Goal: Task Accomplishment & Management: Complete application form

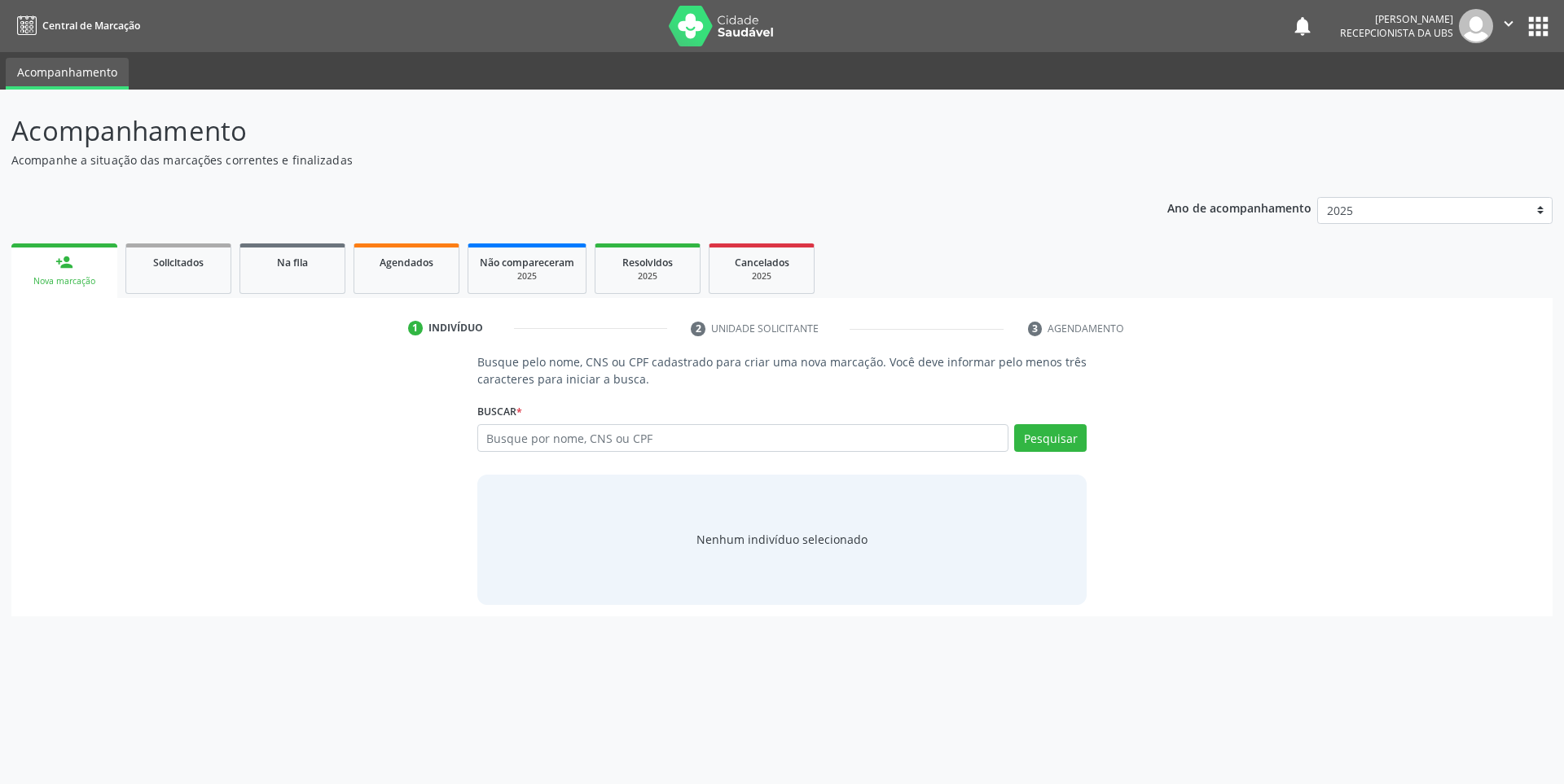
click at [600, 437] on input "text" at bounding box center [742, 438] width 532 height 27
type input "49311611468"
click at [1057, 437] on button "Pesquisar" at bounding box center [1051, 438] width 72 height 27
type input "4"
click at [692, 439] on input "text" at bounding box center [742, 438] width 532 height 27
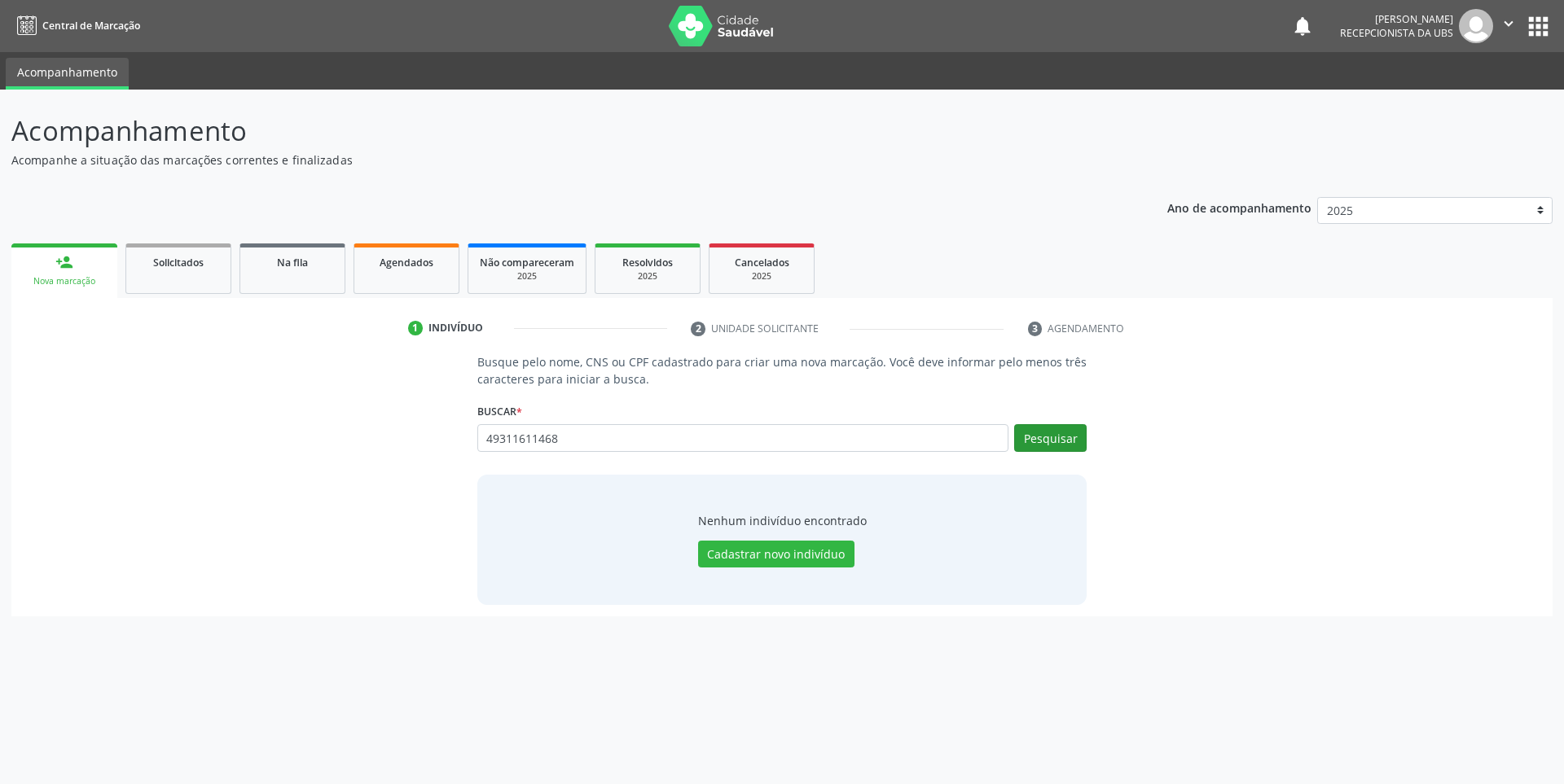
type input "49311611468"
click at [1035, 442] on button "Pesquisar" at bounding box center [1051, 438] width 72 height 27
click at [620, 435] on input "49311611468" at bounding box center [768, 446] width 571 height 32
type input "4"
type input "[PERSON_NAME]"
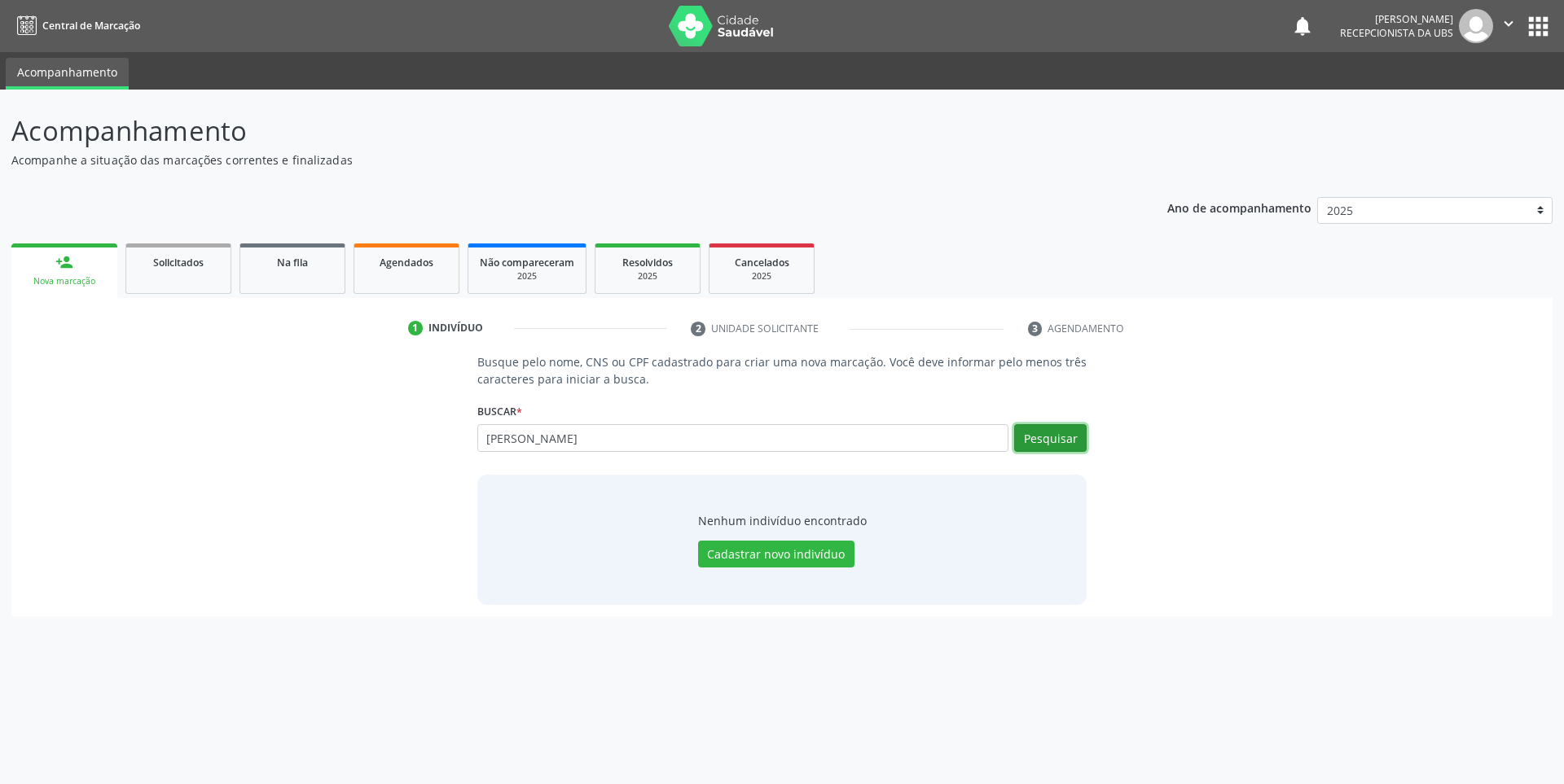
click at [1049, 438] on button "Pesquisar" at bounding box center [1051, 438] width 72 height 27
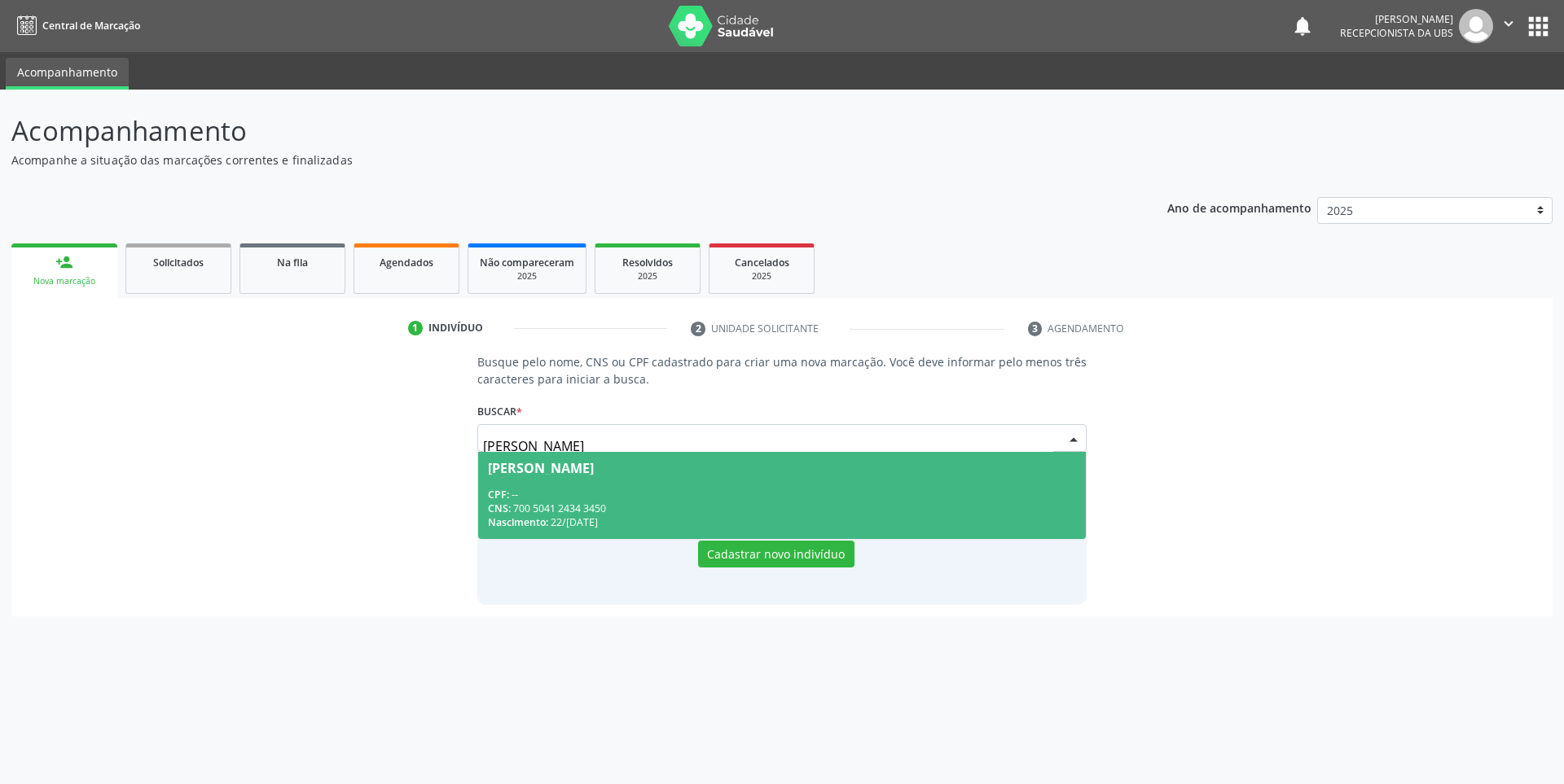
click at [578, 501] on div "CNS: 700 5041 2434 3450" at bounding box center [782, 508] width 589 height 14
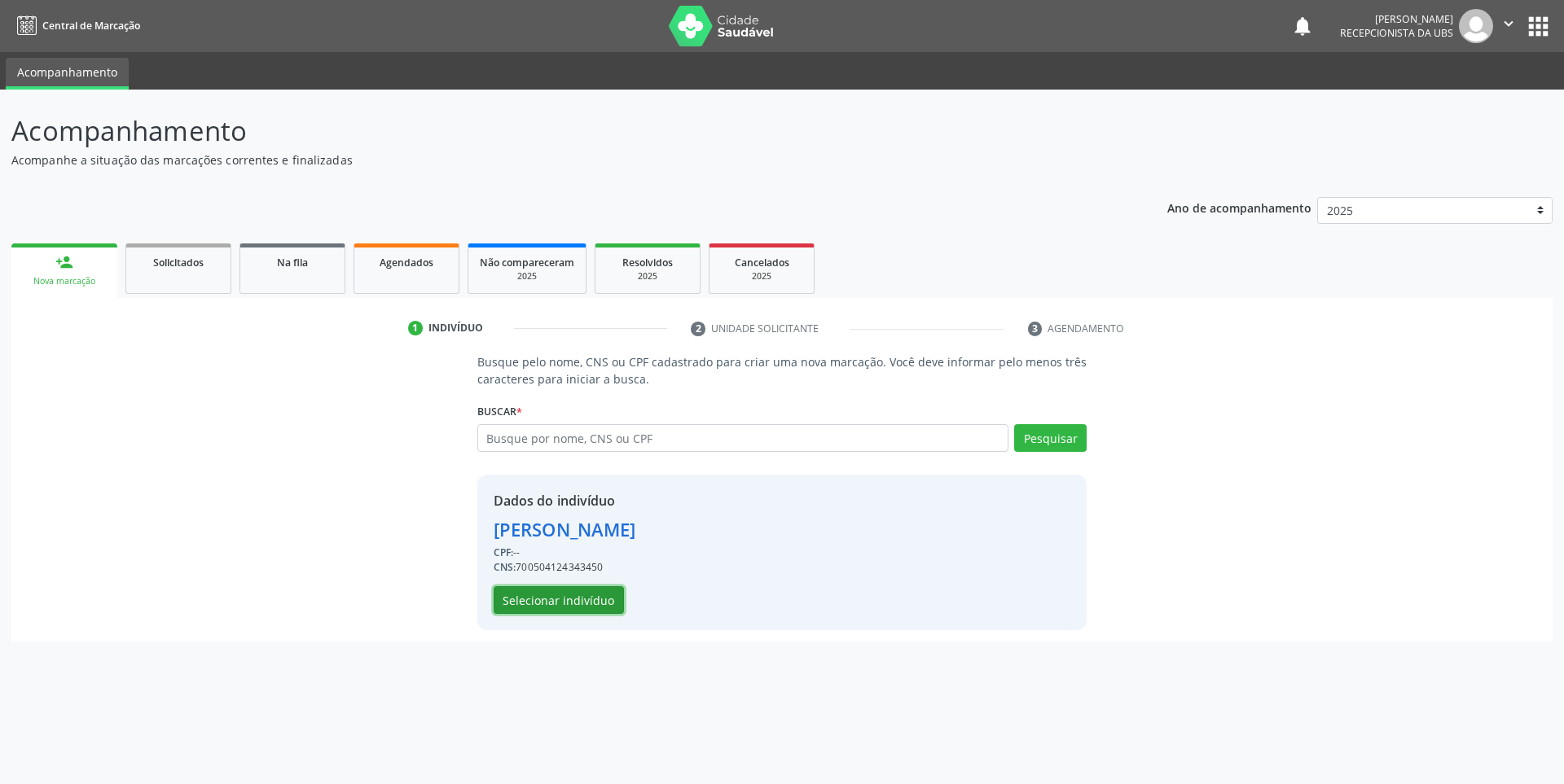
click at [534, 599] on button "Selecionar indivíduo" at bounding box center [559, 600] width 131 height 27
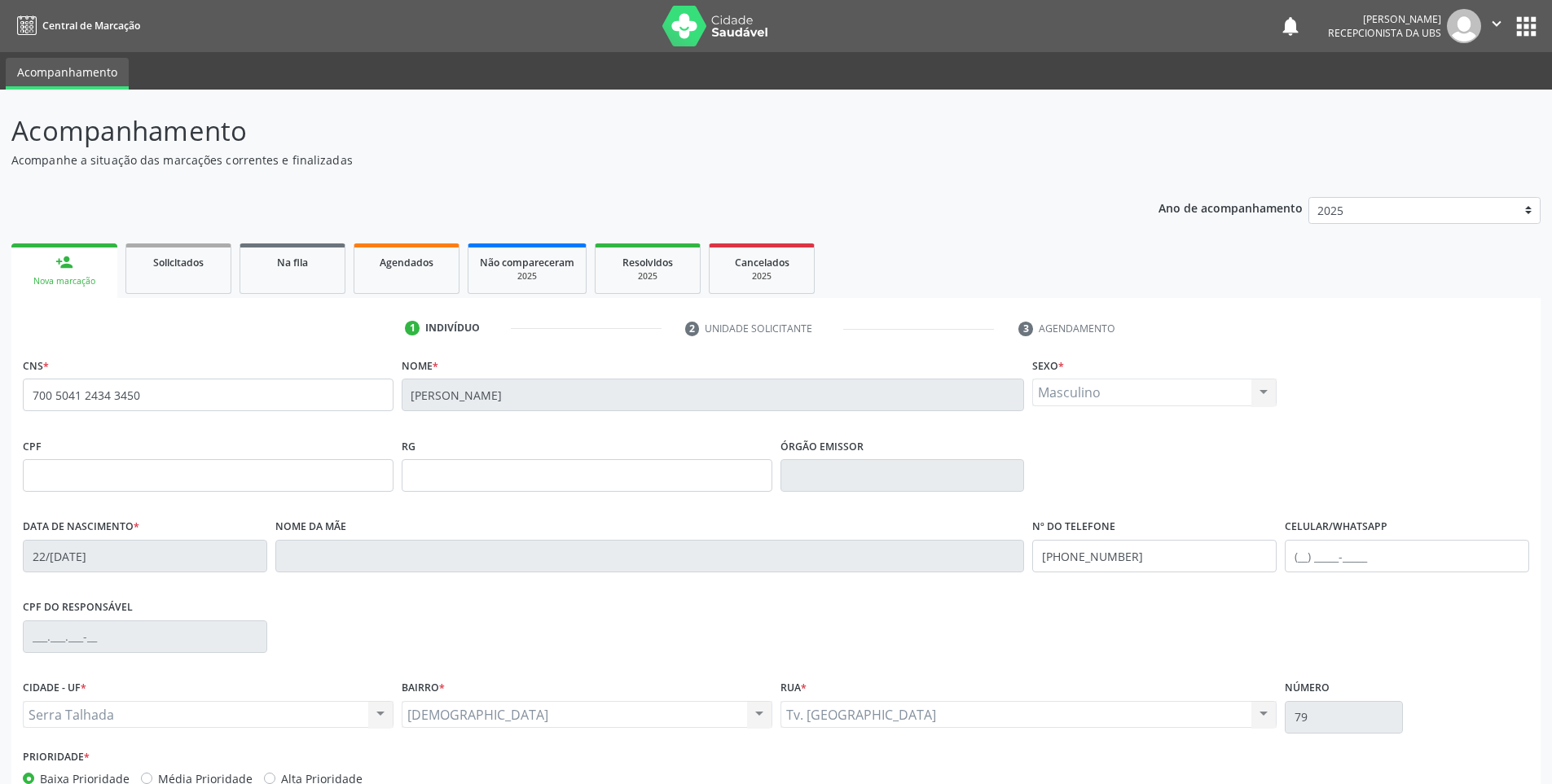
scroll to position [98, 0]
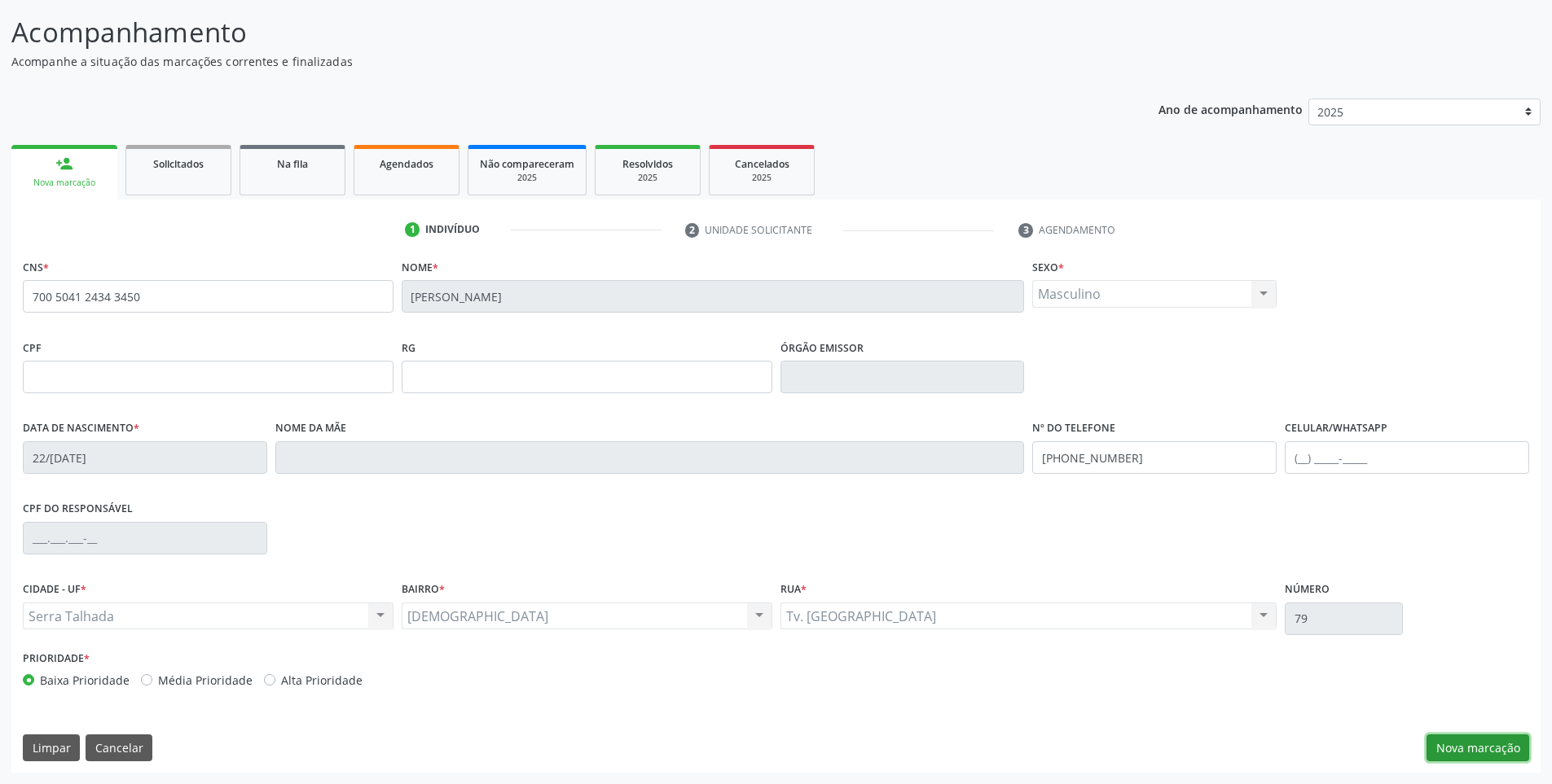
click at [1490, 741] on button "Nova marcação" at bounding box center [1477, 748] width 102 height 27
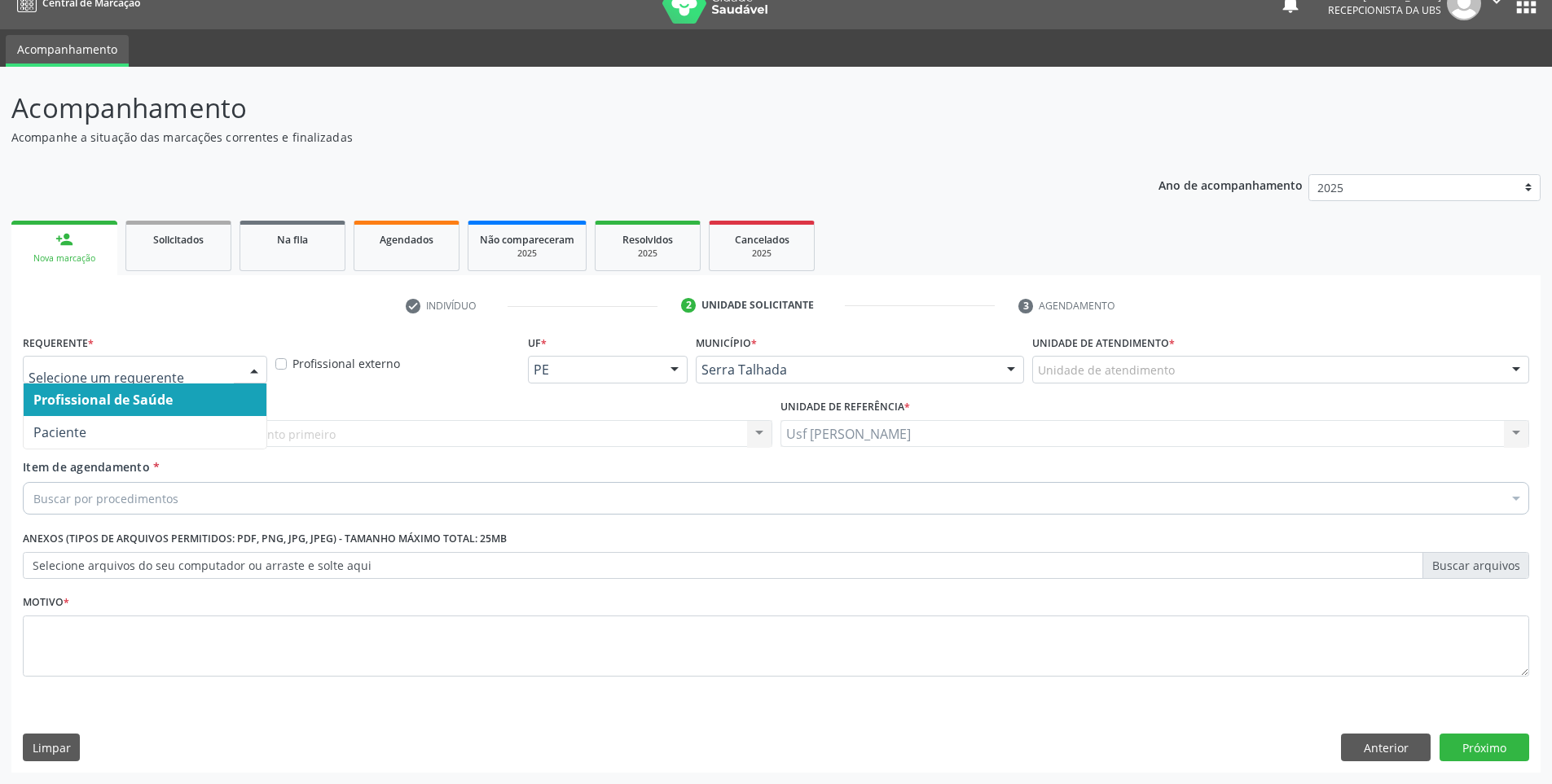
click at [250, 370] on div at bounding box center [254, 371] width 24 height 27
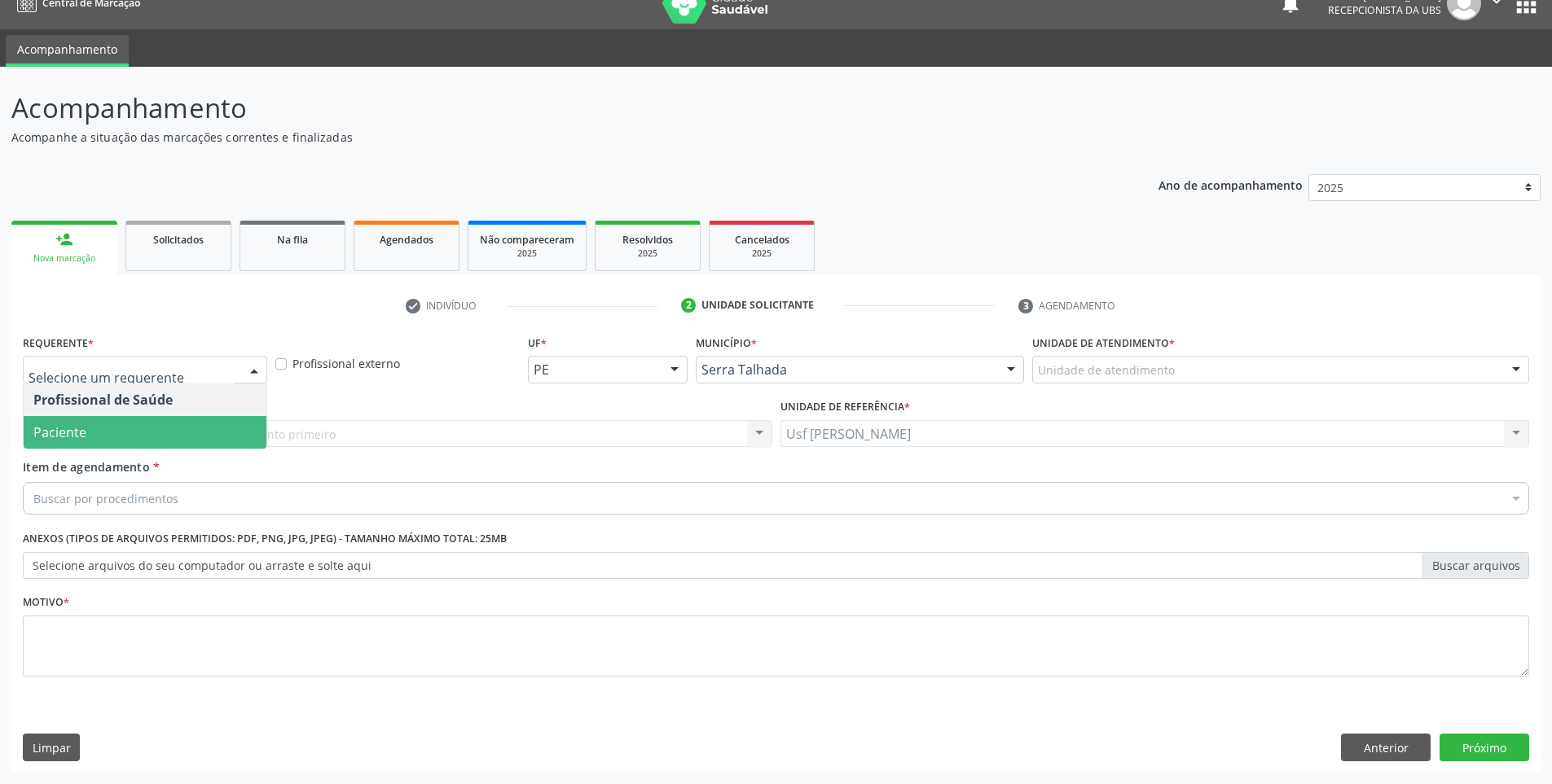
click at [199, 431] on span "Paciente" at bounding box center [144, 432] width 243 height 32
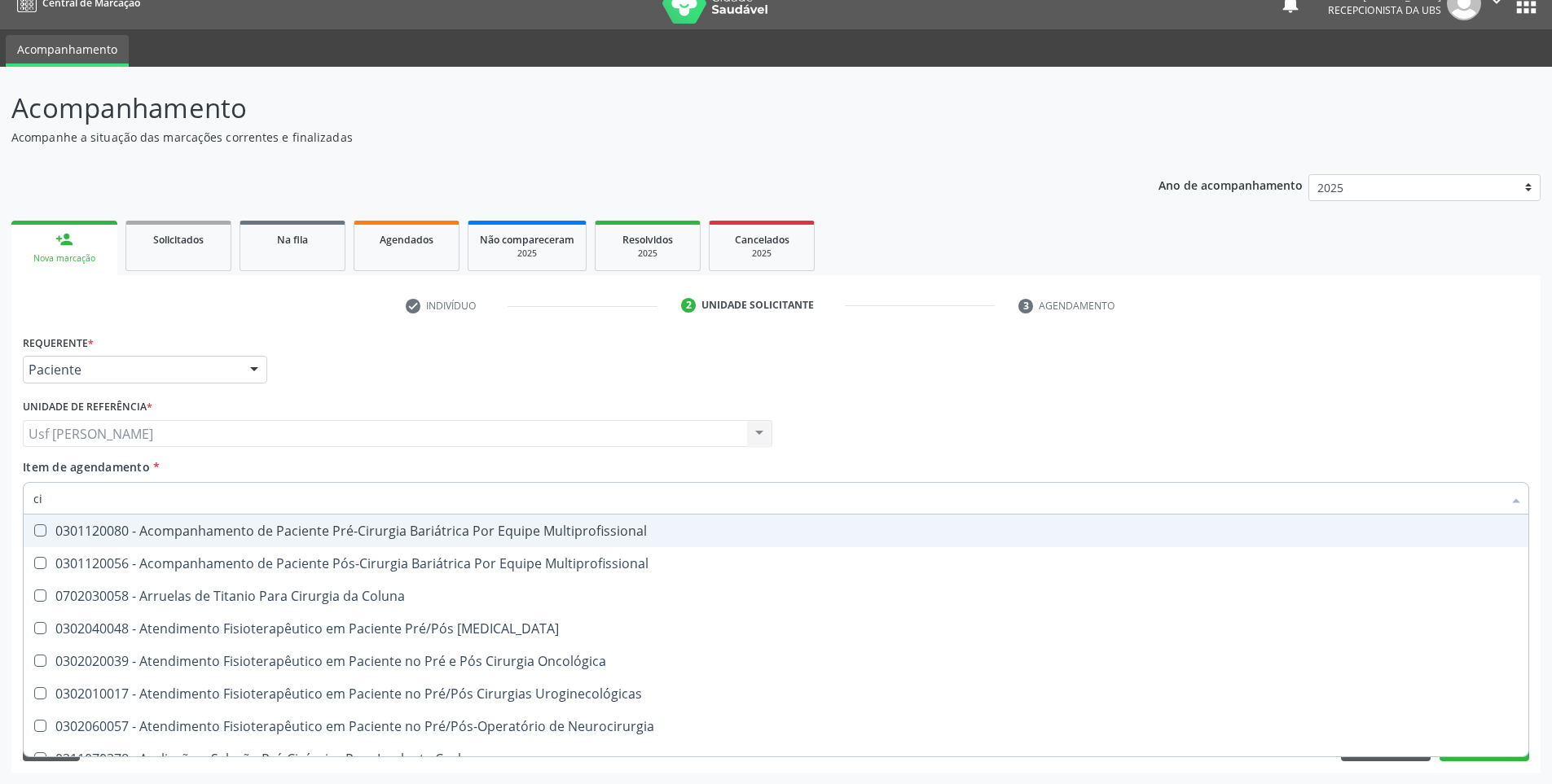
type input "c"
type input "m"
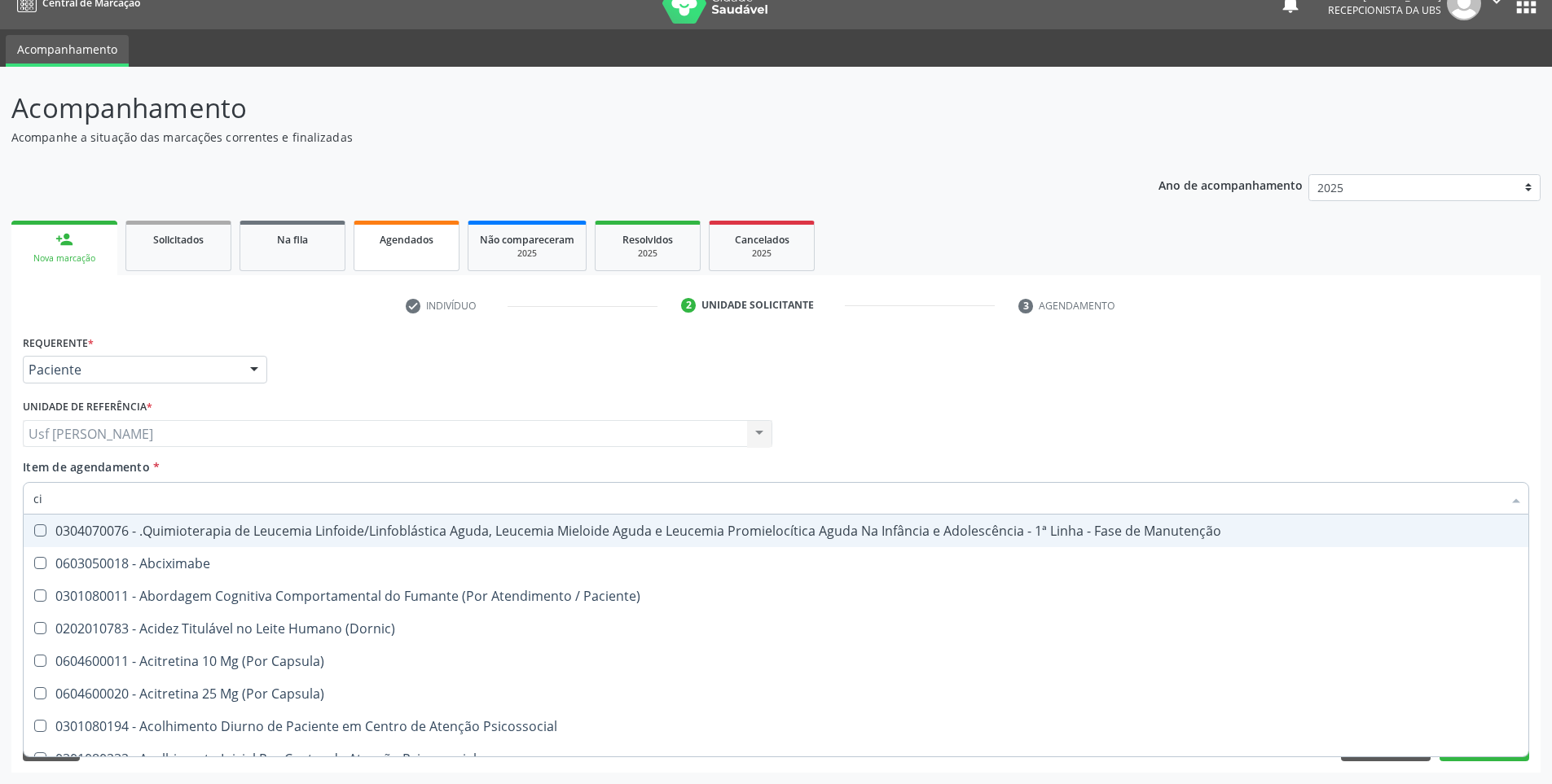
type input "c"
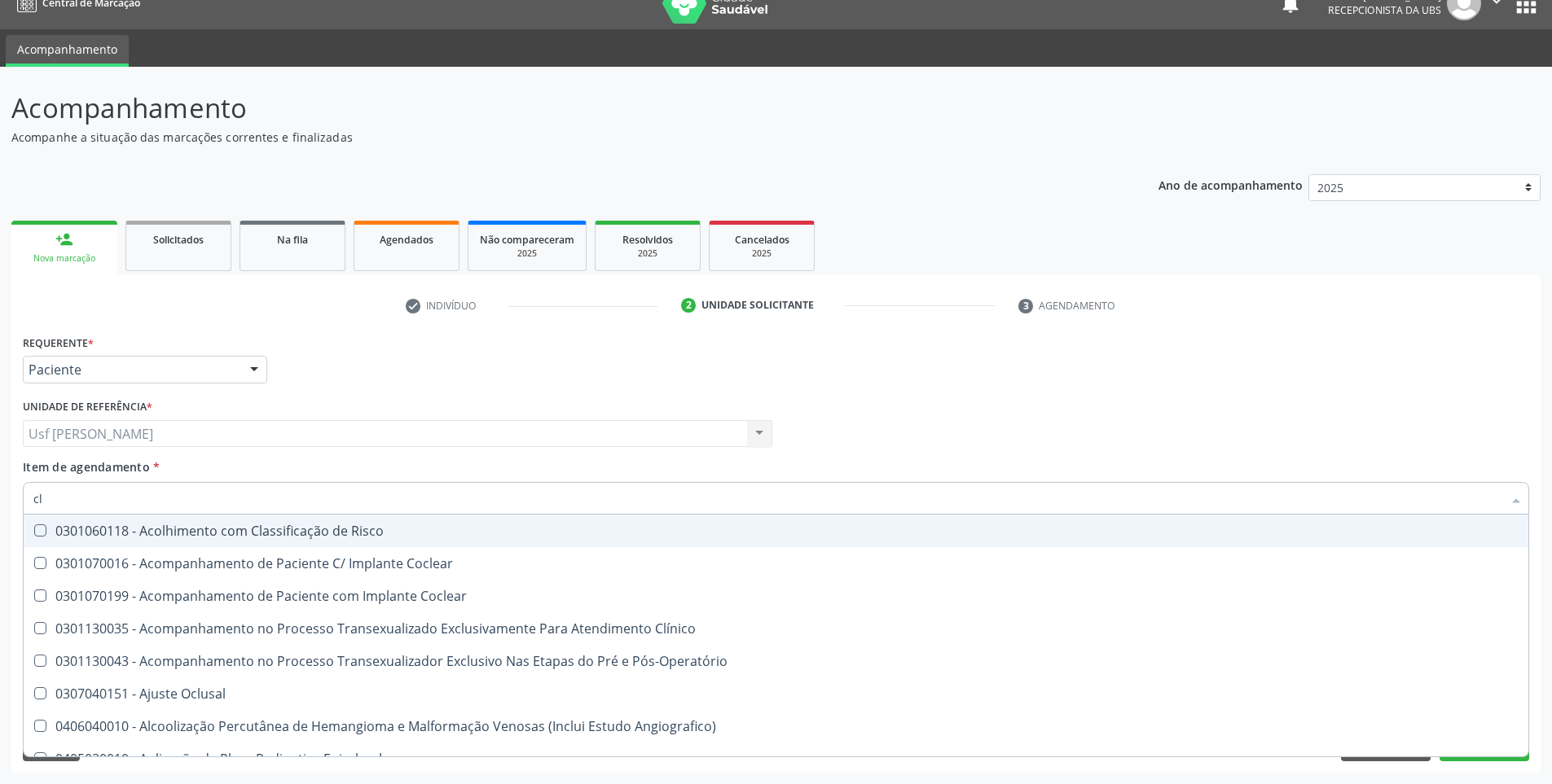
type input "c"
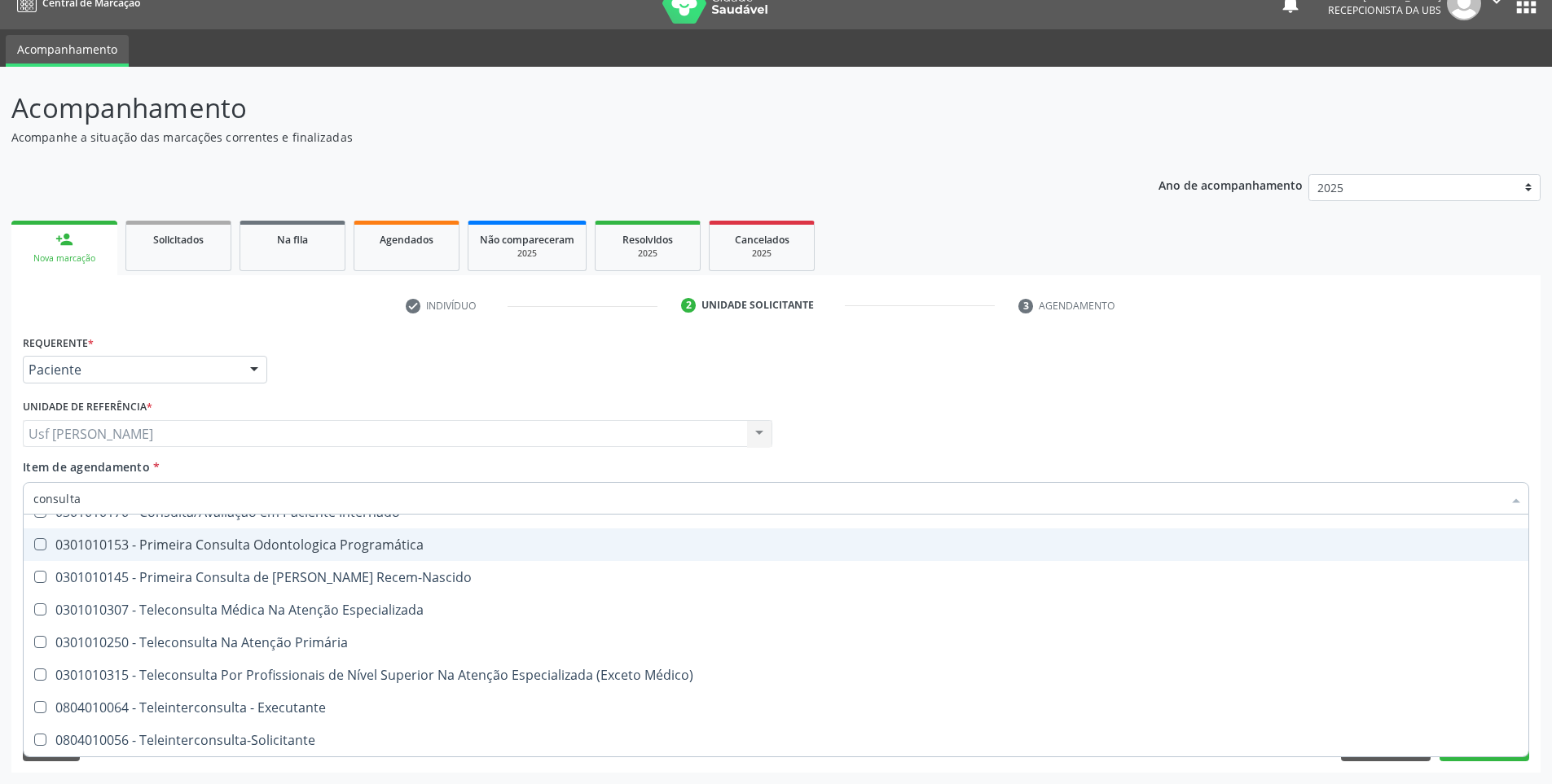
scroll to position [215, 0]
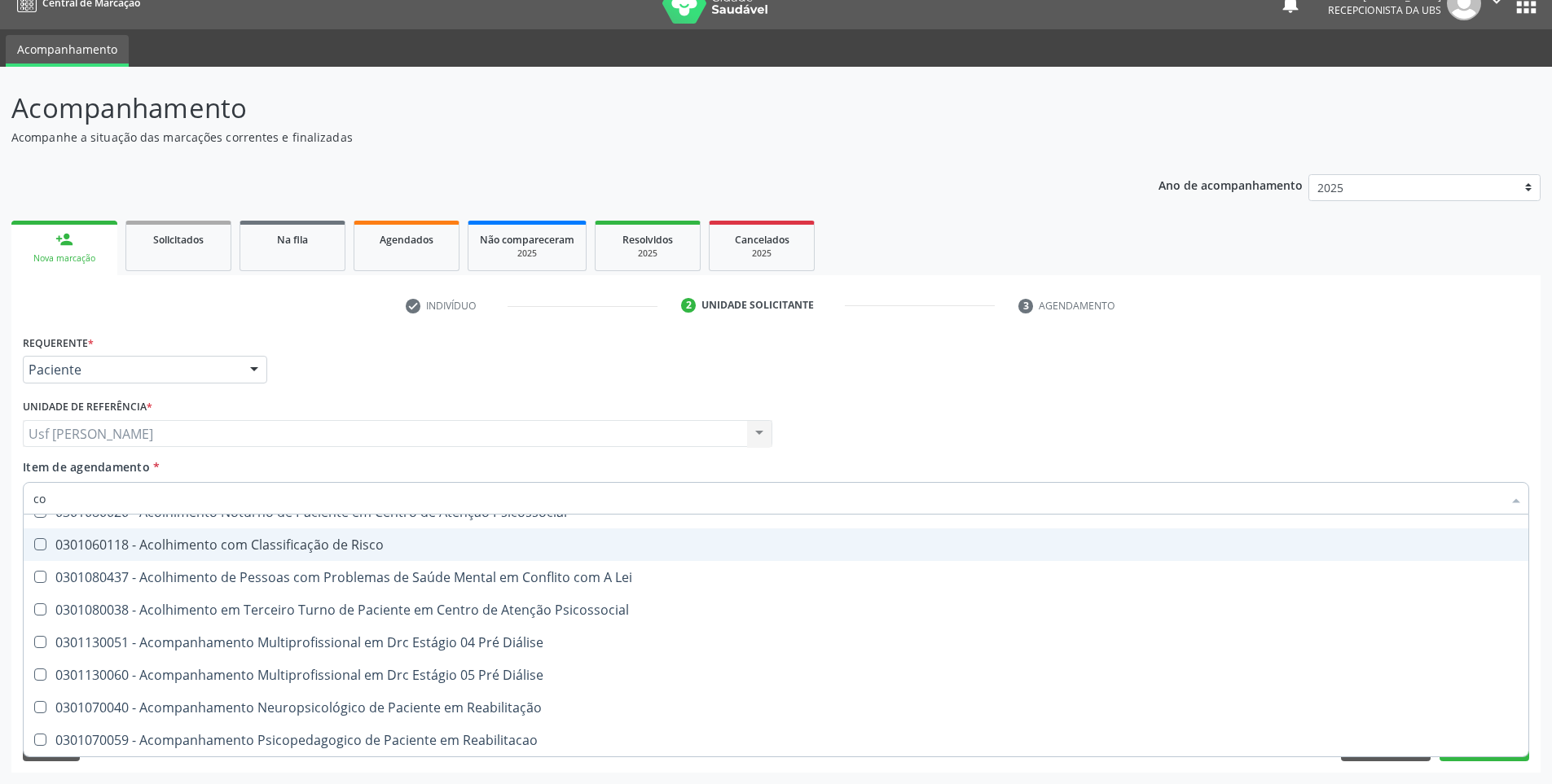
type input "c"
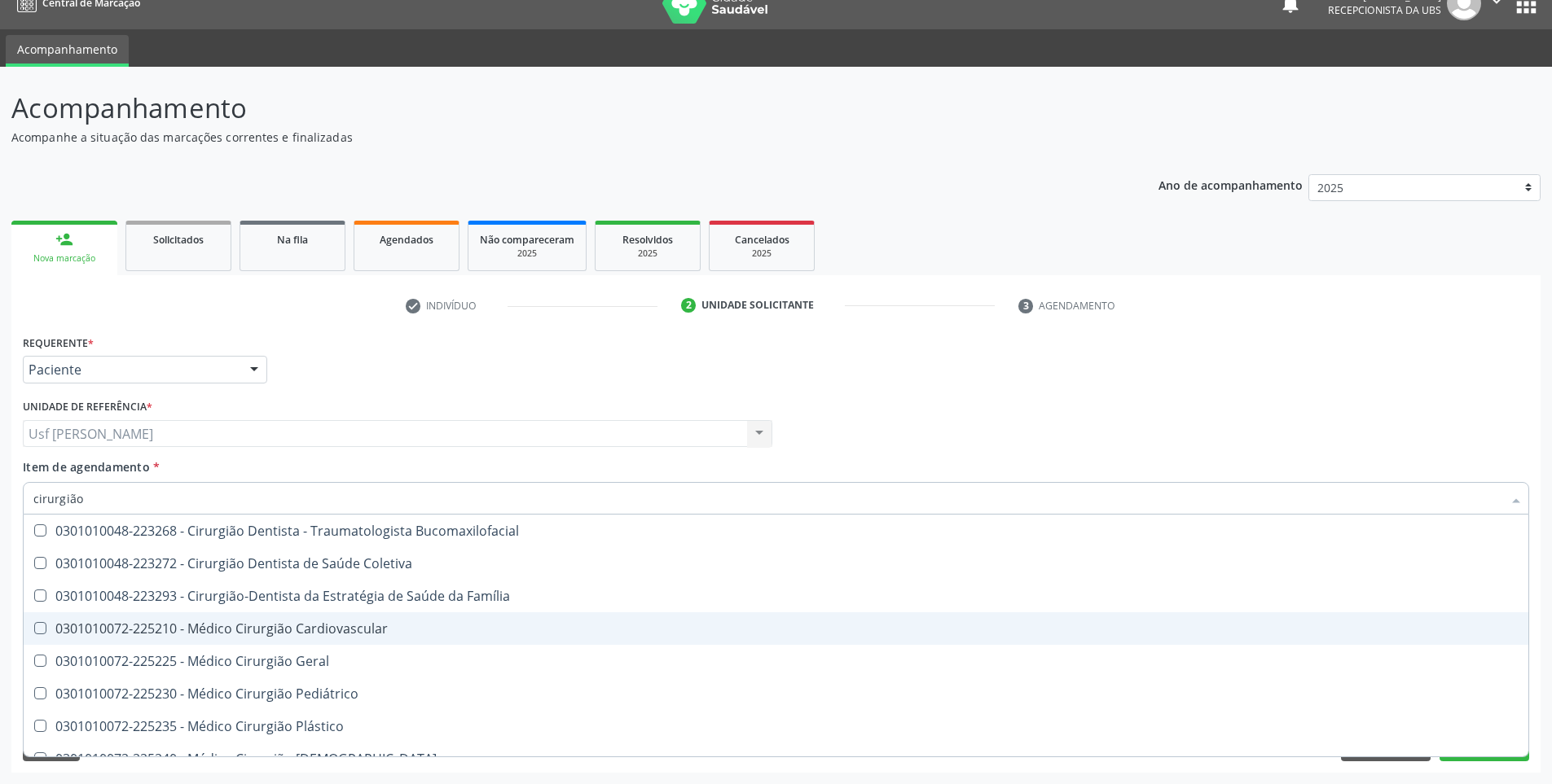
scroll to position [733, 0]
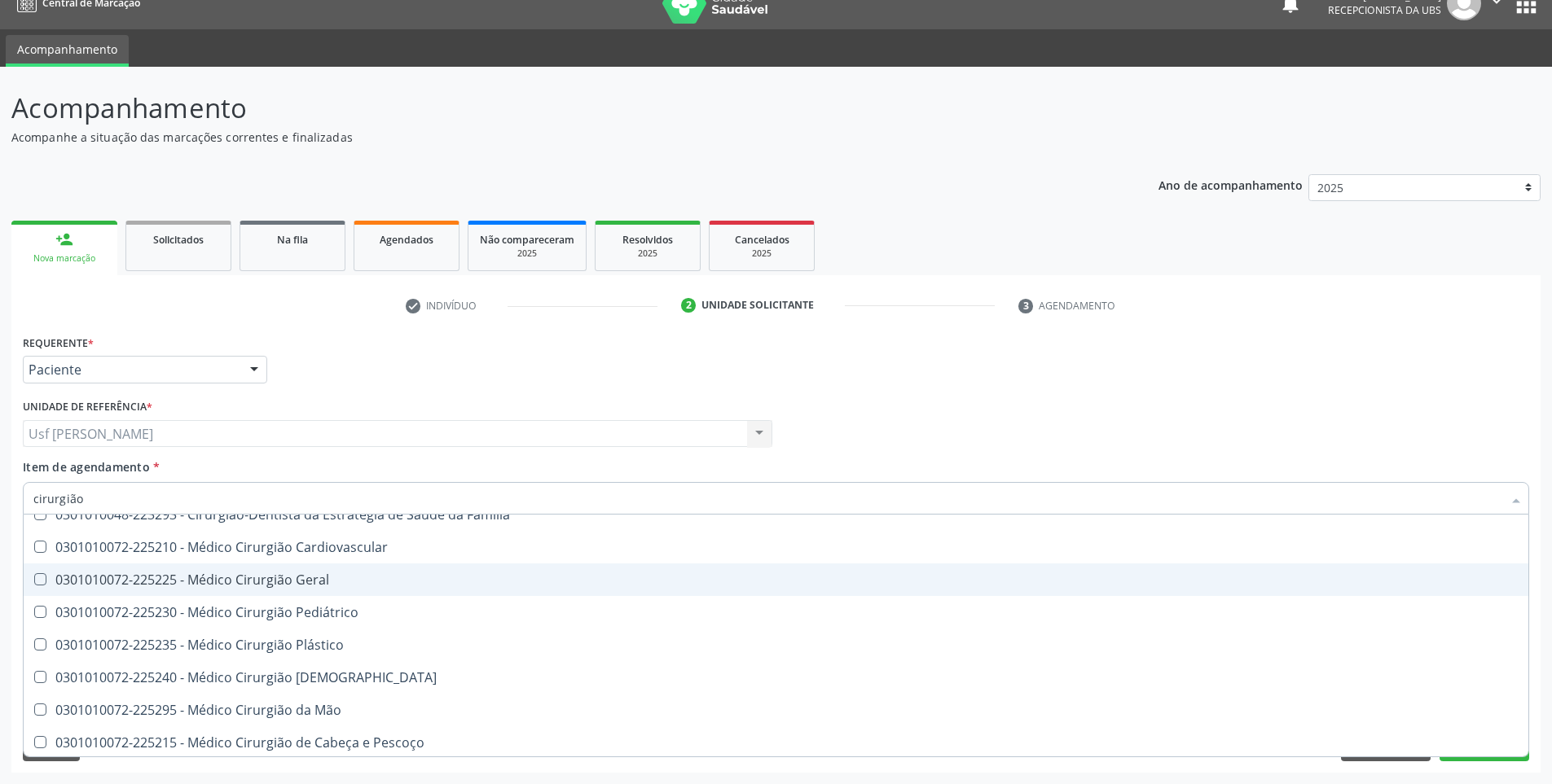
click at [332, 580] on div "0301010072-225225 - Médico Cirurgião Geral" at bounding box center [776, 579] width 1485 height 13
checkbox Geral "true"
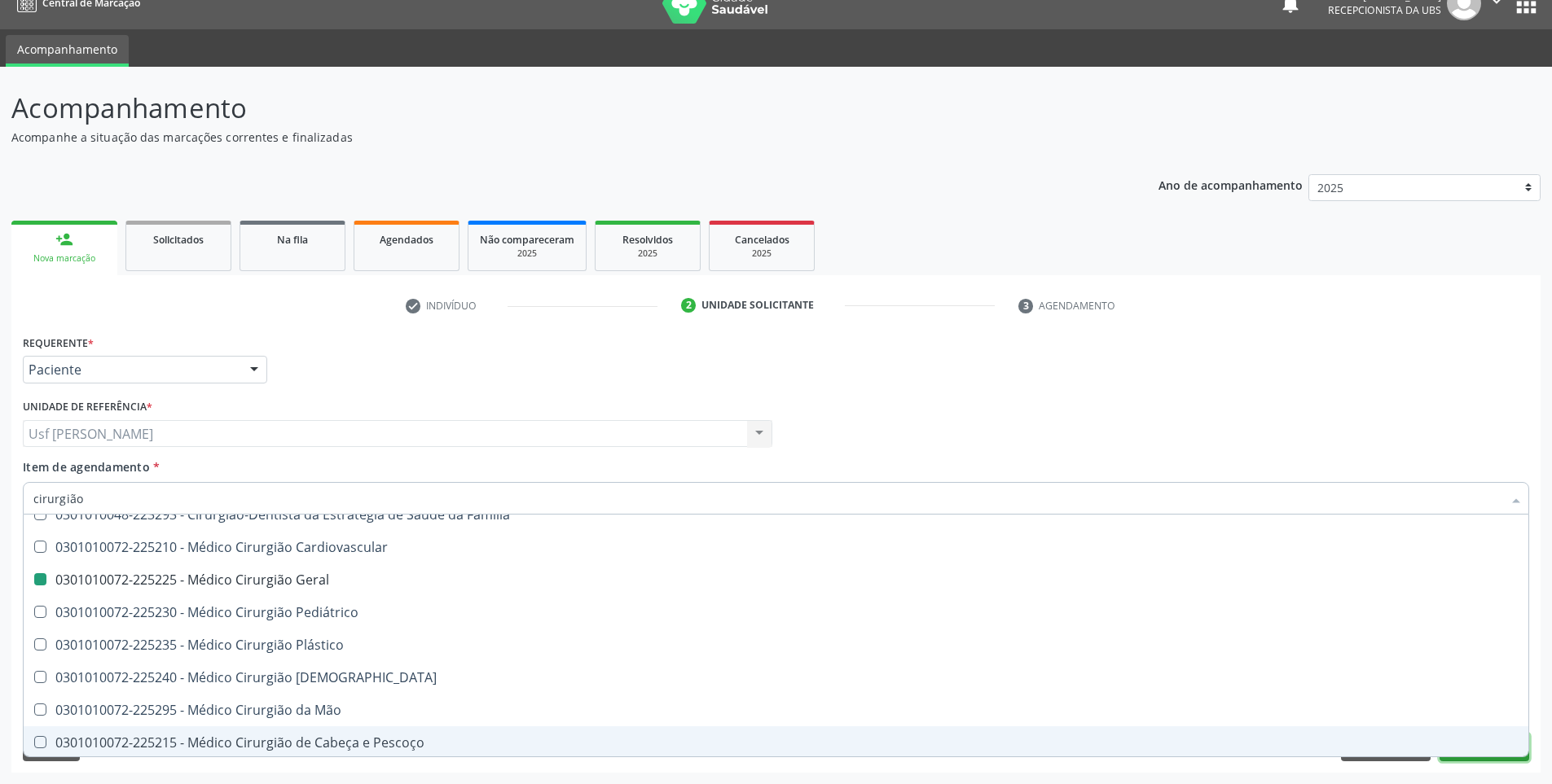
checkbox Geral "true"
checkbox Geral "false"
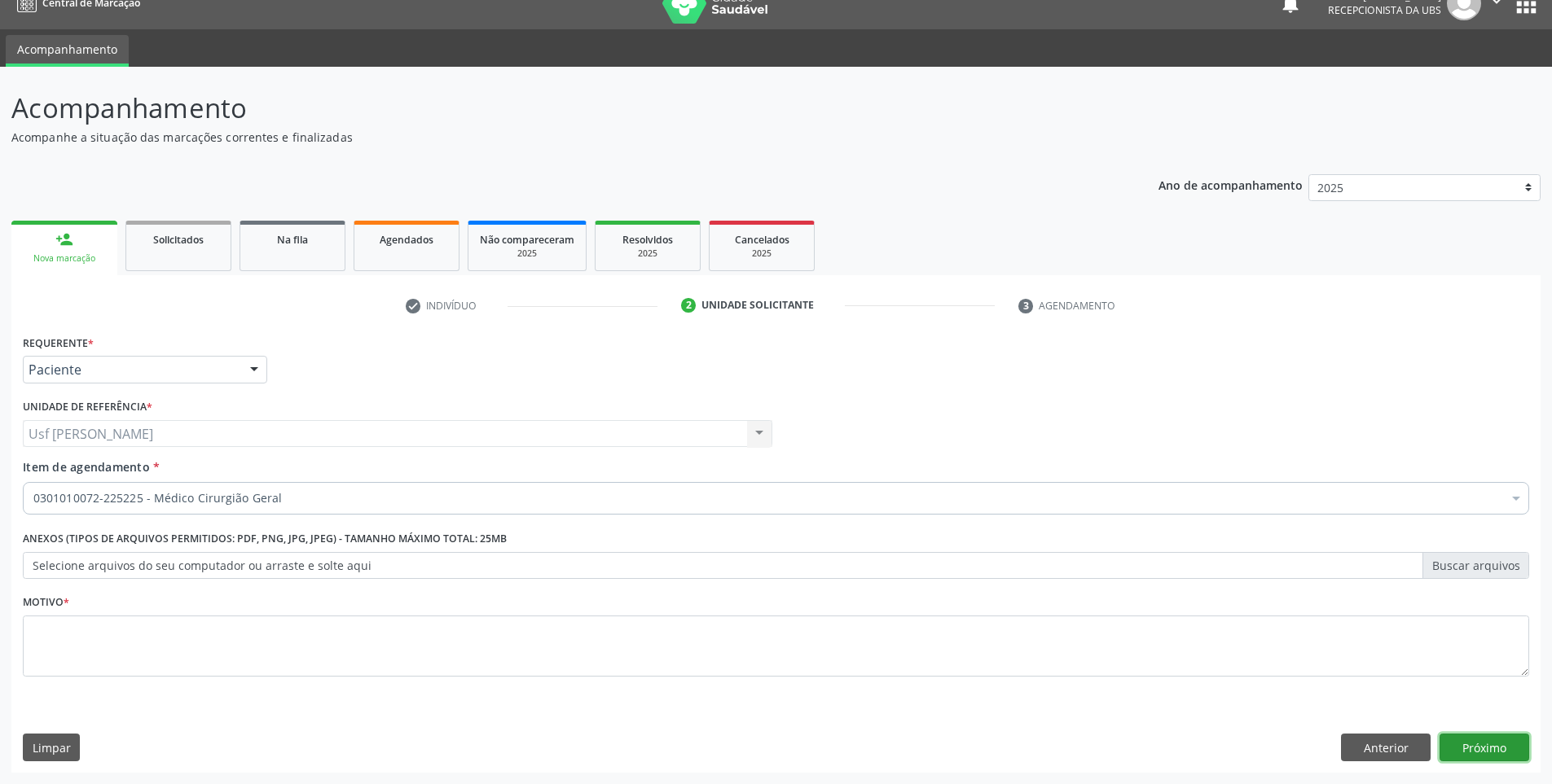
click at [1475, 760] on button "Próximo" at bounding box center [1485, 747] width 90 height 27
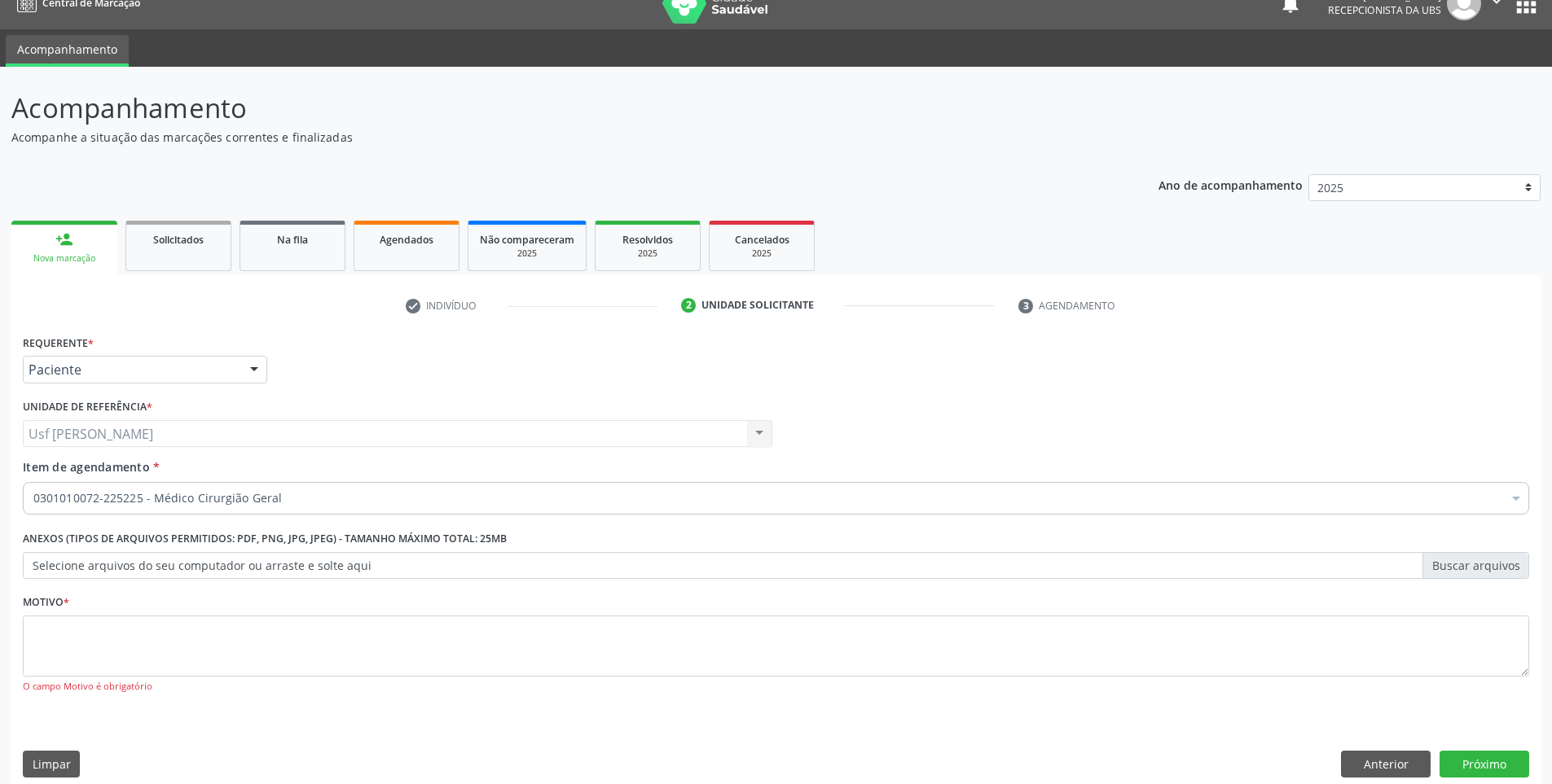
click at [213, 681] on div "O campo Motivo é obrigatório" at bounding box center [776, 686] width 1506 height 14
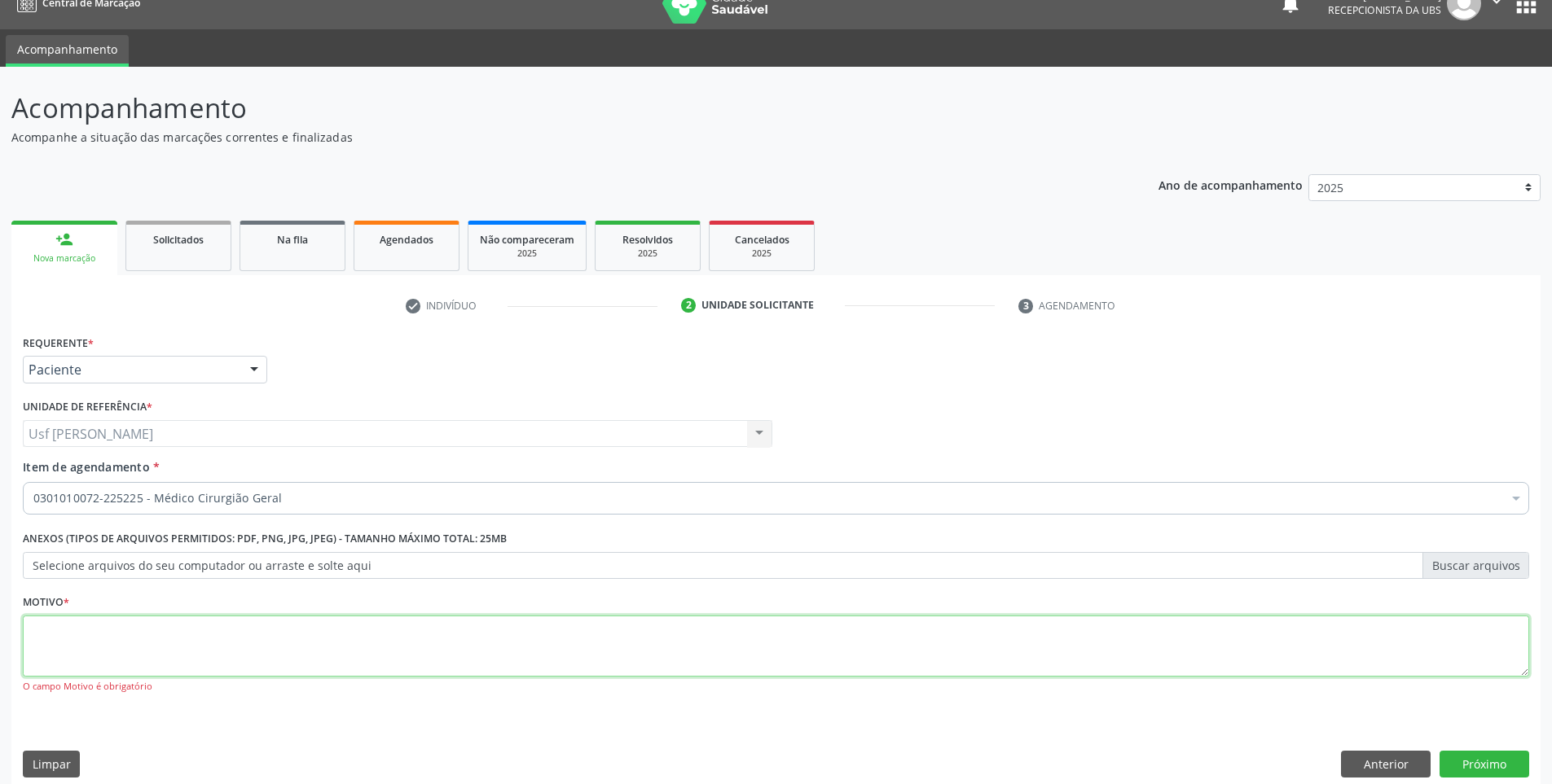
click at [217, 667] on textarea at bounding box center [776, 646] width 1506 height 61
type textarea ";"
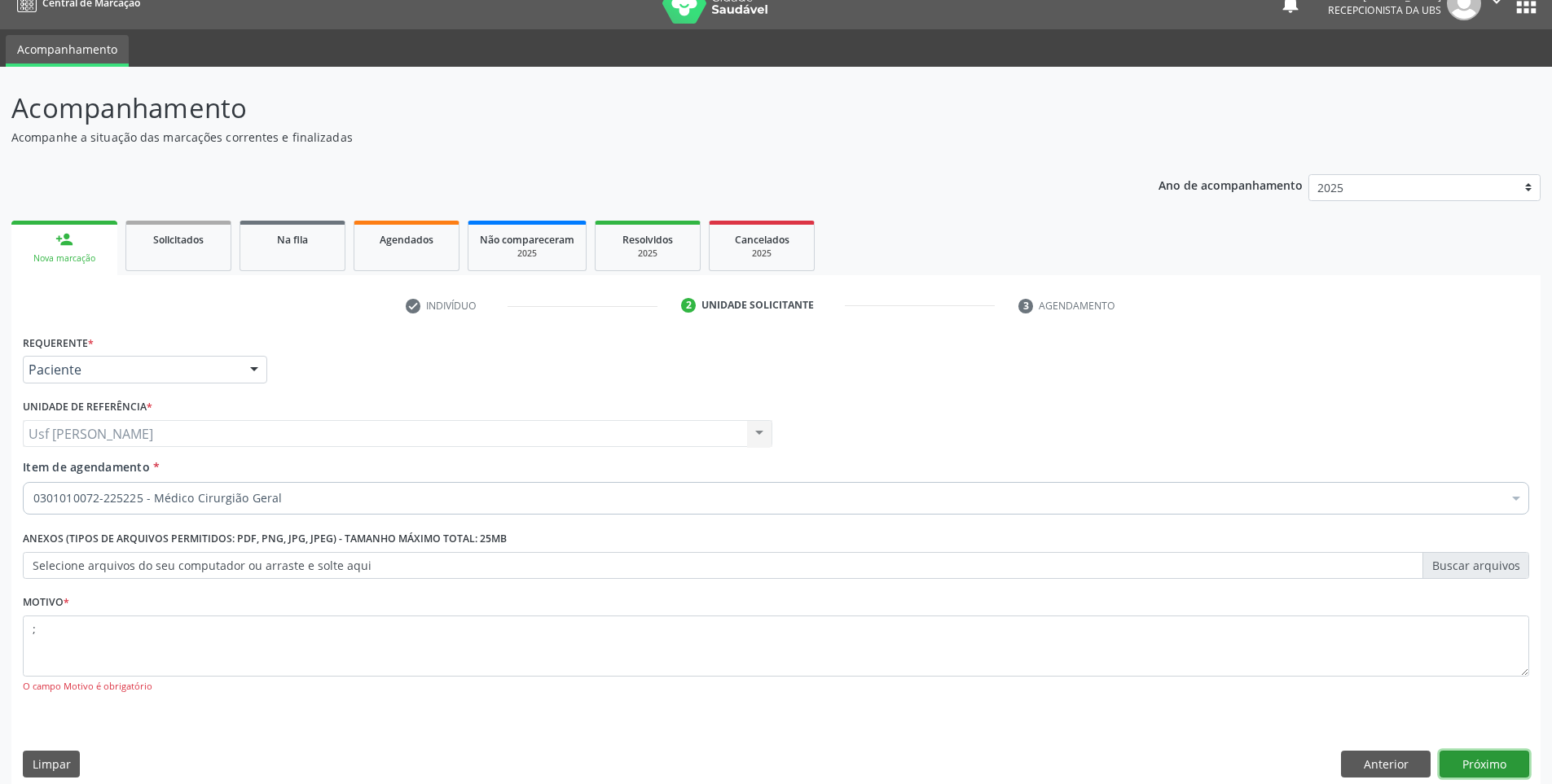
click at [1467, 767] on button "Próximo" at bounding box center [1485, 764] width 90 height 27
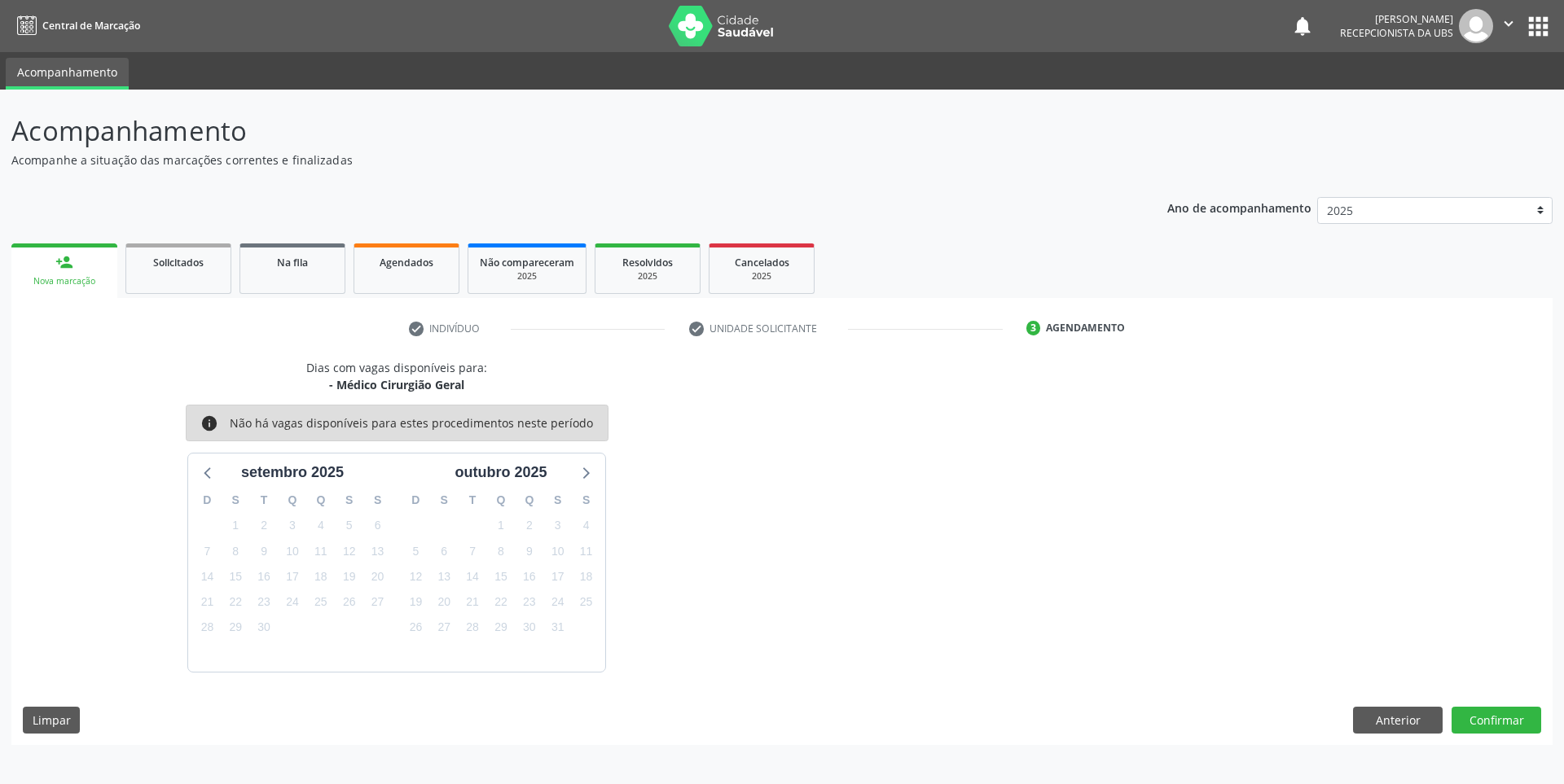
click at [54, 267] on link "person_add Nova marcação" at bounding box center [64, 271] width 106 height 55
click at [378, 268] on div "Agendados" at bounding box center [407, 262] width 82 height 18
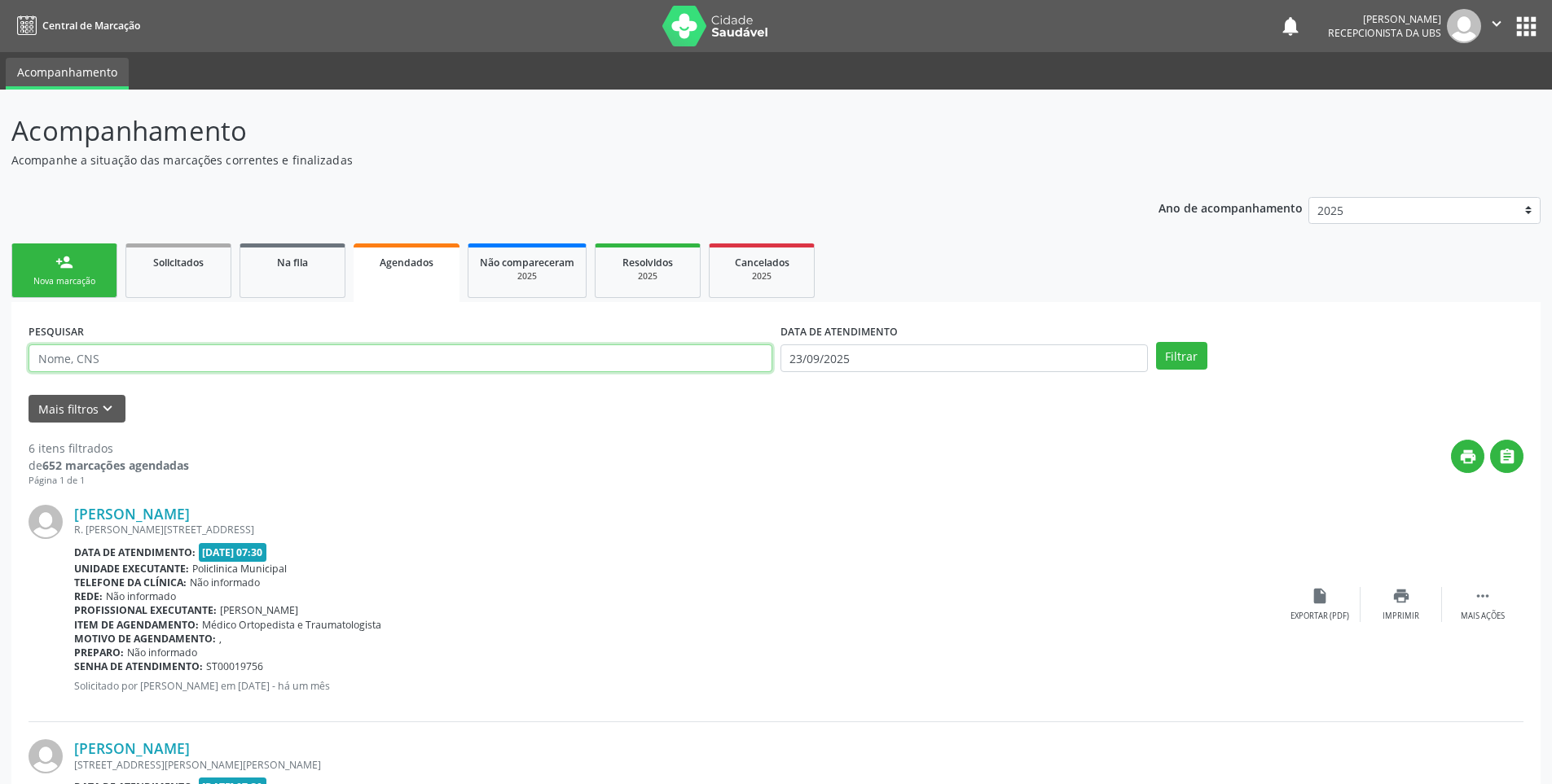
click at [277, 366] on input "text" at bounding box center [400, 358] width 743 height 27
type input "[PERSON_NAME]"
click at [870, 362] on input "23/09/2025" at bounding box center [964, 358] width 368 height 27
click at [874, 574] on span "30" at bounding box center [869, 571] width 32 height 32
type input "[DATE]"
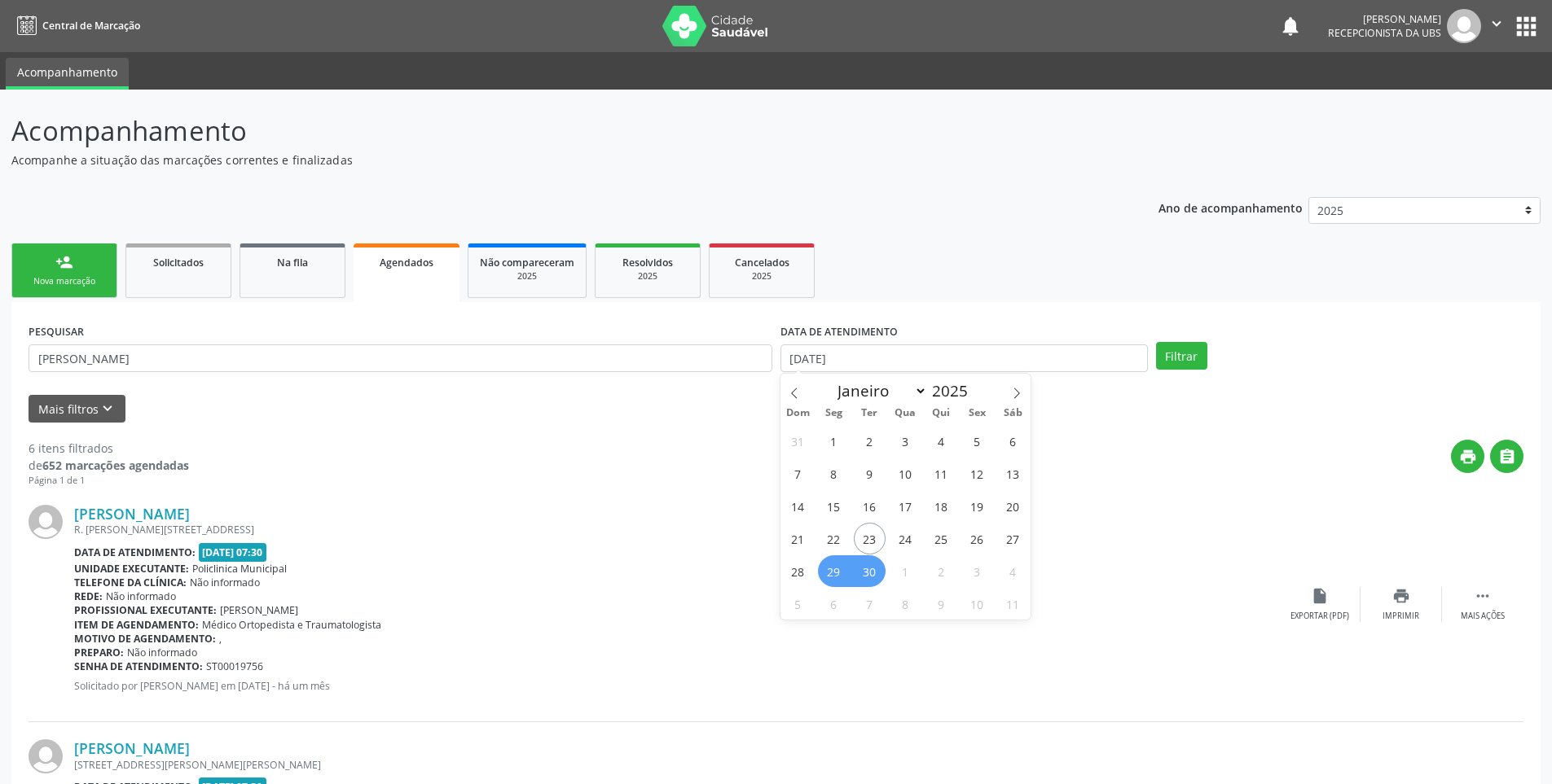
click at [833, 566] on span "29" at bounding box center [833, 571] width 32 height 32
click at [1185, 359] on button "Filtrar" at bounding box center [1181, 356] width 52 height 27
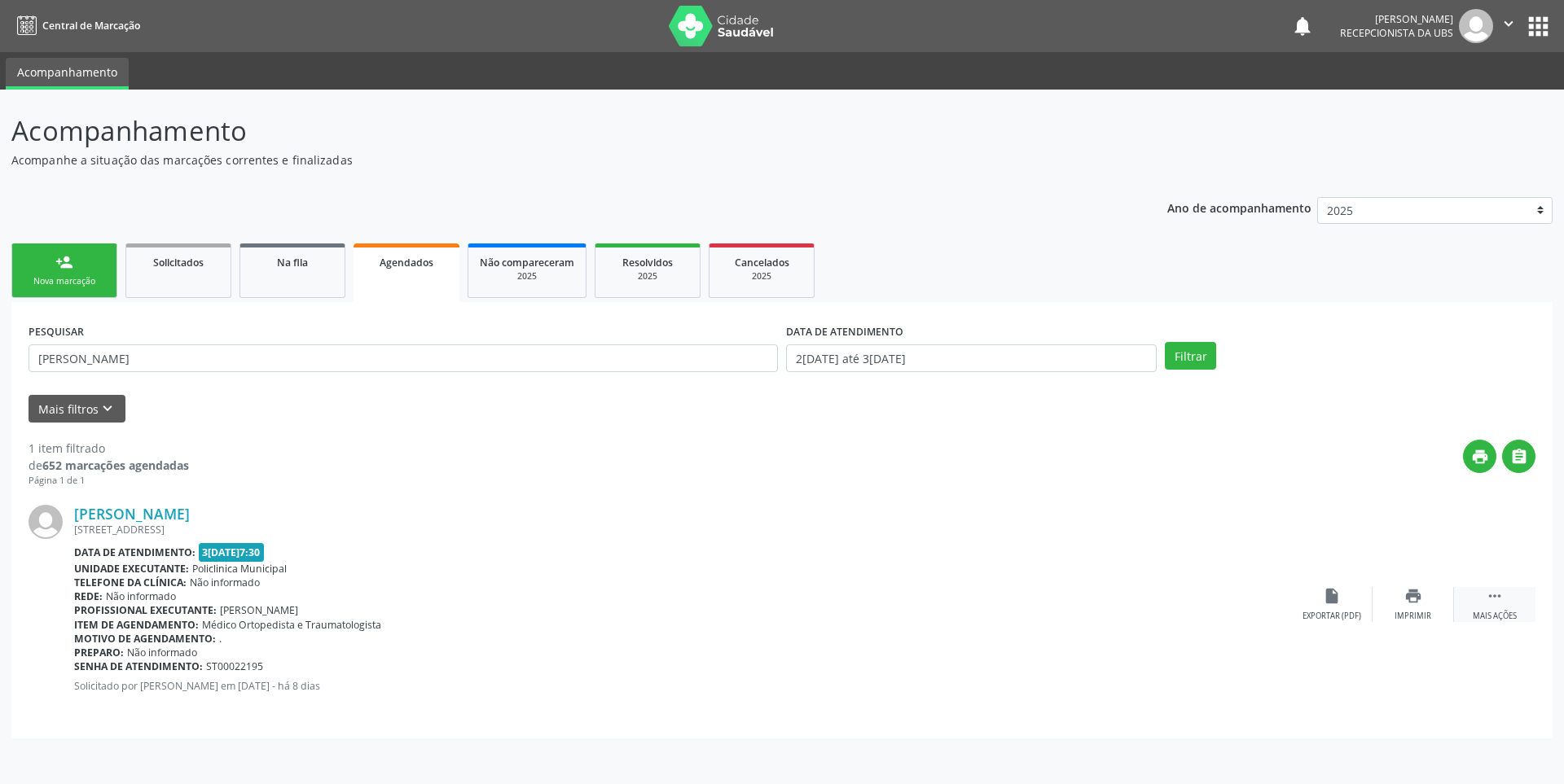
click at [1495, 597] on icon "" at bounding box center [1495, 596] width 18 height 18
click at [1329, 596] on icon "cancel" at bounding box center [1332, 596] width 18 height 18
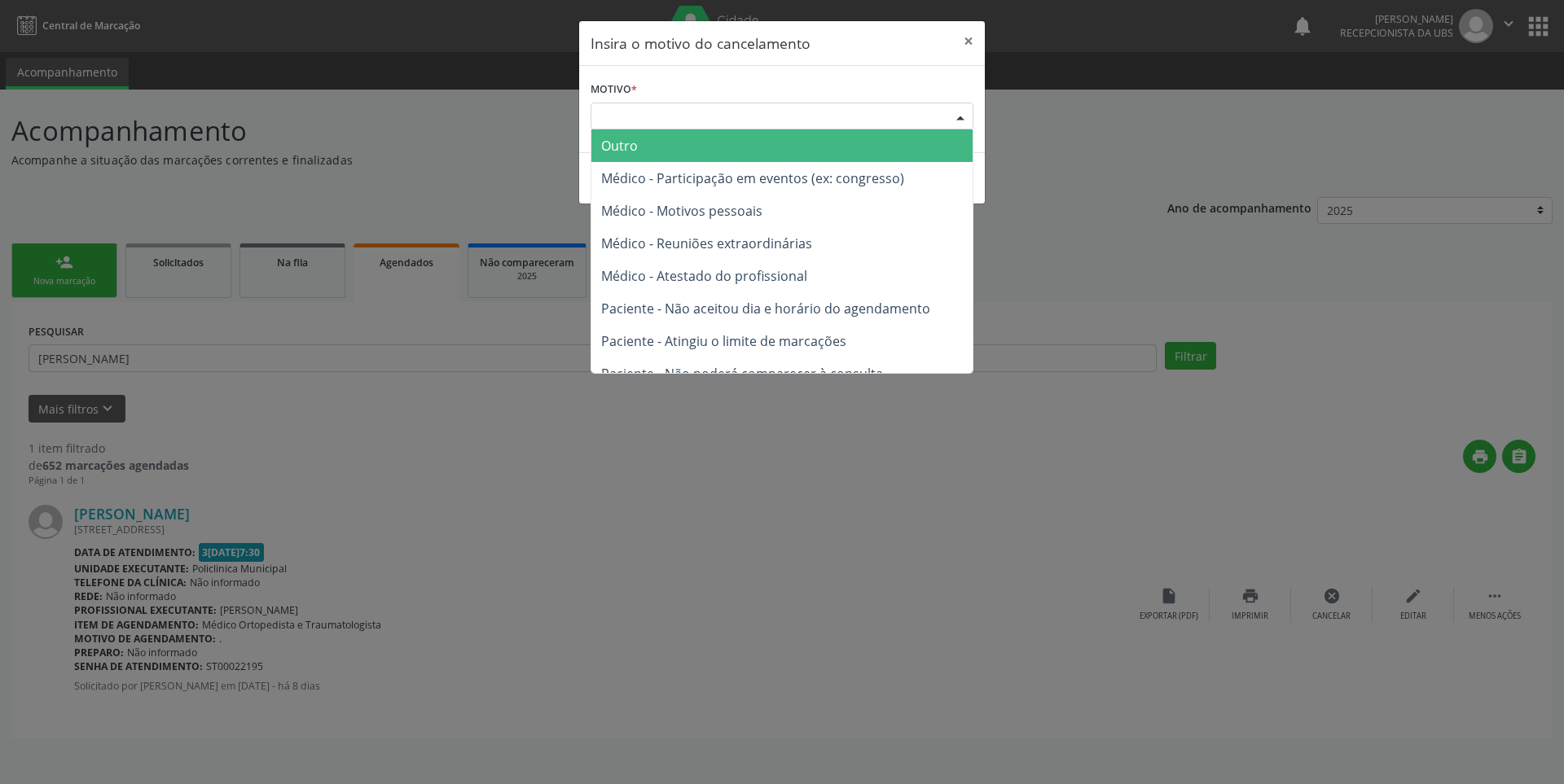
click at [770, 109] on div "Escolha o motivo" at bounding box center [782, 116] width 382 height 27
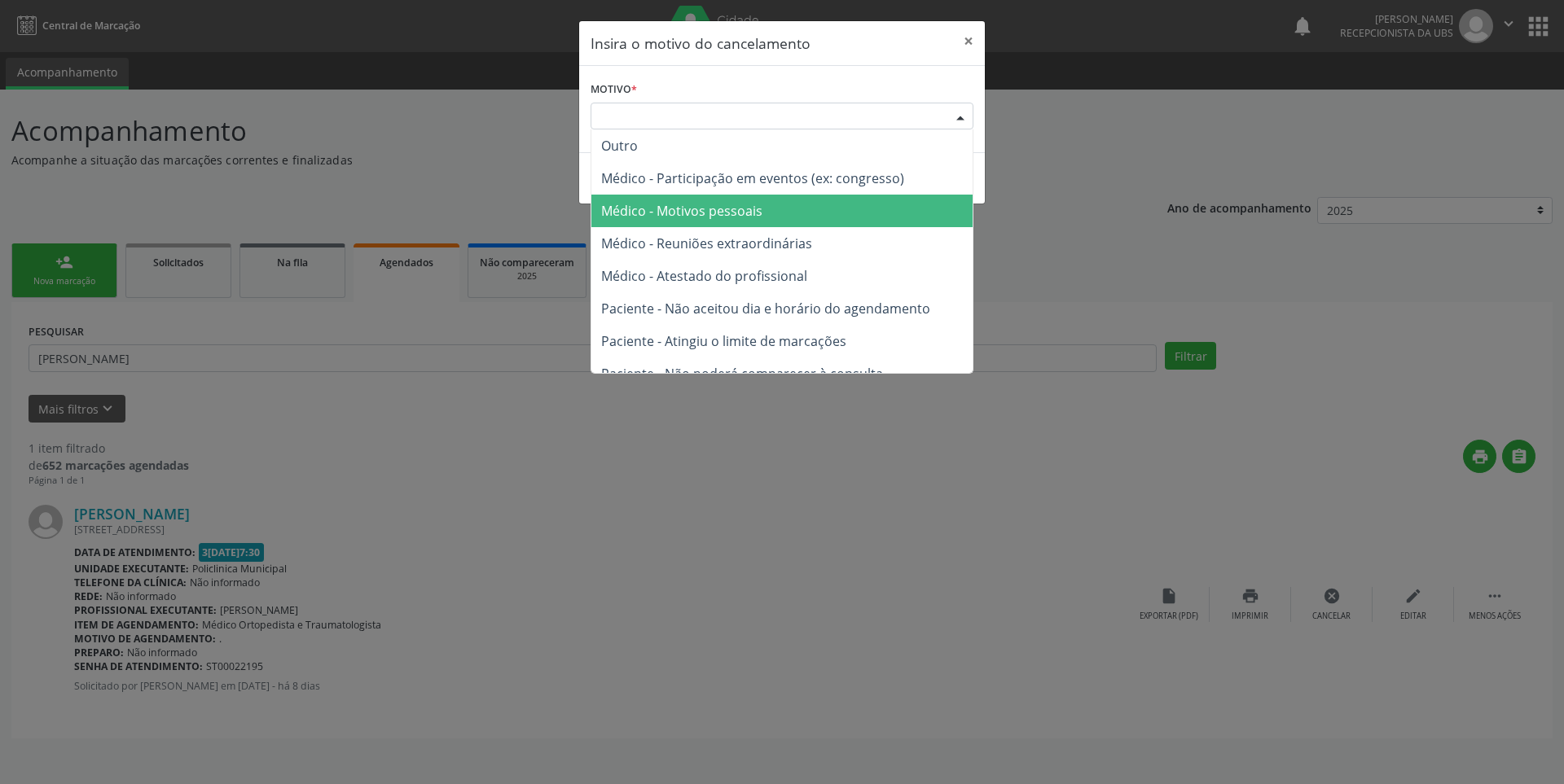
click at [744, 208] on span "Médico - Motivos pessoais" at bounding box center [681, 211] width 161 height 18
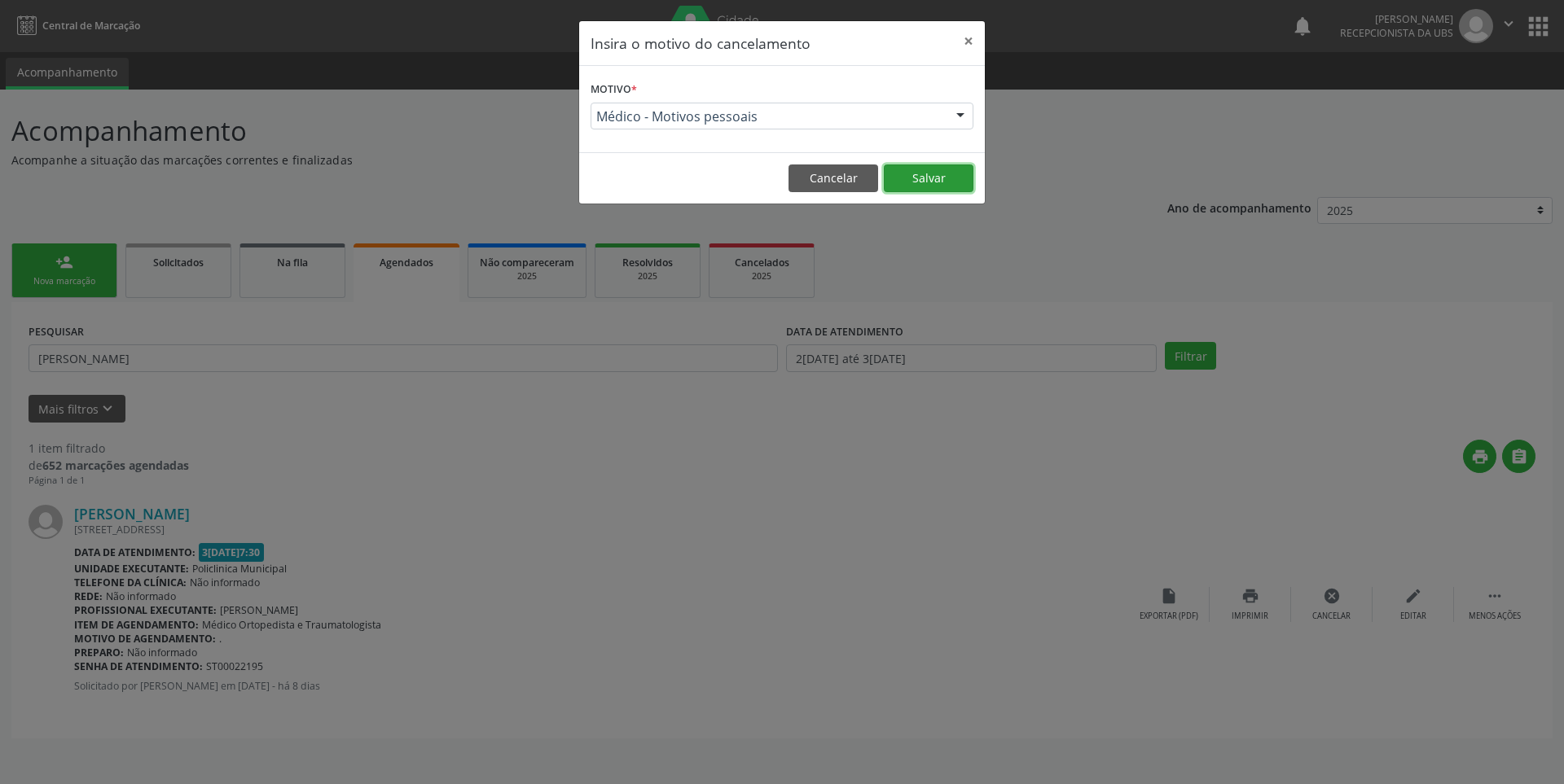
click at [902, 184] on button "Salvar" at bounding box center [929, 178] width 90 height 27
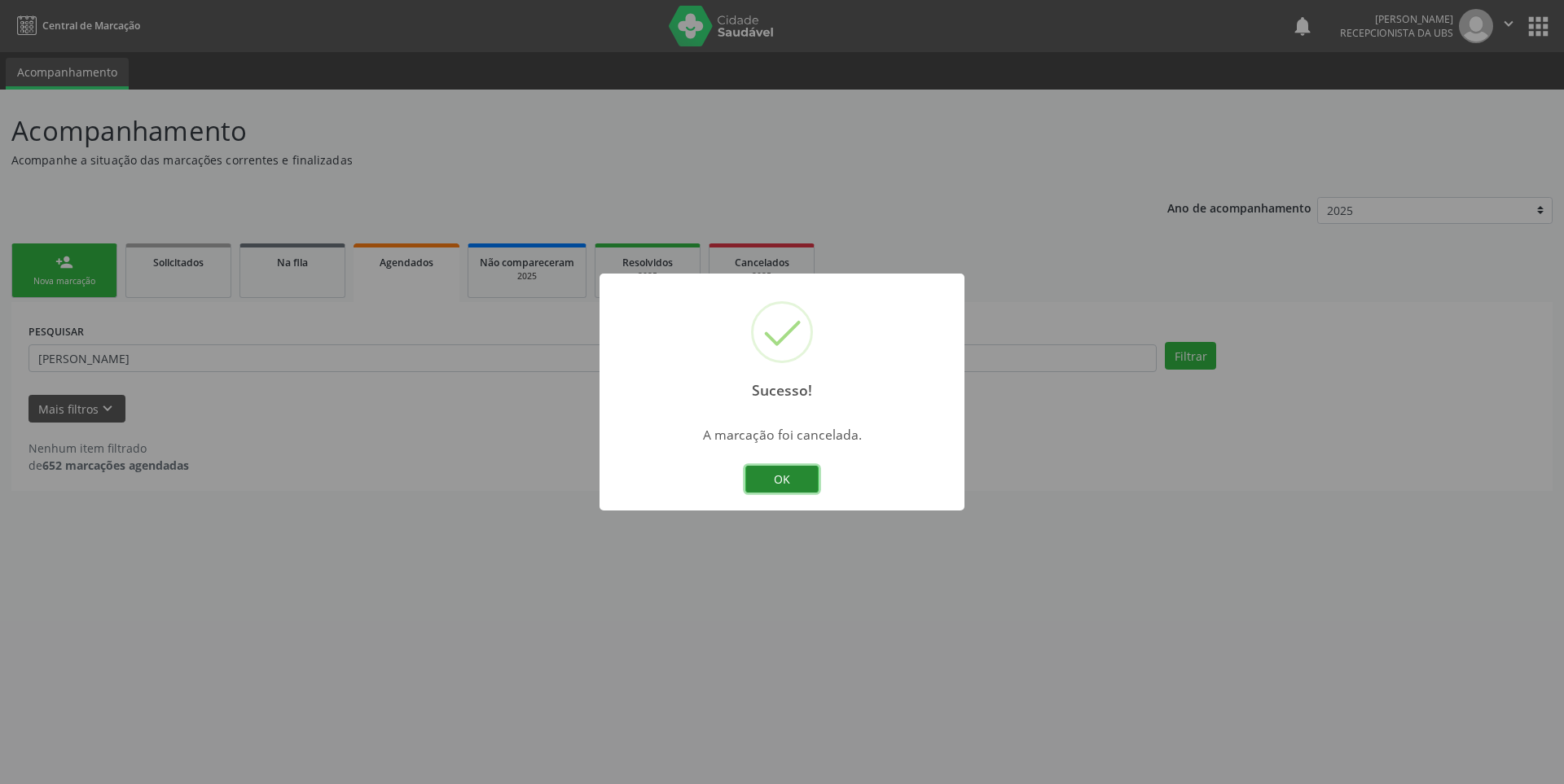
click at [778, 485] on button "OK" at bounding box center [782, 480] width 73 height 27
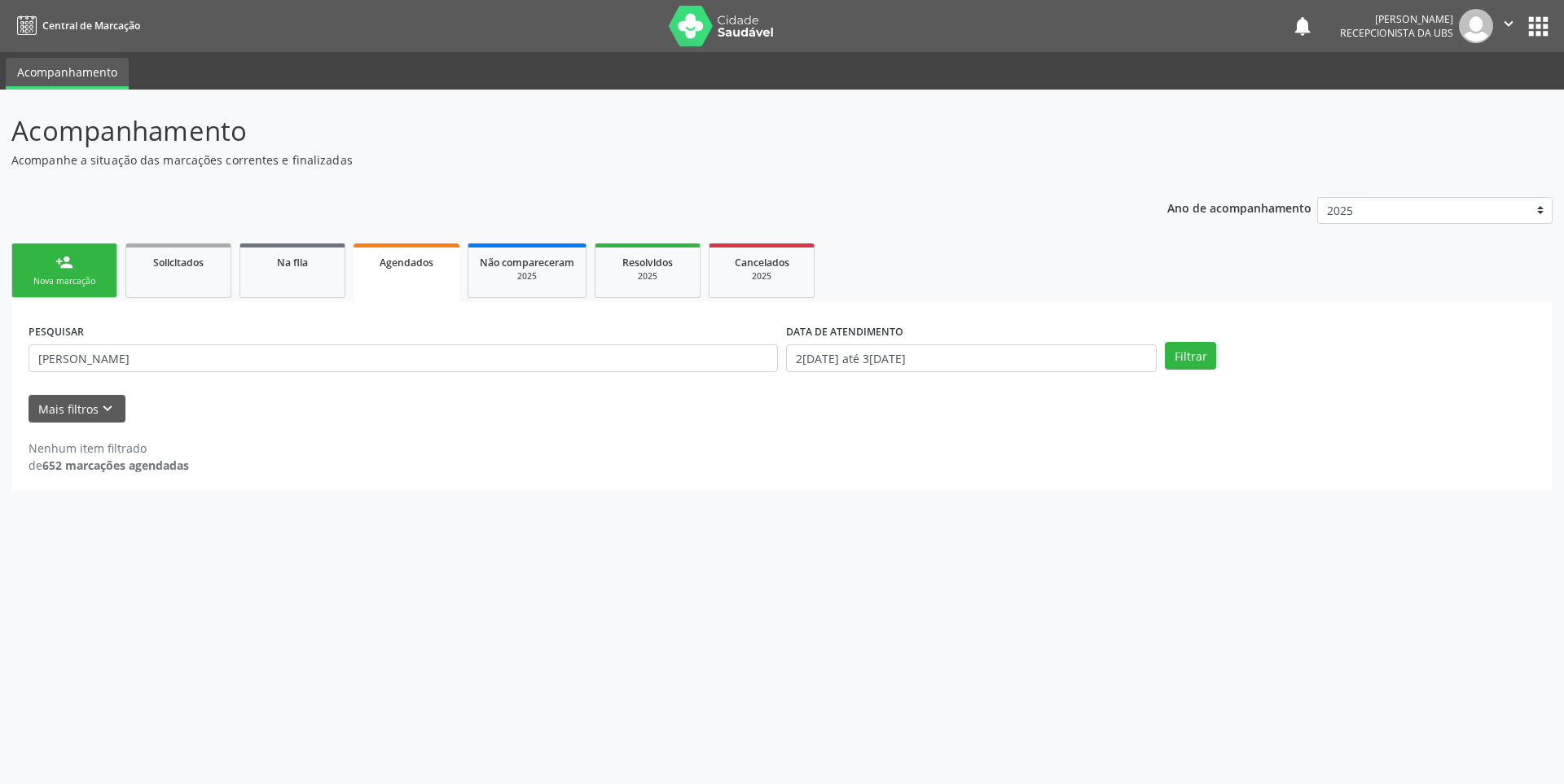
click at [82, 276] on div "Nova marcação" at bounding box center [64, 281] width 82 height 13
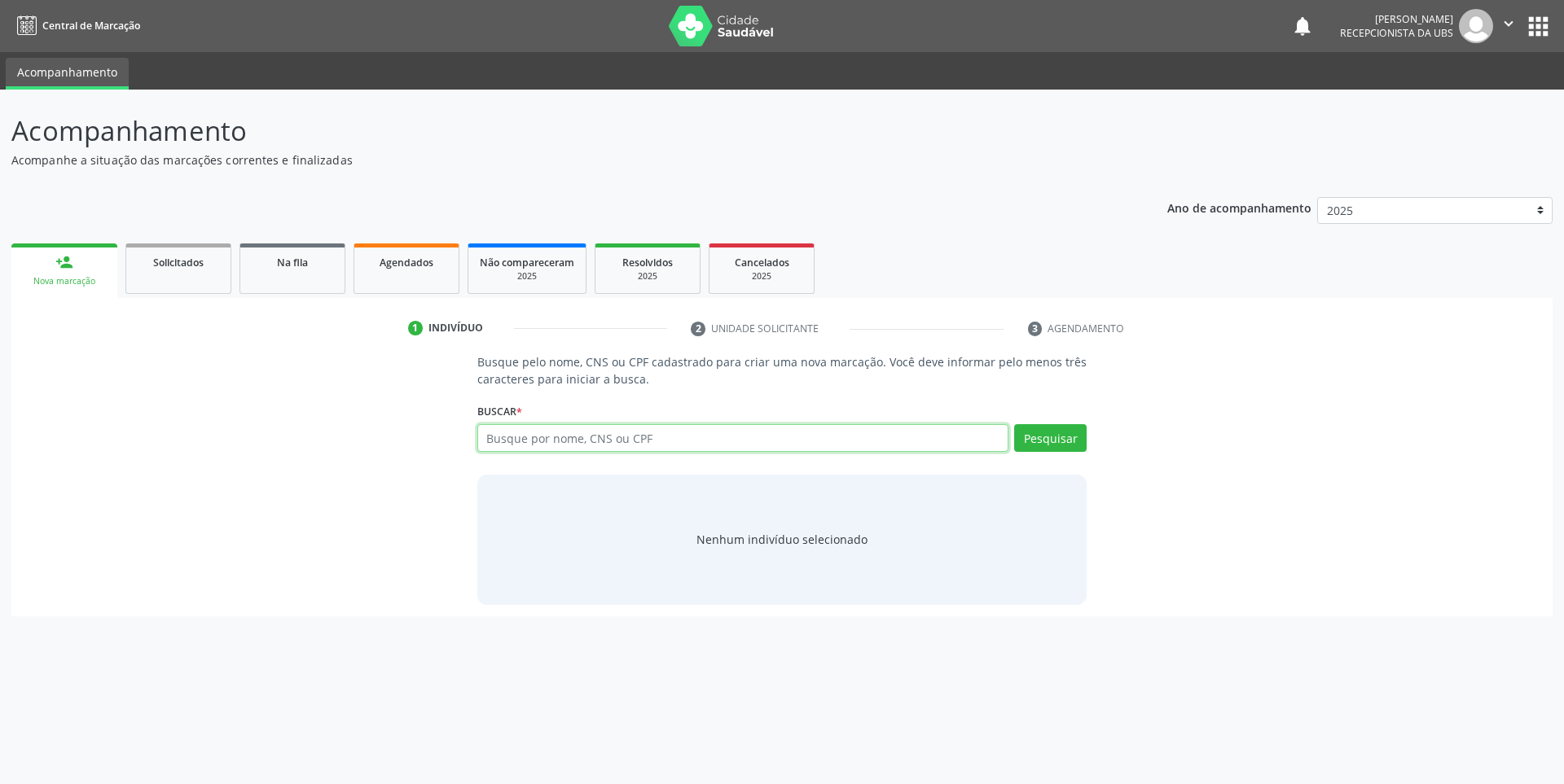
click at [594, 437] on input "text" at bounding box center [742, 438] width 532 height 27
type input "19495196434"
click at [1030, 449] on button "Pesquisar" at bounding box center [1051, 438] width 72 height 27
type input "19495196434"
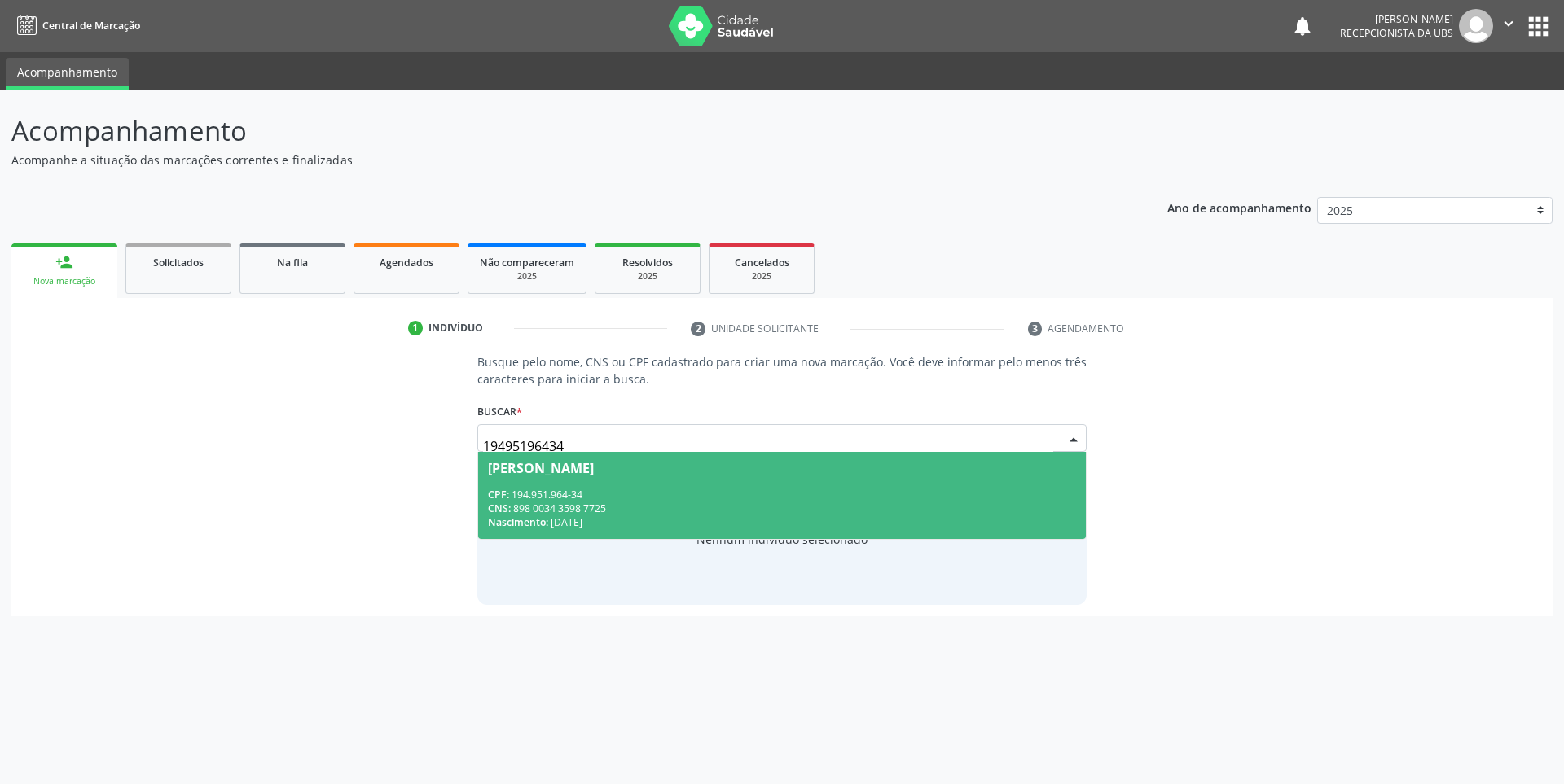
click at [597, 495] on div "CPF: 194.951.964-34" at bounding box center [782, 494] width 589 height 14
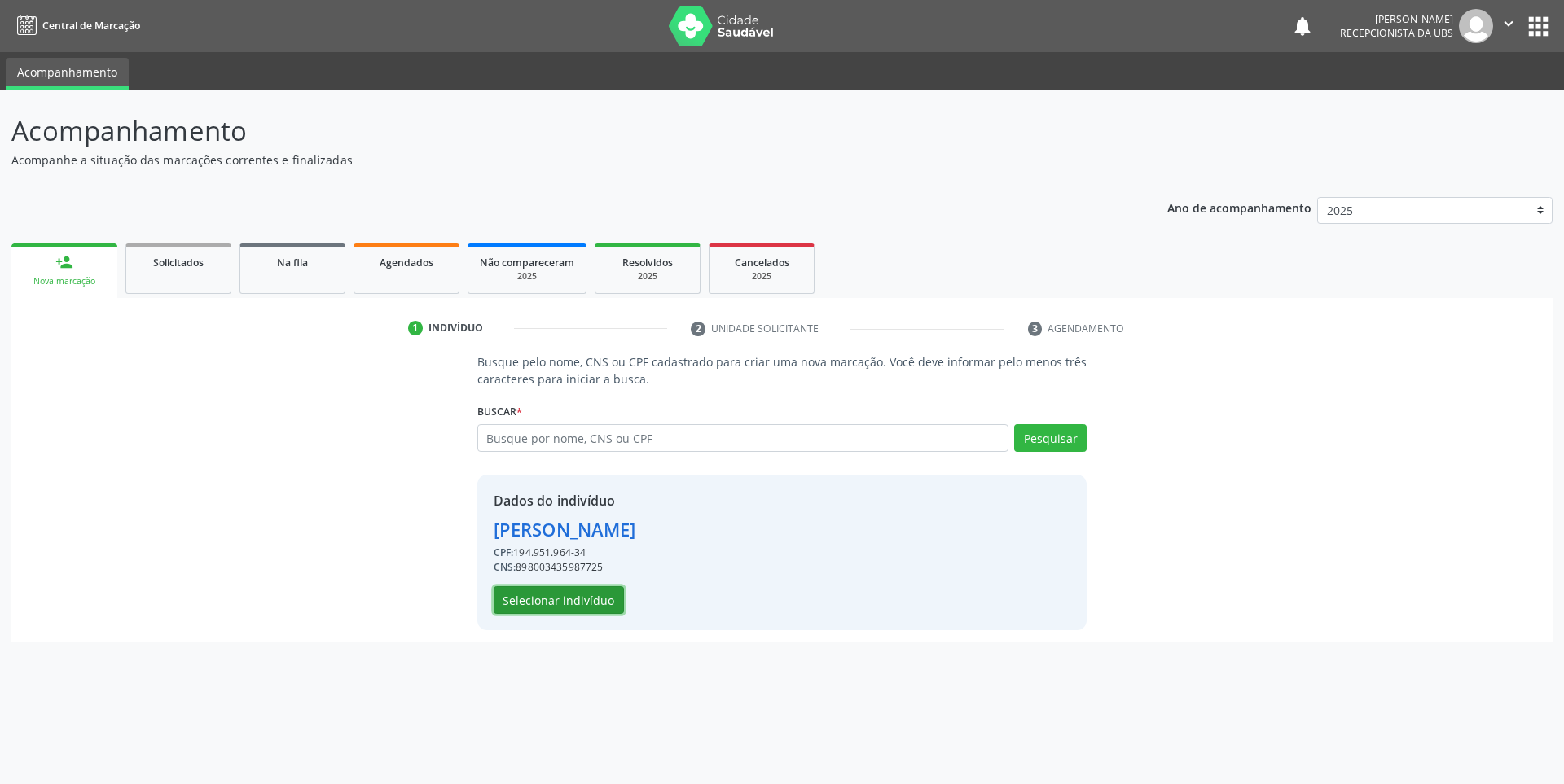
click at [547, 605] on button "Selecionar indivíduo" at bounding box center [559, 600] width 131 height 27
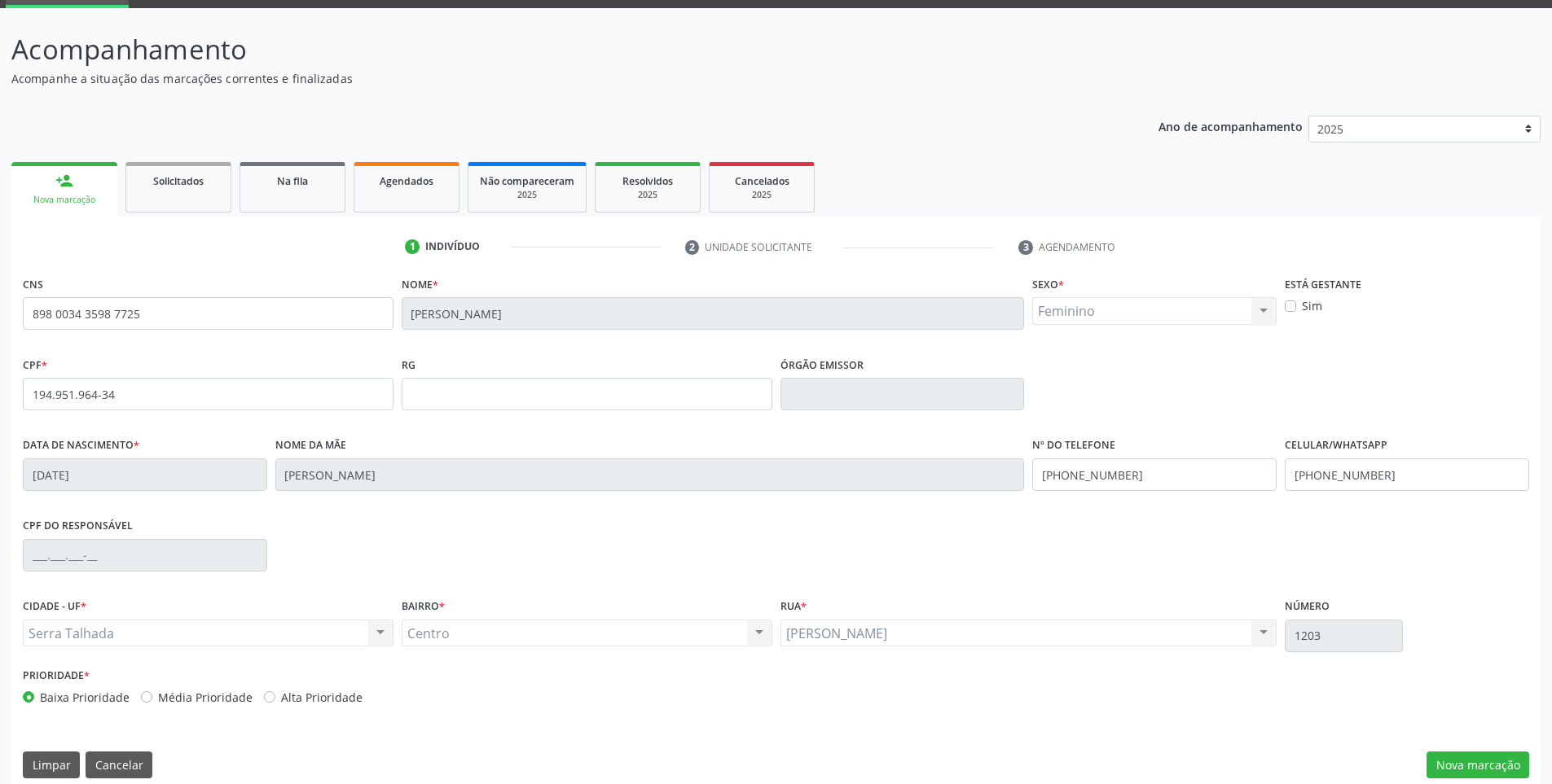
scroll to position [98, 0]
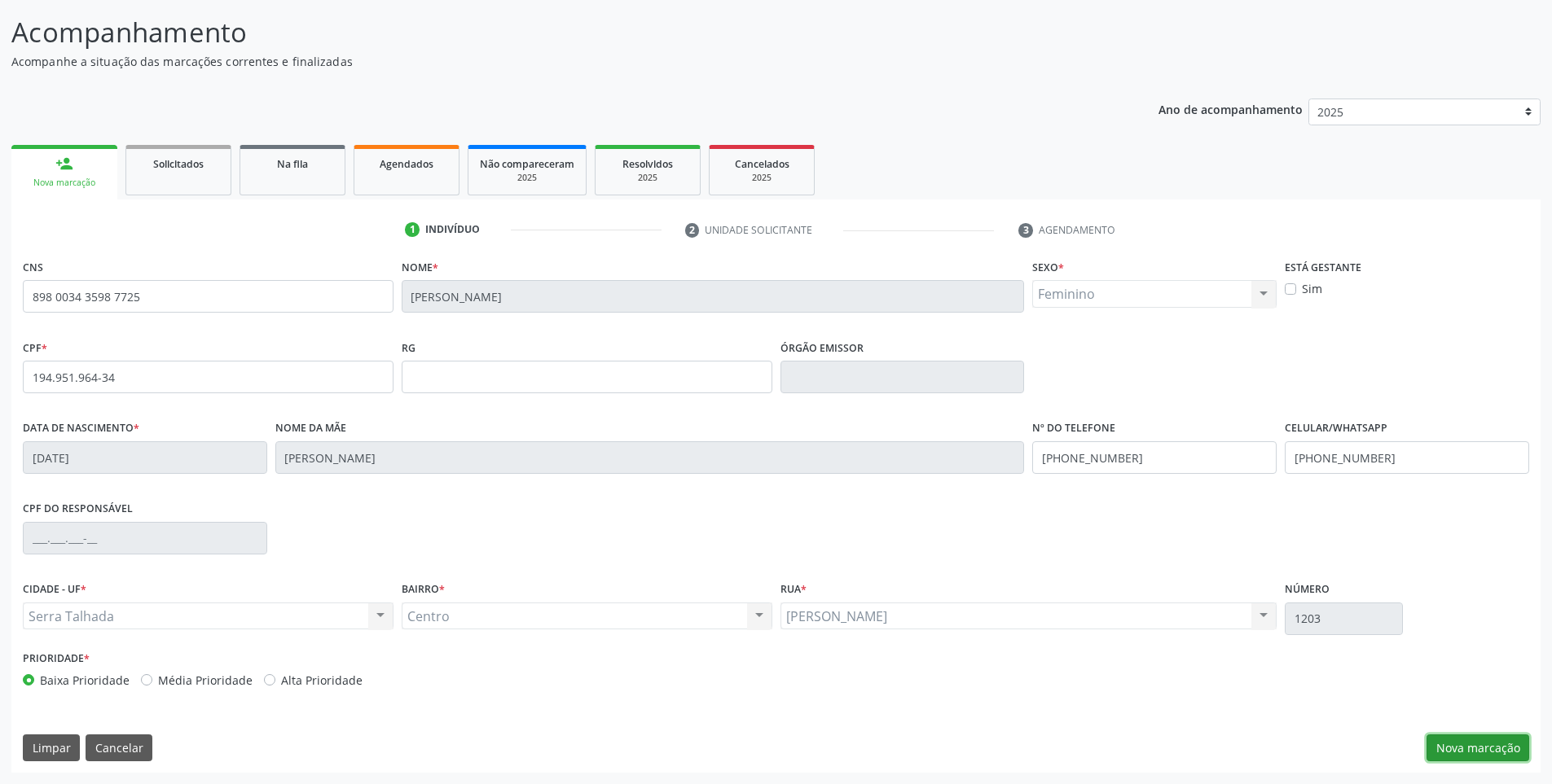
click at [1492, 748] on button "Nova marcação" at bounding box center [1477, 748] width 102 height 27
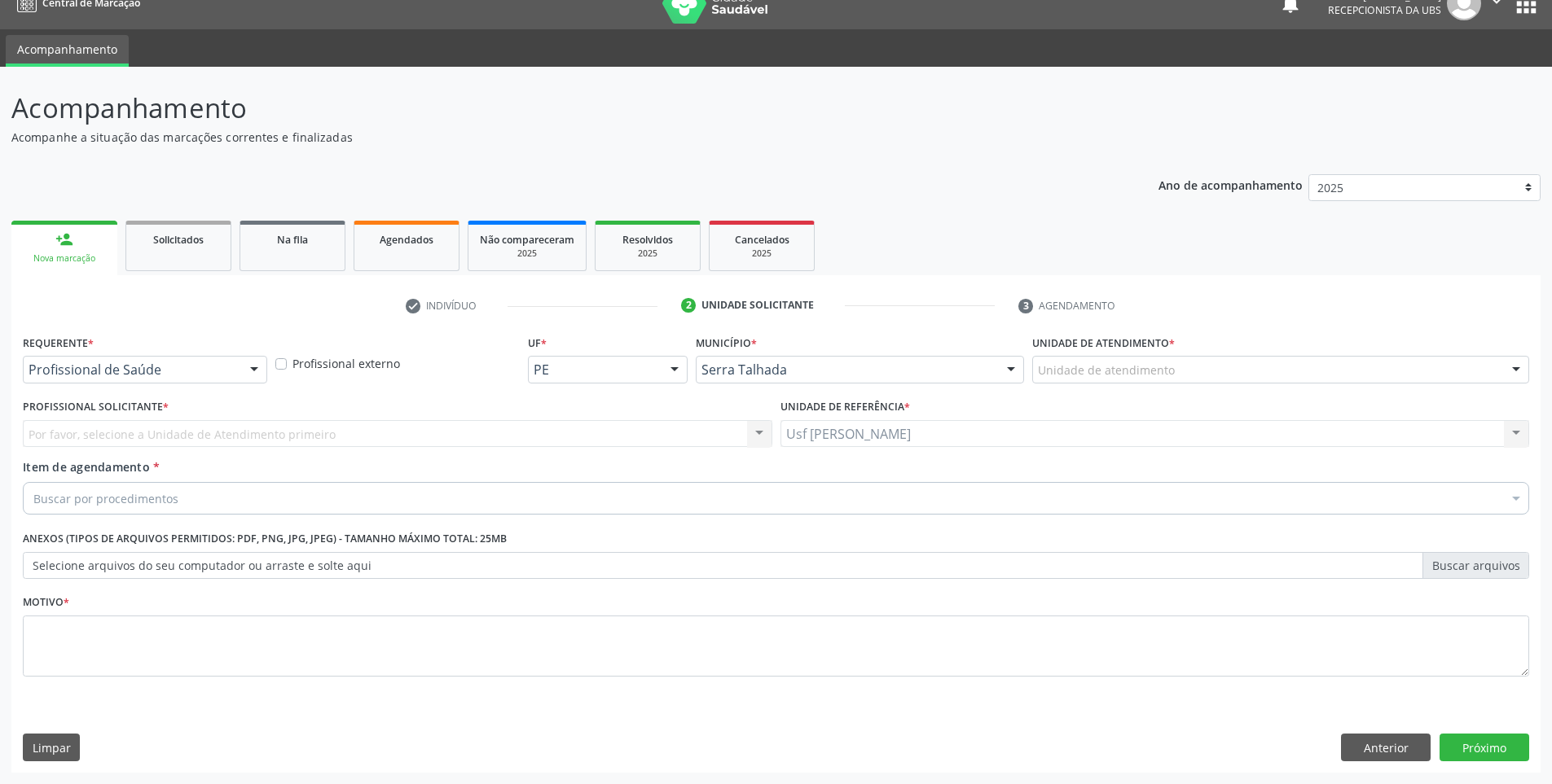
scroll to position [22, 0]
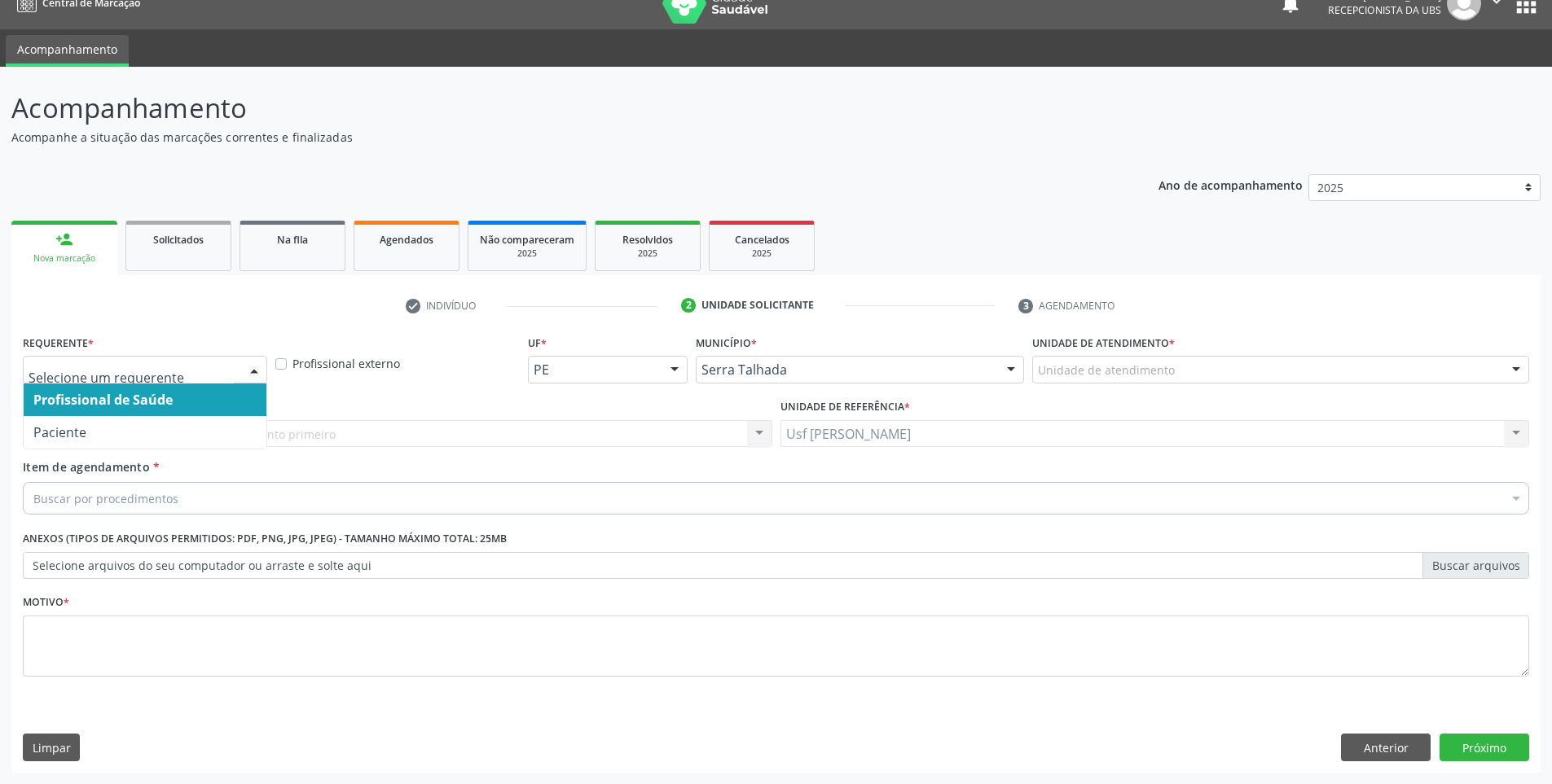
click at [259, 372] on div at bounding box center [254, 371] width 24 height 27
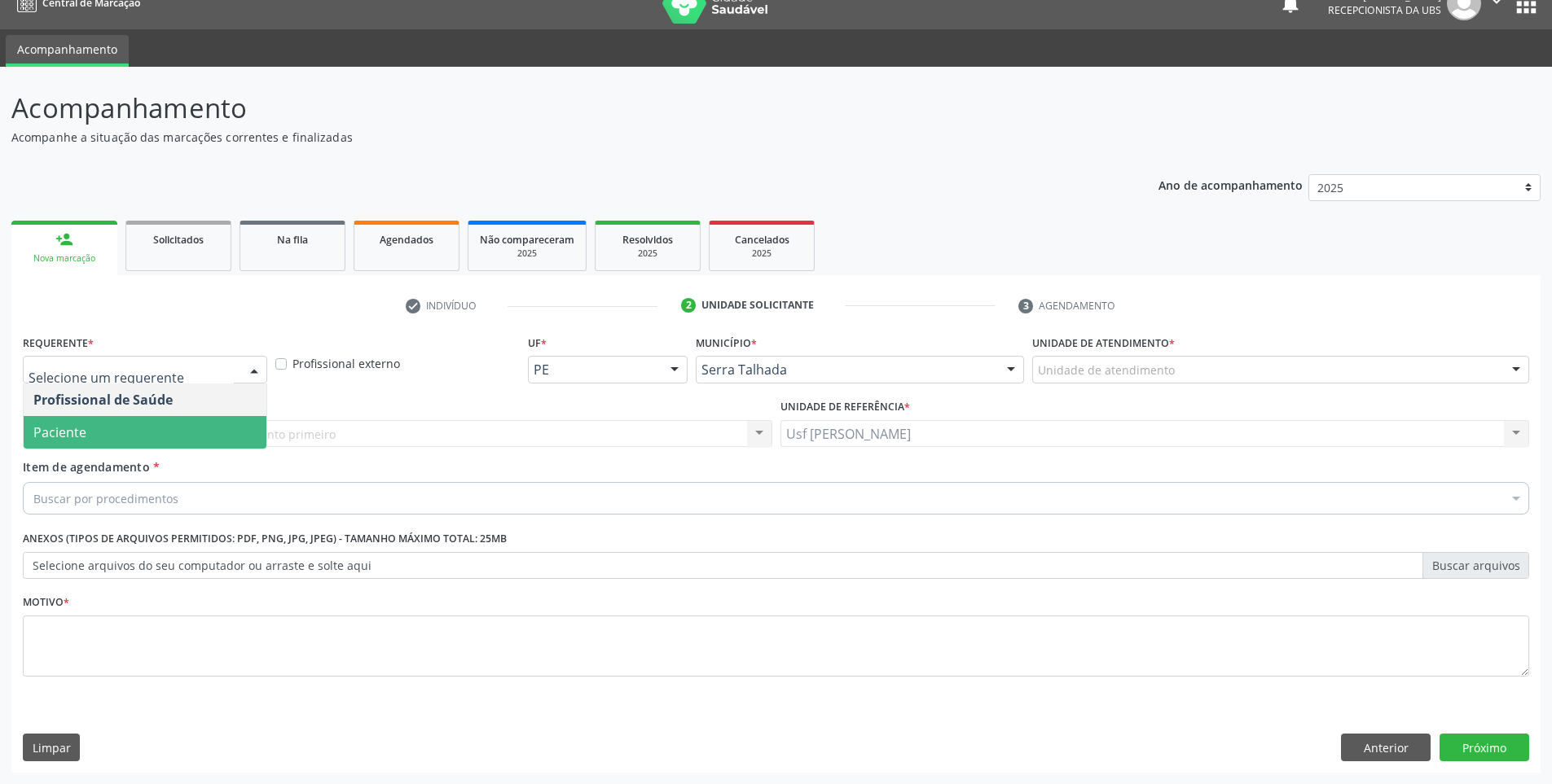
click at [202, 443] on span "Paciente" at bounding box center [144, 432] width 243 height 32
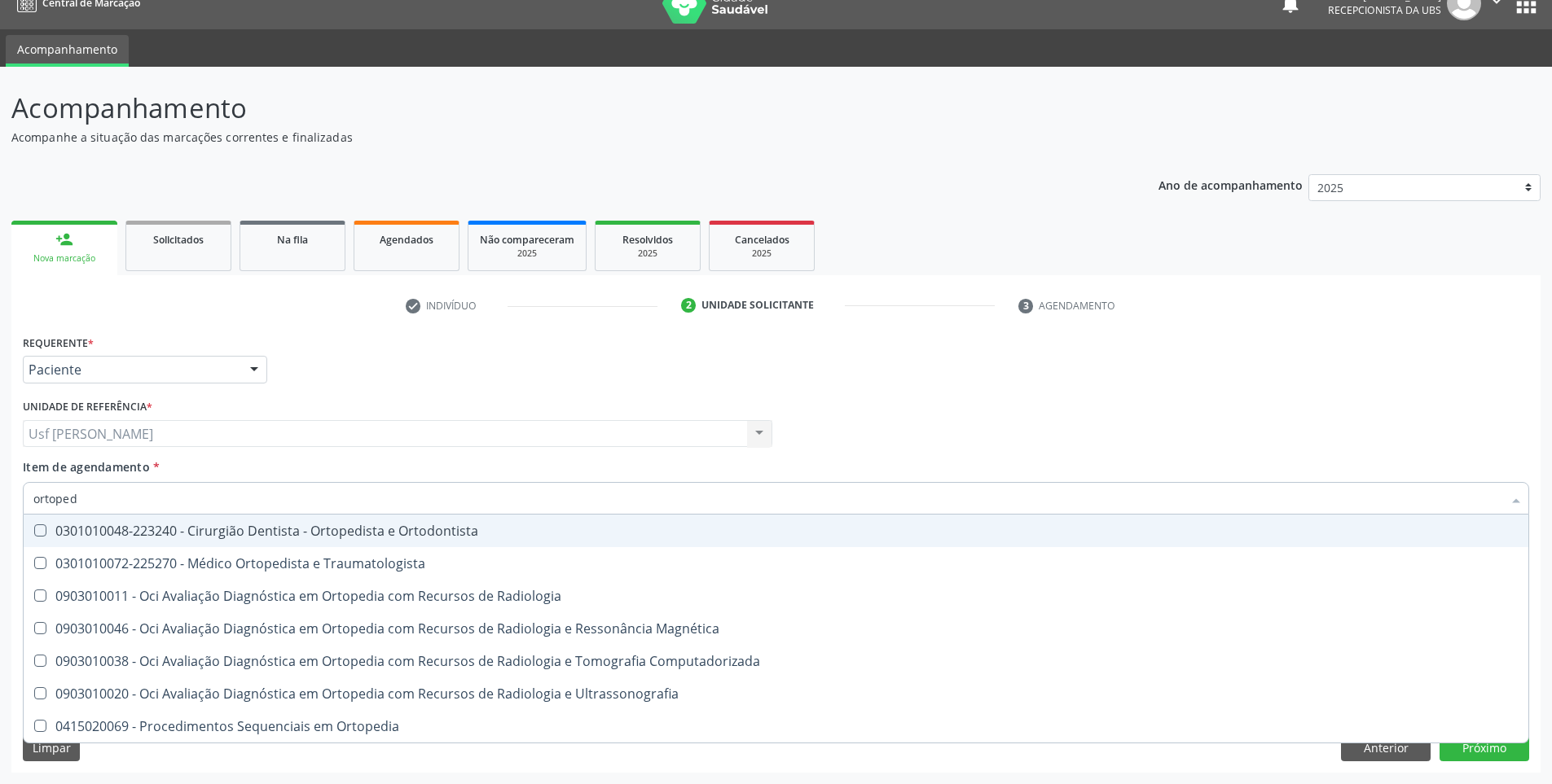
type input "ortopedi"
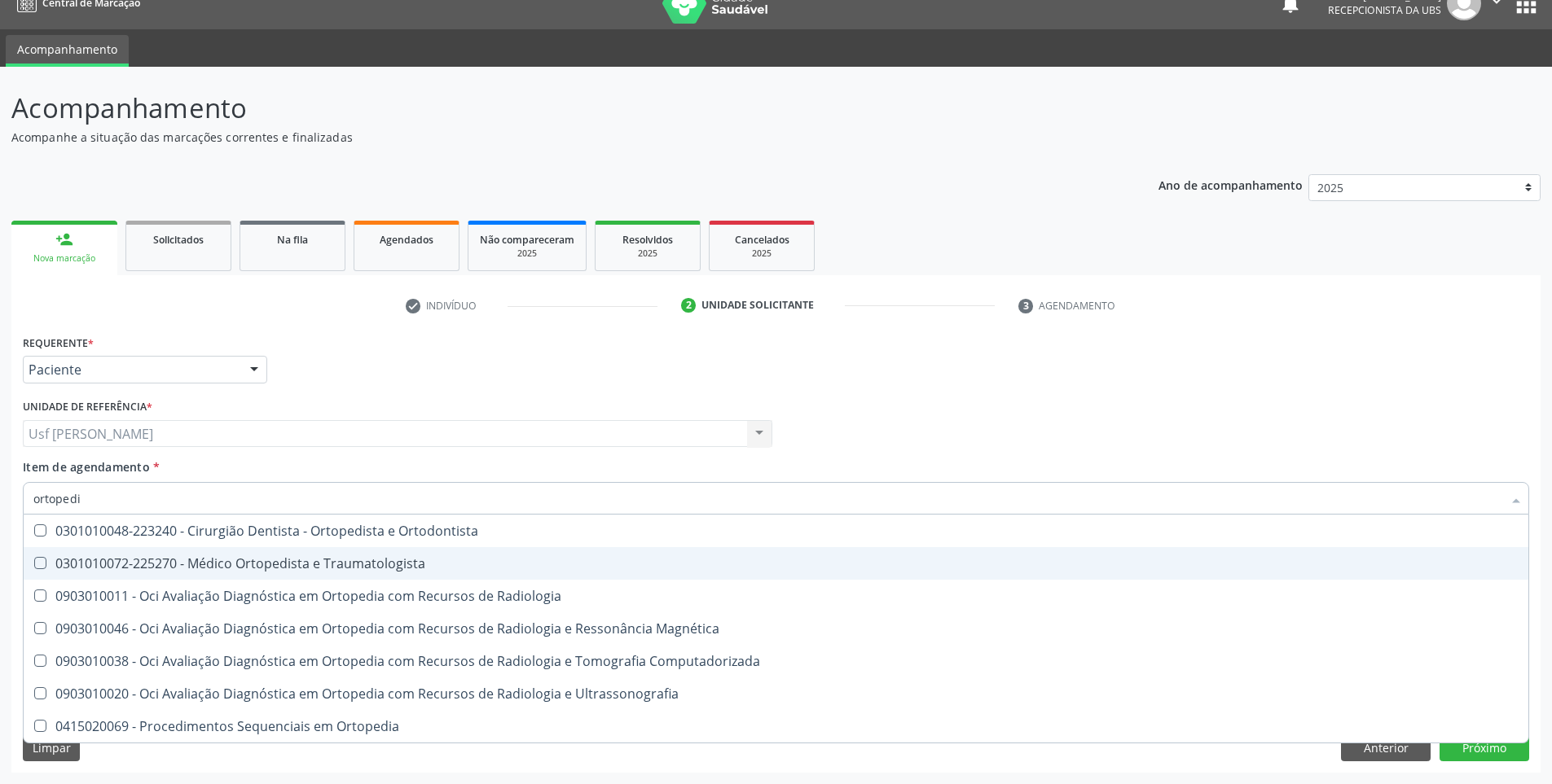
click at [35, 560] on Traumatologista at bounding box center [40, 563] width 13 height 13
click at [34, 560] on Traumatologista "checkbox" at bounding box center [28, 563] width 11 height 11
checkbox Traumatologista "true"
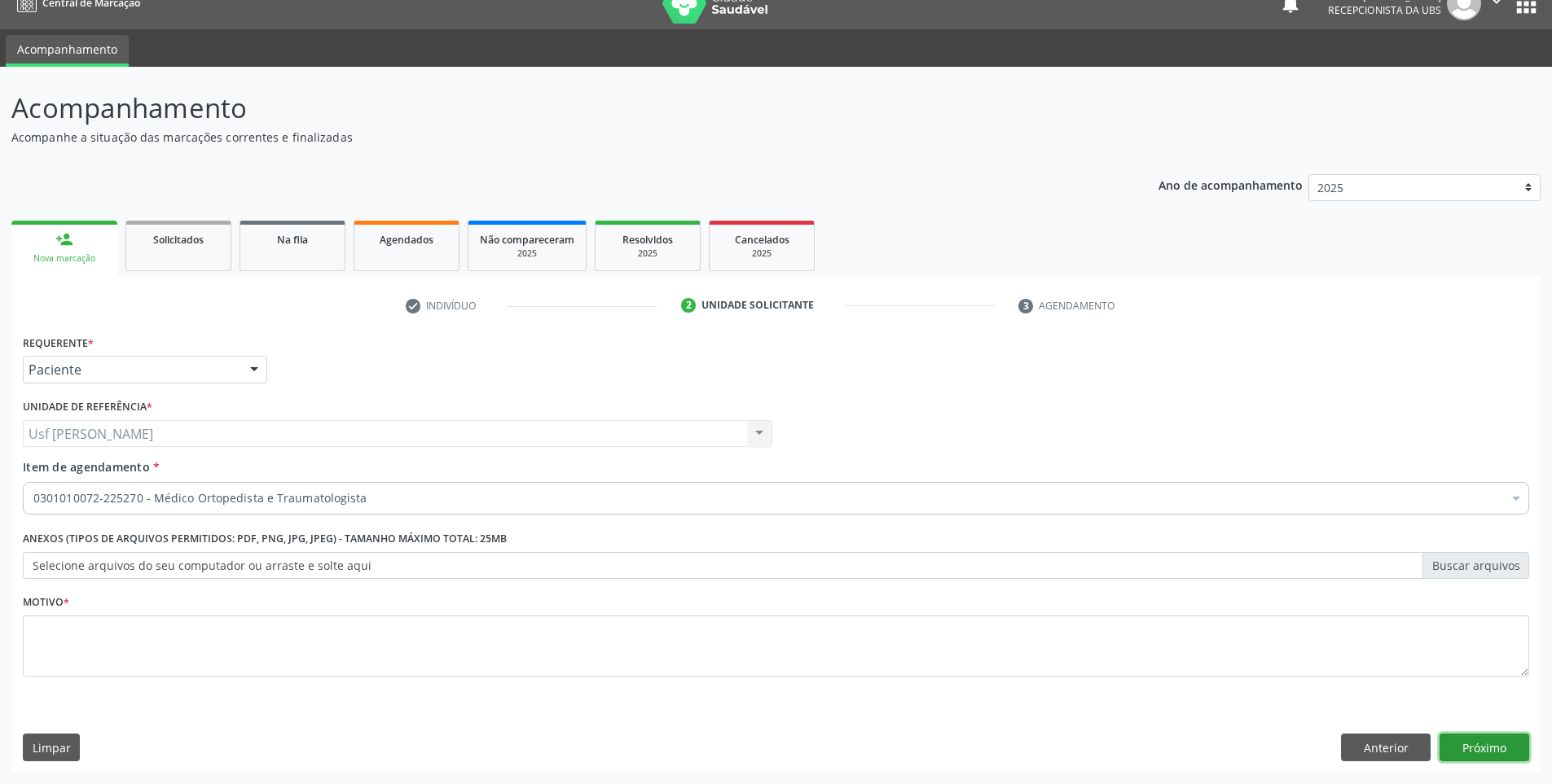
click at [1482, 752] on div "Requerente * Paciente Profissional de Saúde Paciente Nenhum resultado encontrad…" at bounding box center [776, 551] width 1529 height 442
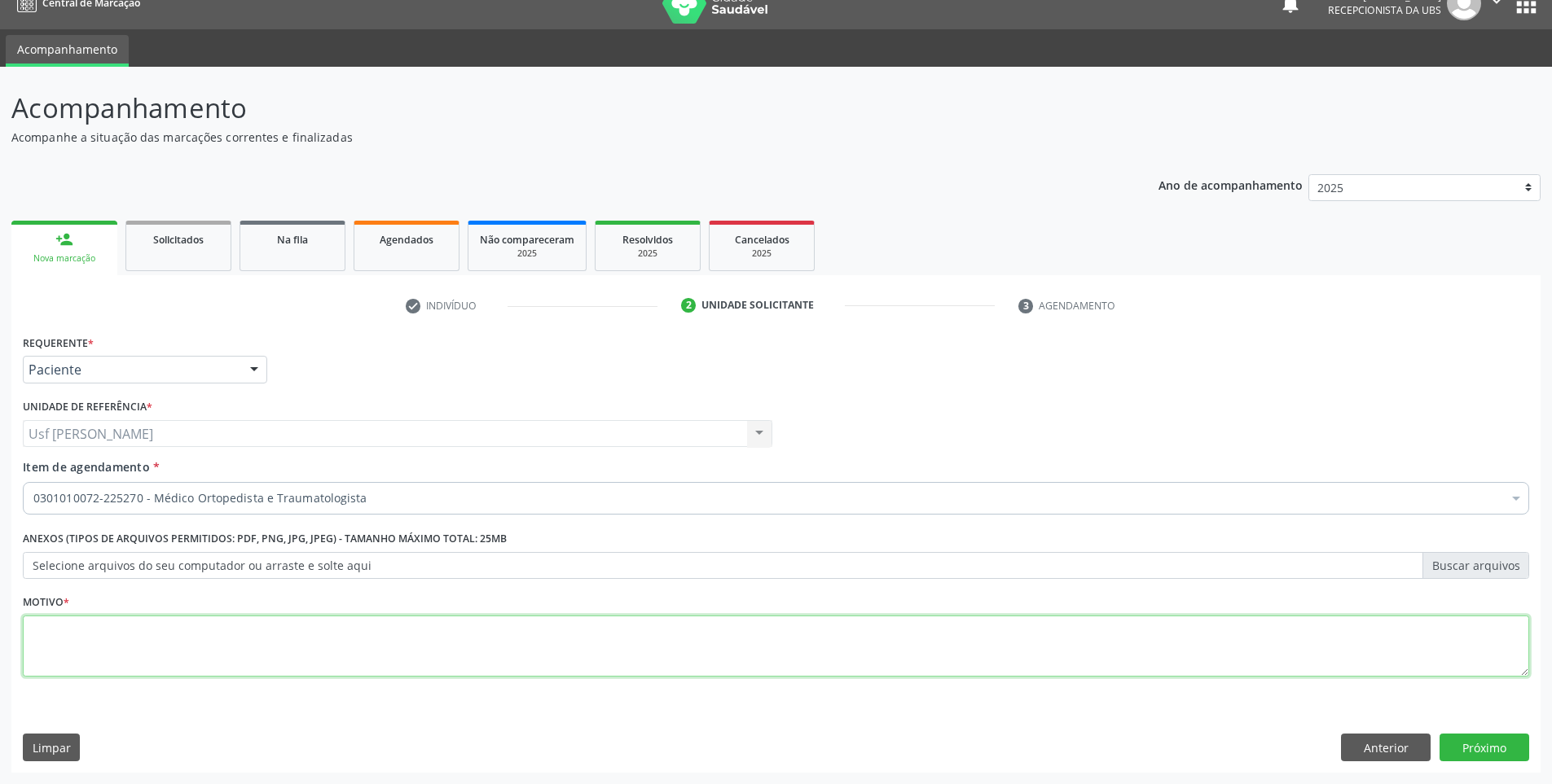
click at [319, 656] on textarea at bounding box center [776, 646] width 1506 height 61
type textarea "."
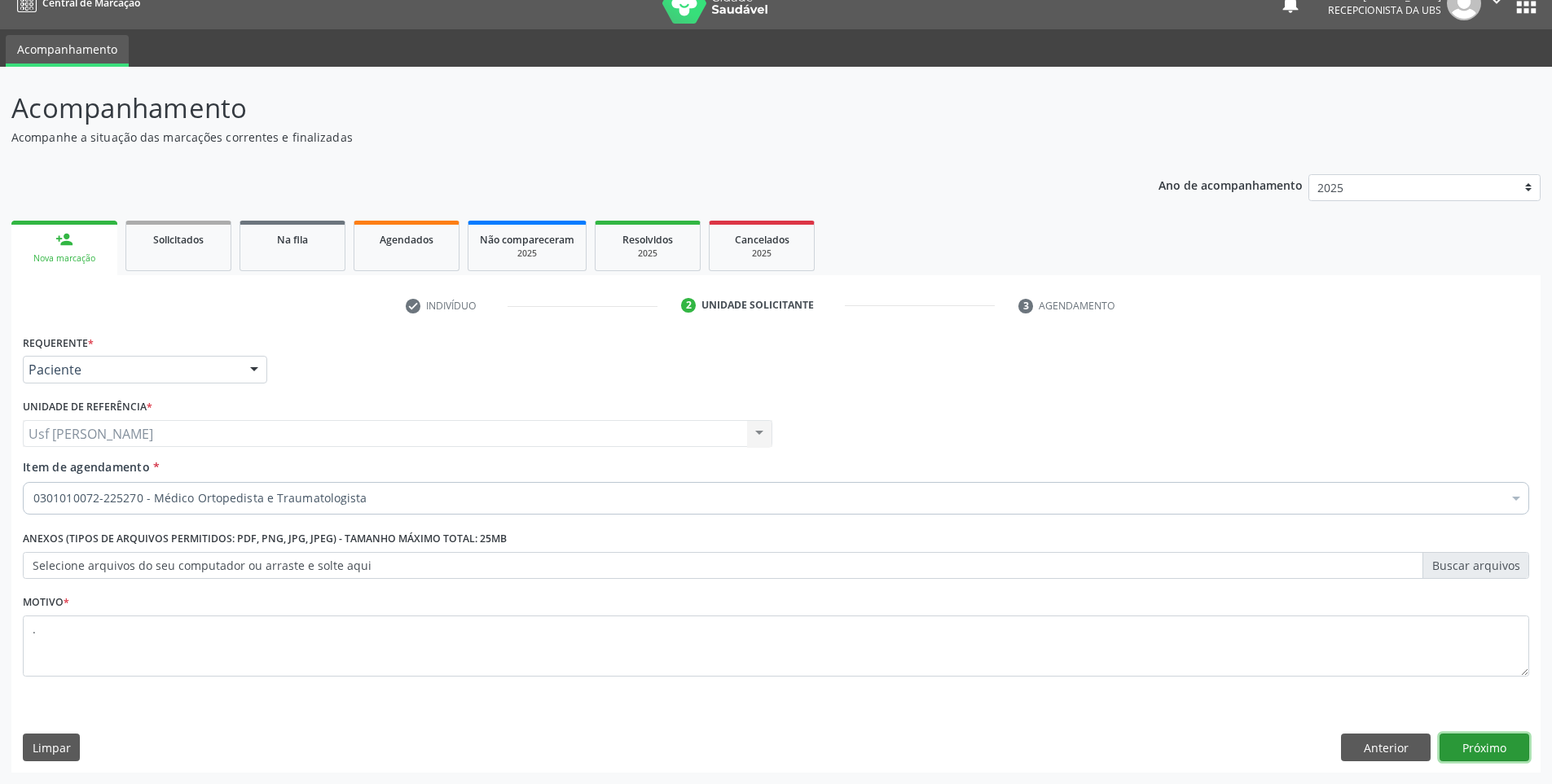
click at [1501, 746] on button "Próximo" at bounding box center [1485, 747] width 90 height 27
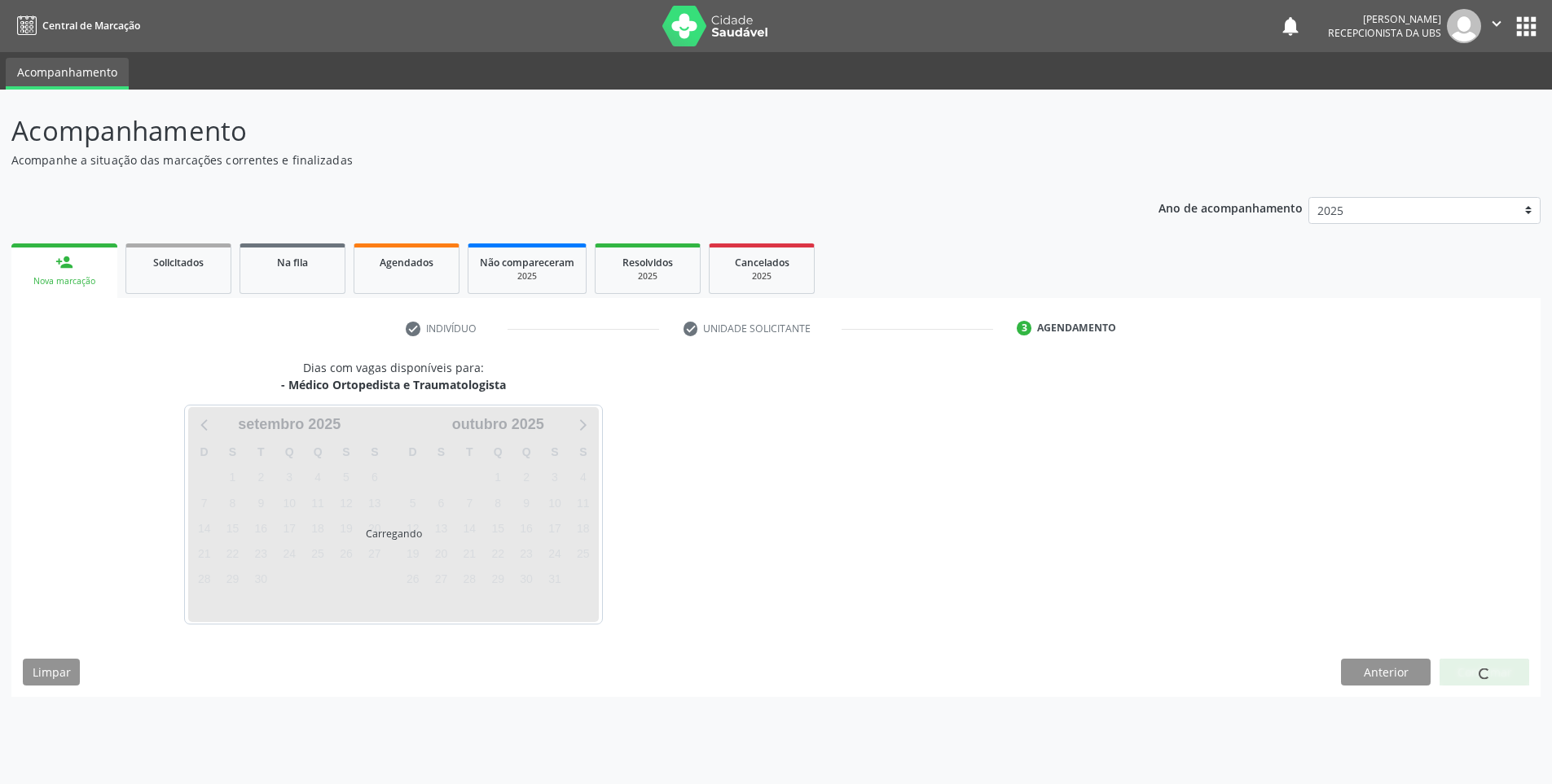
scroll to position [0, 0]
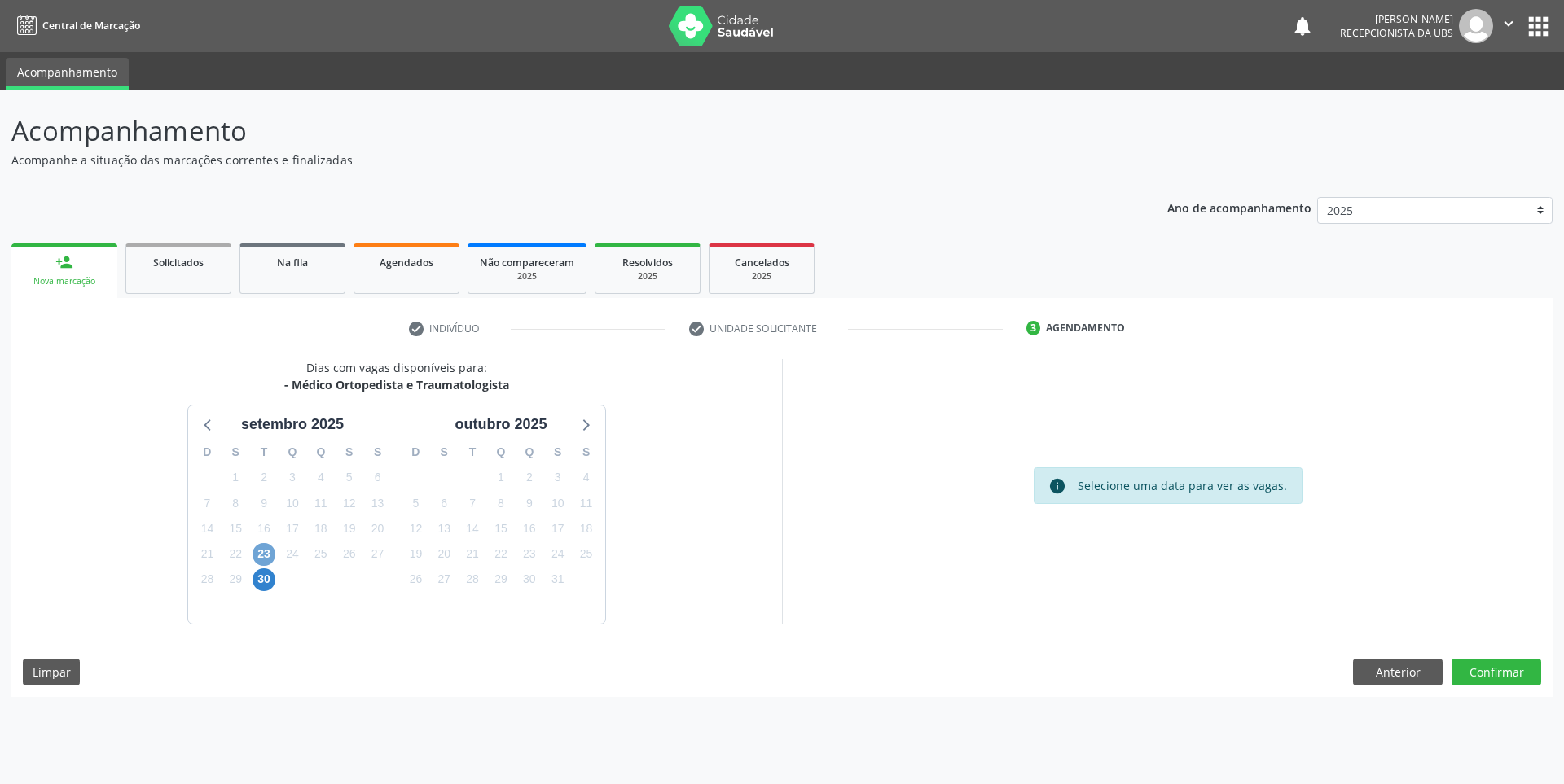
click at [267, 550] on span "23" at bounding box center [263, 554] width 22 height 22
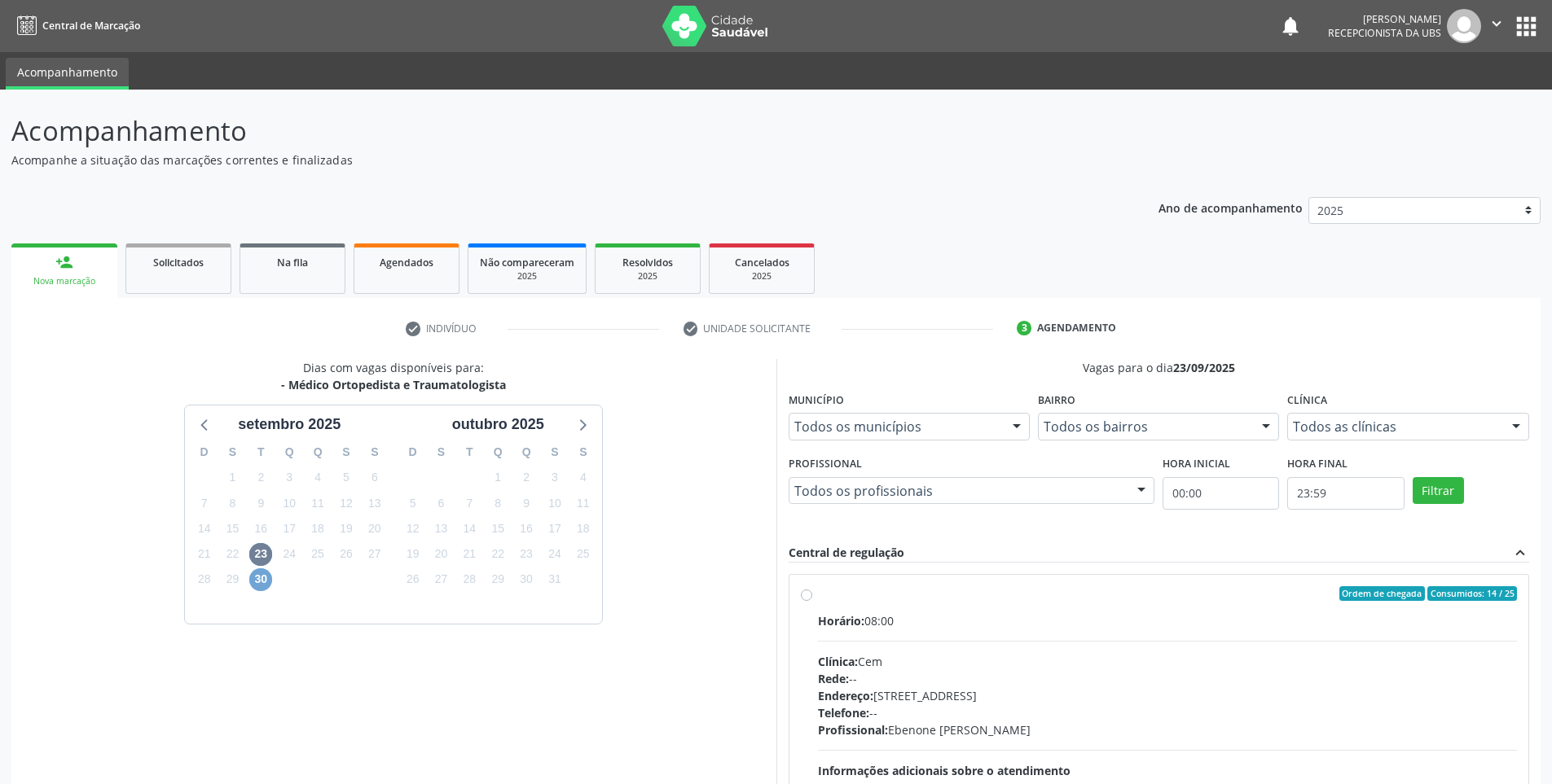
click at [259, 580] on span "30" at bounding box center [260, 579] width 22 height 22
drag, startPoint x: 800, startPoint y: 593, endPoint x: 808, endPoint y: 605, distance: 14.4
click at [817, 595] on label "Ordem de chegada Consumidos: 19 / 20 Horário: 07:30 Clínica: Policlinica Munici…" at bounding box center [1167, 711] width 699 height 250
click at [802, 595] on input "Ordem de chegada Consumidos: 19 / 20 Horário: 07:30 Clínica: Policlinica Munici…" at bounding box center [807, 593] width 12 height 15
radio input "true"
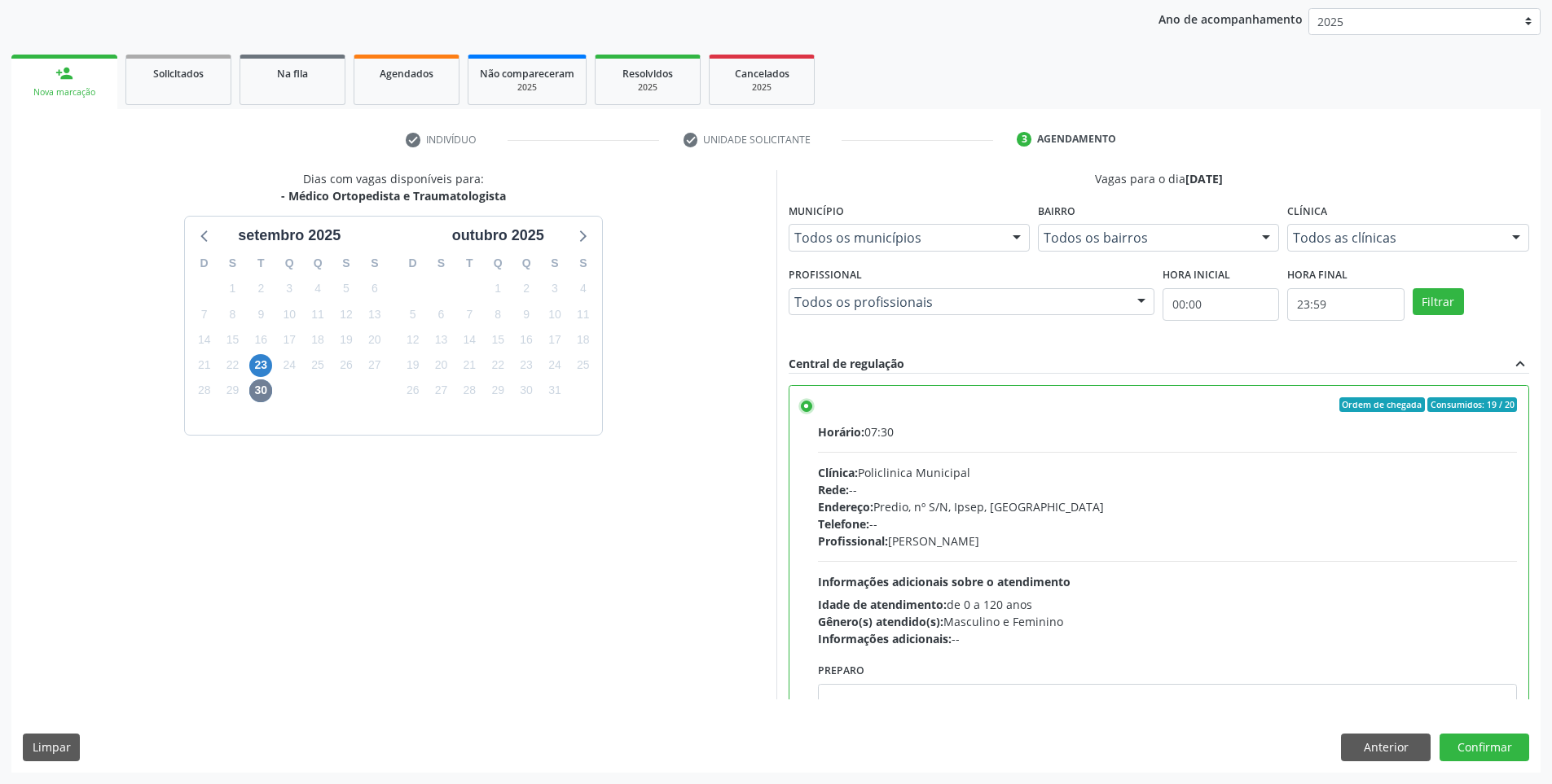
scroll to position [81, 0]
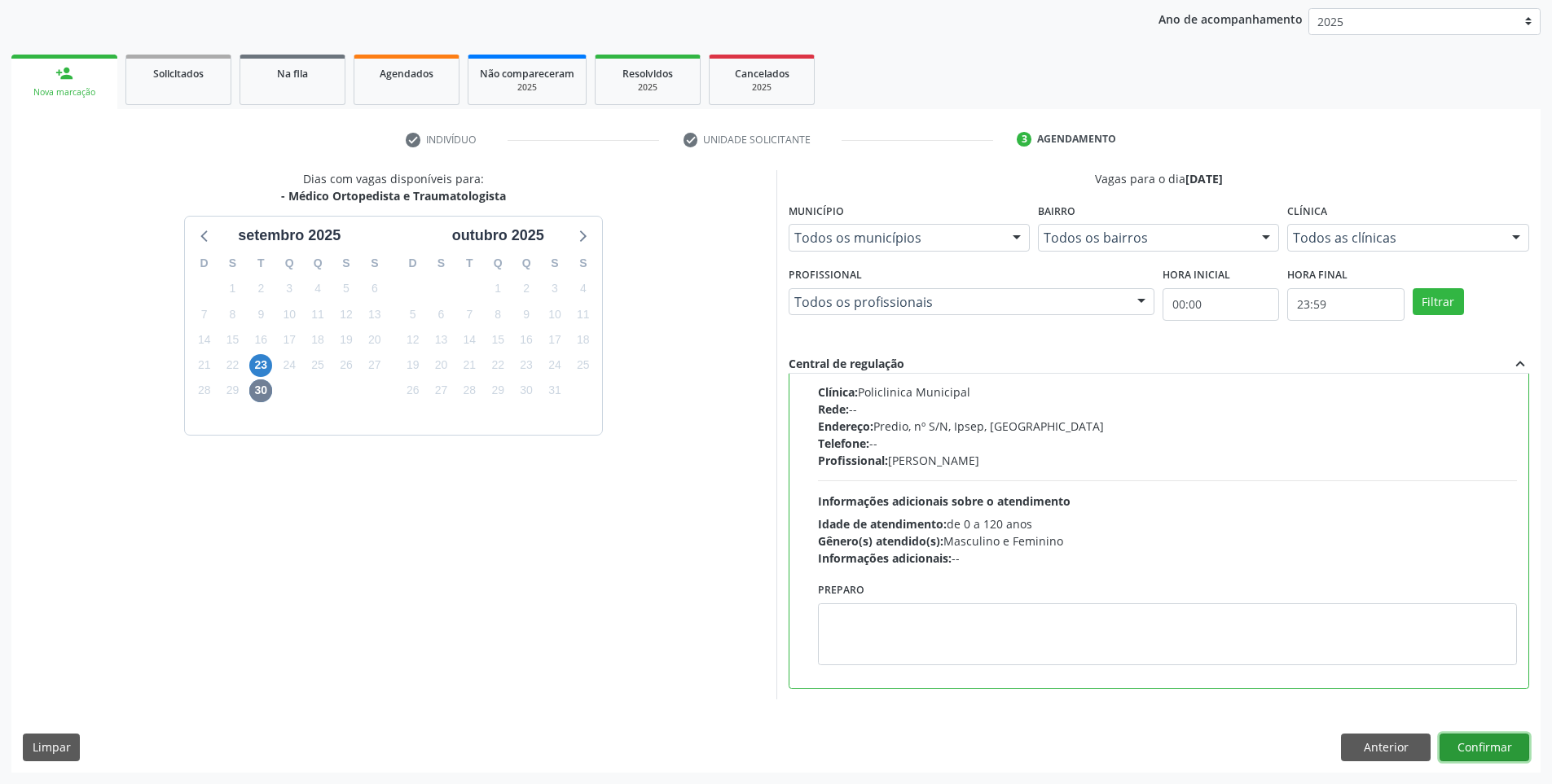
click at [1474, 748] on button "Confirmar" at bounding box center [1485, 747] width 90 height 27
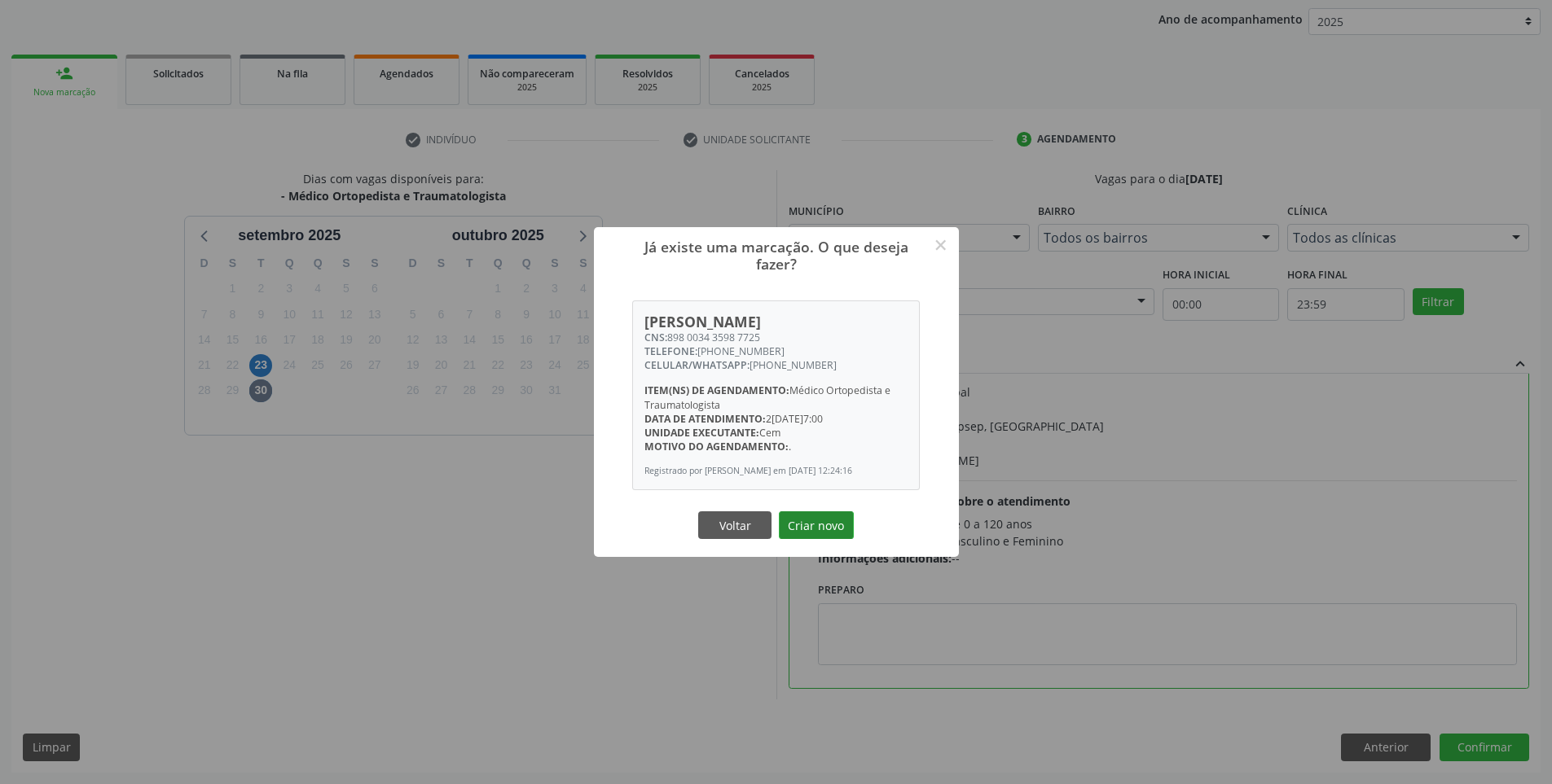
click at [816, 533] on button "Criar novo" at bounding box center [816, 525] width 75 height 27
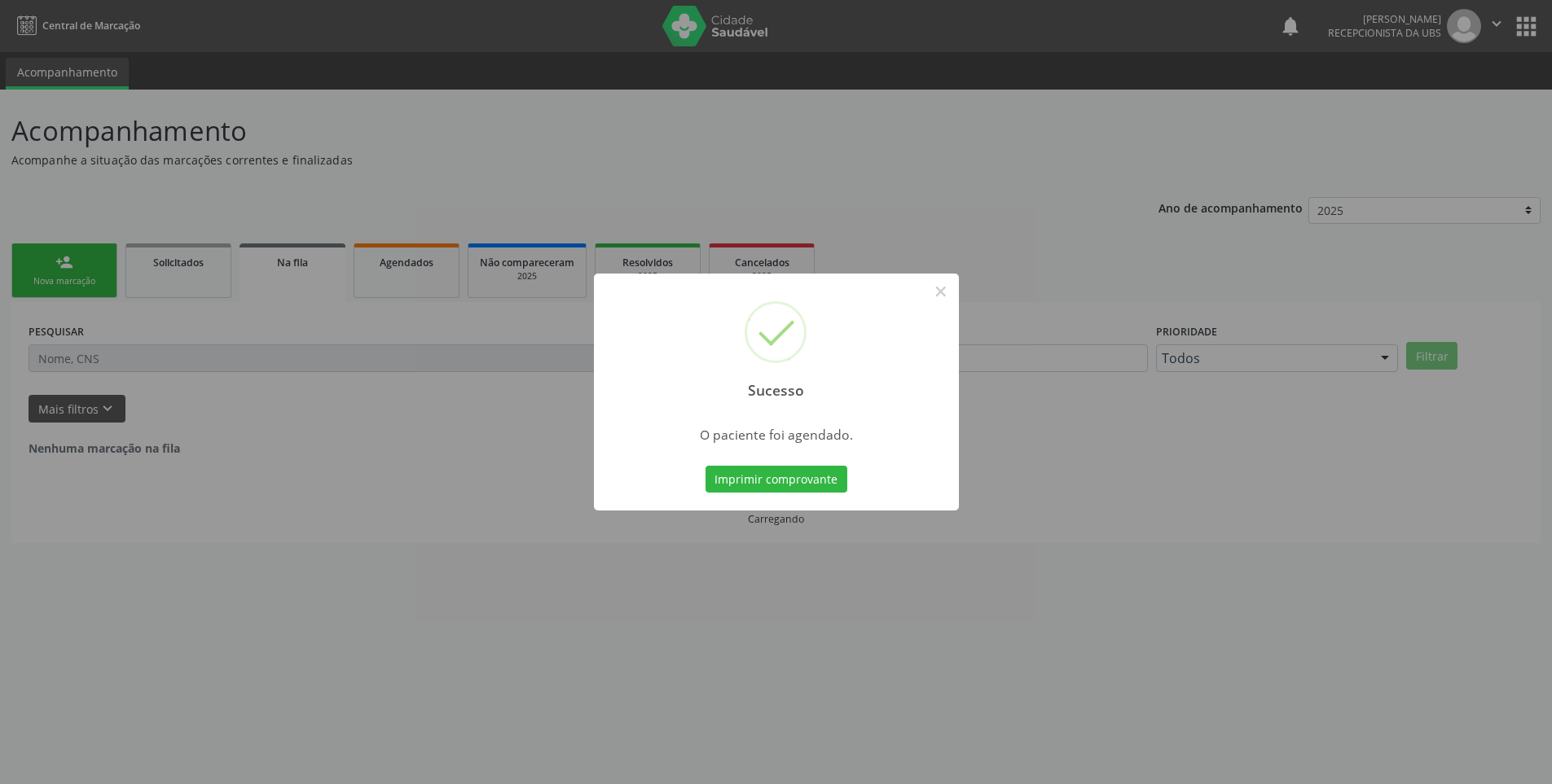
scroll to position [0, 0]
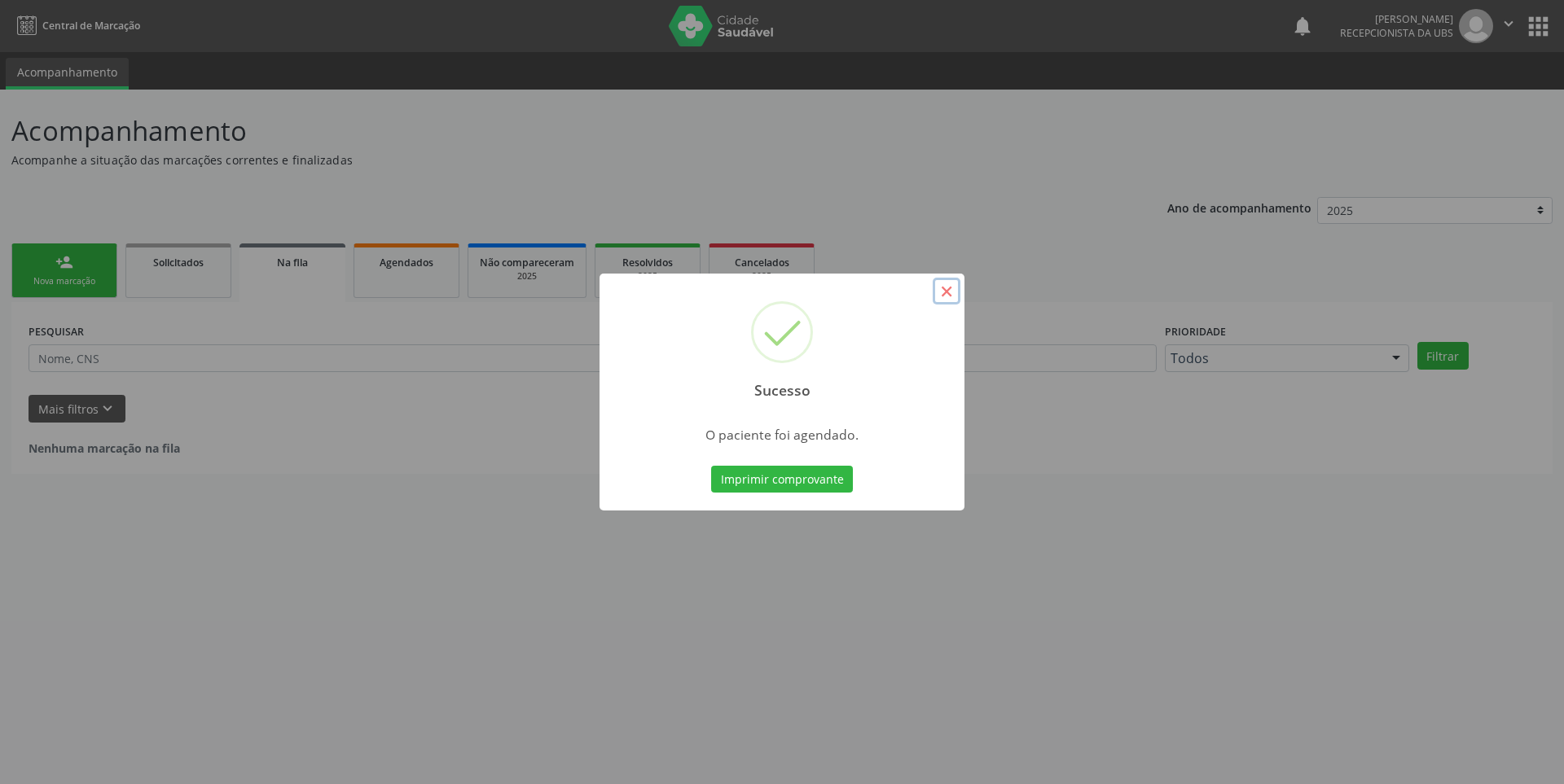
click at [946, 293] on button "×" at bounding box center [946, 292] width 27 height 27
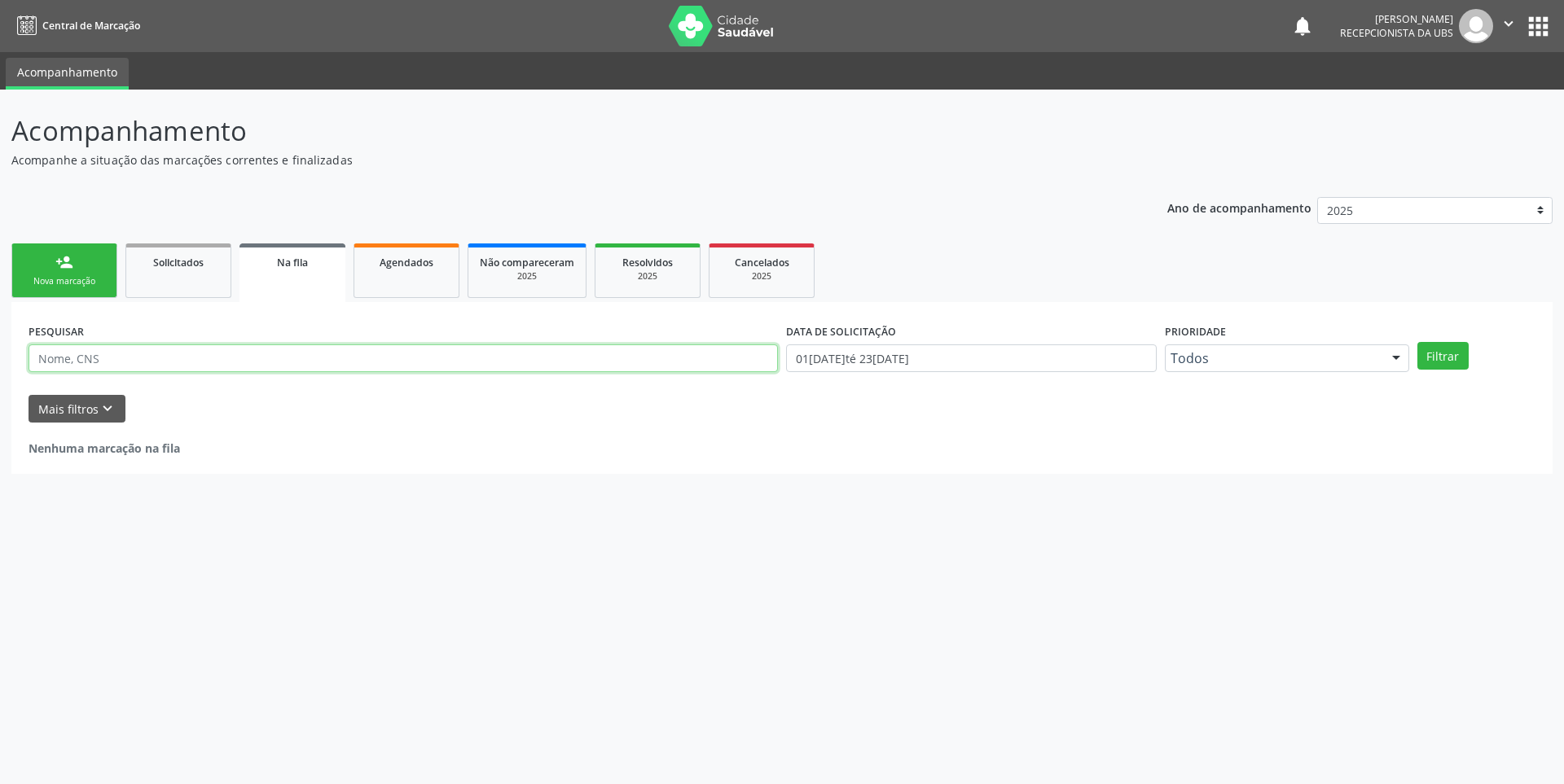
click at [324, 363] on input "text" at bounding box center [403, 358] width 749 height 27
type input "maria do socorro de [PERSON_NAME]"
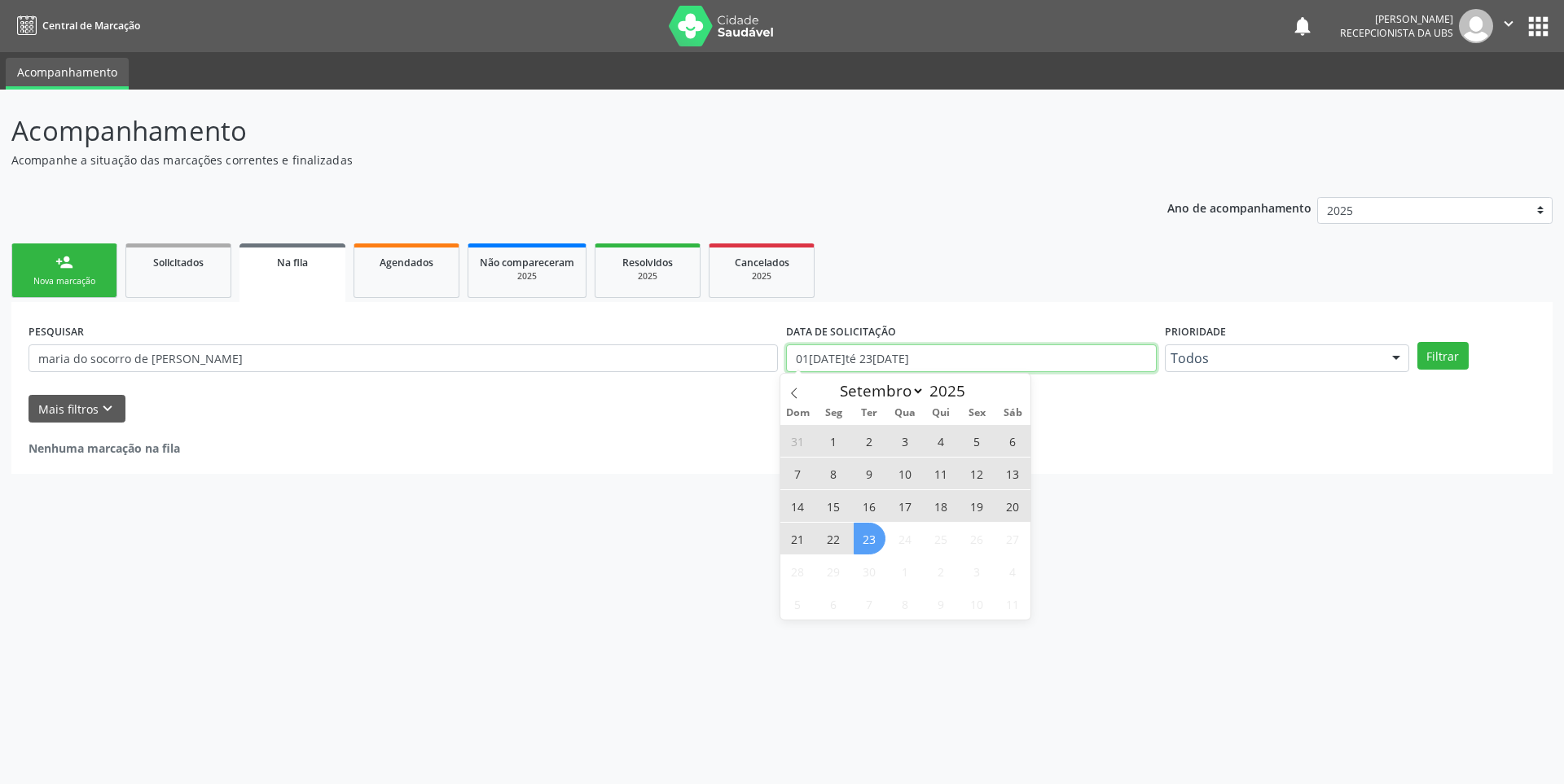
click at [946, 362] on input "01[DATE]té 23[DATE]" at bounding box center [972, 358] width 371 height 27
select select "8"
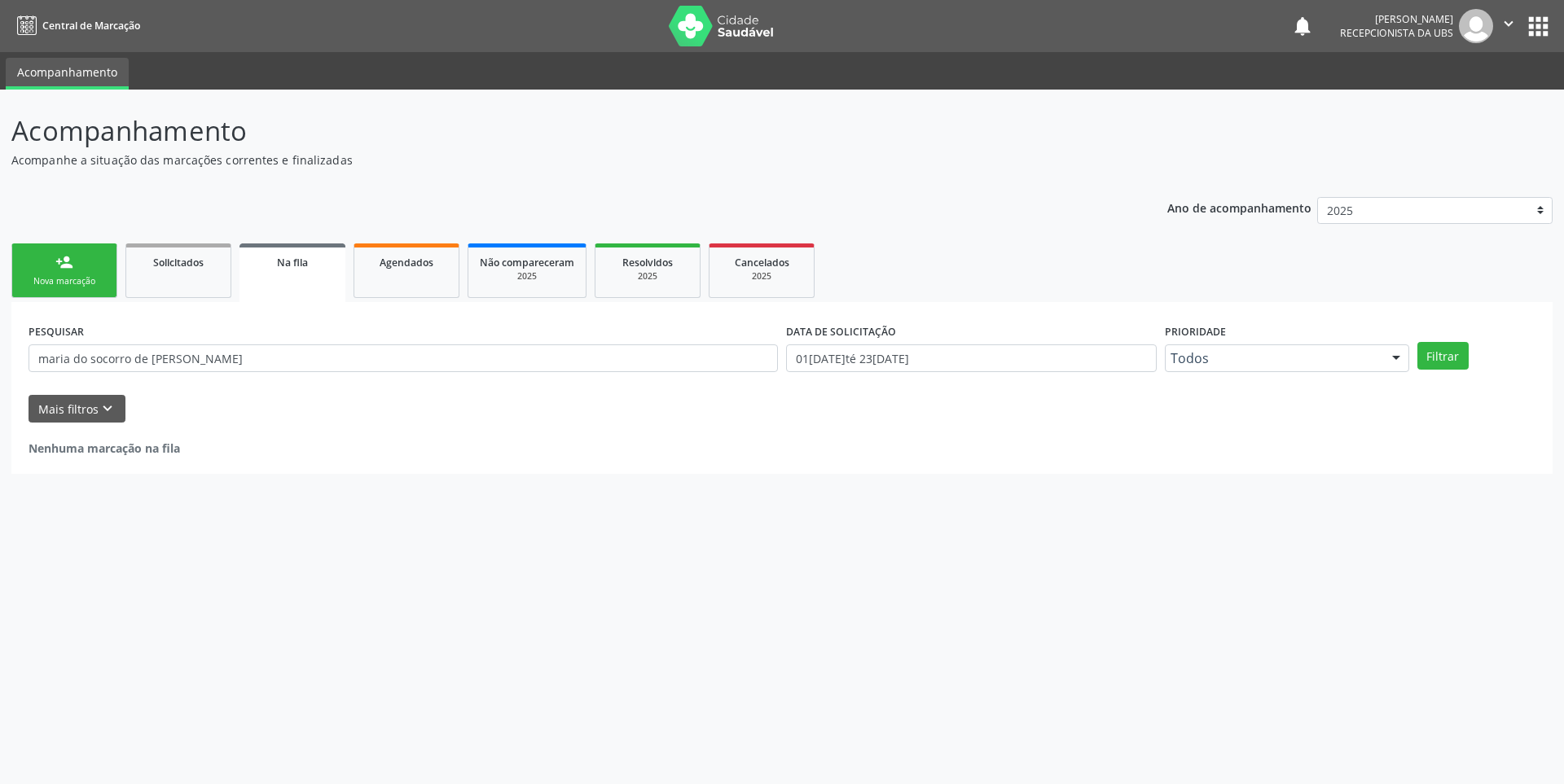
click at [1167, 519] on div "Acompanhamento Acompanhe a situação das marcações correntes e finalizadas Relat…" at bounding box center [782, 437] width 1564 height 694
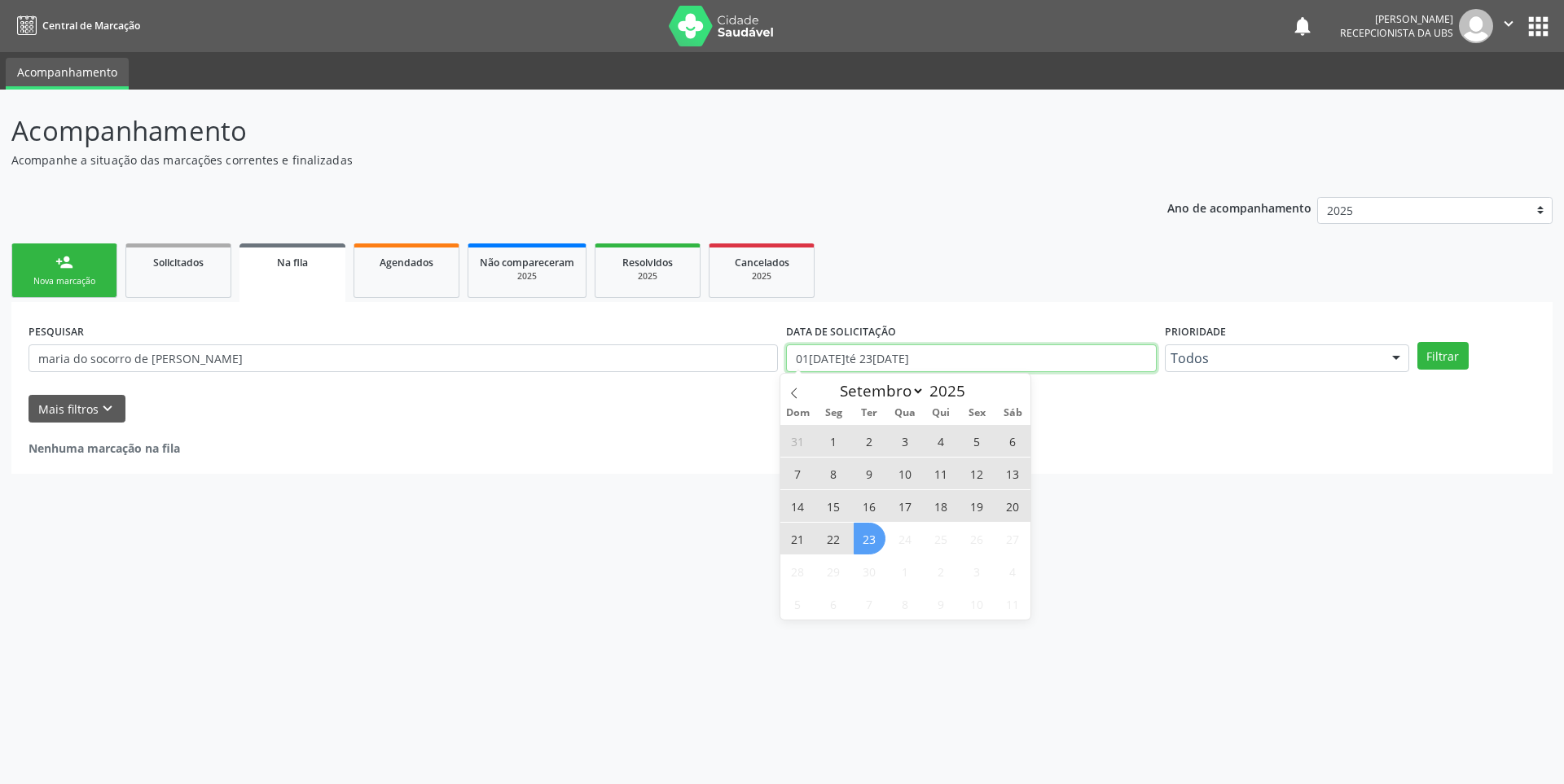
click at [965, 358] on input "01[DATE]té 23[DATE]" at bounding box center [972, 358] width 371 height 27
click at [879, 541] on span "23" at bounding box center [869, 538] width 32 height 32
type input "23/09/2025"
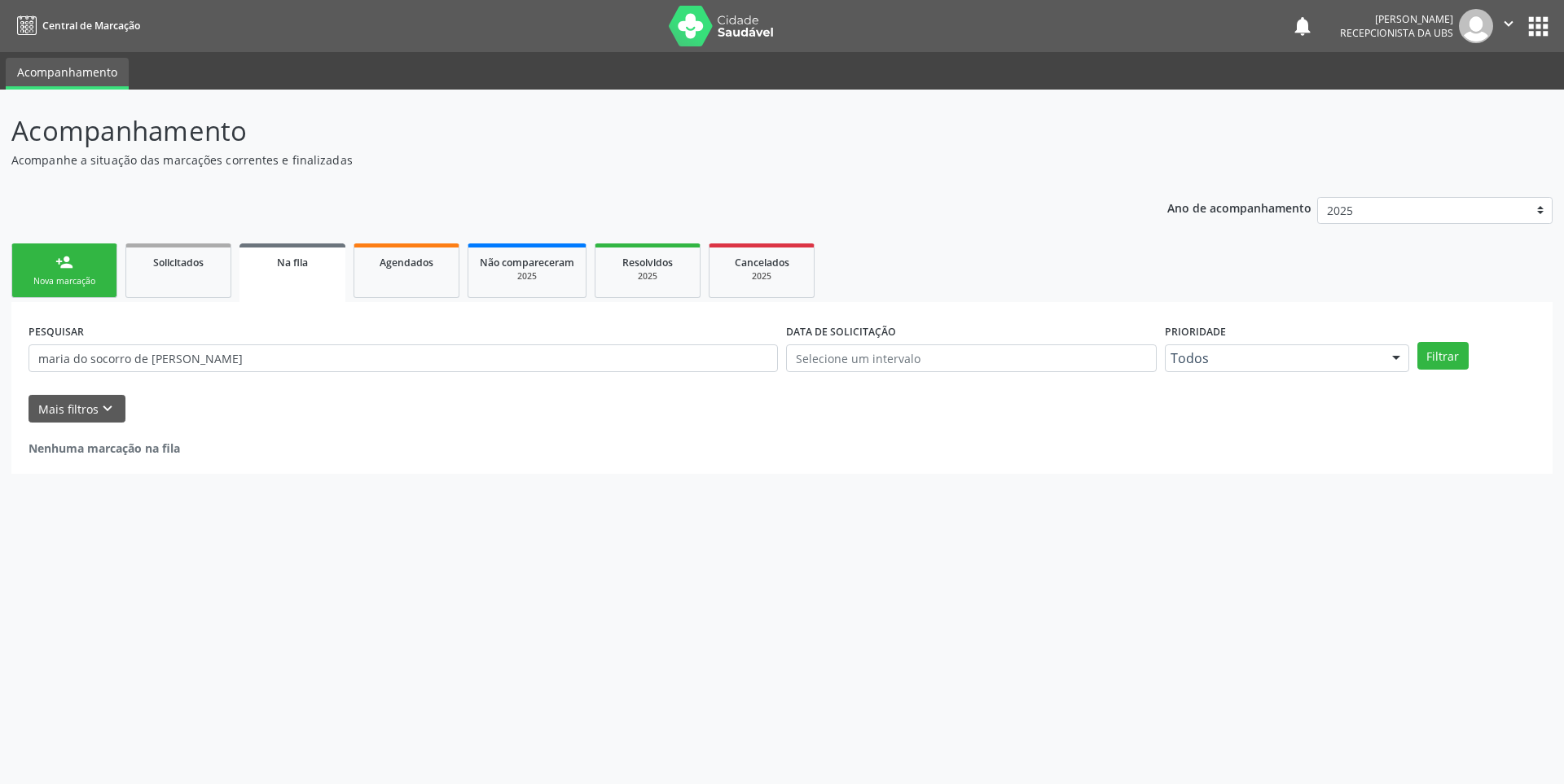
click at [662, 461] on div "PESQUISAR maria do socorro de [PERSON_NAME] DATA DE SOLICITAÇÃO Prioridade Todo…" at bounding box center [782, 388] width 1542 height 172
click at [260, 356] on input "maria do socorro de [PERSON_NAME]" at bounding box center [403, 358] width 749 height 27
click at [605, 362] on input "maria do socorro de [PERSON_NAME]" at bounding box center [403, 358] width 749 height 27
type input "mar"
click at [416, 268] on span "Agendados" at bounding box center [406, 262] width 54 height 14
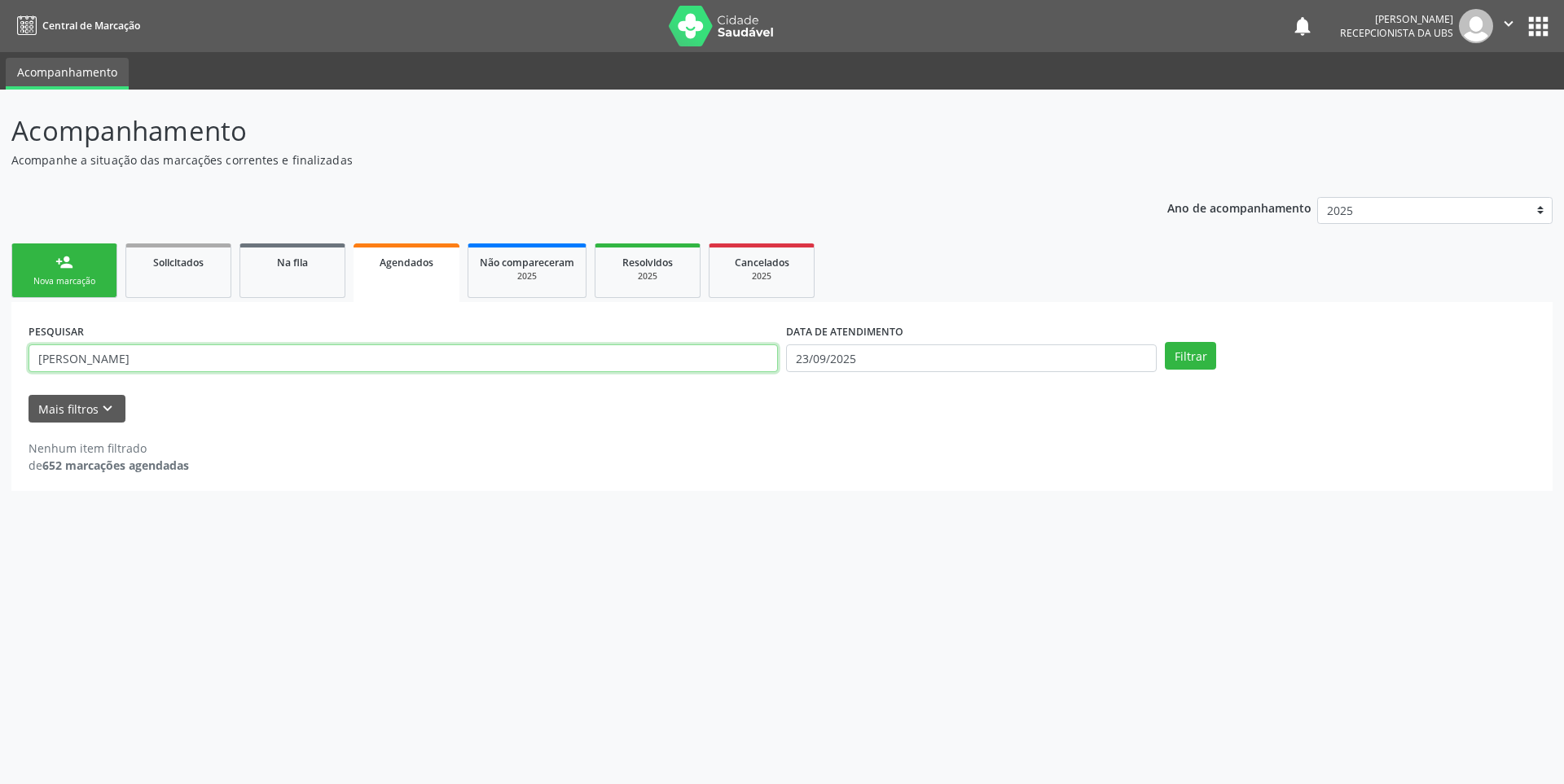
click at [294, 368] on input "[PERSON_NAME]" at bounding box center [403, 358] width 749 height 27
type input "v"
type input "maria do socorro de [PERSON_NAME]"
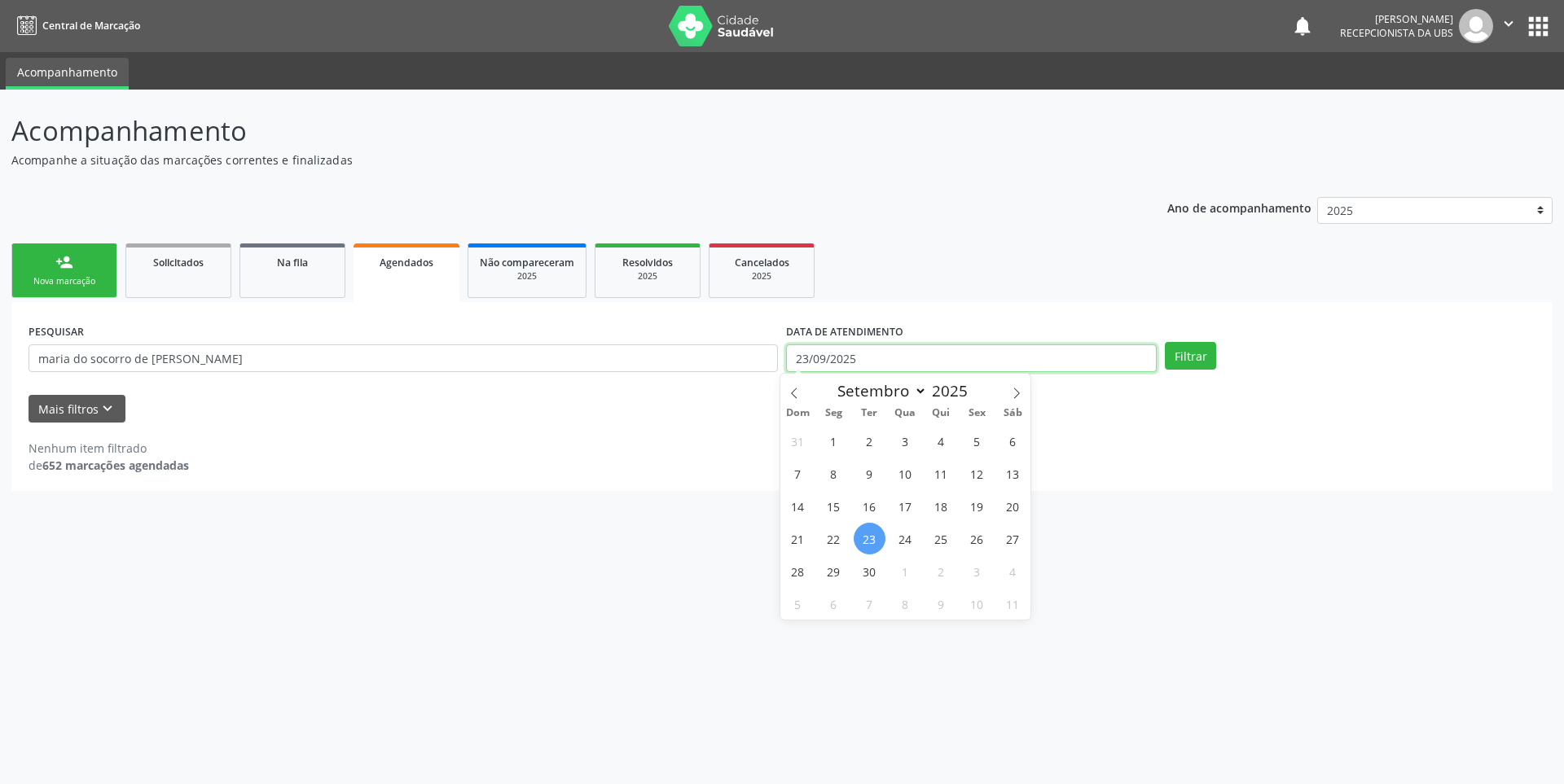
click at [885, 368] on input "23/09/2025" at bounding box center [972, 358] width 371 height 27
click at [837, 575] on span "29" at bounding box center [833, 571] width 32 height 32
type input "2[DATE]"
click at [867, 577] on span "30" at bounding box center [869, 571] width 32 height 32
click at [1189, 353] on button "Filtrar" at bounding box center [1190, 356] width 52 height 27
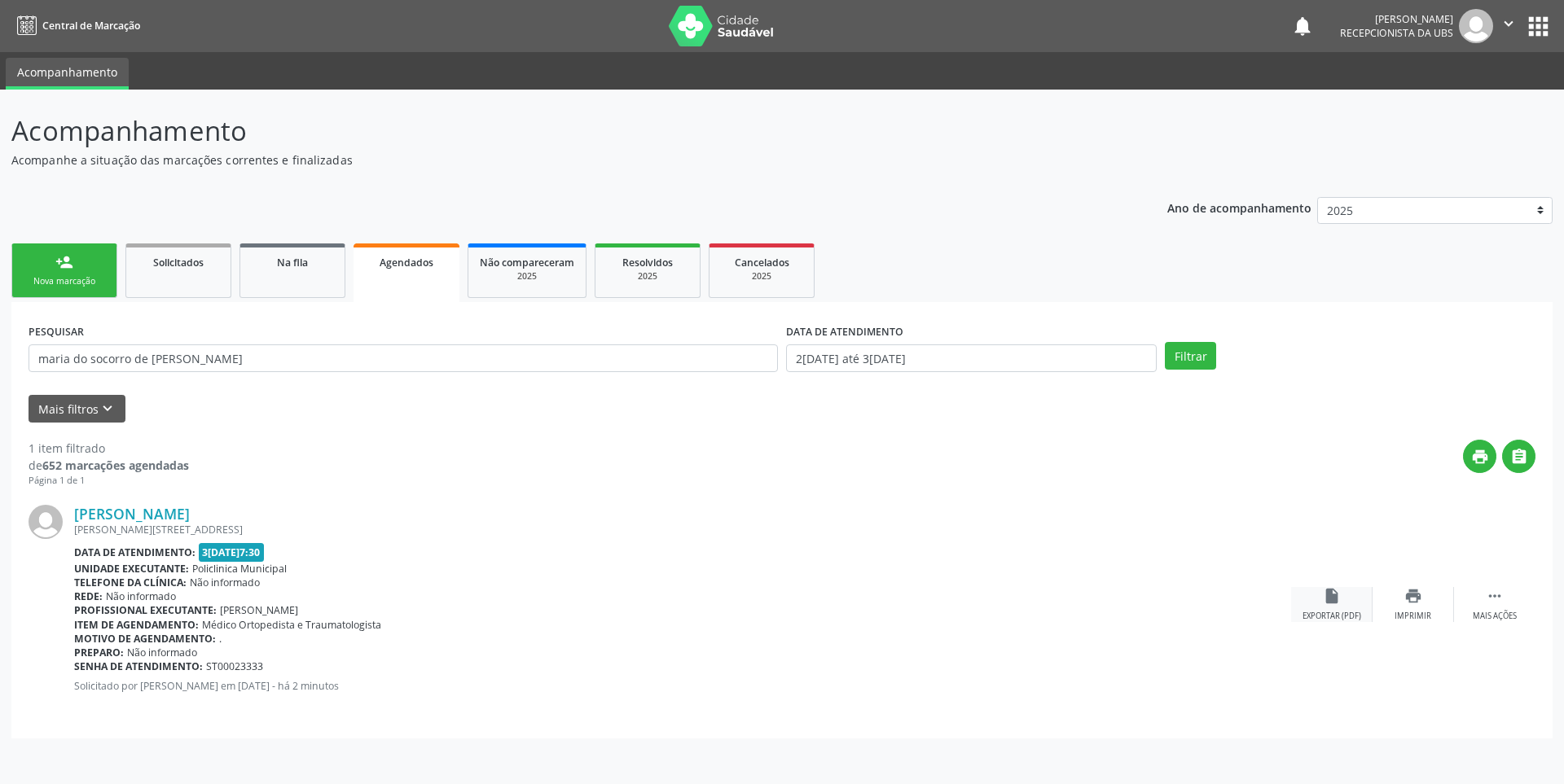
click at [1342, 599] on div "insert_drive_file Exportar (PDF)" at bounding box center [1333, 605] width 82 height 35
click at [40, 282] on div "Nova marcação" at bounding box center [64, 281] width 82 height 13
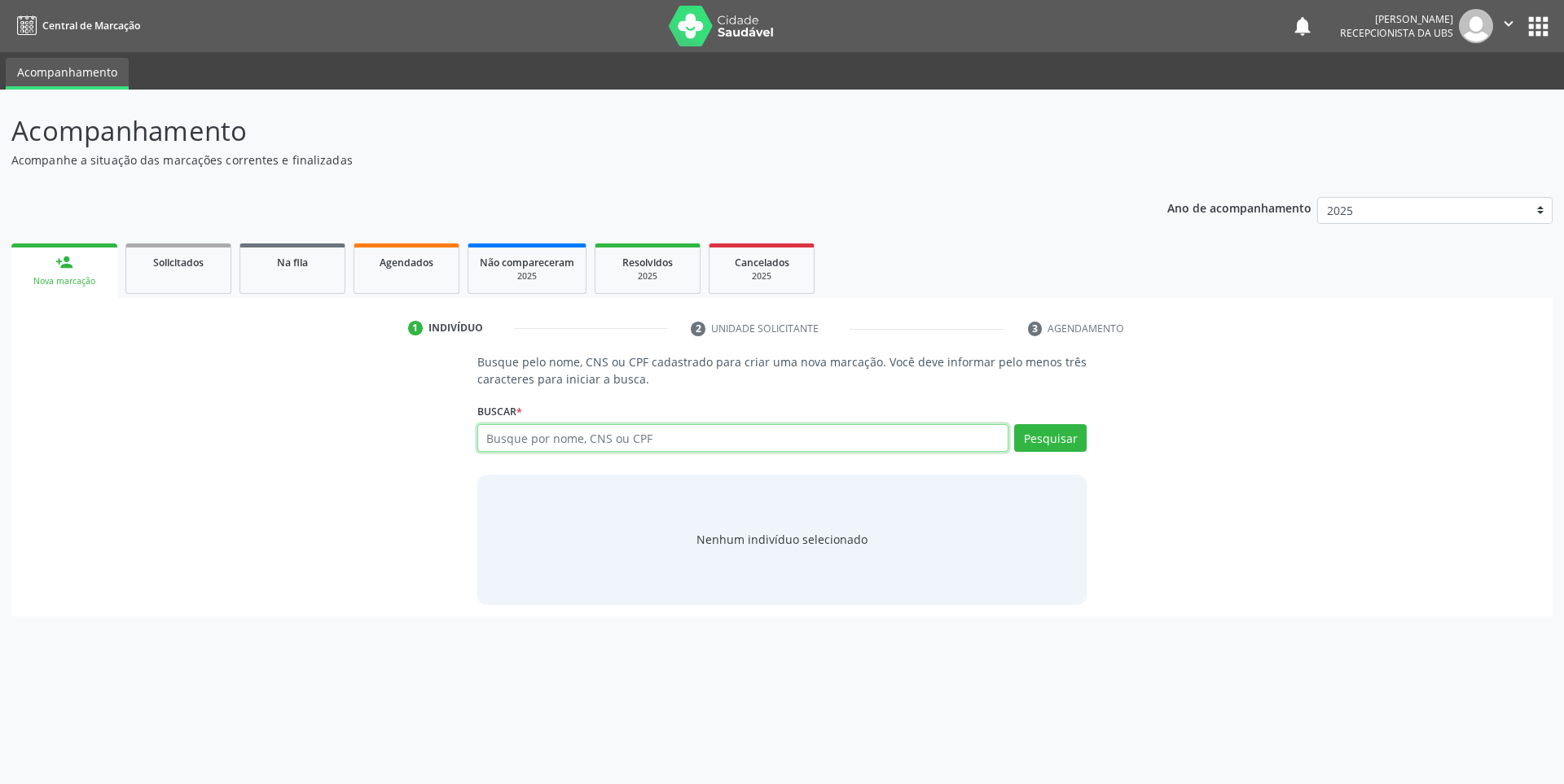
click at [531, 440] on input "text" at bounding box center [742, 438] width 532 height 27
type input "00789304481"
click at [1040, 436] on button "Pesquisar" at bounding box center [1051, 438] width 72 height 27
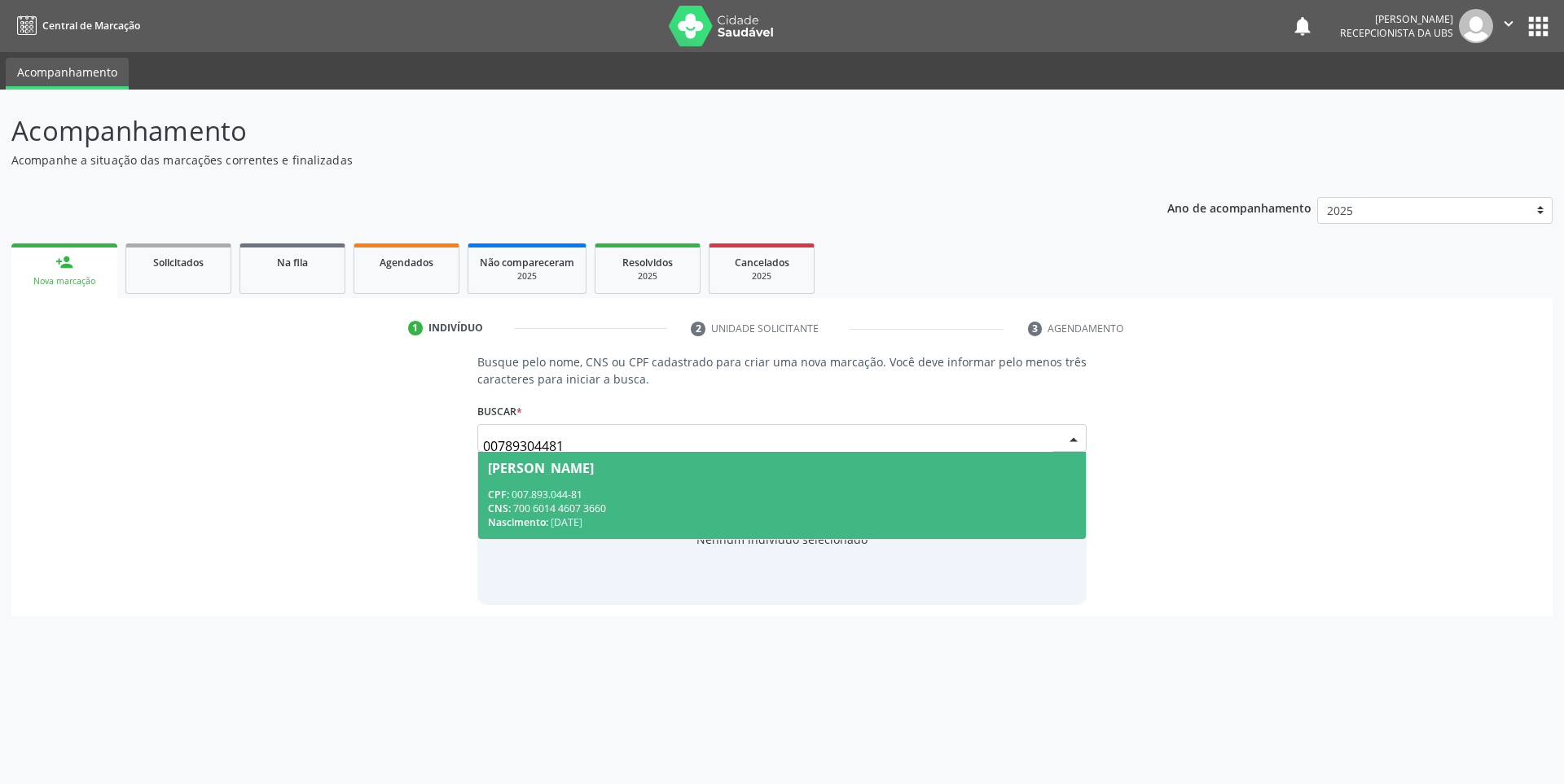
click at [648, 499] on div "CPF: 007.893.044-81" at bounding box center [782, 494] width 589 height 14
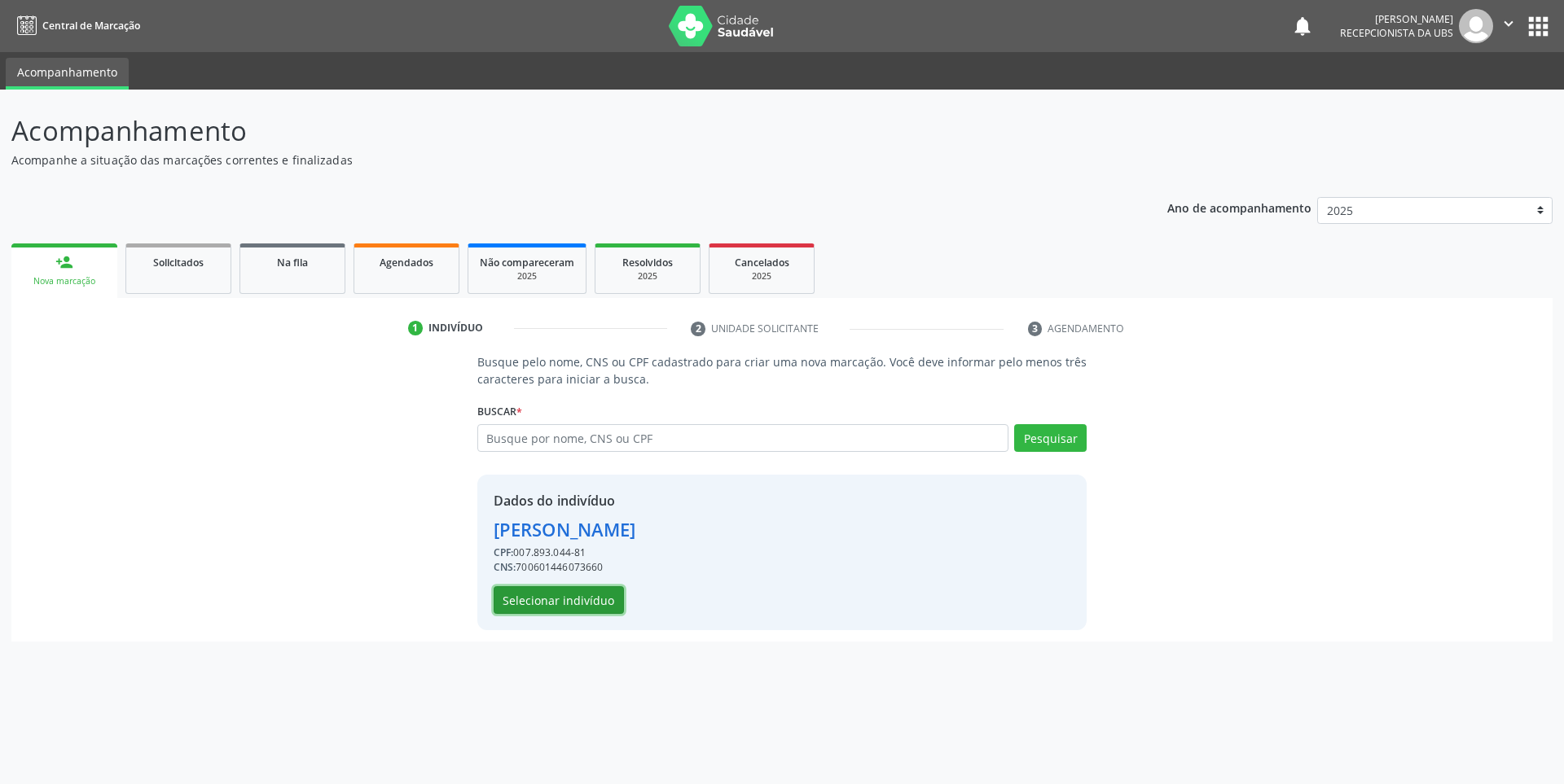
click at [561, 605] on button "Selecionar indivíduo" at bounding box center [559, 600] width 131 height 27
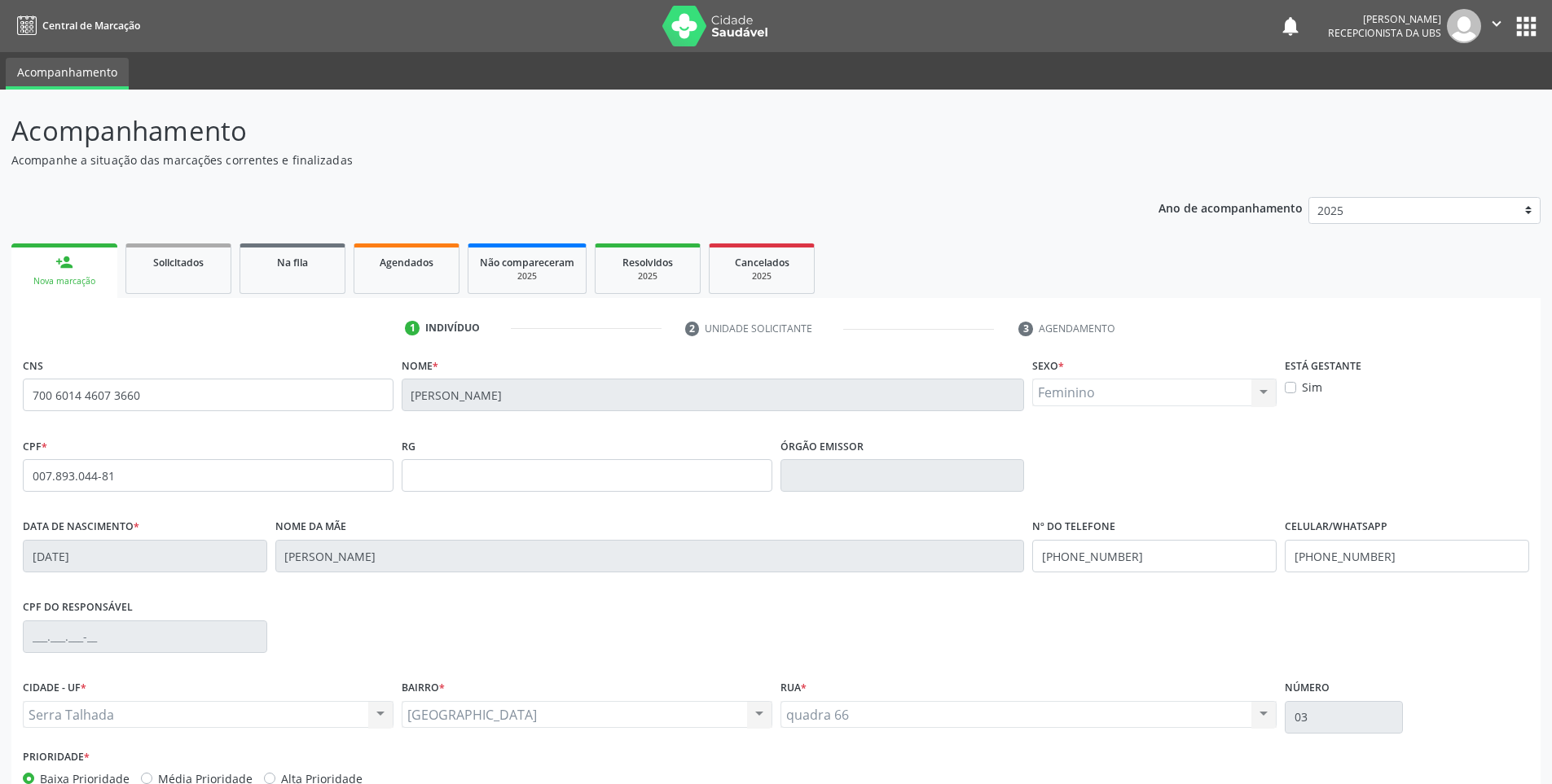
scroll to position [98, 0]
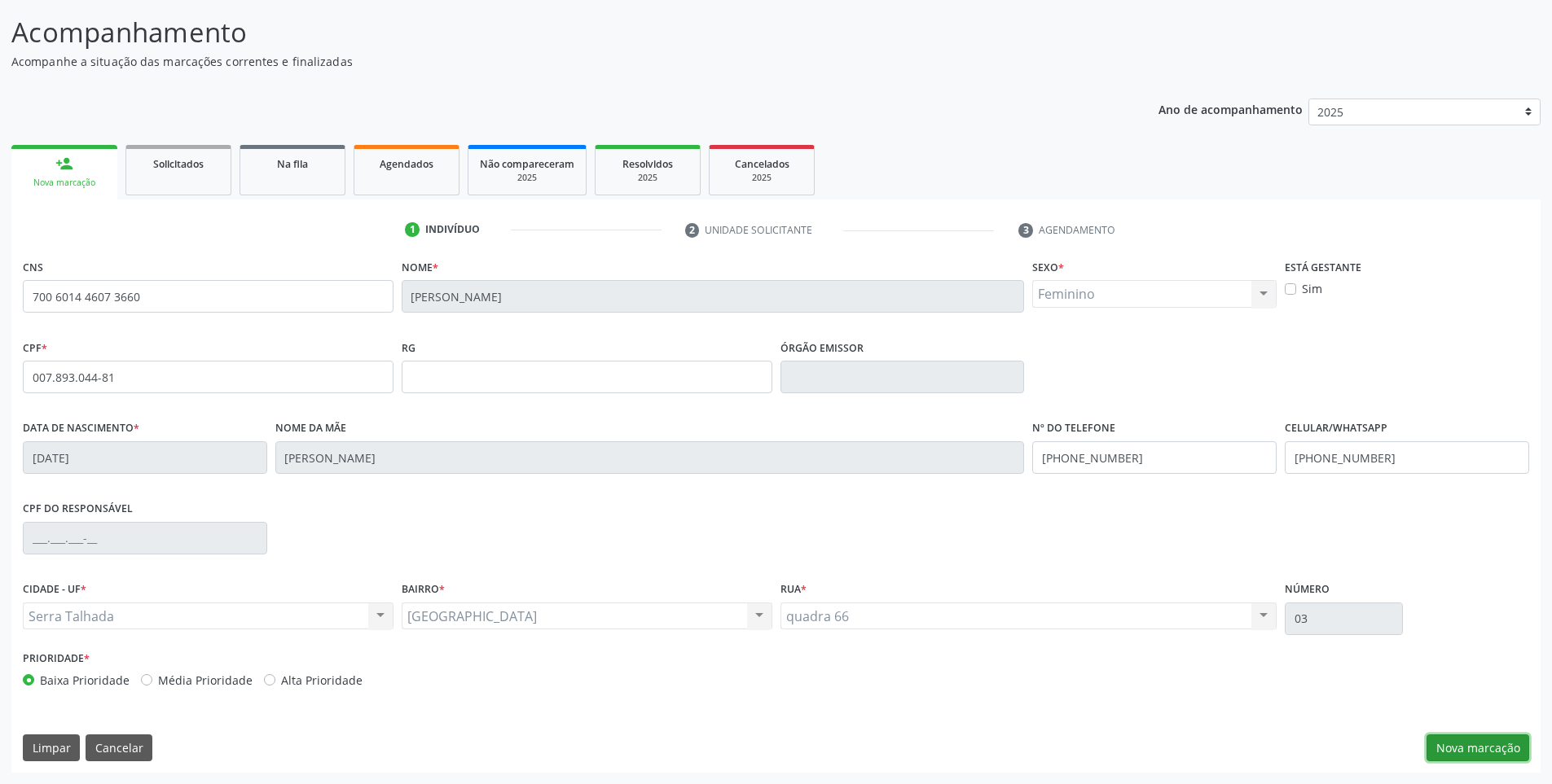
click at [1471, 748] on button "Nova marcação" at bounding box center [1477, 748] width 102 height 27
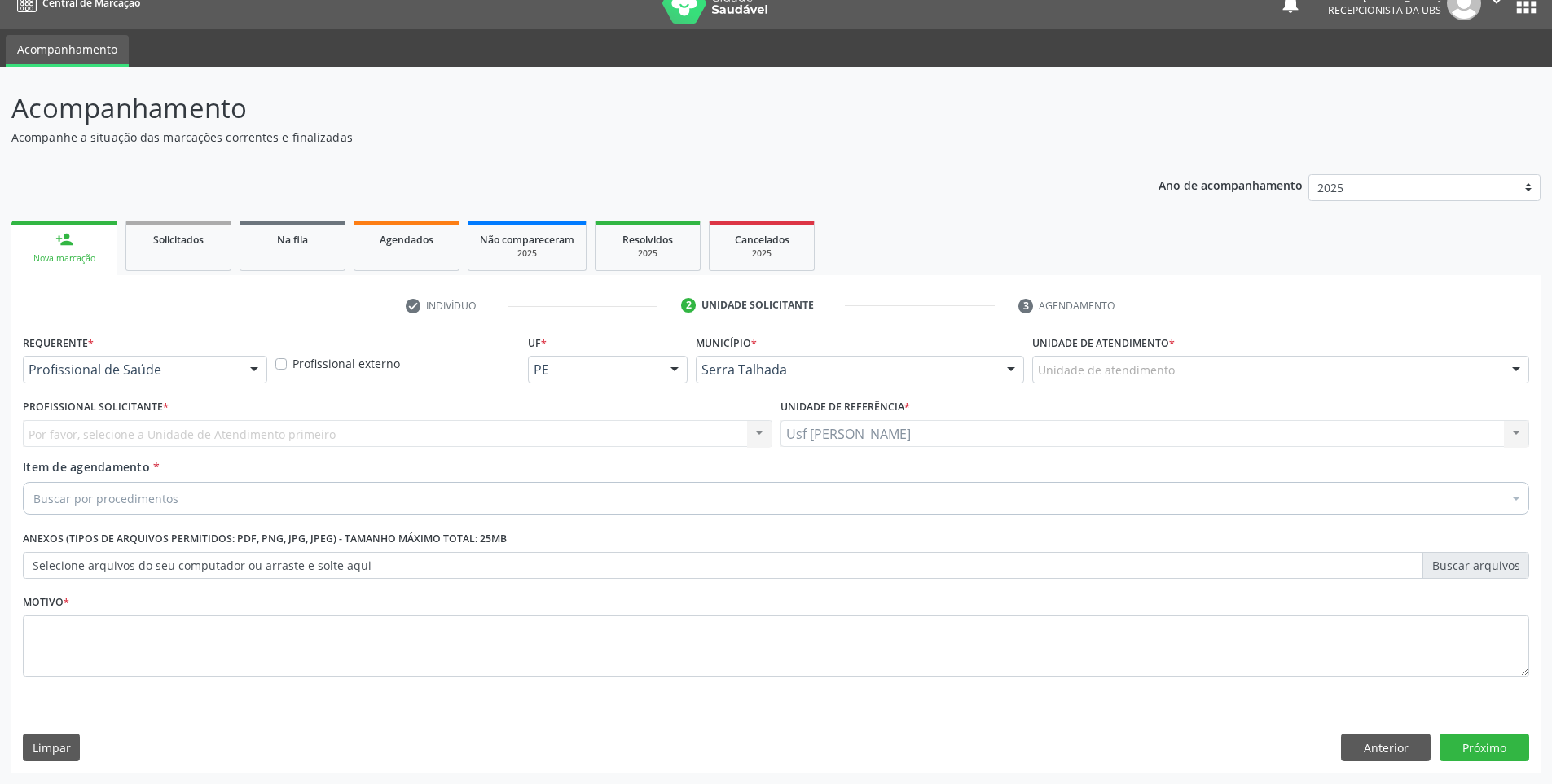
scroll to position [22, 0]
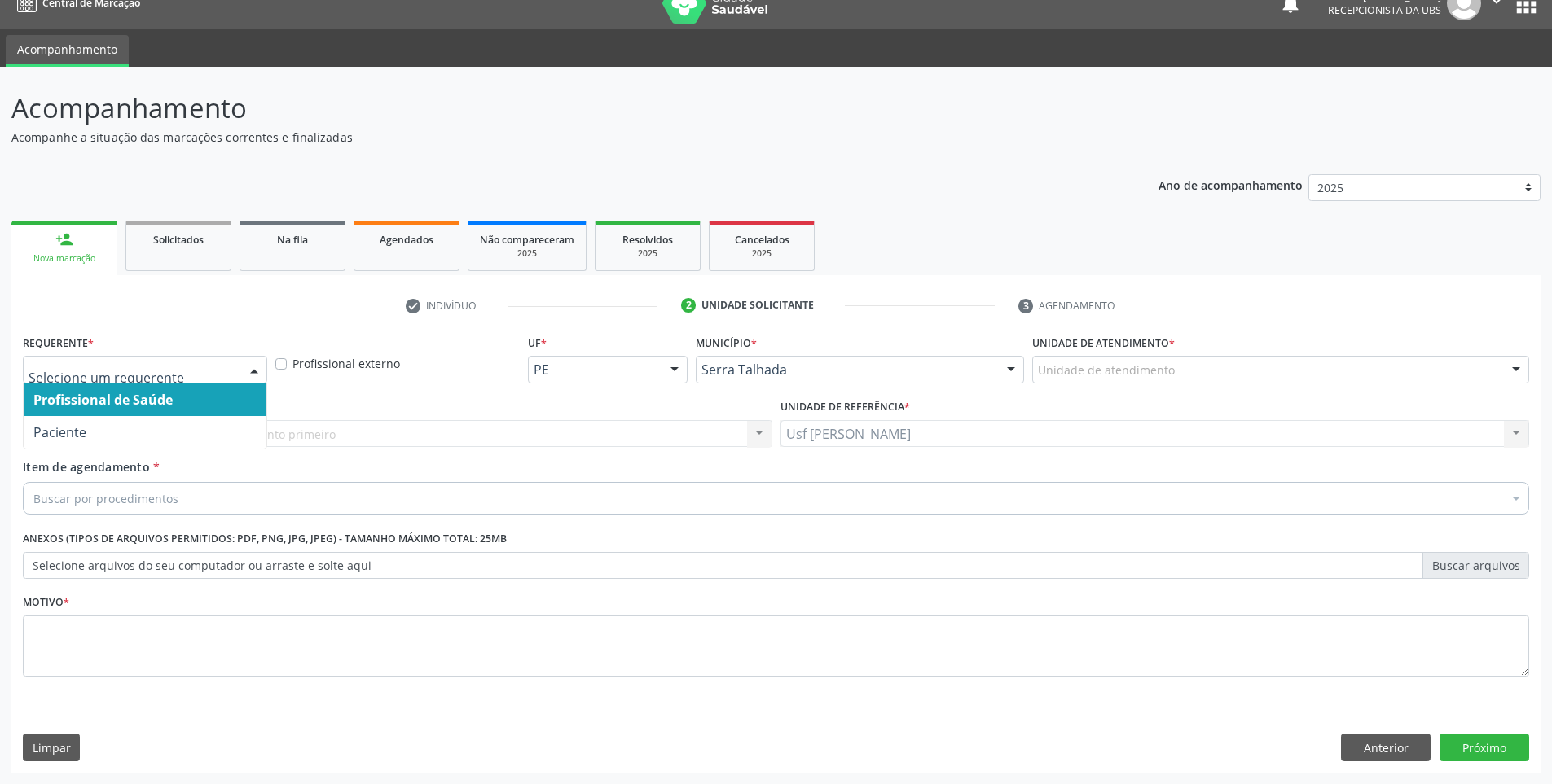
click at [255, 365] on div at bounding box center [254, 371] width 24 height 27
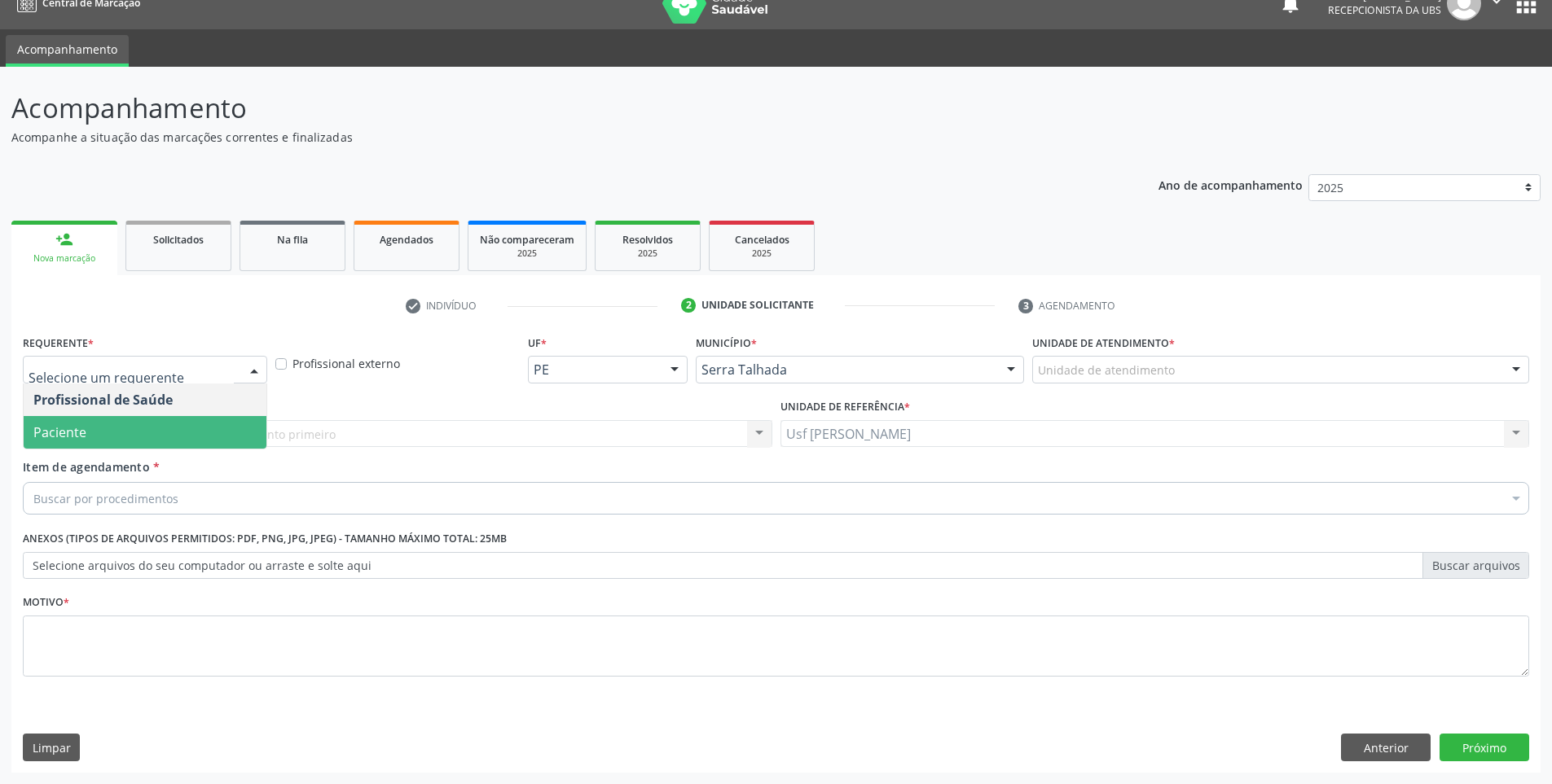
click at [122, 439] on span "Paciente" at bounding box center [144, 432] width 243 height 32
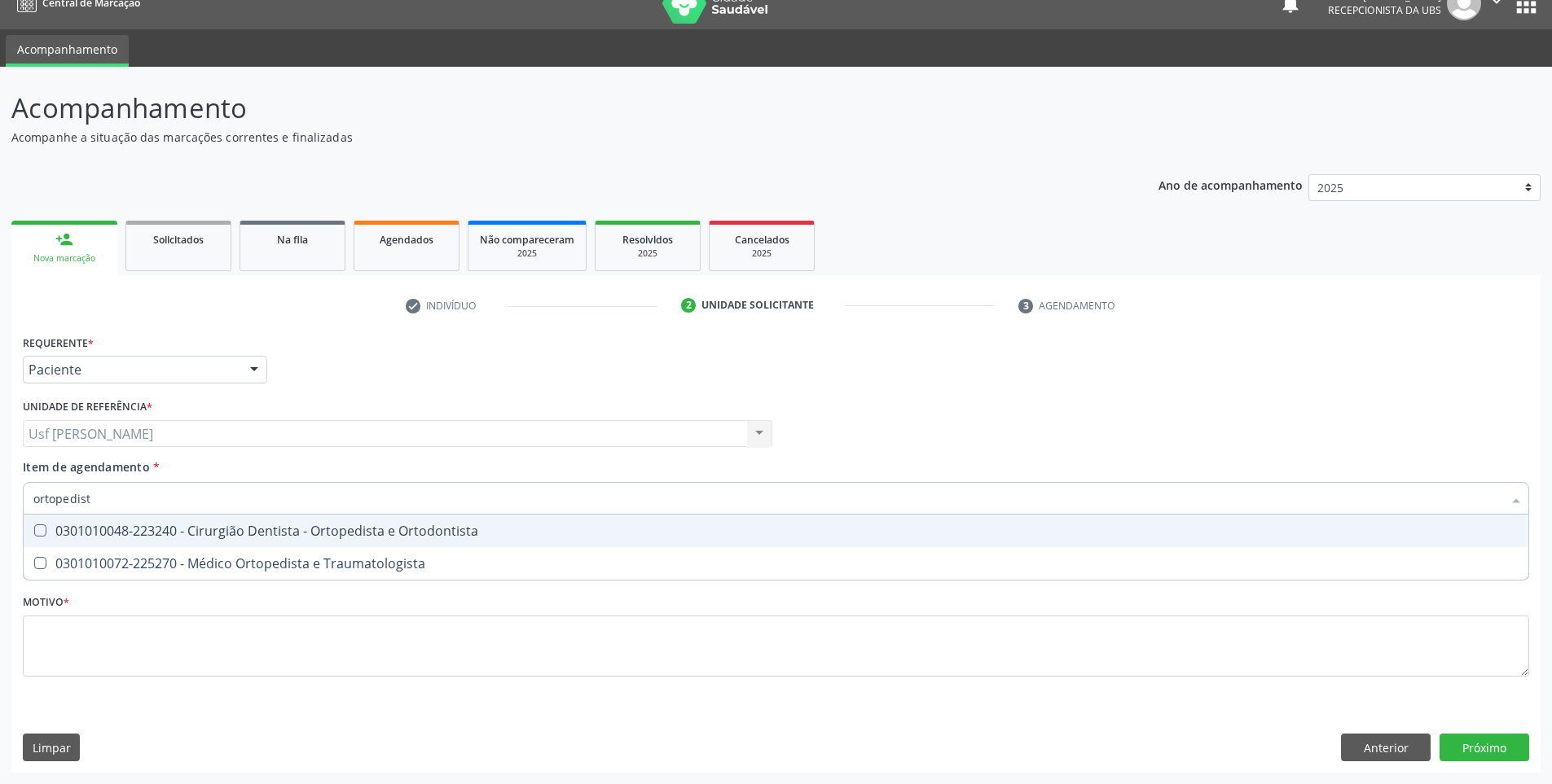
type input "ortopedista"
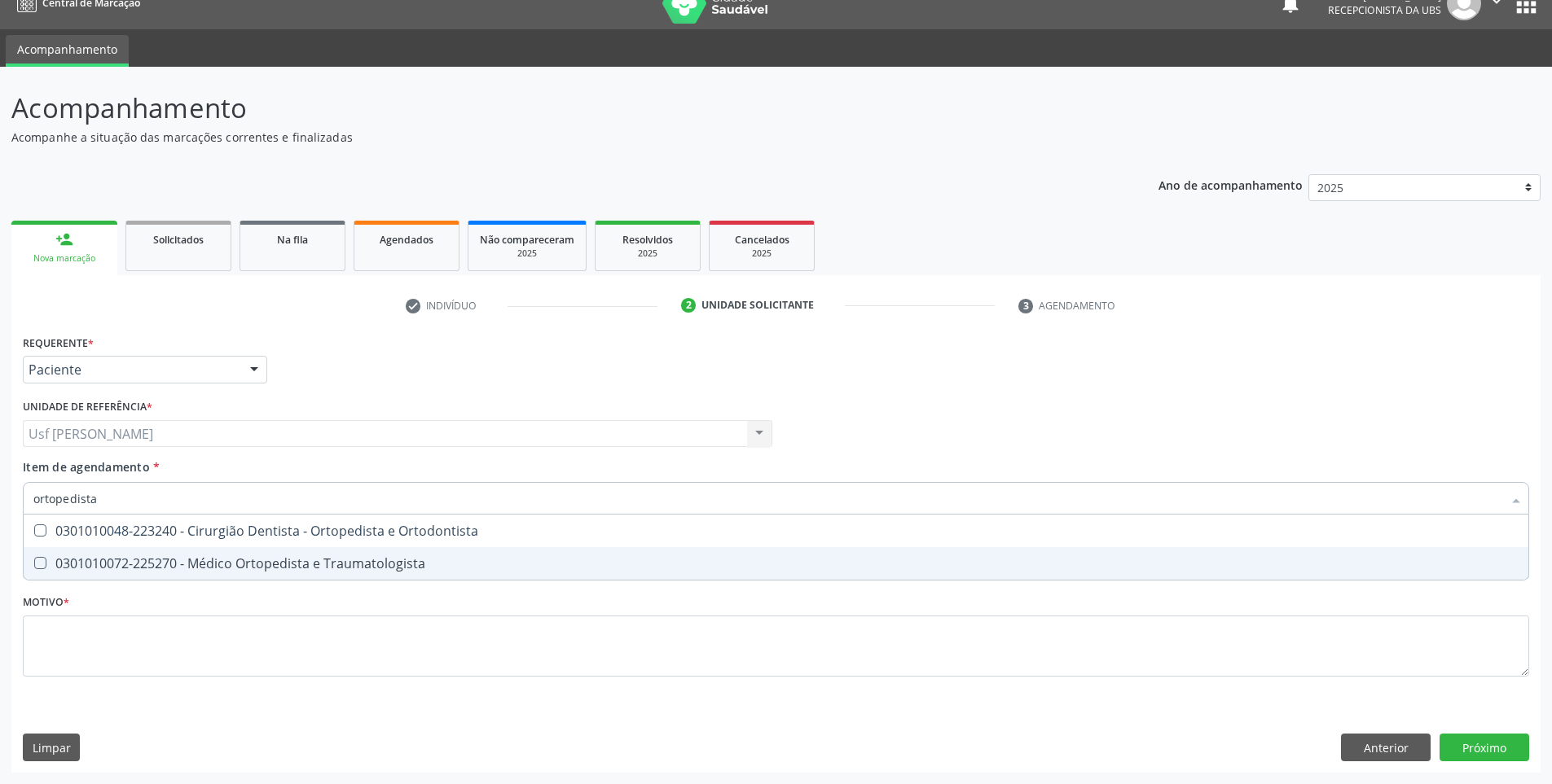
click at [36, 564] on Traumatologista at bounding box center [40, 563] width 13 height 13
click at [34, 564] on Traumatologista "checkbox" at bounding box center [28, 563] width 11 height 11
checkbox Traumatologista "true"
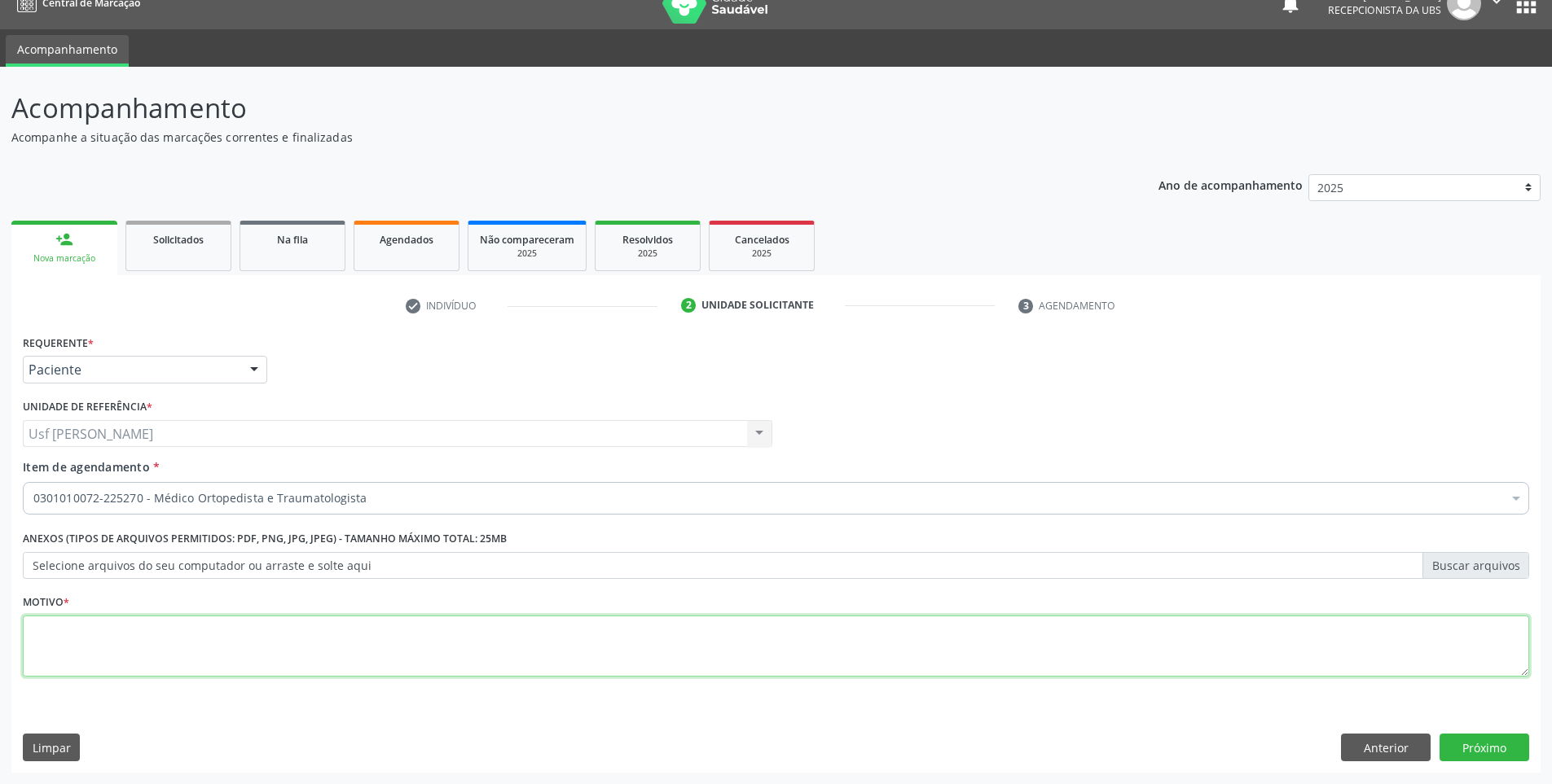
click at [76, 635] on div "Requerente * Paciente Profissional de Saúde Paciente Nenhum resultado encontrad…" at bounding box center [776, 515] width 1506 height 369
type textarea ";"
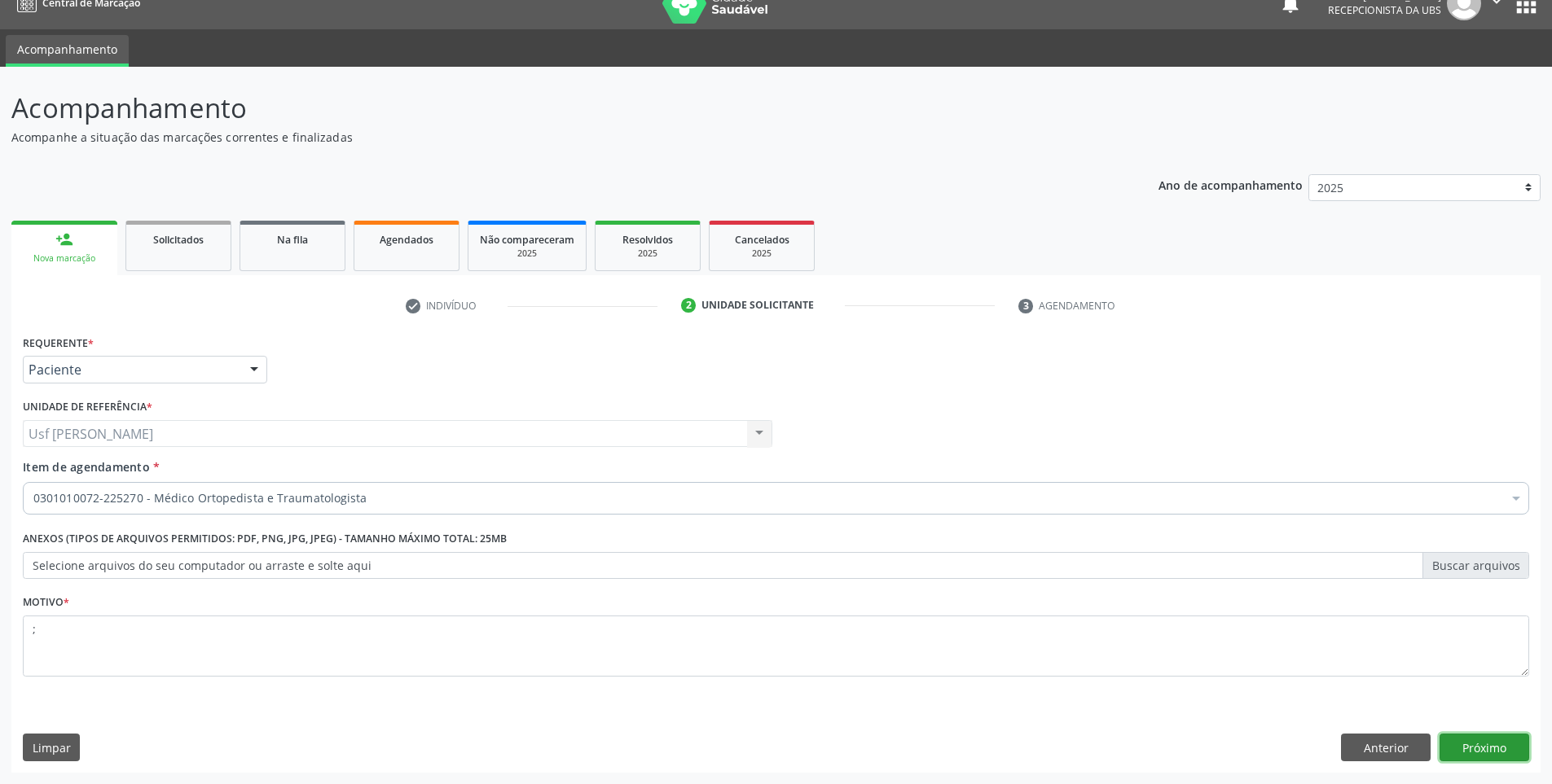
click at [1492, 748] on button "Próximo" at bounding box center [1485, 747] width 90 height 27
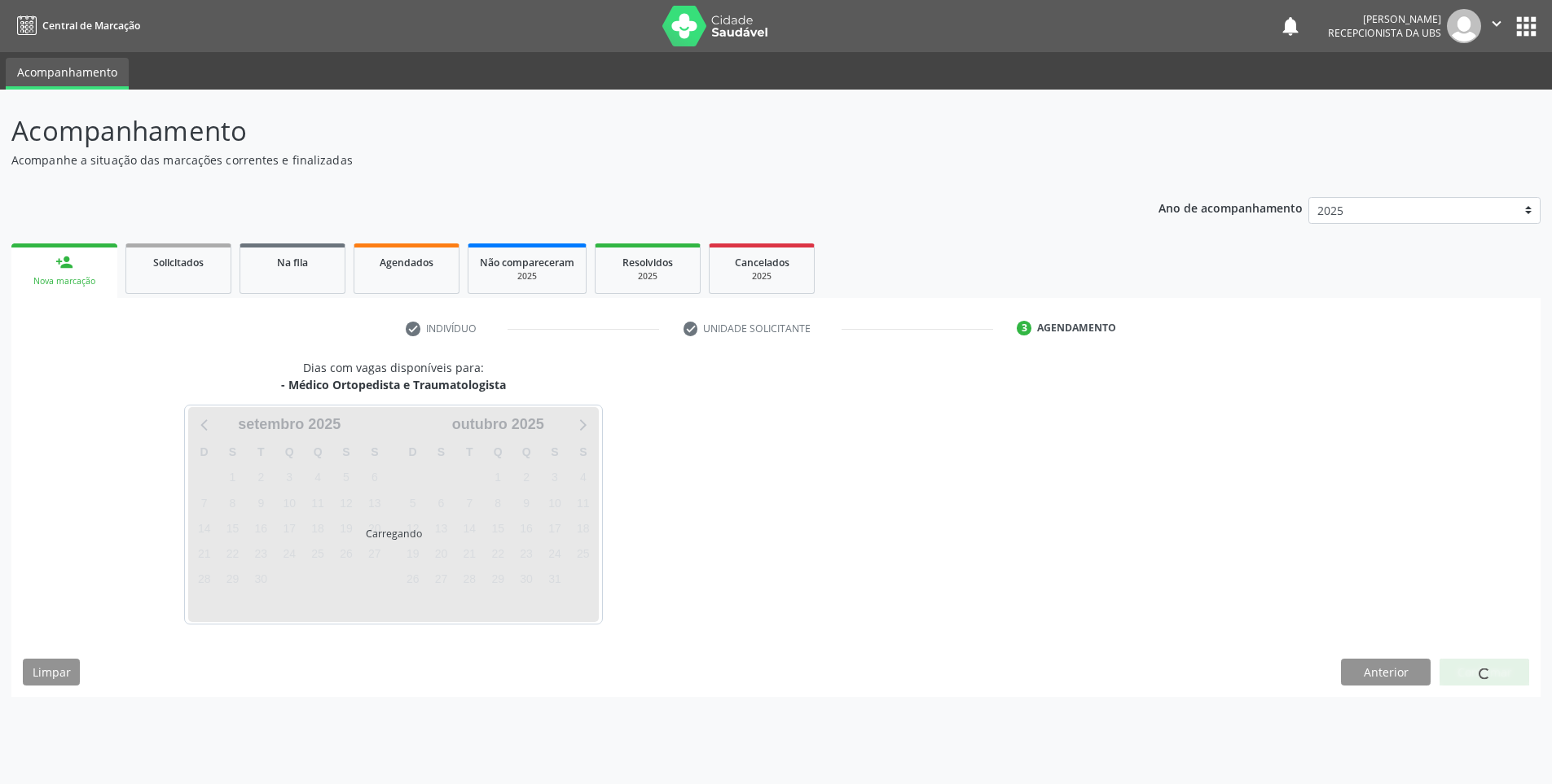
scroll to position [0, 0]
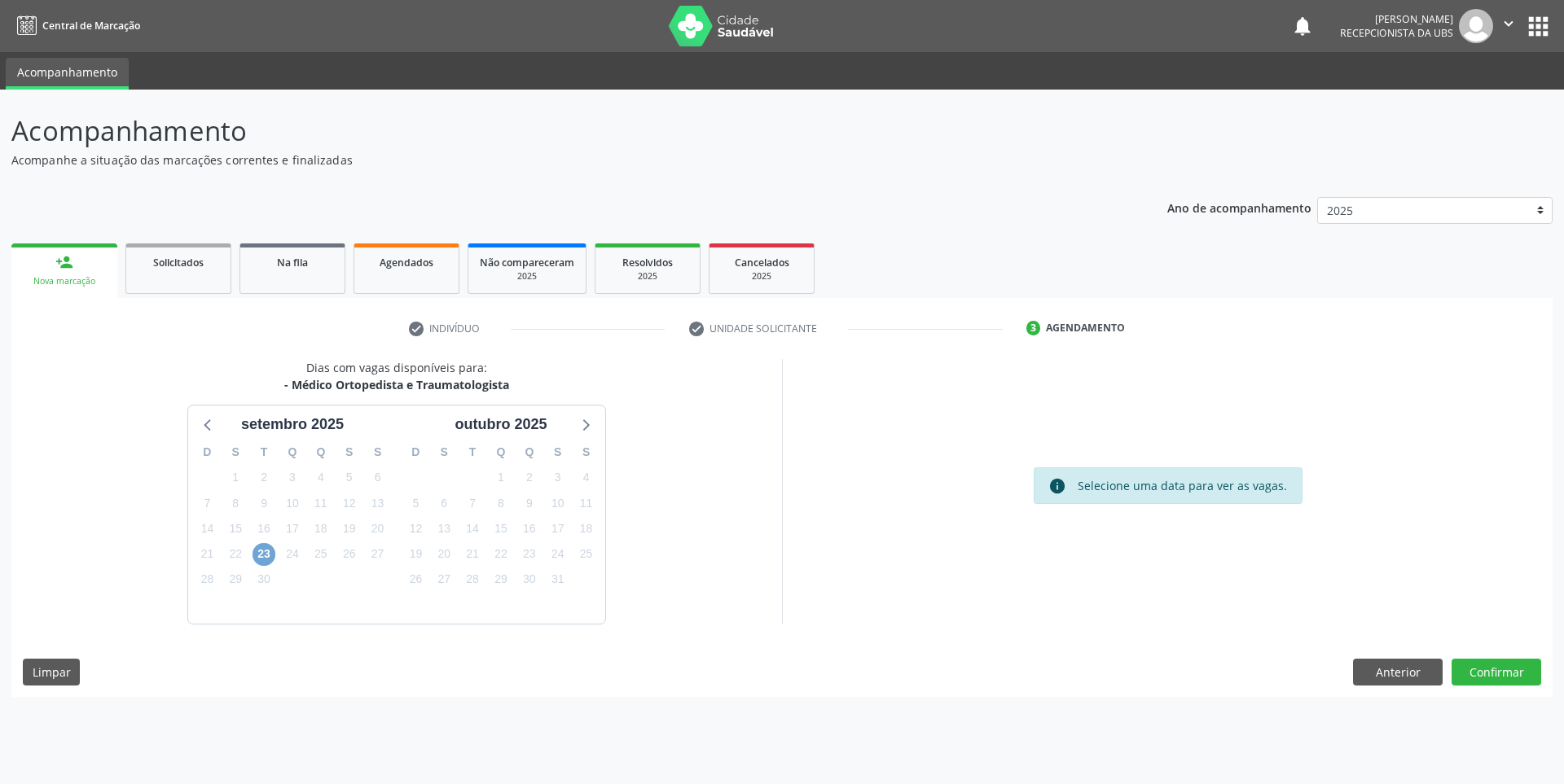
click at [262, 551] on span "23" at bounding box center [263, 554] width 22 height 22
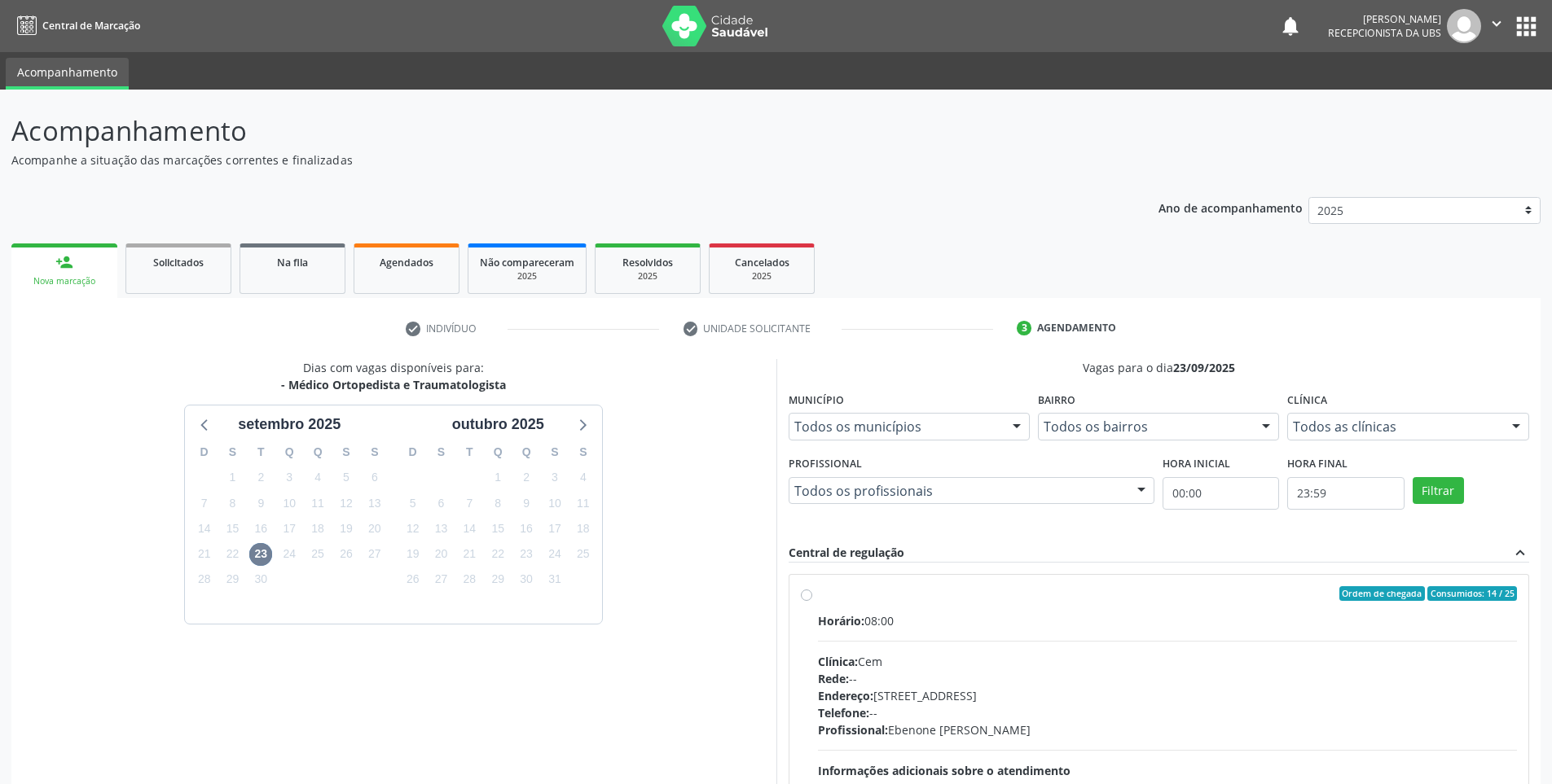
click at [69, 274] on link "person_add Nova marcação" at bounding box center [64, 271] width 106 height 55
click at [384, 268] on span "Agendados" at bounding box center [406, 262] width 54 height 14
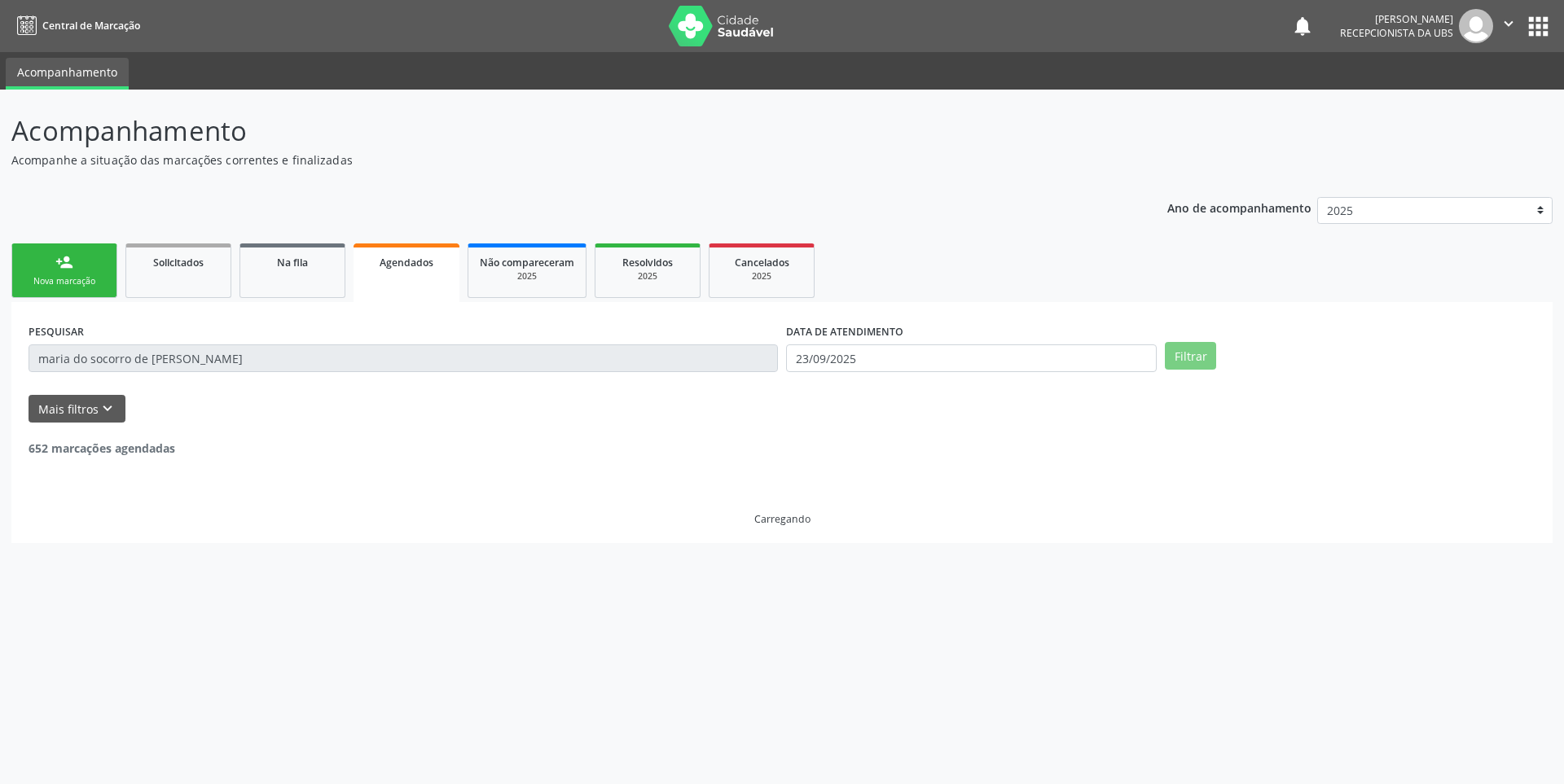
click at [46, 283] on div "Nova marcação" at bounding box center [64, 281] width 82 height 13
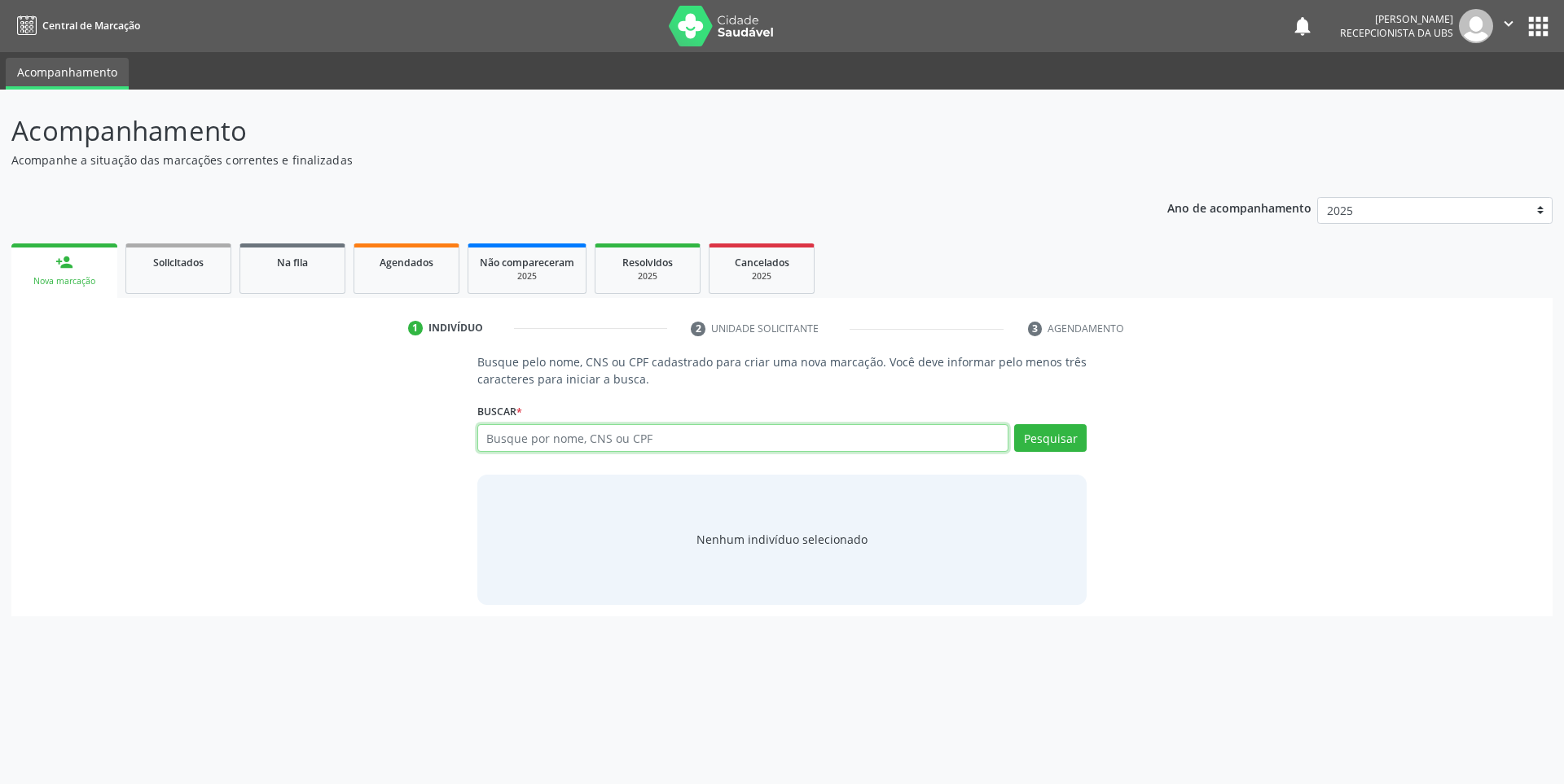
click at [566, 439] on input "text" at bounding box center [742, 438] width 532 height 27
type input "[PERSON_NAME]"
click at [1052, 432] on button "Pesquisar" at bounding box center [1051, 438] width 72 height 27
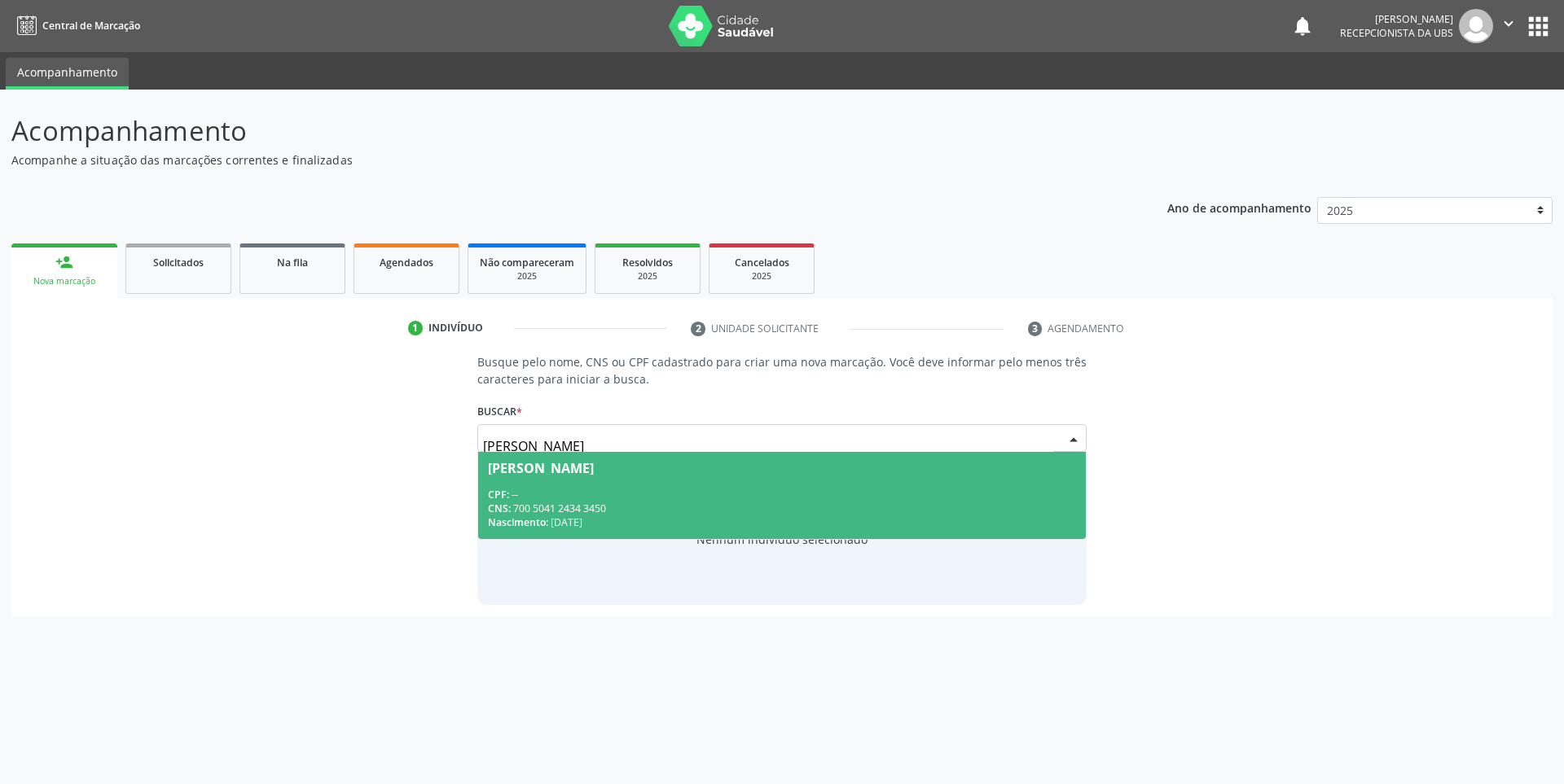
click at [588, 461] on div "[PERSON_NAME]" at bounding box center [541, 467] width 106 height 13
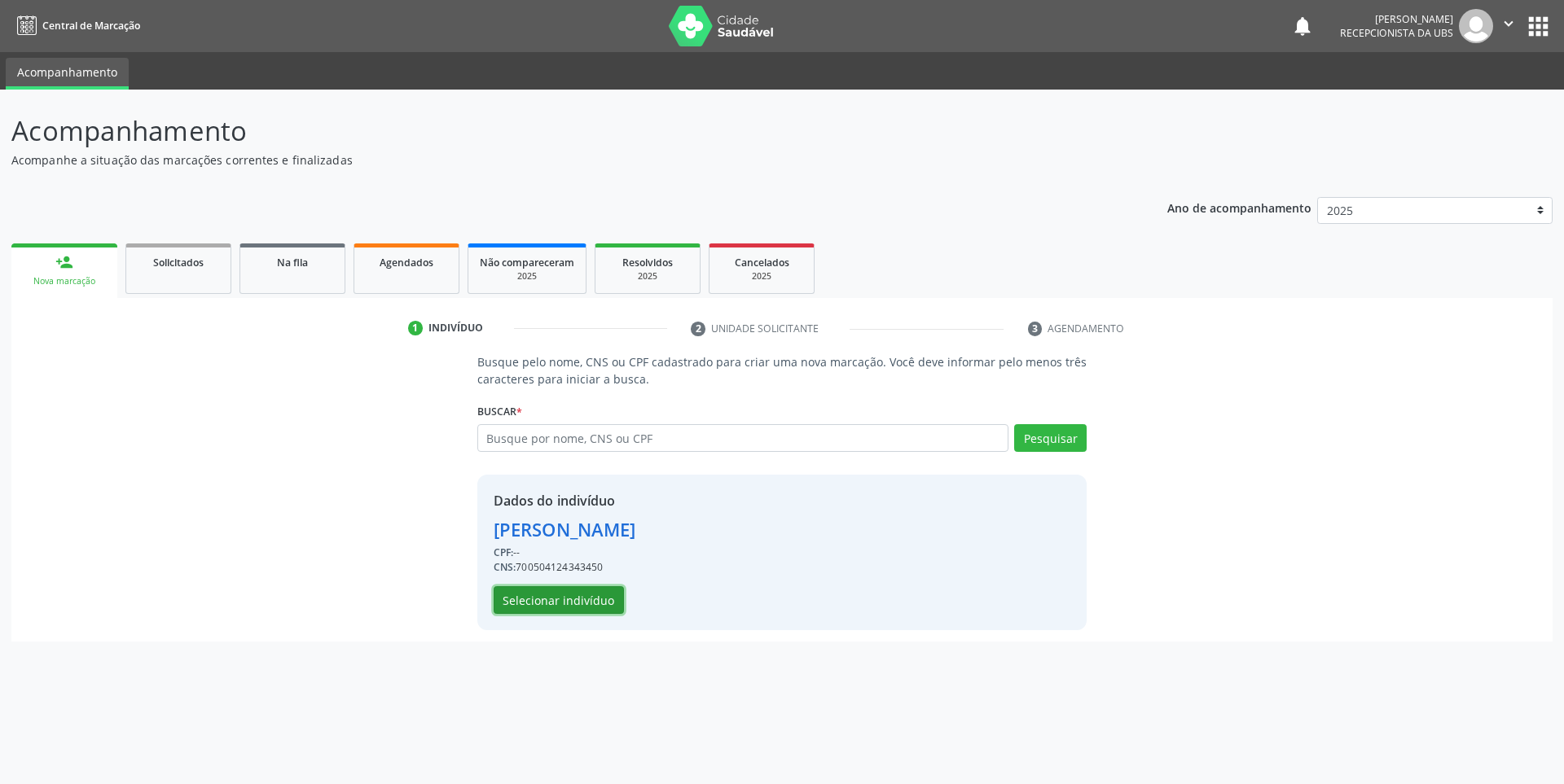
click at [552, 603] on button "Selecionar indivíduo" at bounding box center [559, 600] width 131 height 27
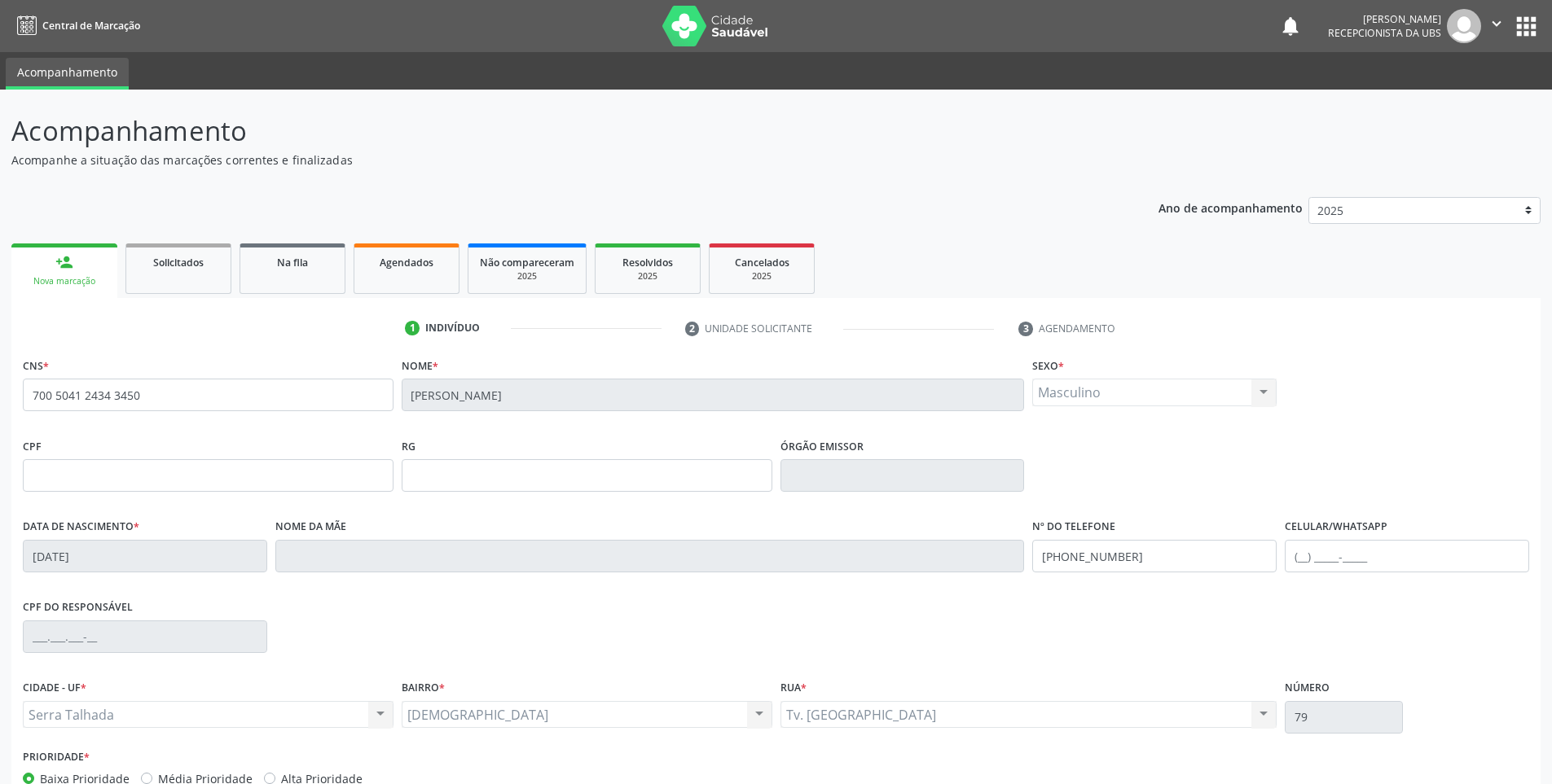
scroll to position [98, 0]
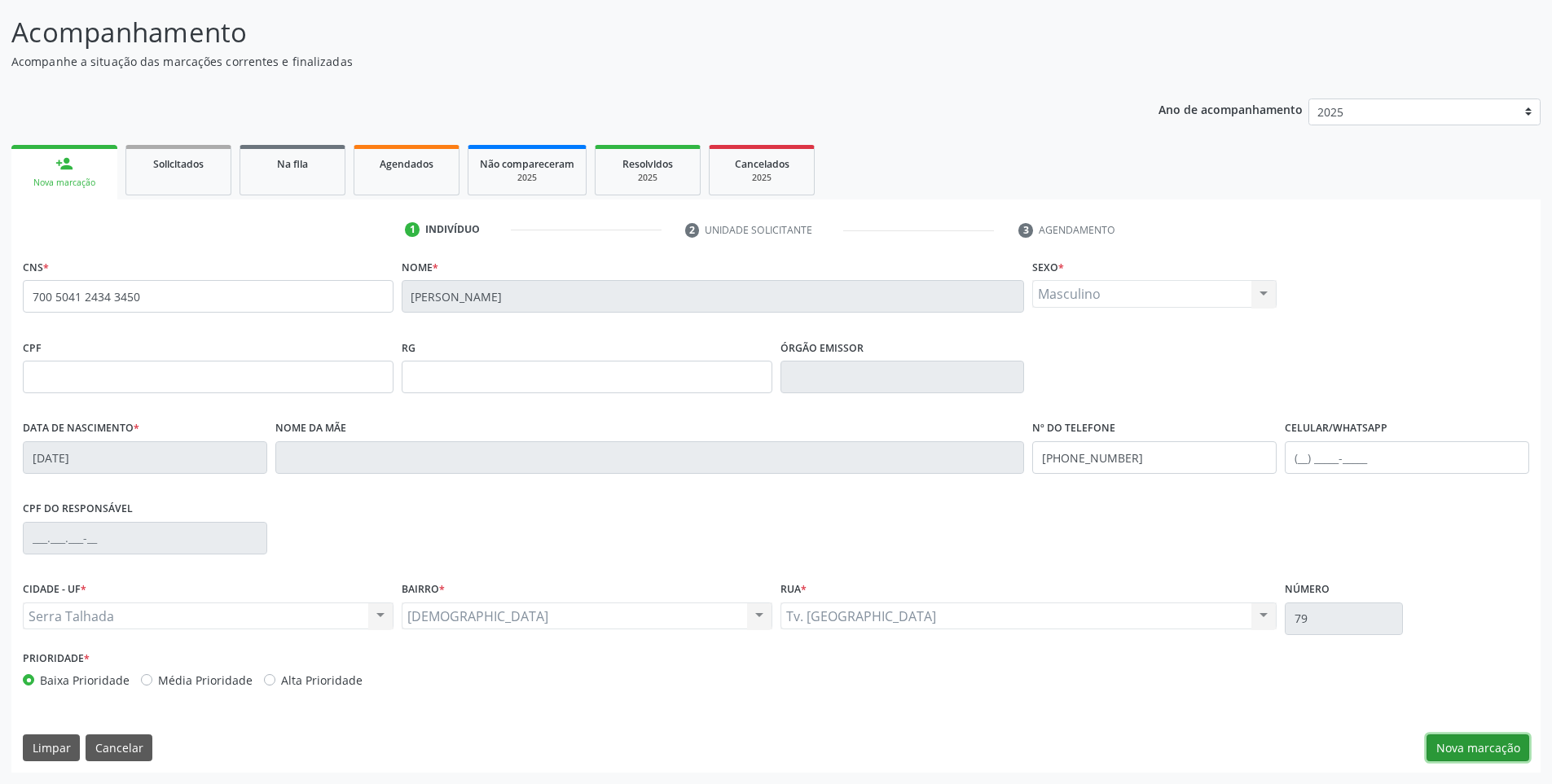
click at [1465, 750] on button "Nova marcação" at bounding box center [1477, 748] width 102 height 27
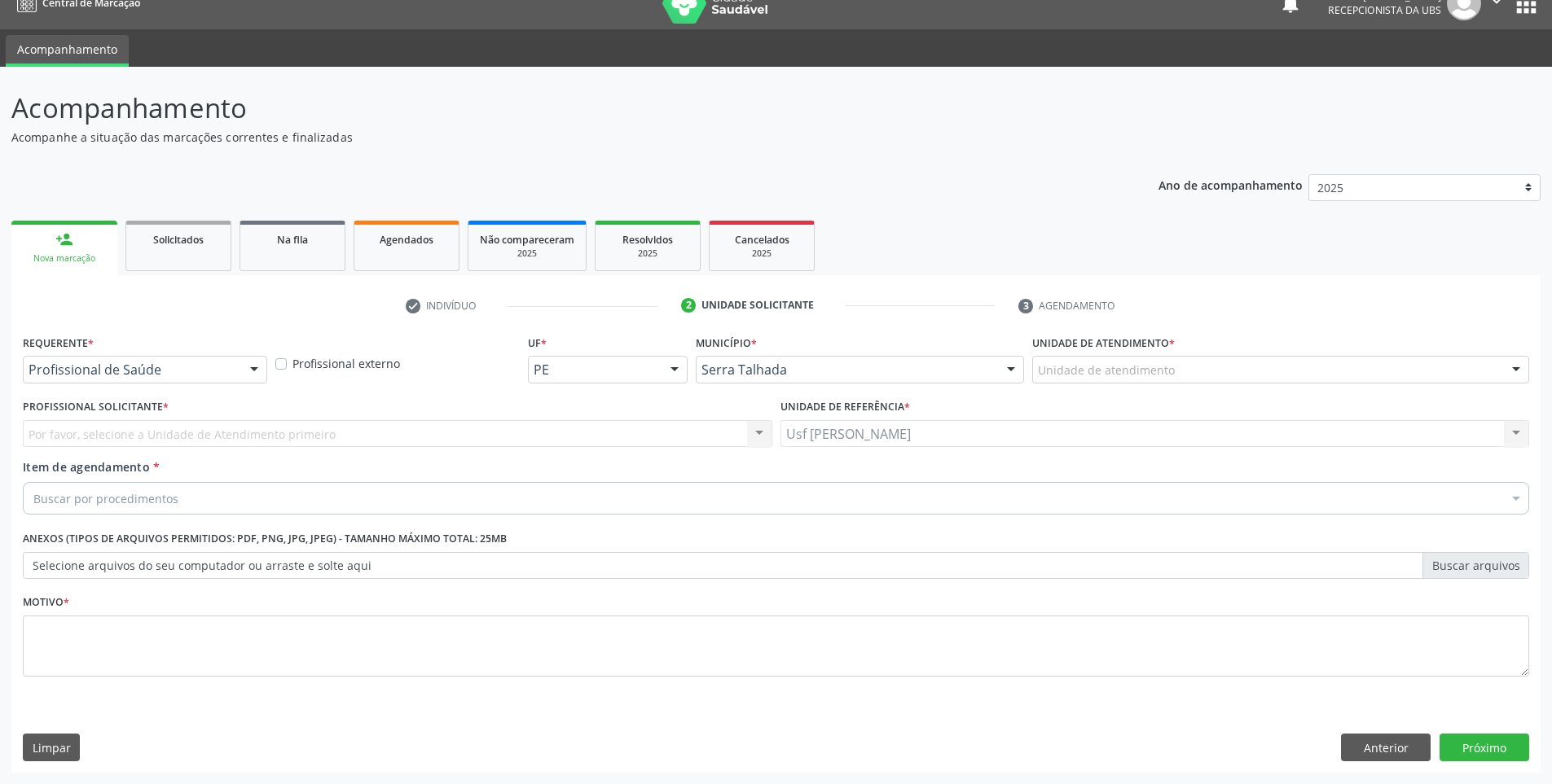
scroll to position [22, 0]
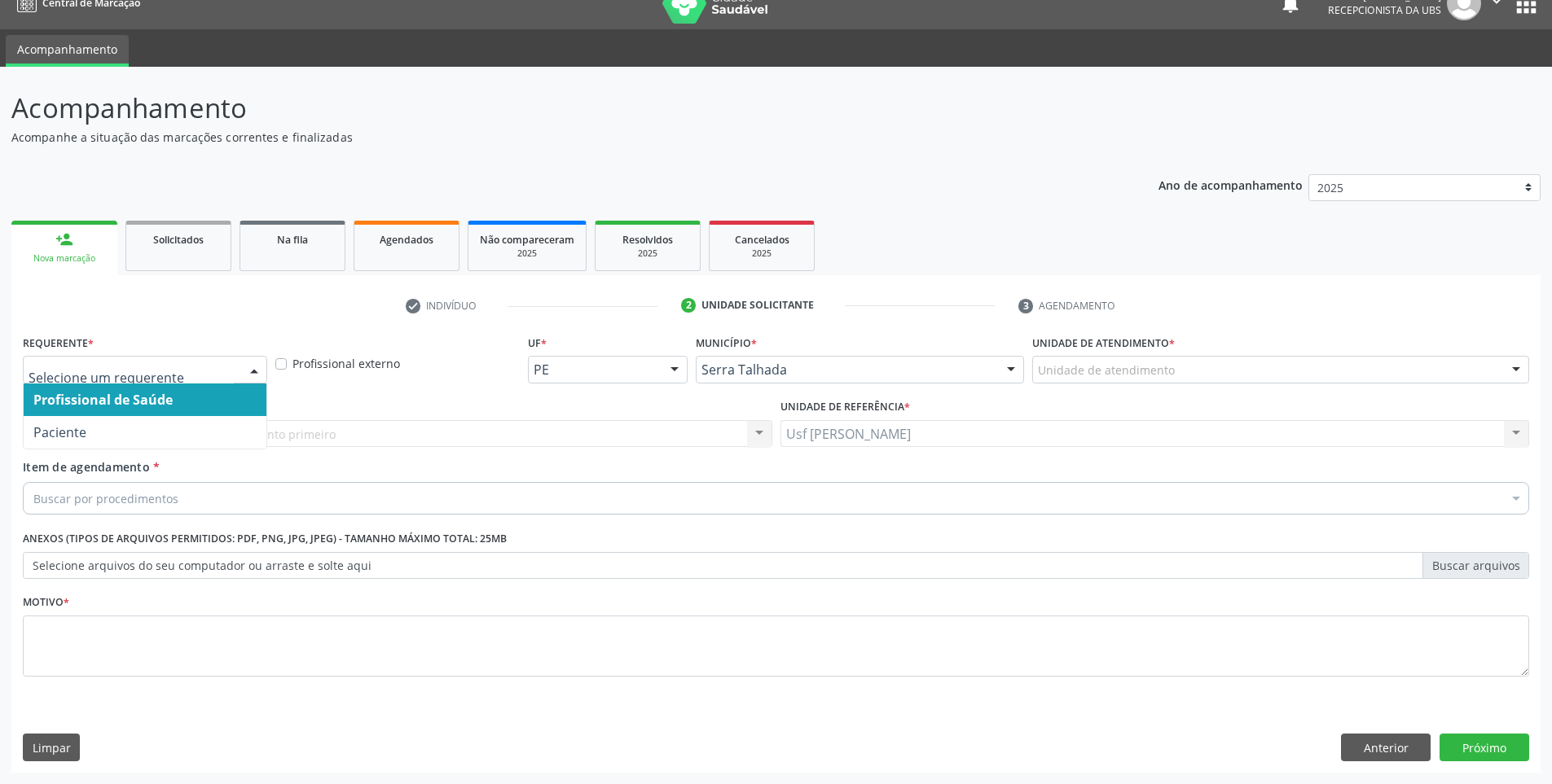
click at [253, 368] on div at bounding box center [254, 371] width 24 height 27
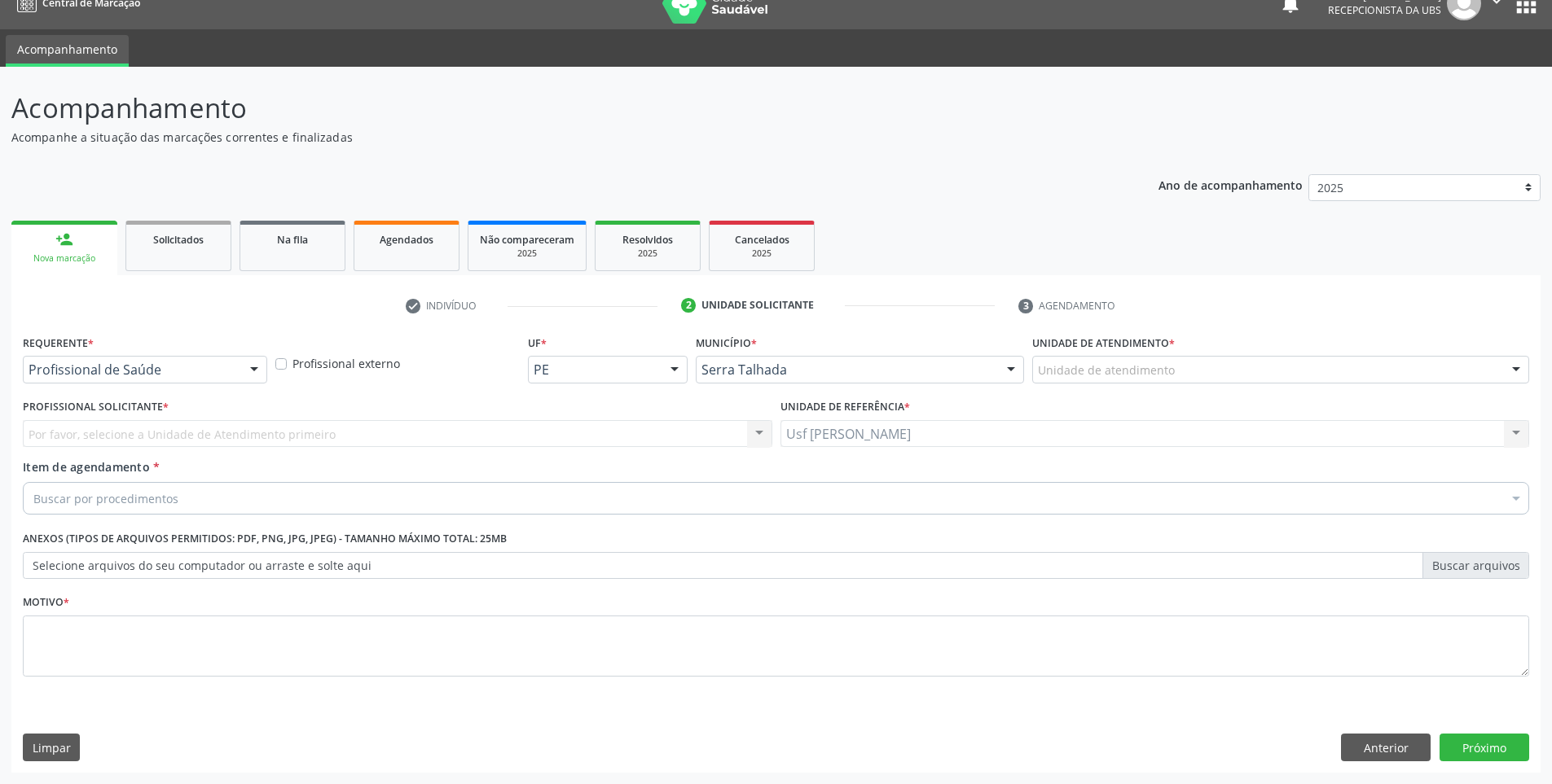
click at [180, 451] on div "Profissional Solicitante * Por favor, selecione a Unidade de Atendimento primei…" at bounding box center [397, 426] width 758 height 63
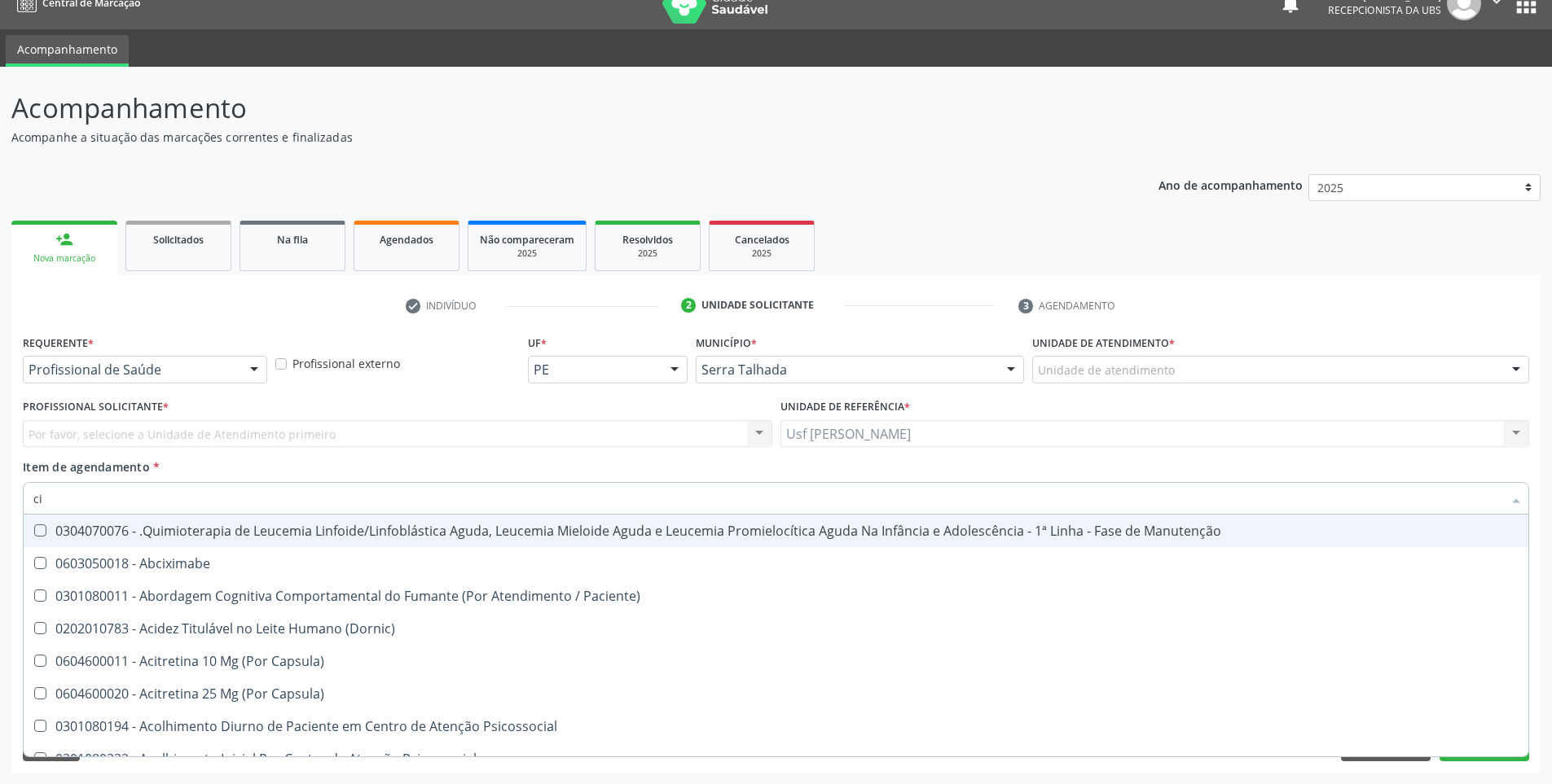
type input "c"
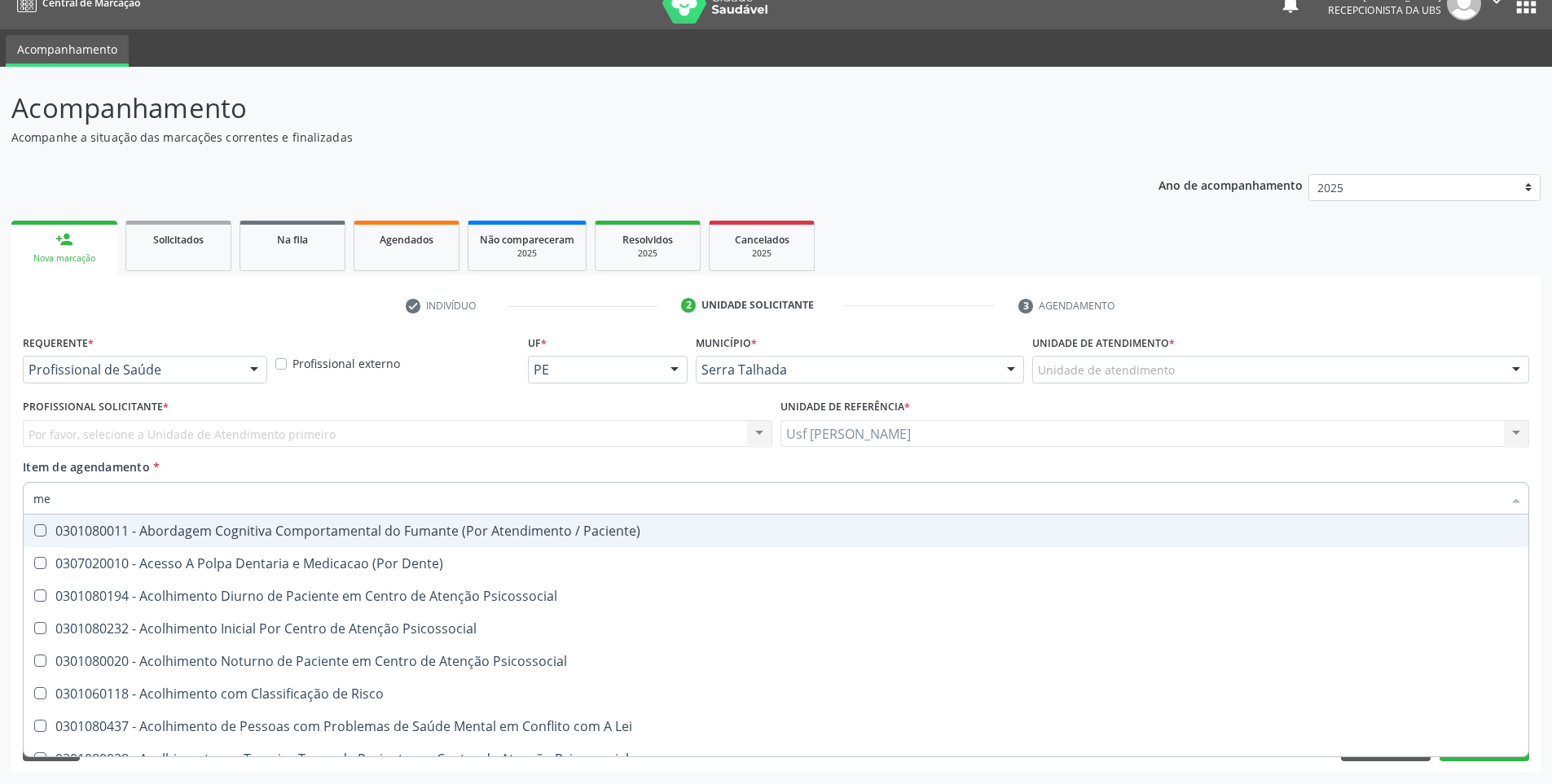
type input "m"
type input "cirurg"
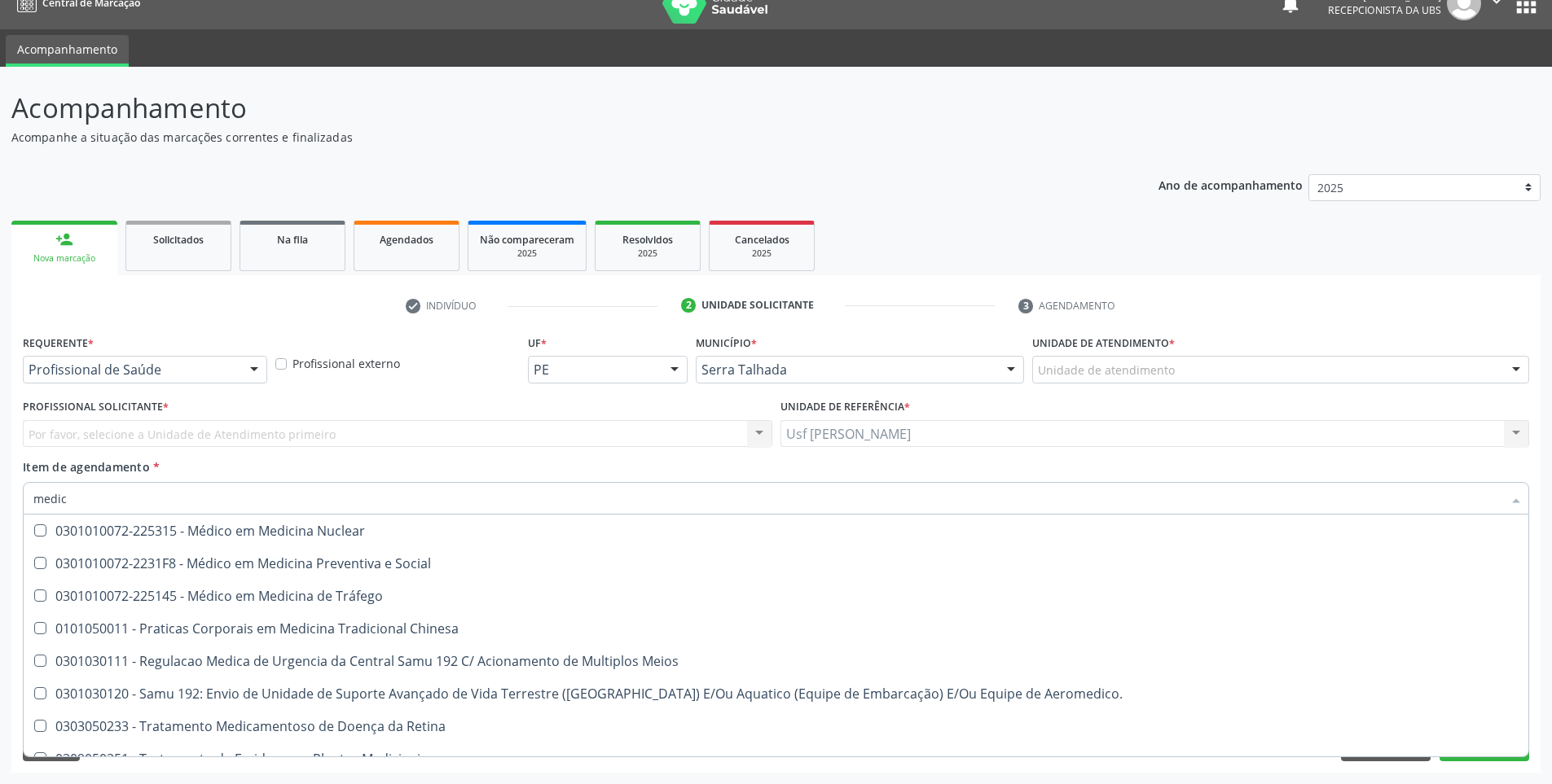
scroll to position [896, 0]
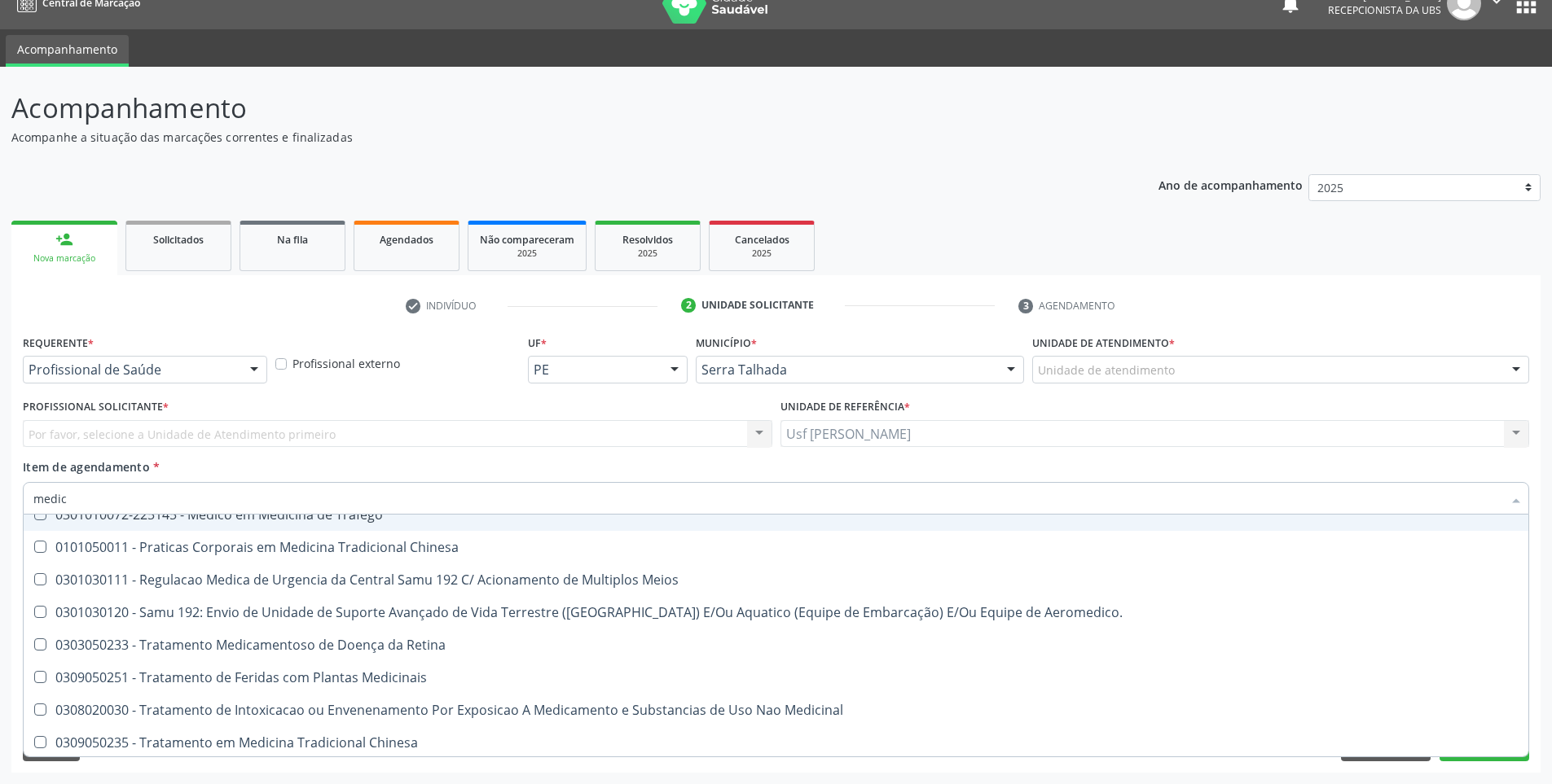
click at [564, 500] on input "medic" at bounding box center [768, 497] width 1469 height 32
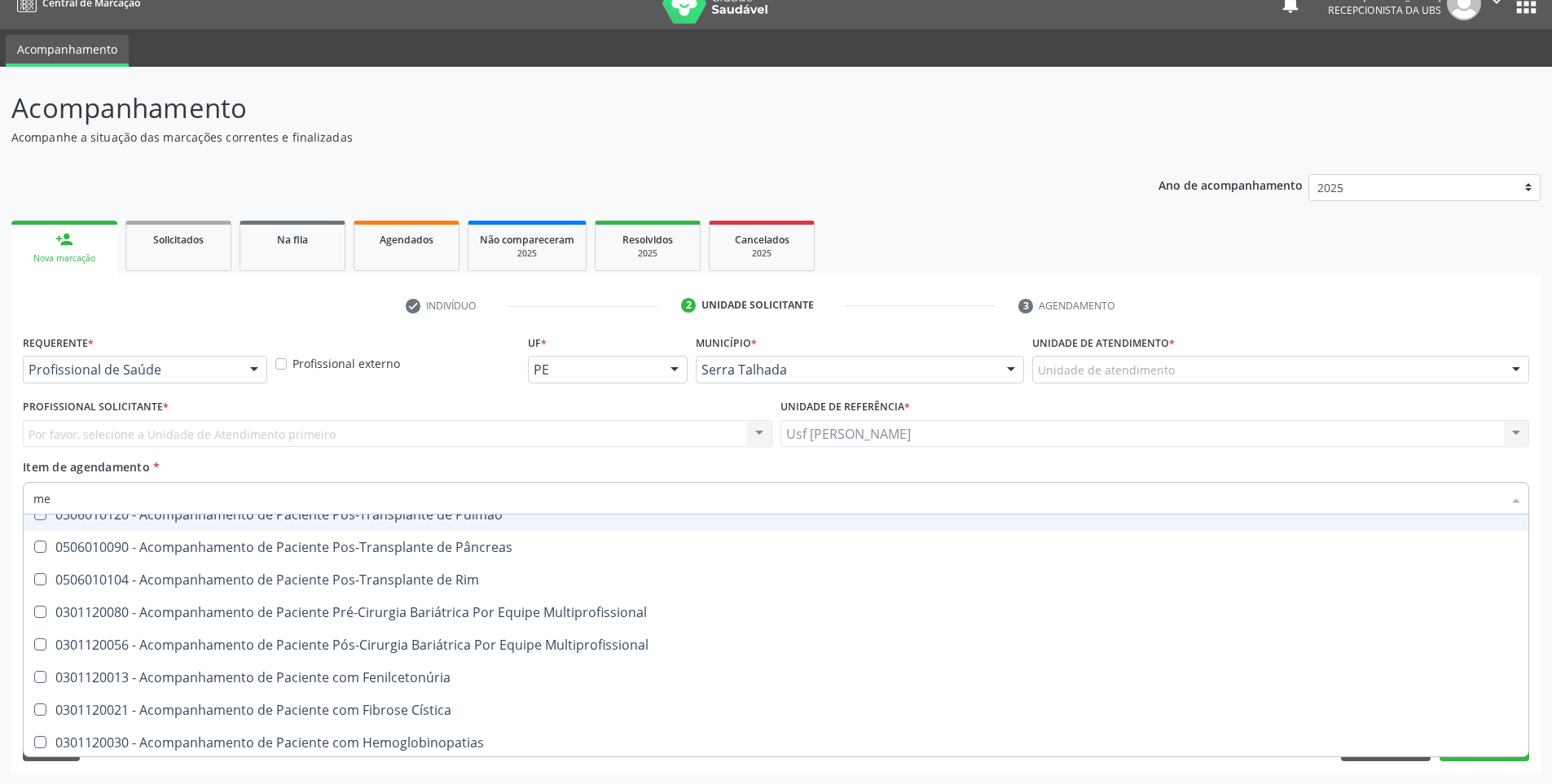
type input "m"
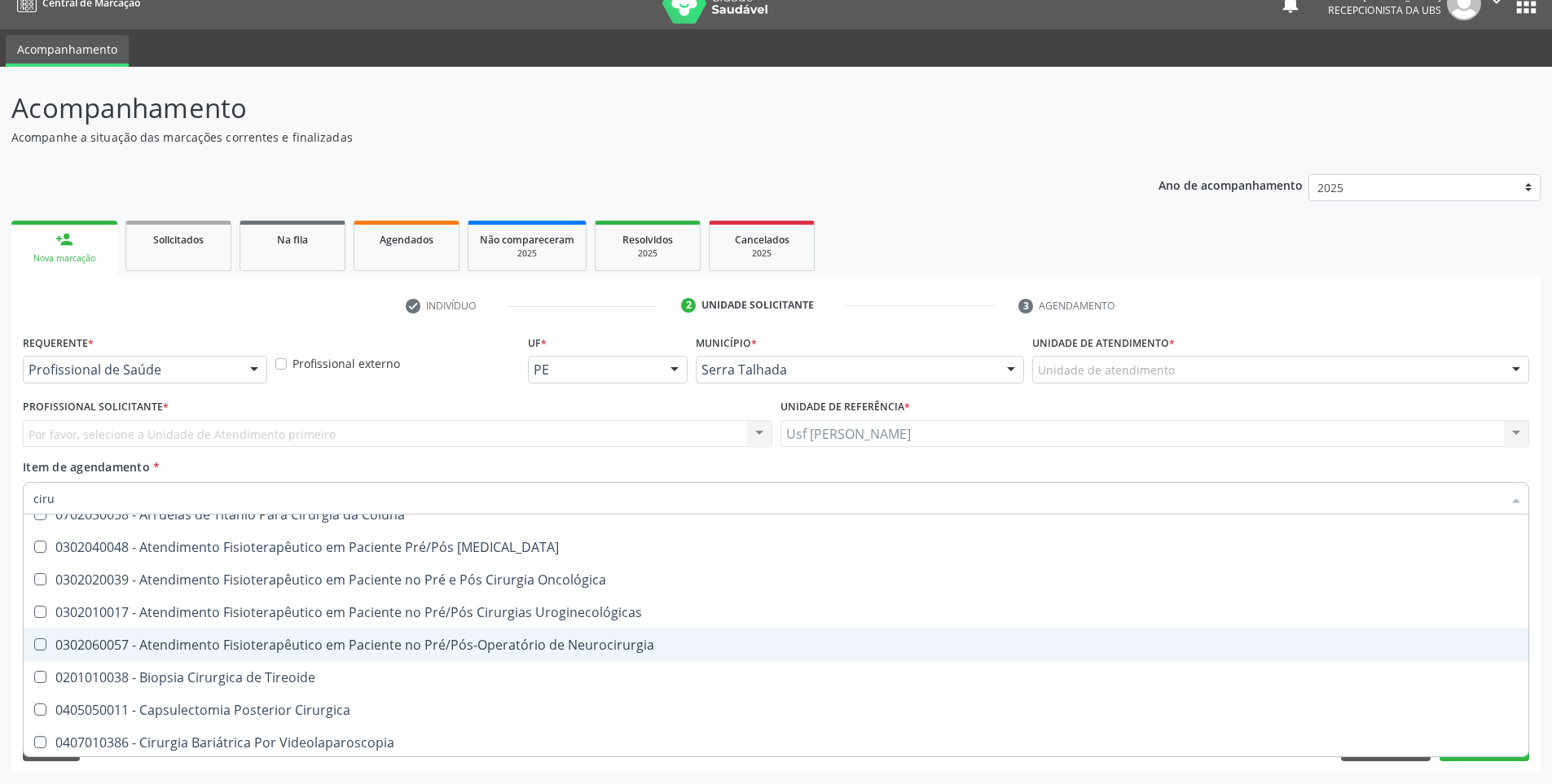
scroll to position [0, 0]
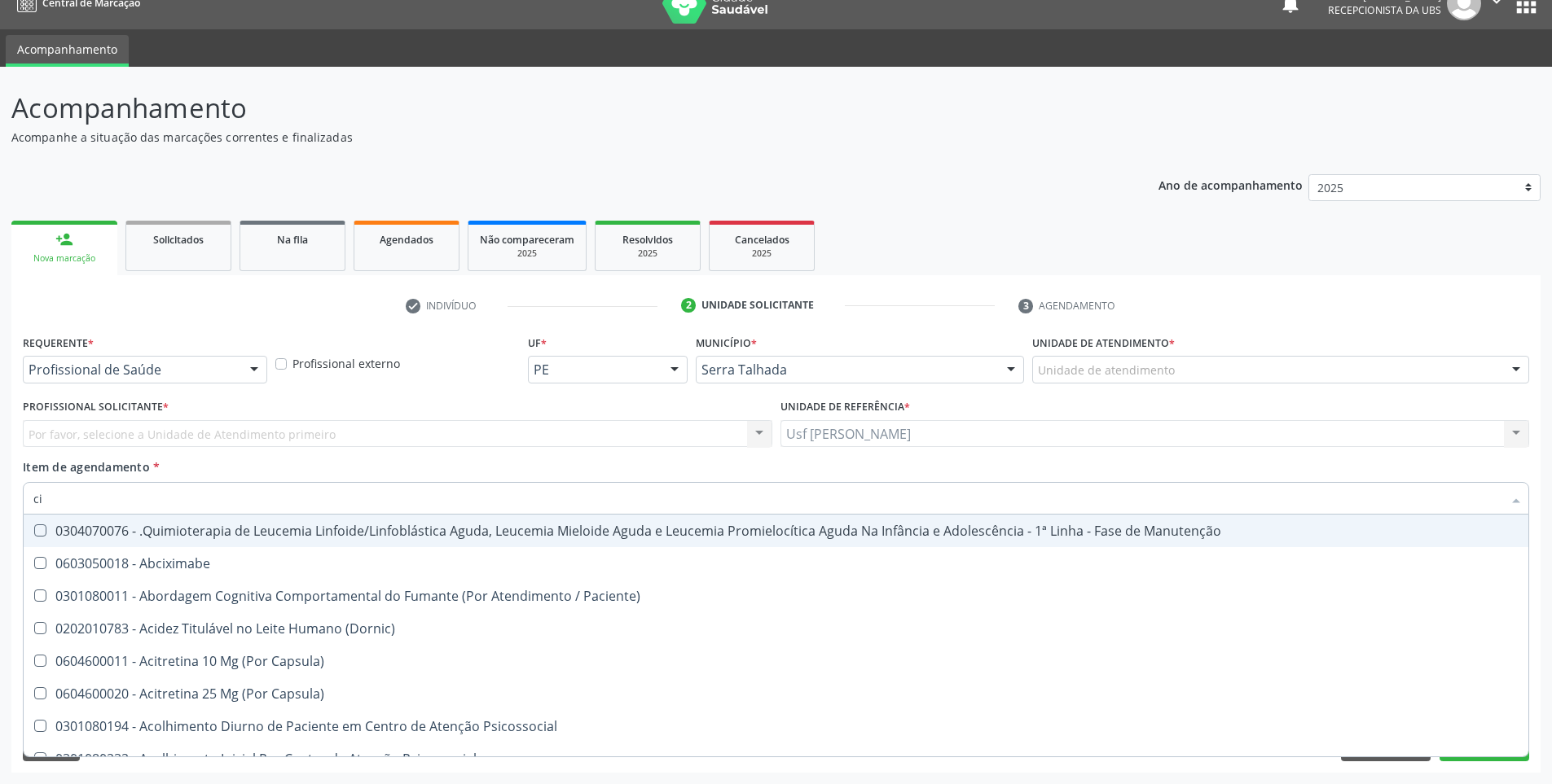
type input "c"
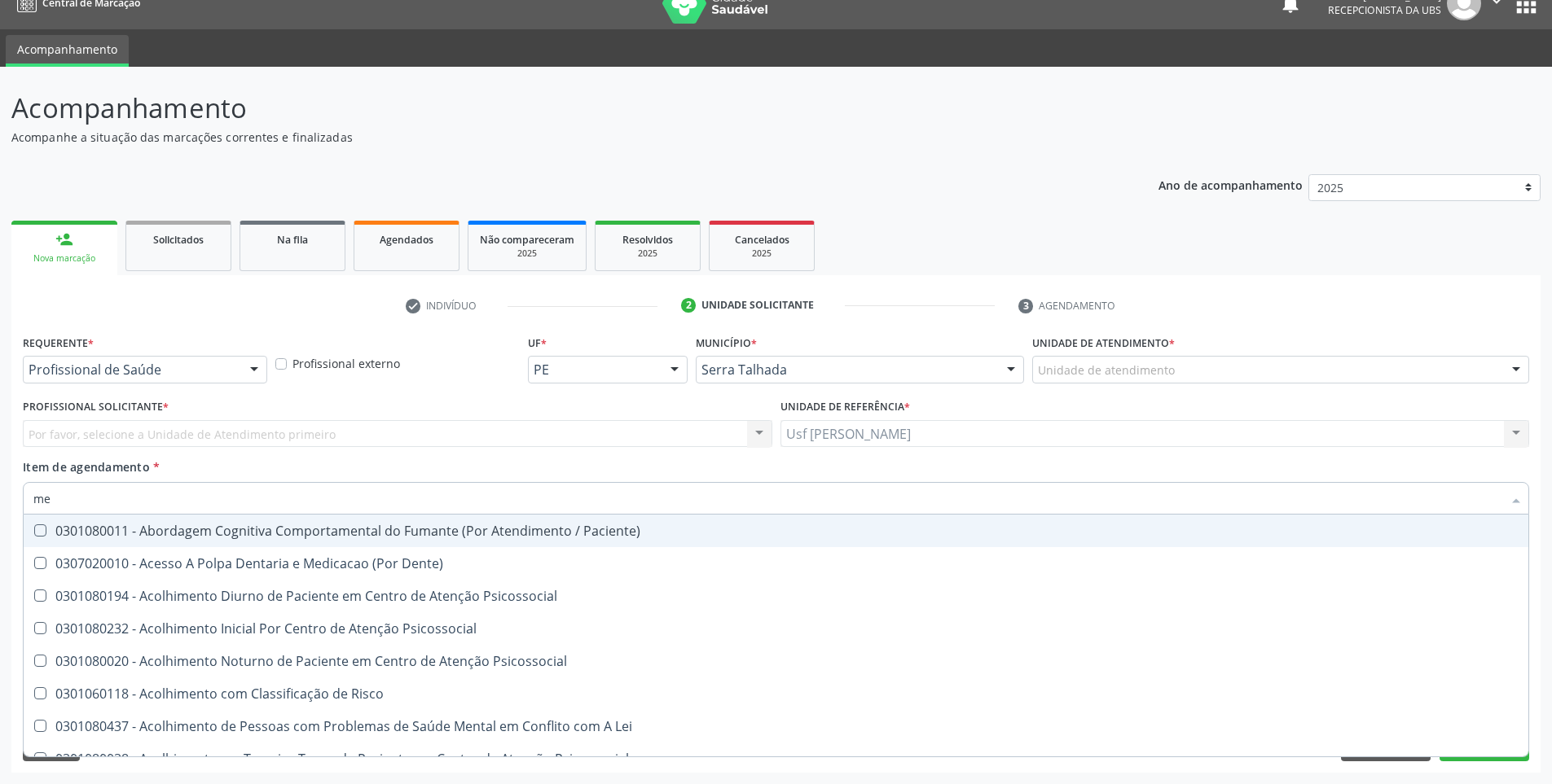
type input "m"
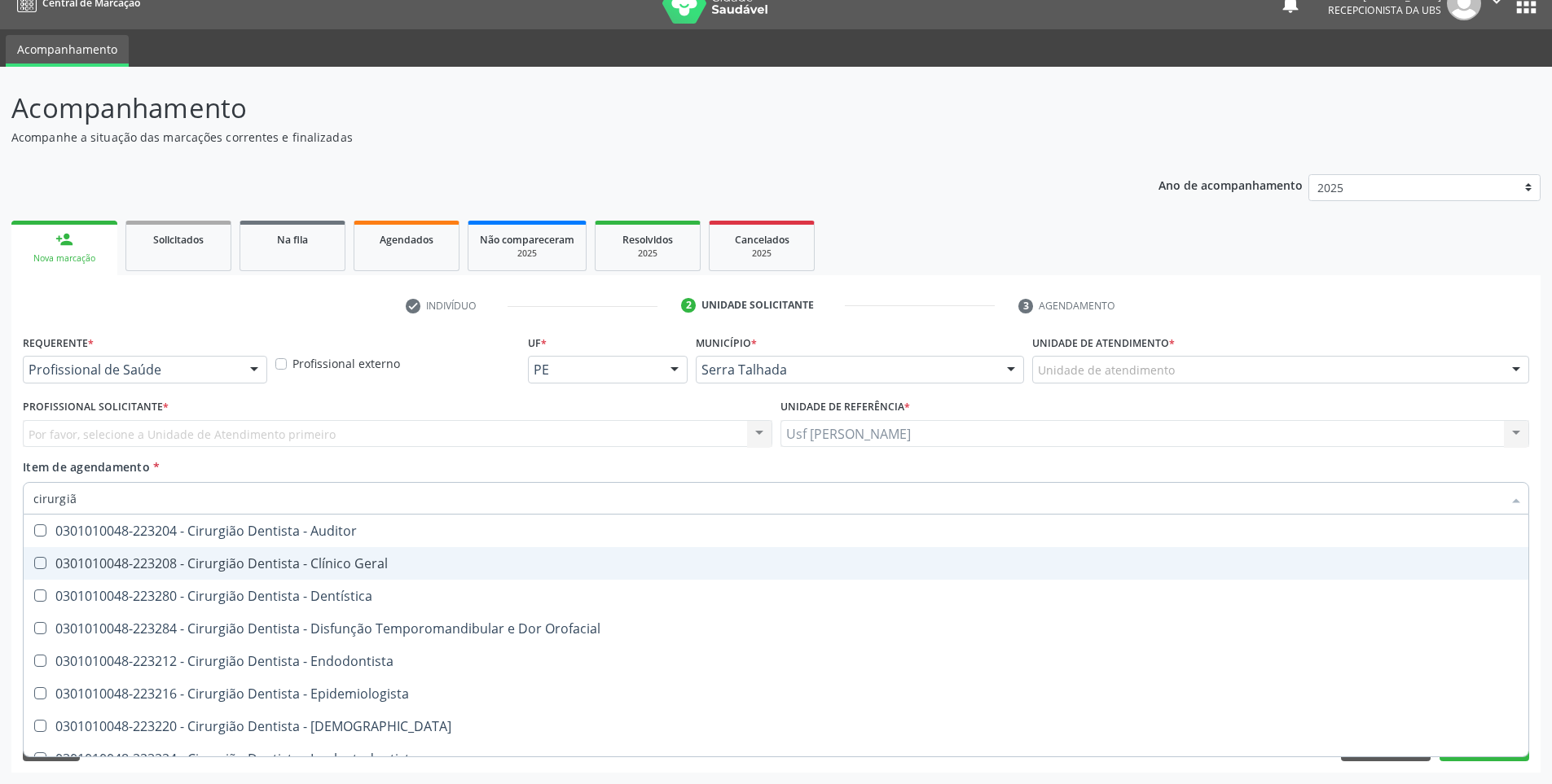
type input "cirurgião"
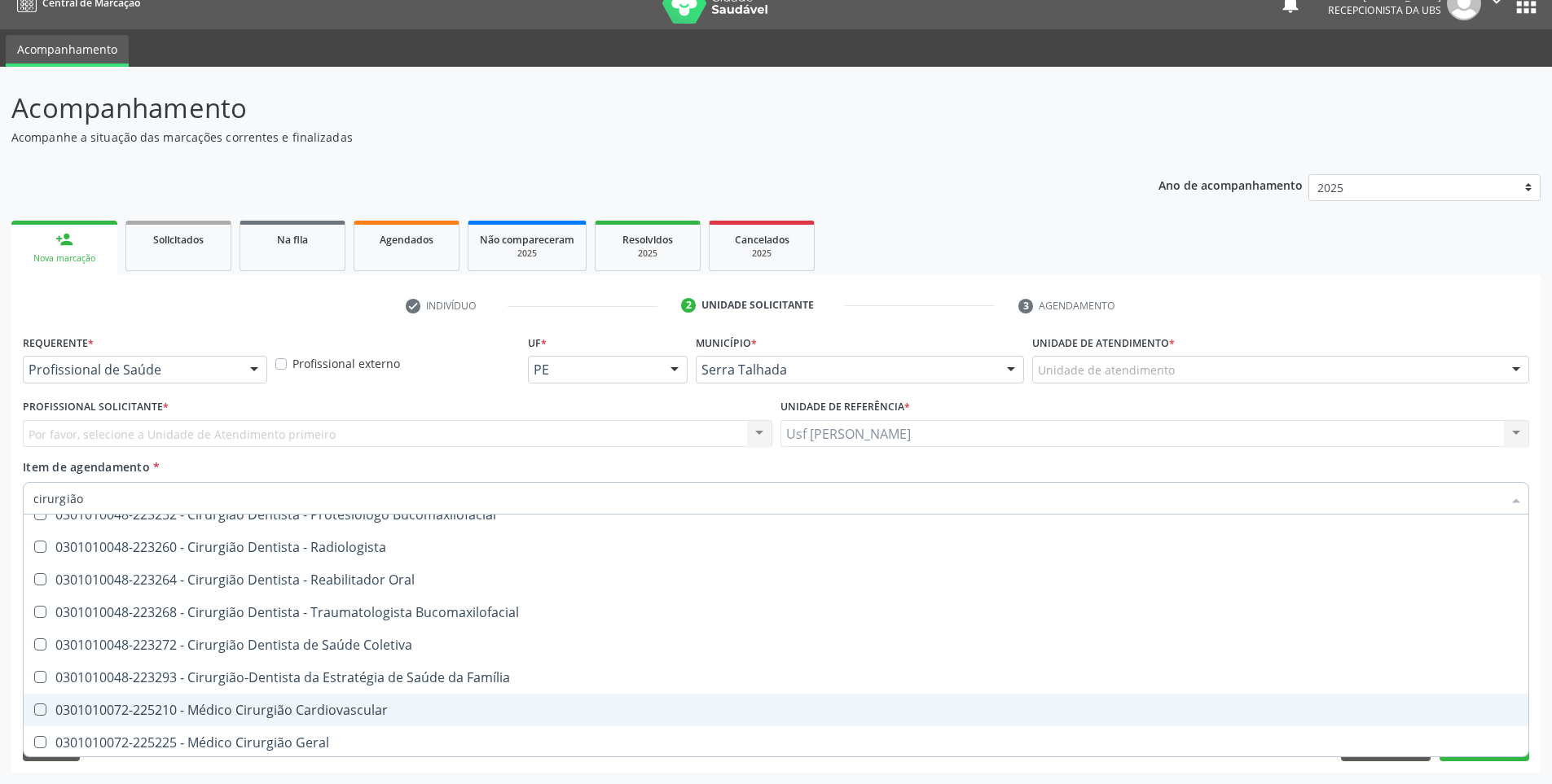
scroll to position [651, 0]
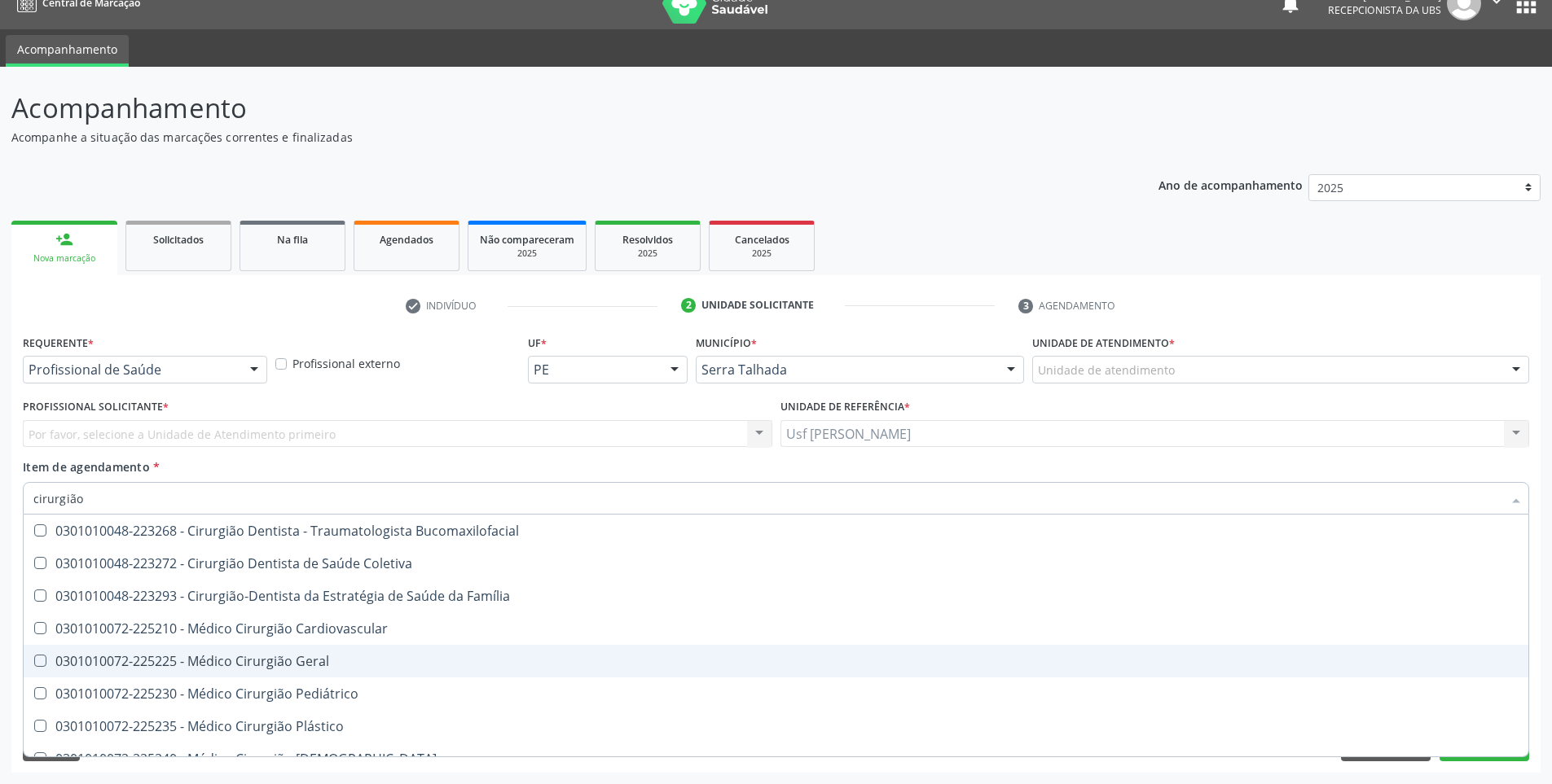
click at [251, 667] on div "0301010072-225225 - Médico Cirurgião Geral" at bounding box center [776, 660] width 1485 height 13
checkbox Geral "true"
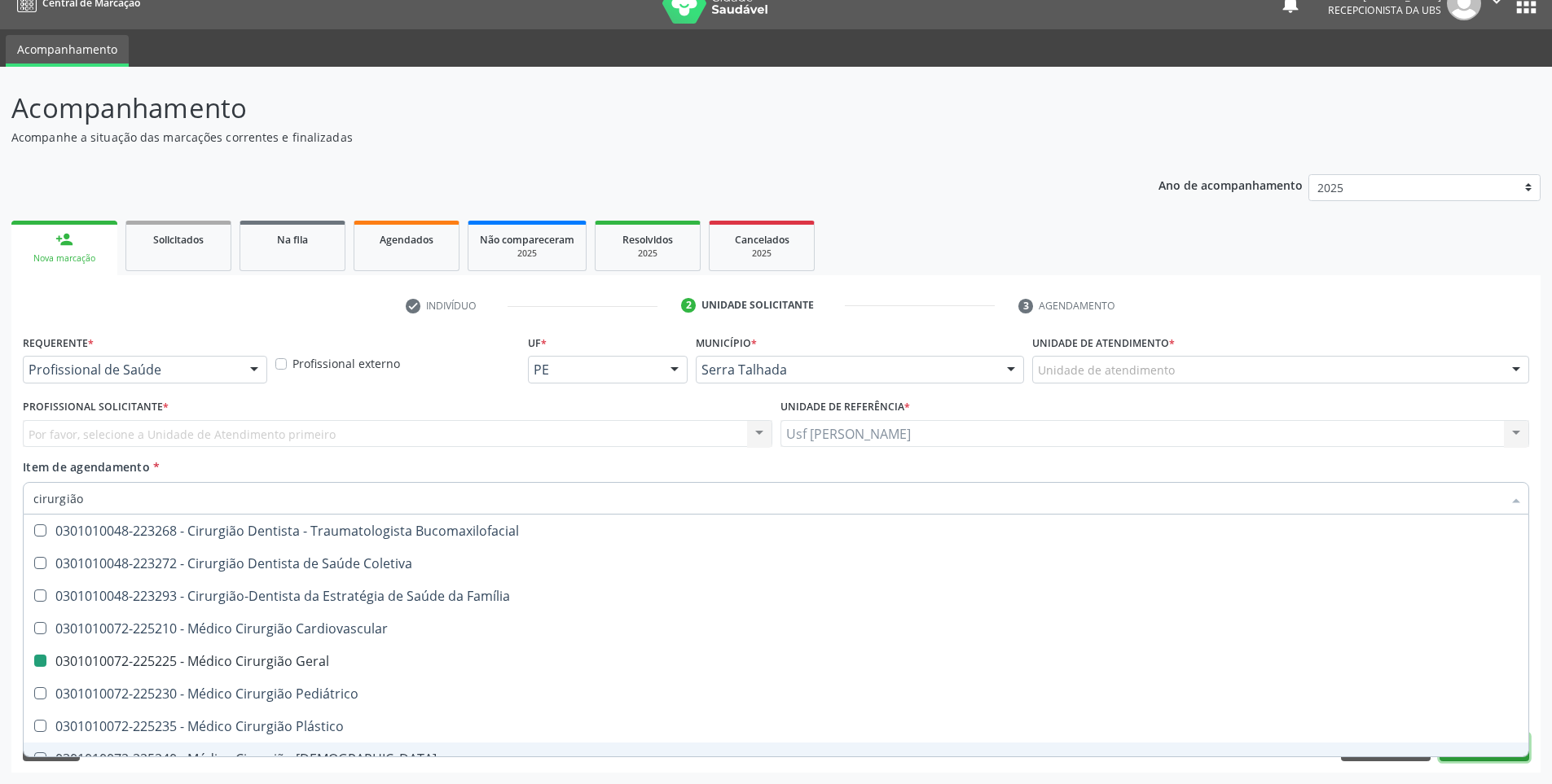
checkbox Geral "true"
checkbox Geral "false"
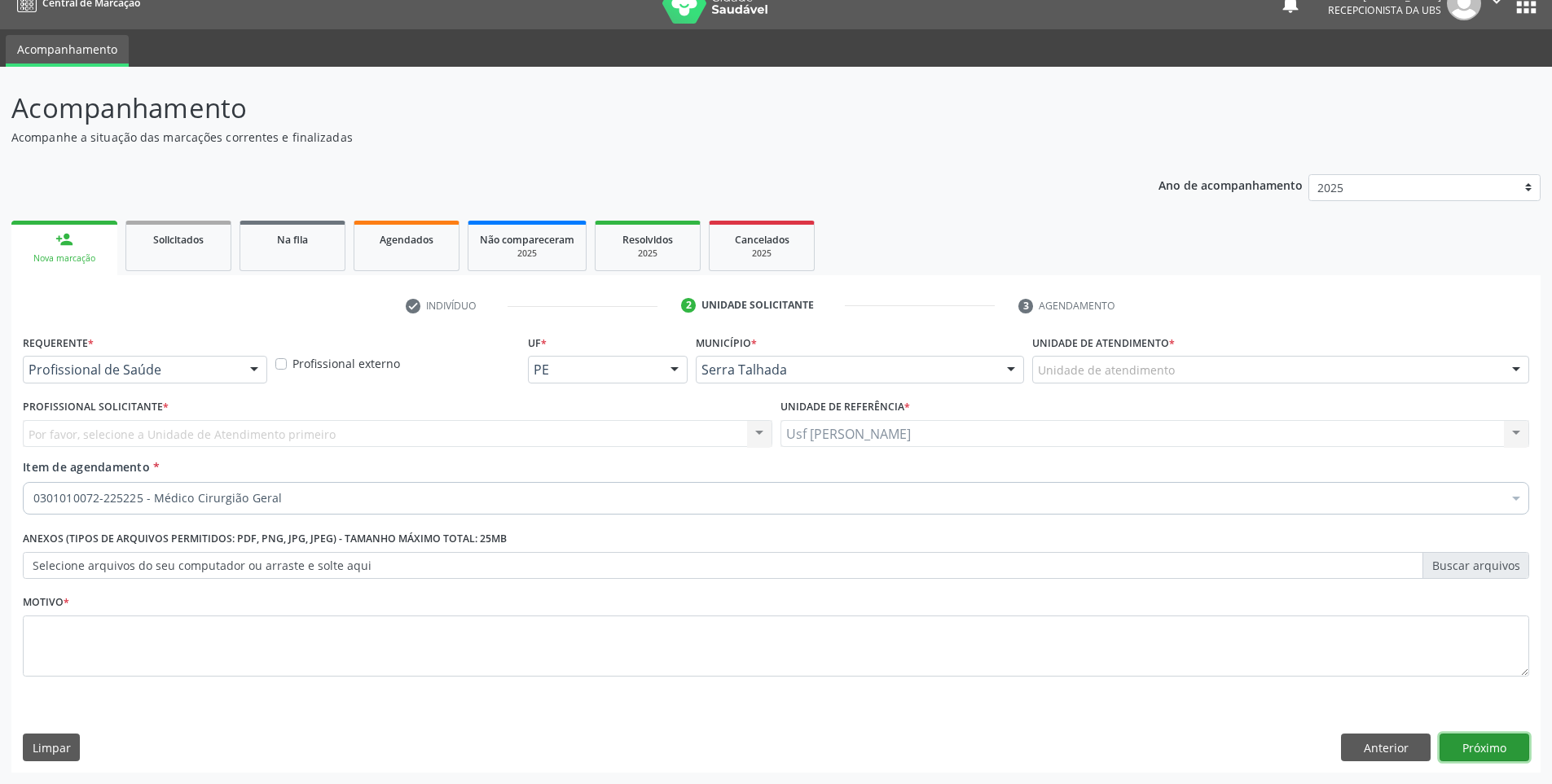
click at [1479, 759] on button "Próximo" at bounding box center [1485, 747] width 90 height 27
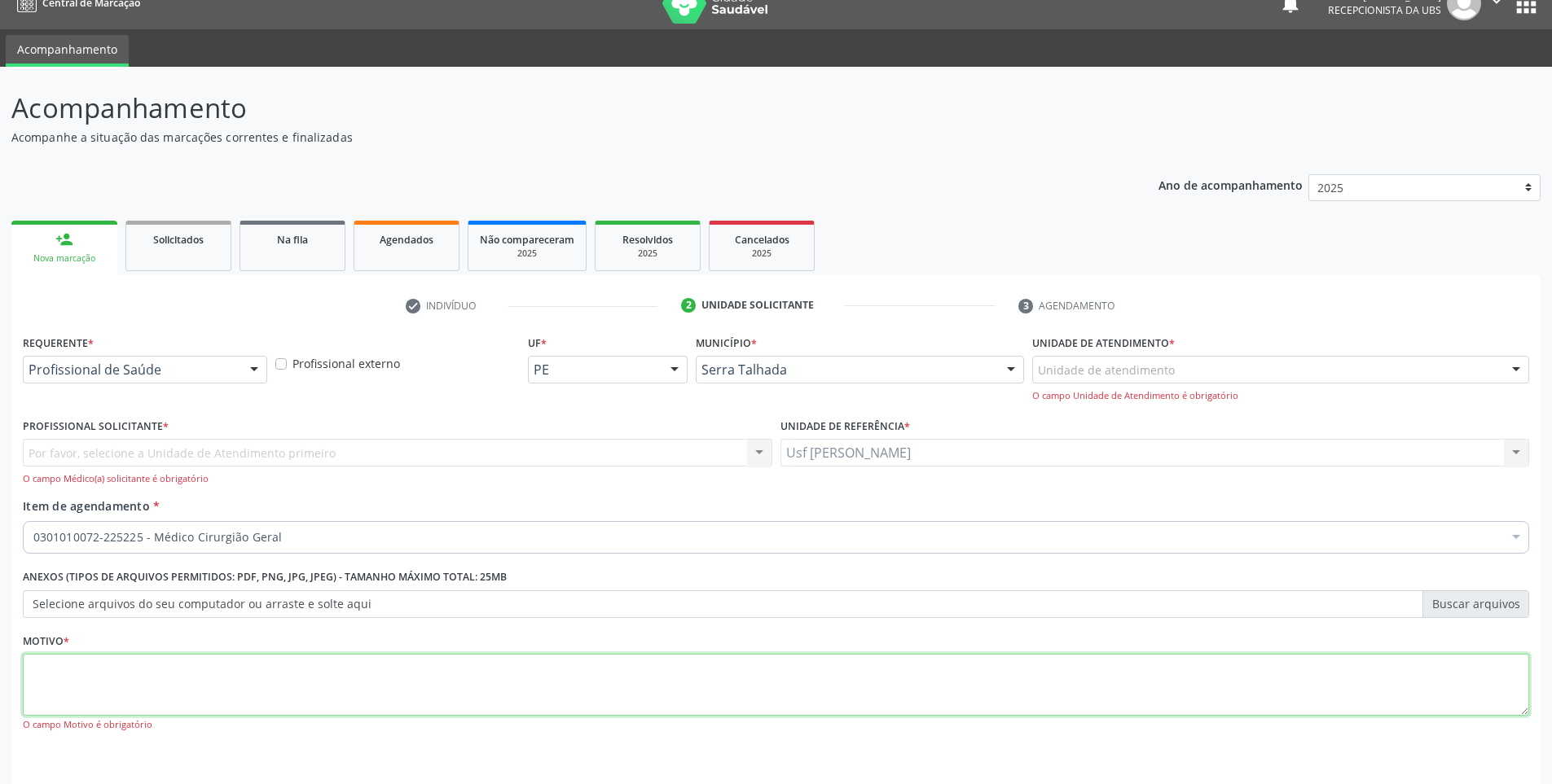
click at [330, 671] on textarea at bounding box center [776, 685] width 1506 height 61
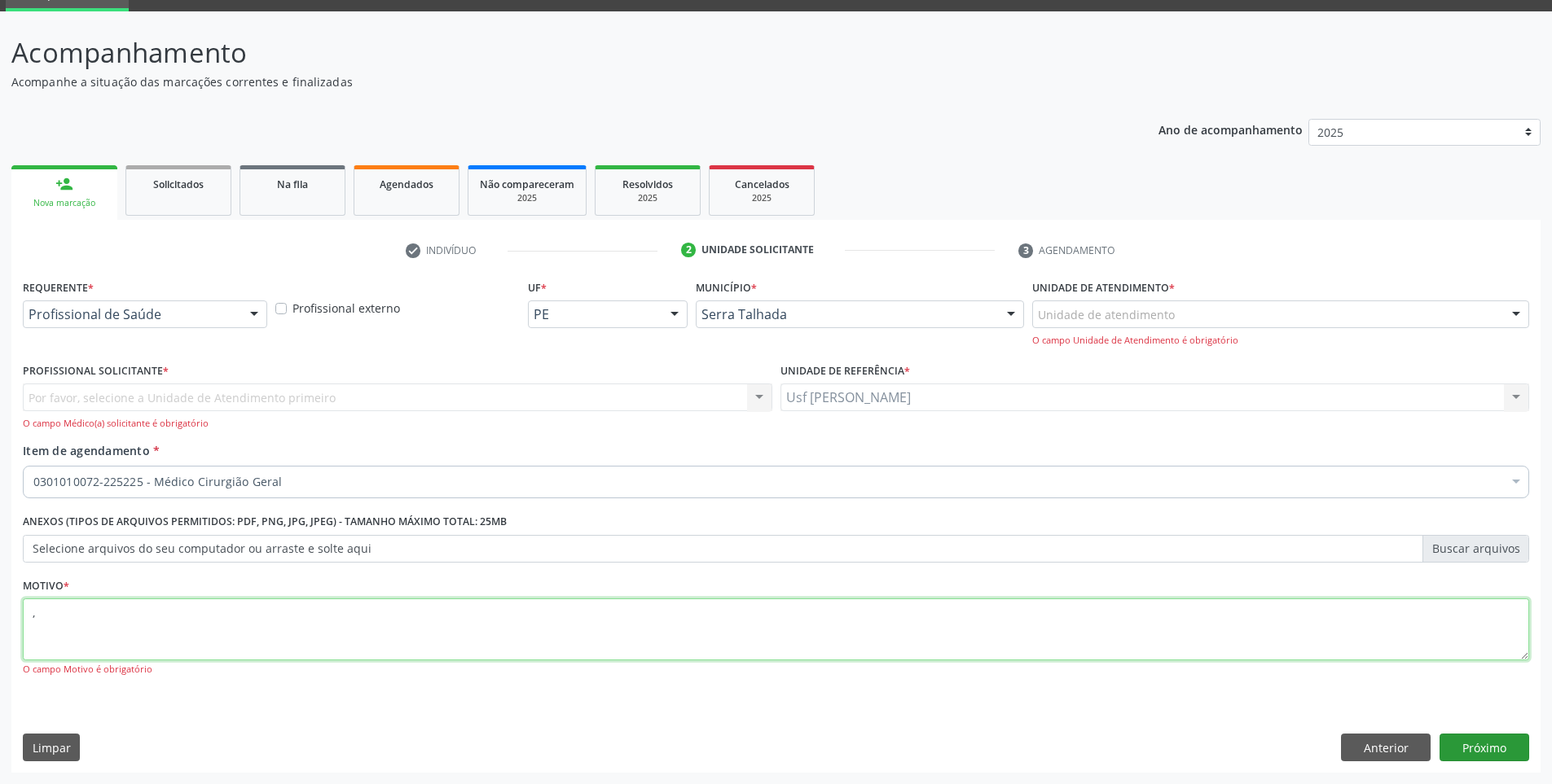
type textarea ","
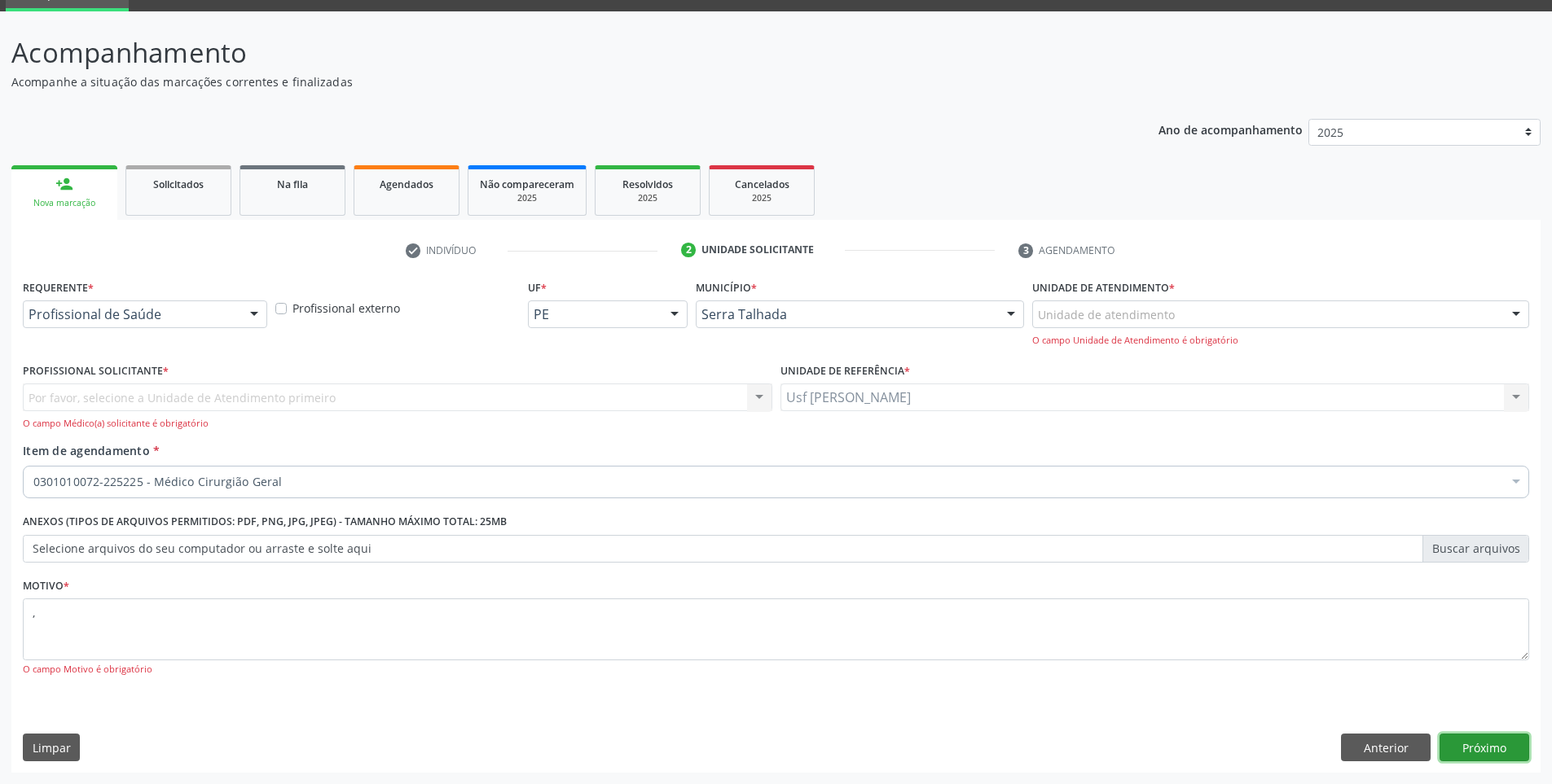
click at [1465, 752] on button "Próximo" at bounding box center [1485, 747] width 90 height 27
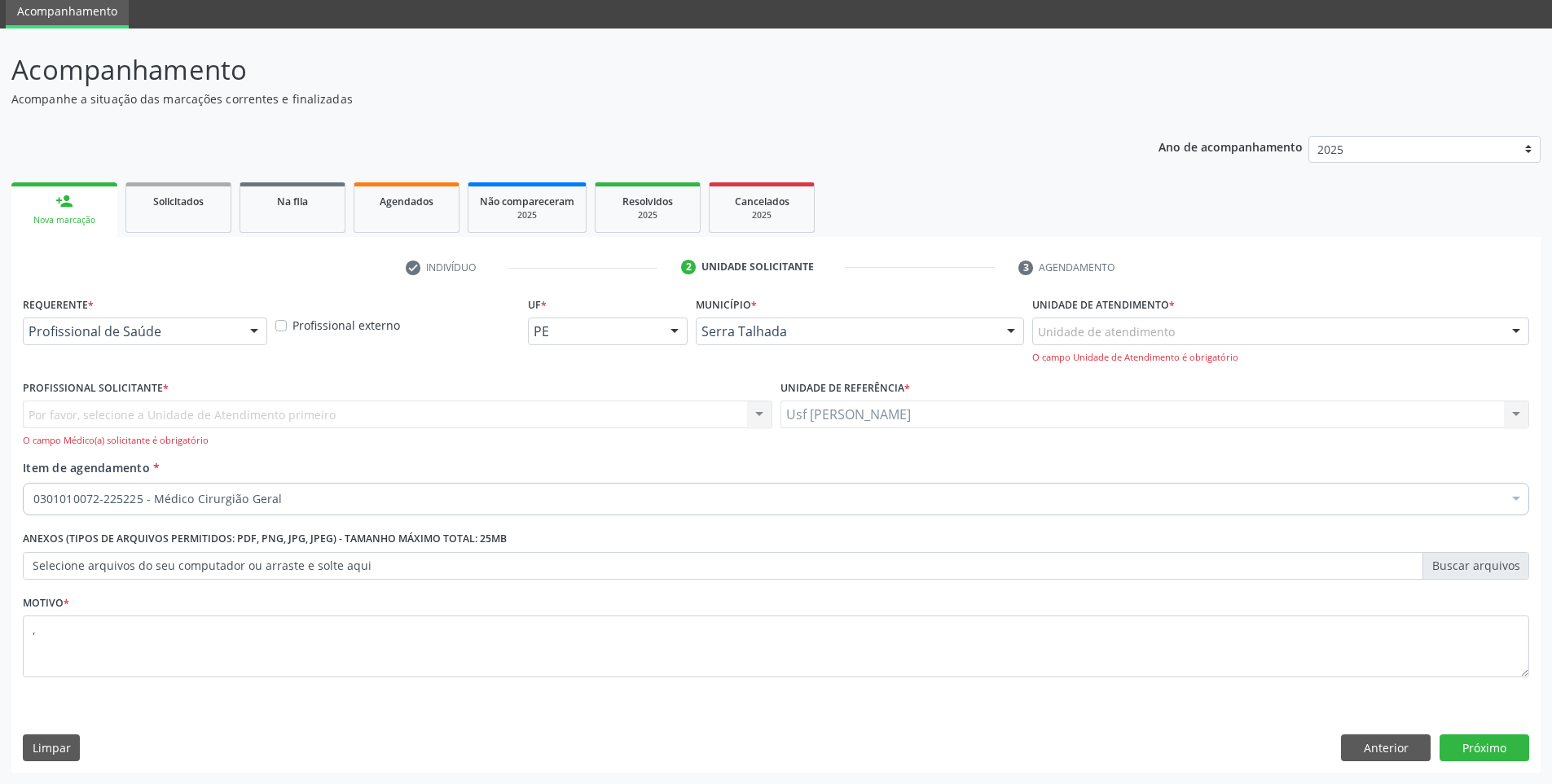
click at [254, 331] on div at bounding box center [254, 333] width 24 height 27
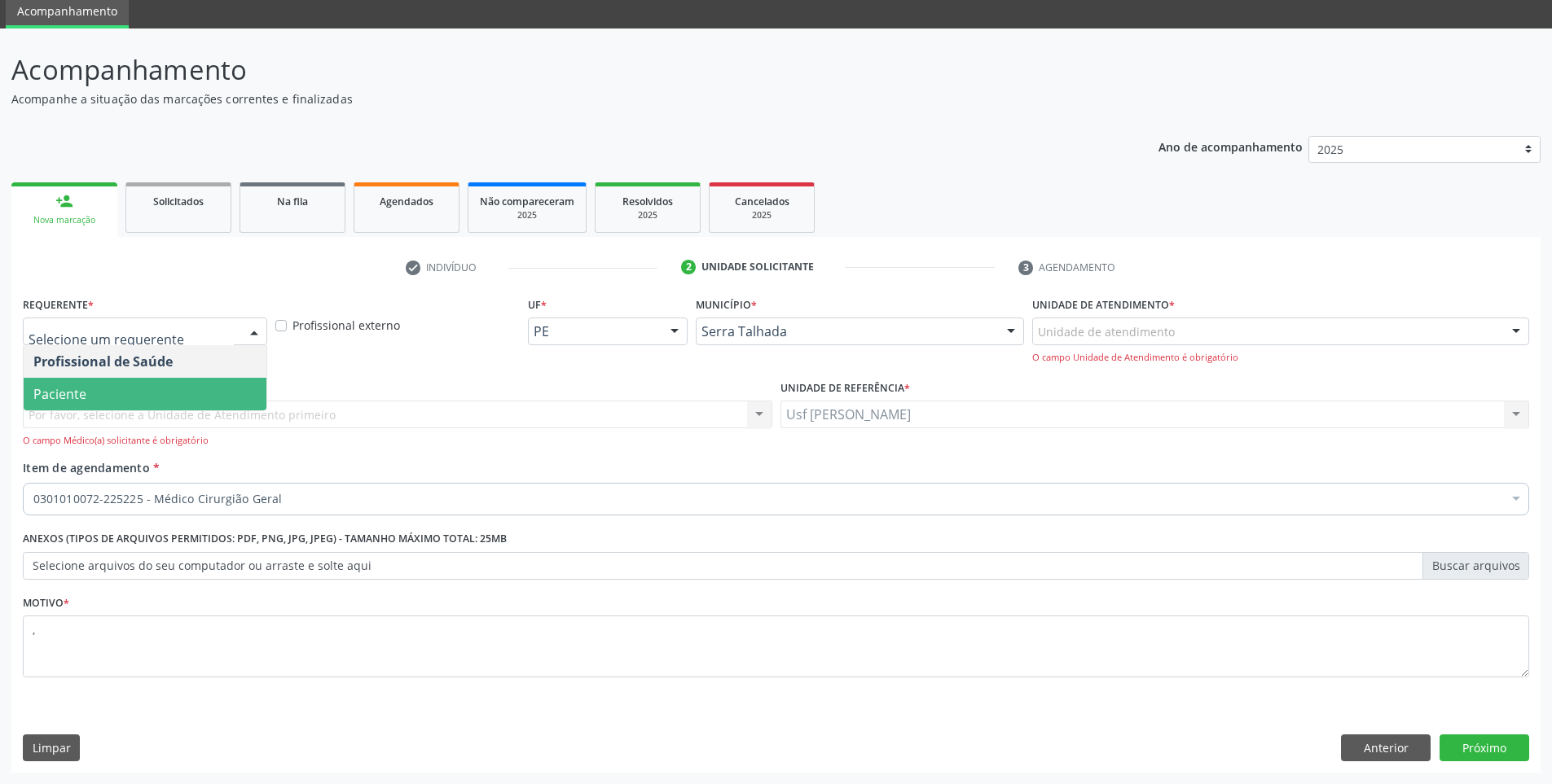
click at [237, 388] on span "Paciente" at bounding box center [144, 393] width 243 height 32
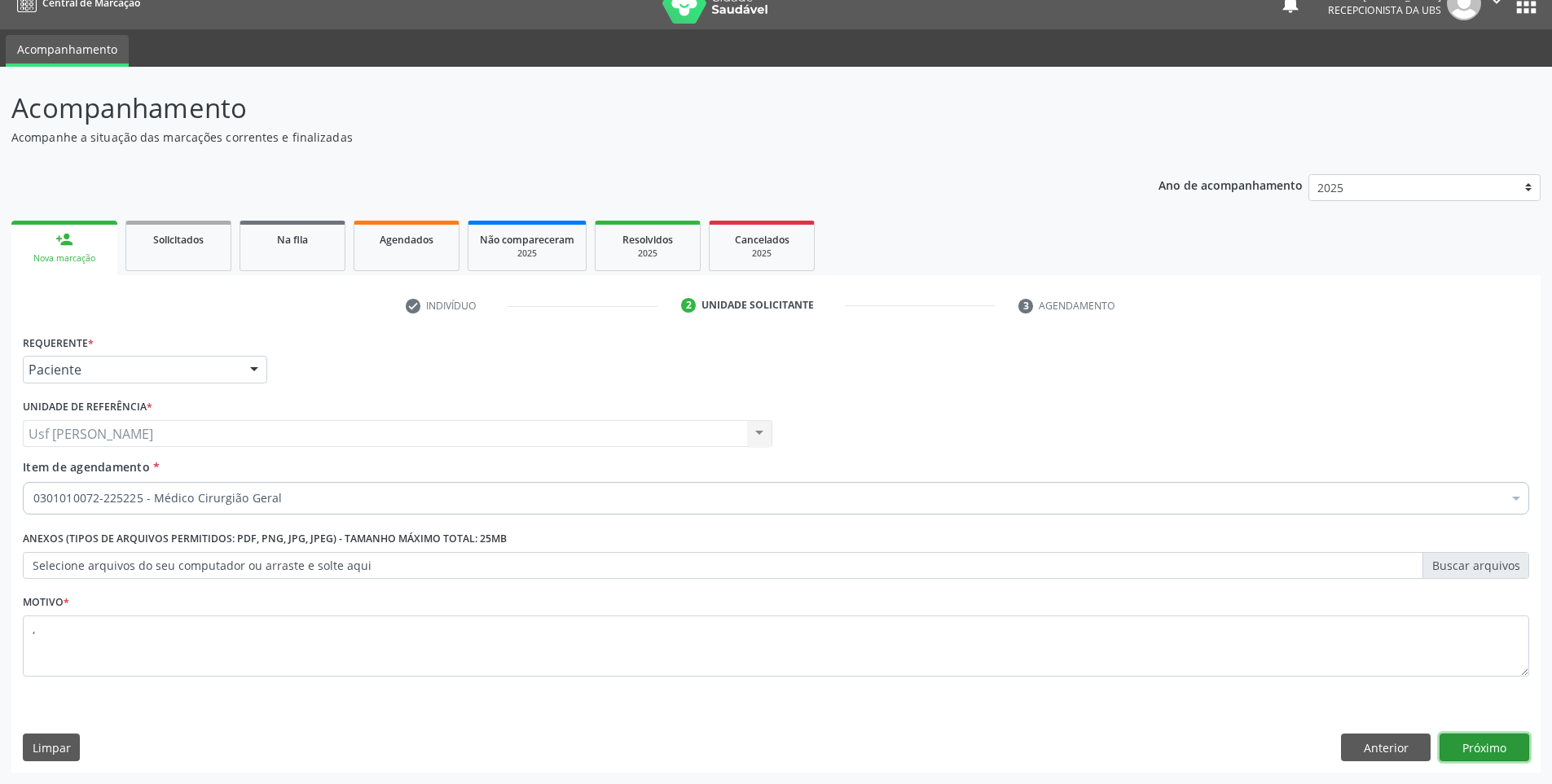
click at [1485, 745] on button "Próximo" at bounding box center [1485, 747] width 90 height 27
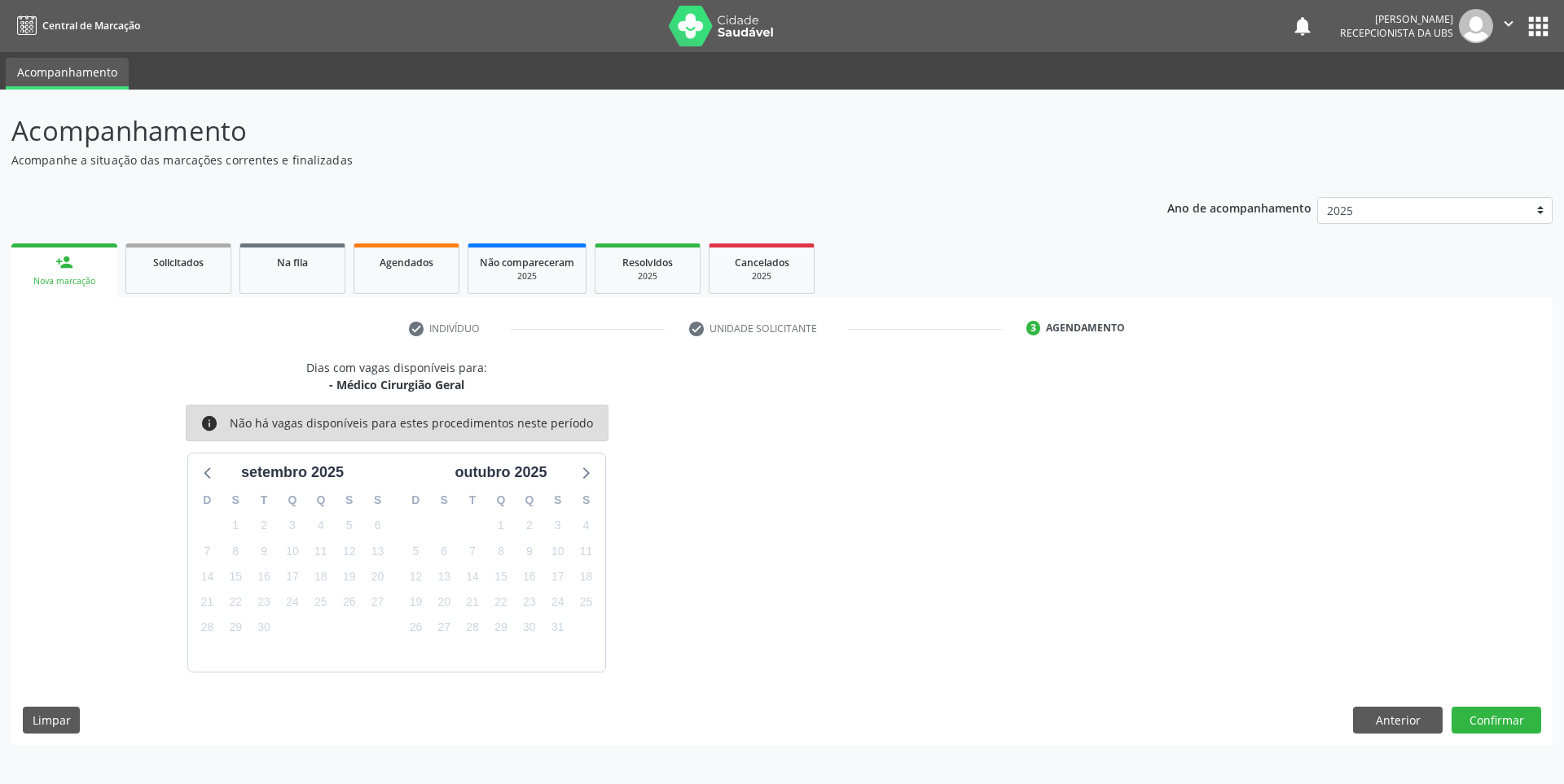
click at [82, 276] on div "Nova marcação" at bounding box center [63, 281] width 83 height 13
click at [387, 271] on link "Agendados" at bounding box center [406, 269] width 106 height 51
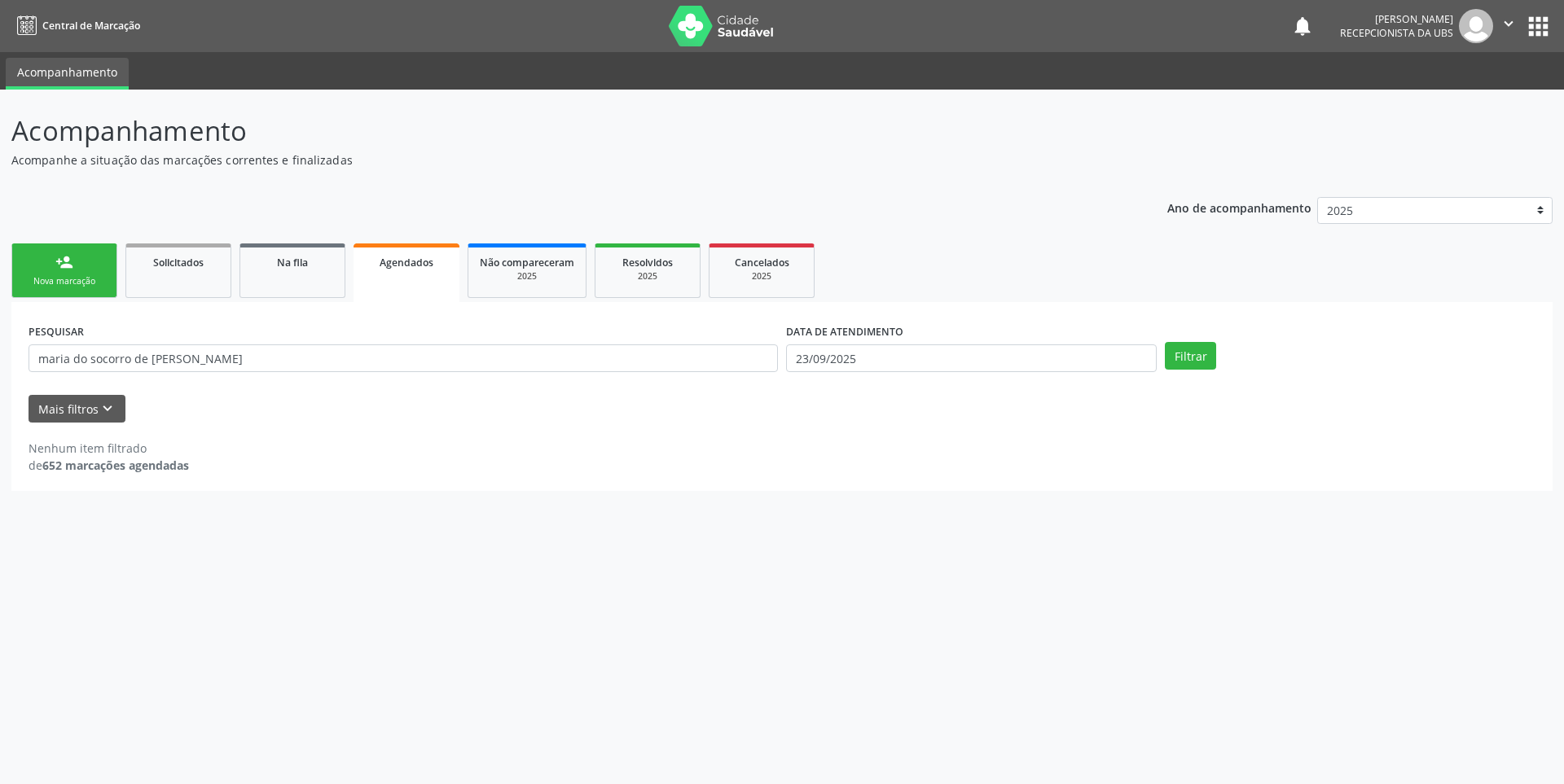
click at [49, 264] on link "person_add Nova marcação" at bounding box center [64, 271] width 106 height 55
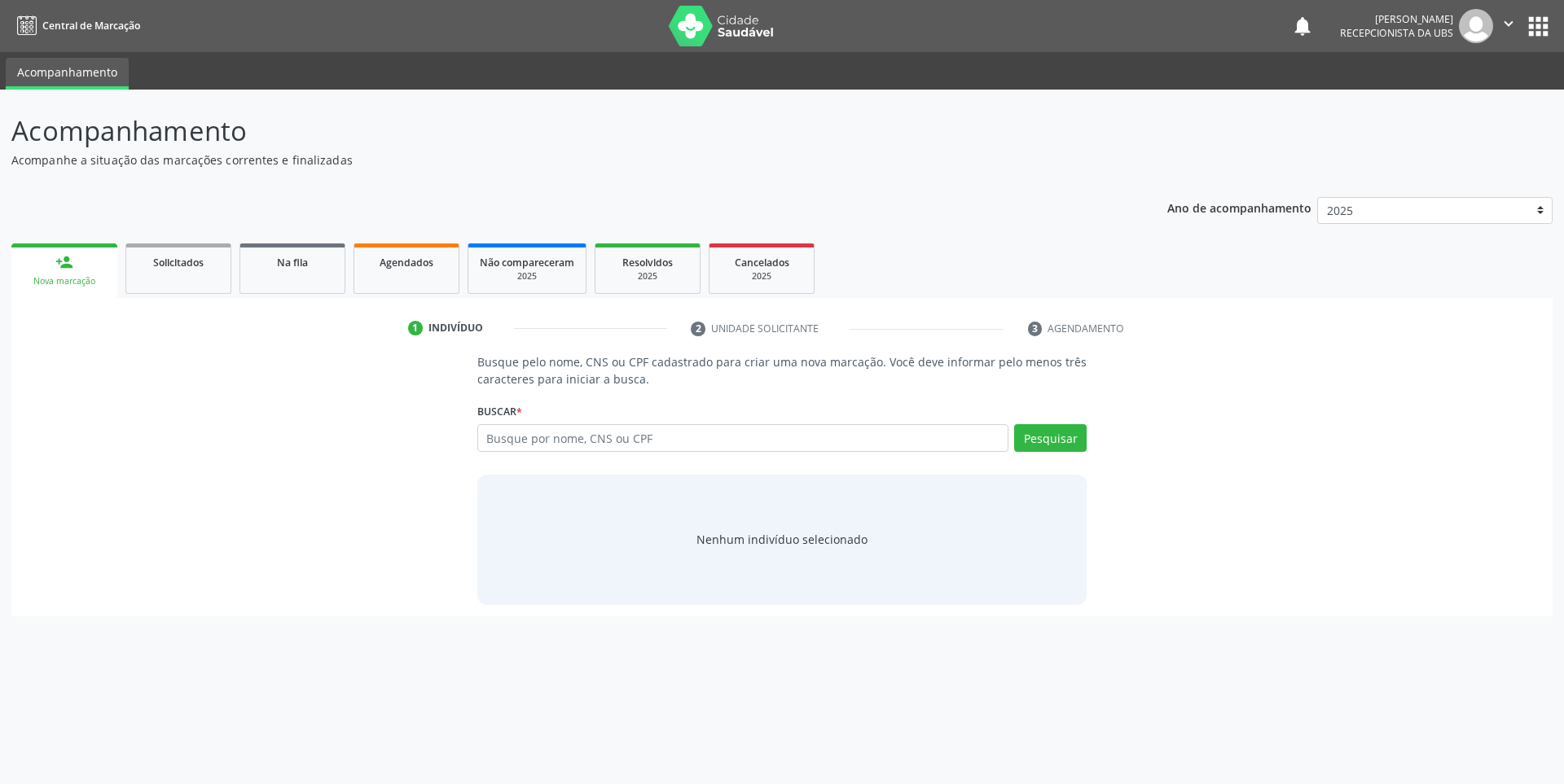
click at [49, 264] on link "person_add Nova marcação" at bounding box center [64, 271] width 106 height 55
click at [542, 442] on input "text" at bounding box center [742, 438] width 532 height 27
type input "[PERSON_NAME]"
click at [1047, 432] on button "Pesquisar" at bounding box center [1051, 438] width 72 height 27
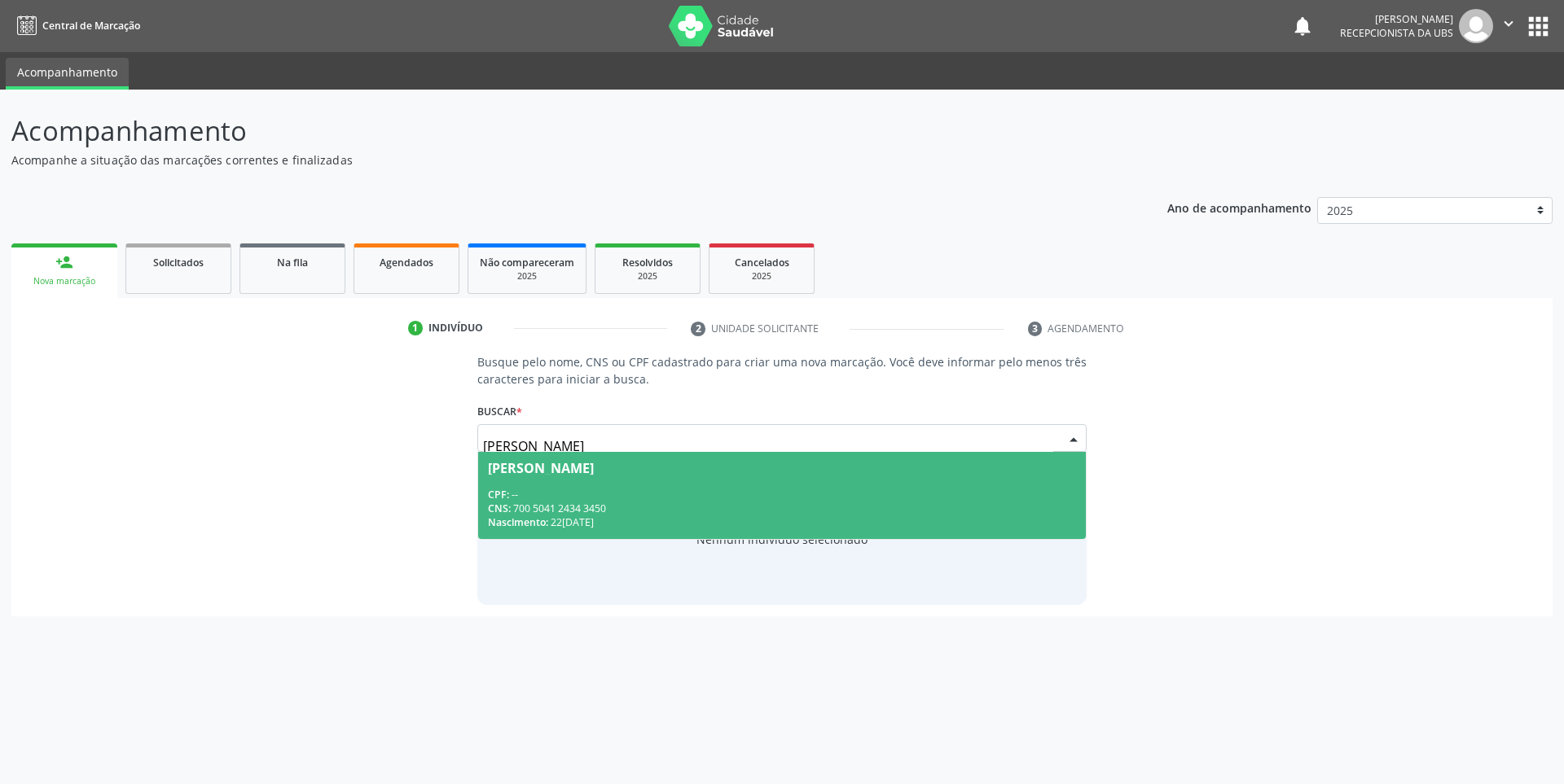
click at [664, 511] on div "CNS: 700 5041 2434 3450" at bounding box center [782, 508] width 589 height 14
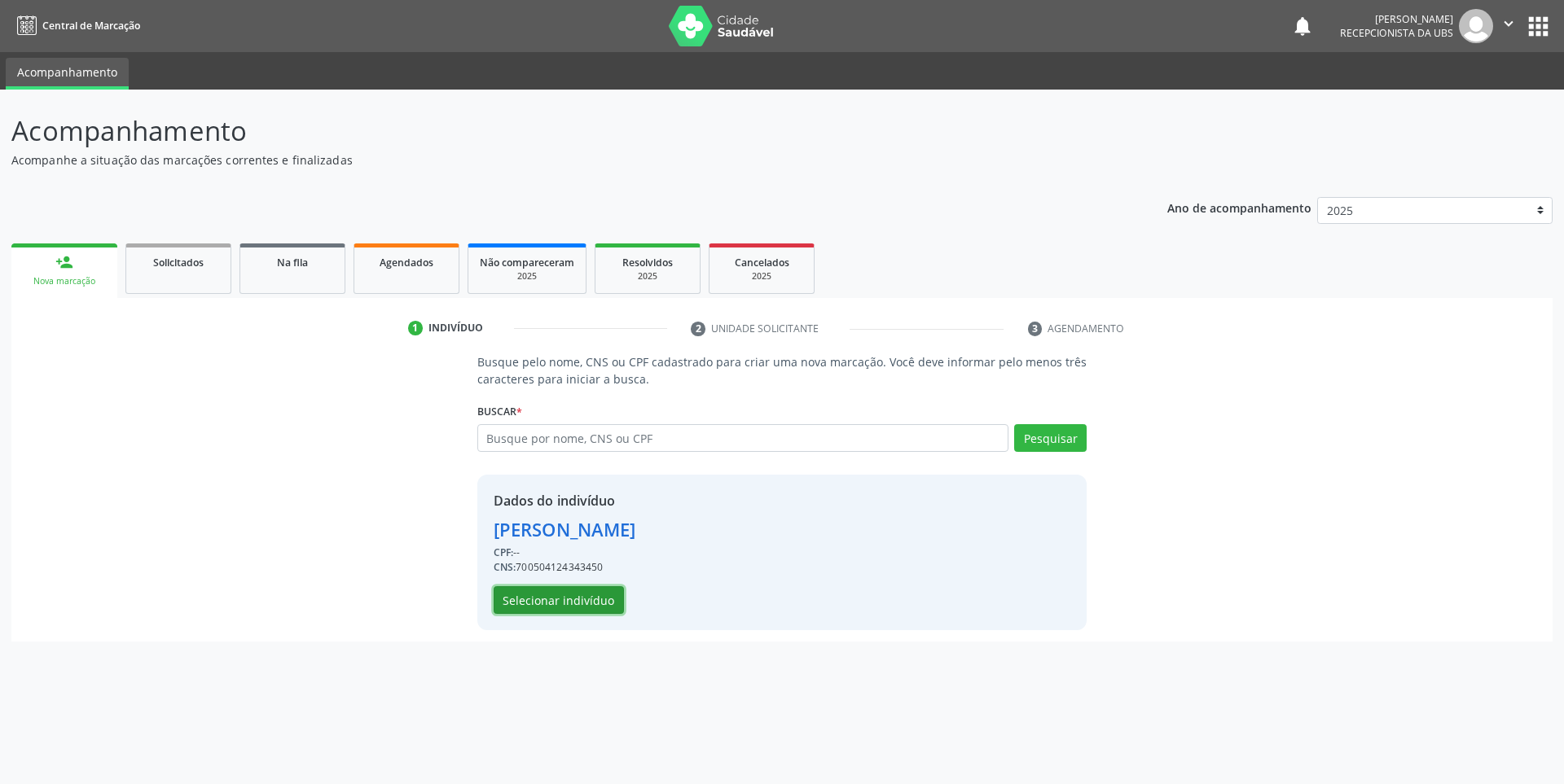
click at [532, 595] on button "Selecionar indivíduo" at bounding box center [559, 600] width 131 height 27
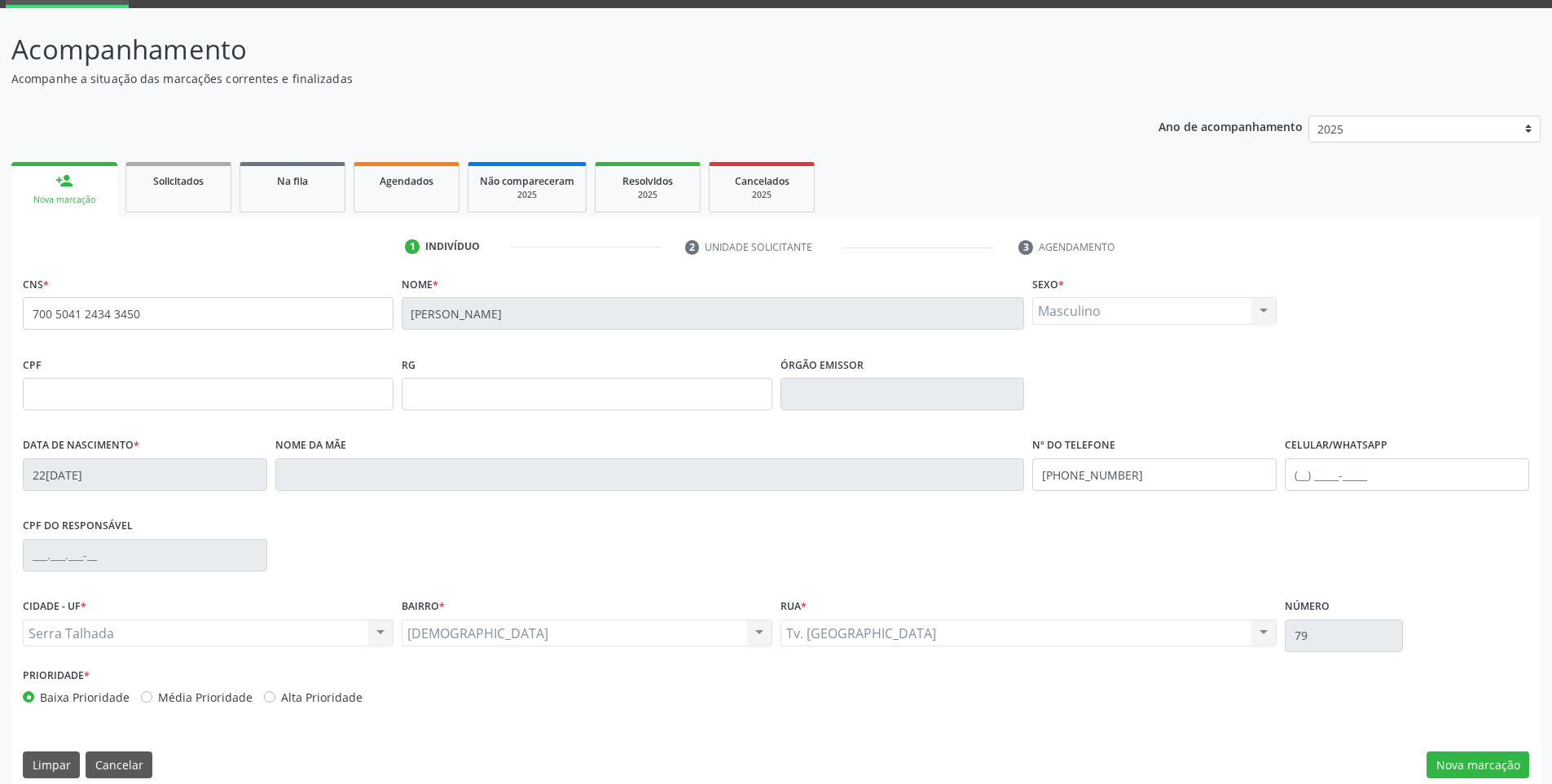
scroll to position [98, 0]
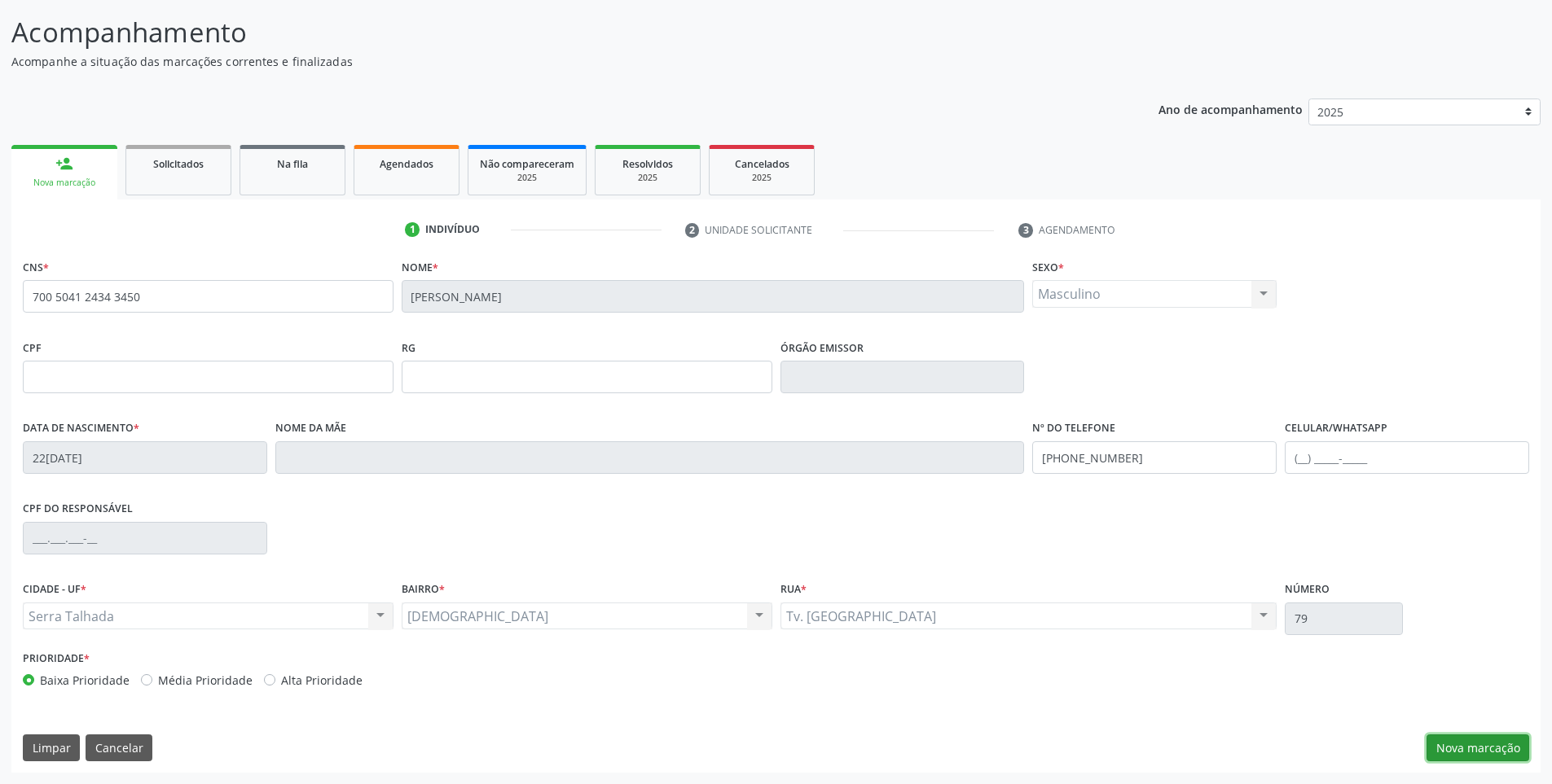
click at [1474, 741] on button "Nova marcação" at bounding box center [1477, 748] width 102 height 27
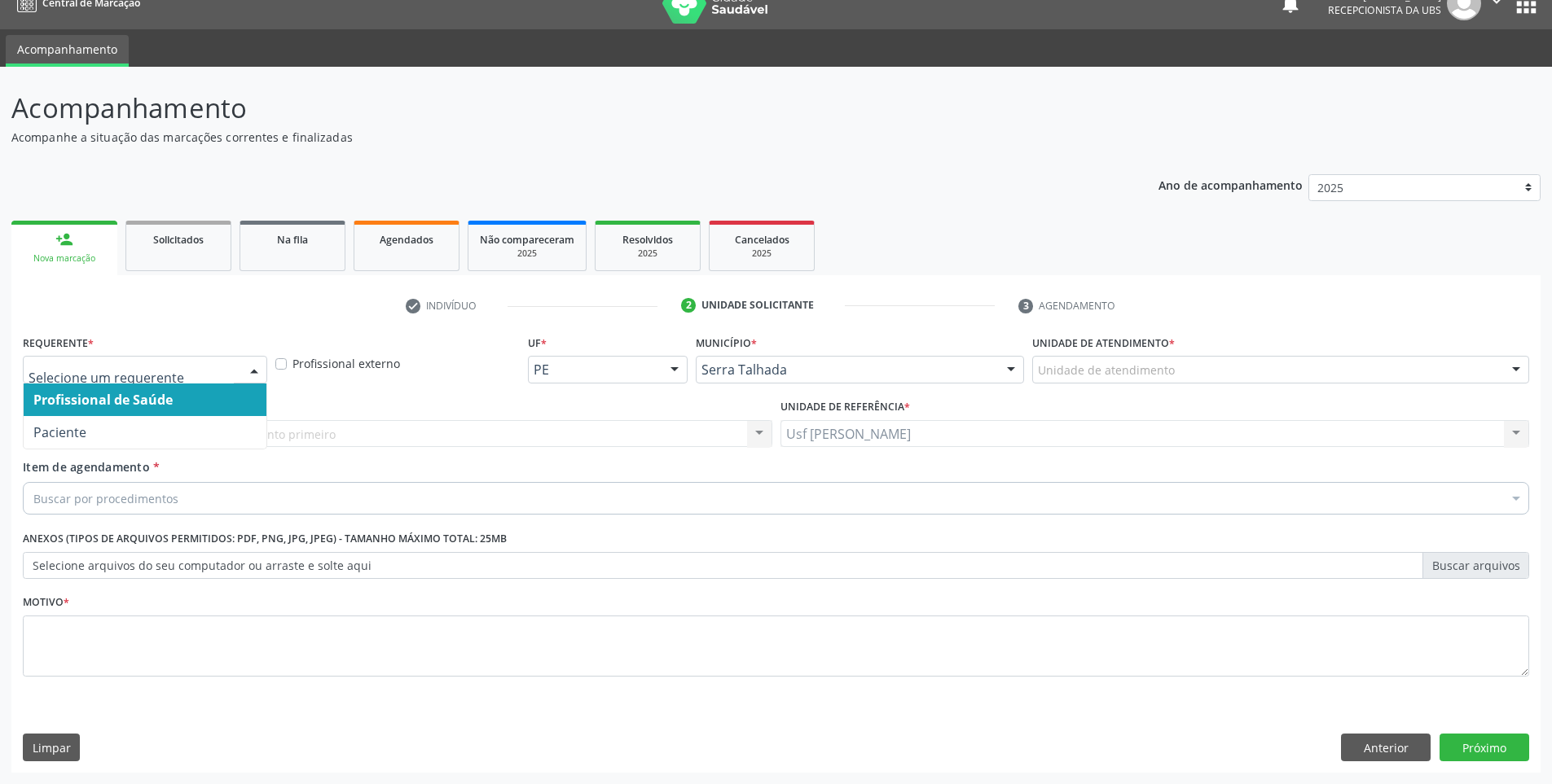
click at [252, 369] on div at bounding box center [254, 371] width 24 height 27
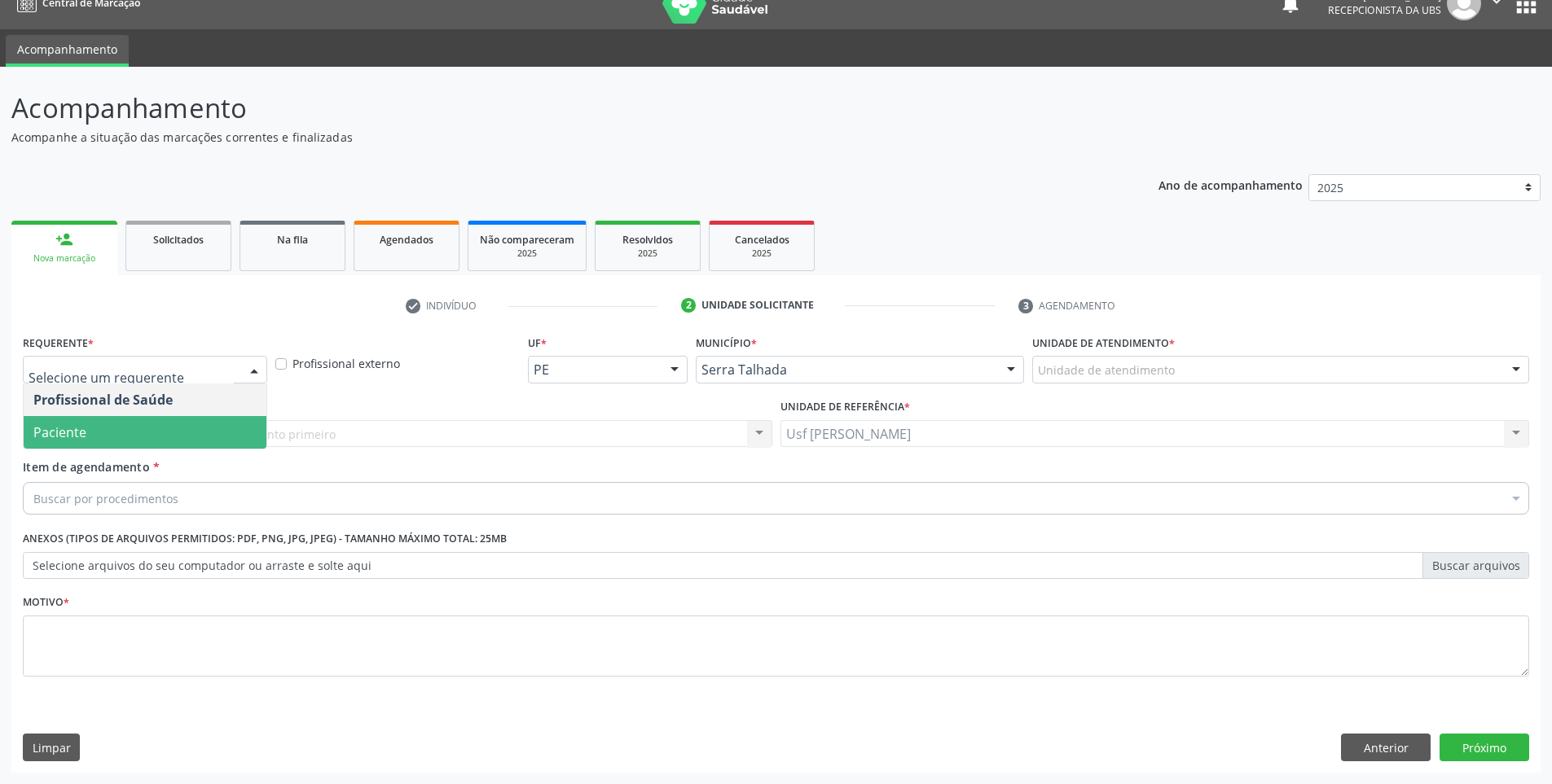
drag, startPoint x: 250, startPoint y: 432, endPoint x: 257, endPoint y: 444, distance: 13.9
click at [251, 432] on span "Paciente" at bounding box center [144, 432] width 243 height 32
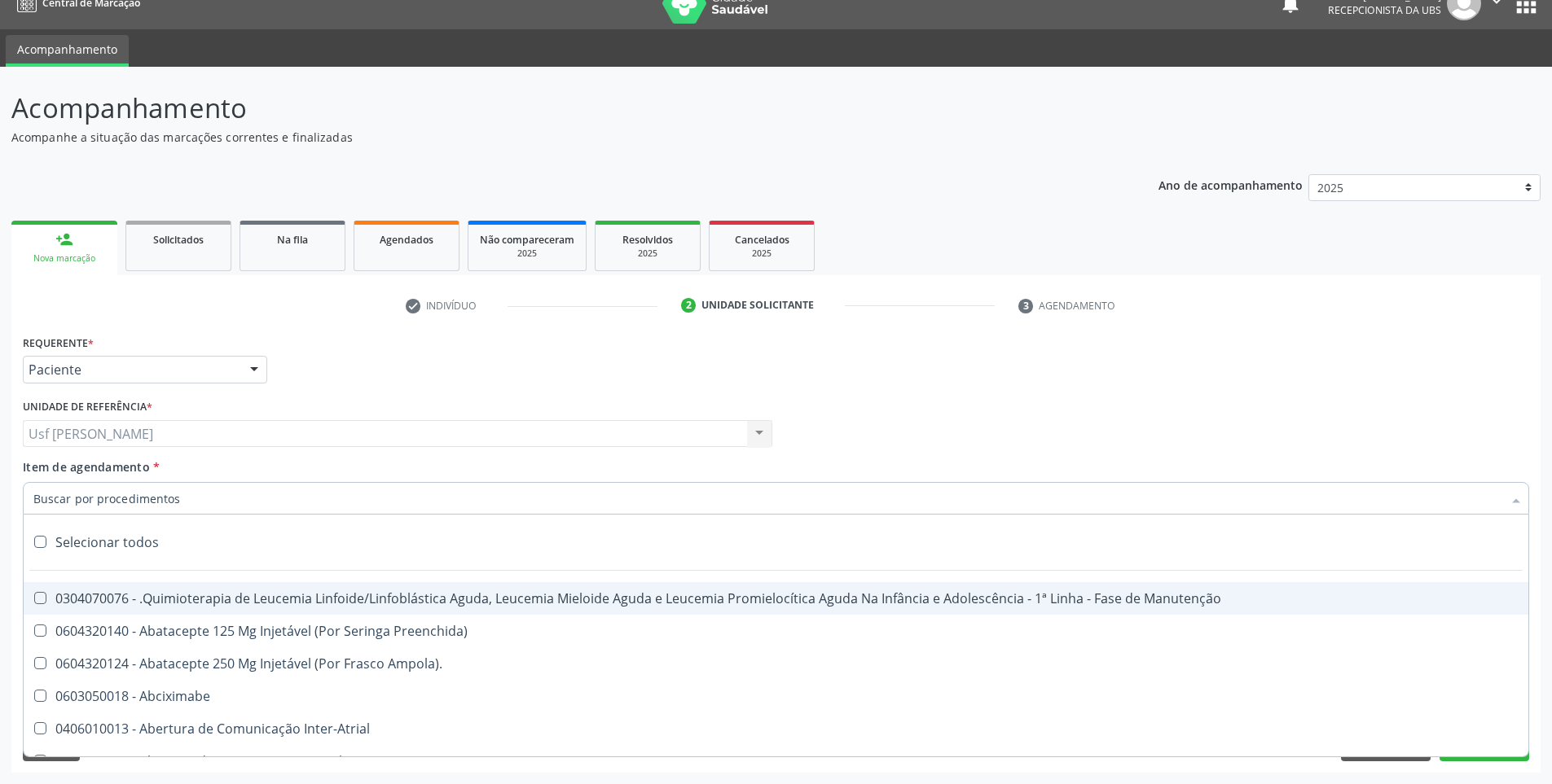
click at [260, 493] on div at bounding box center [776, 497] width 1506 height 32
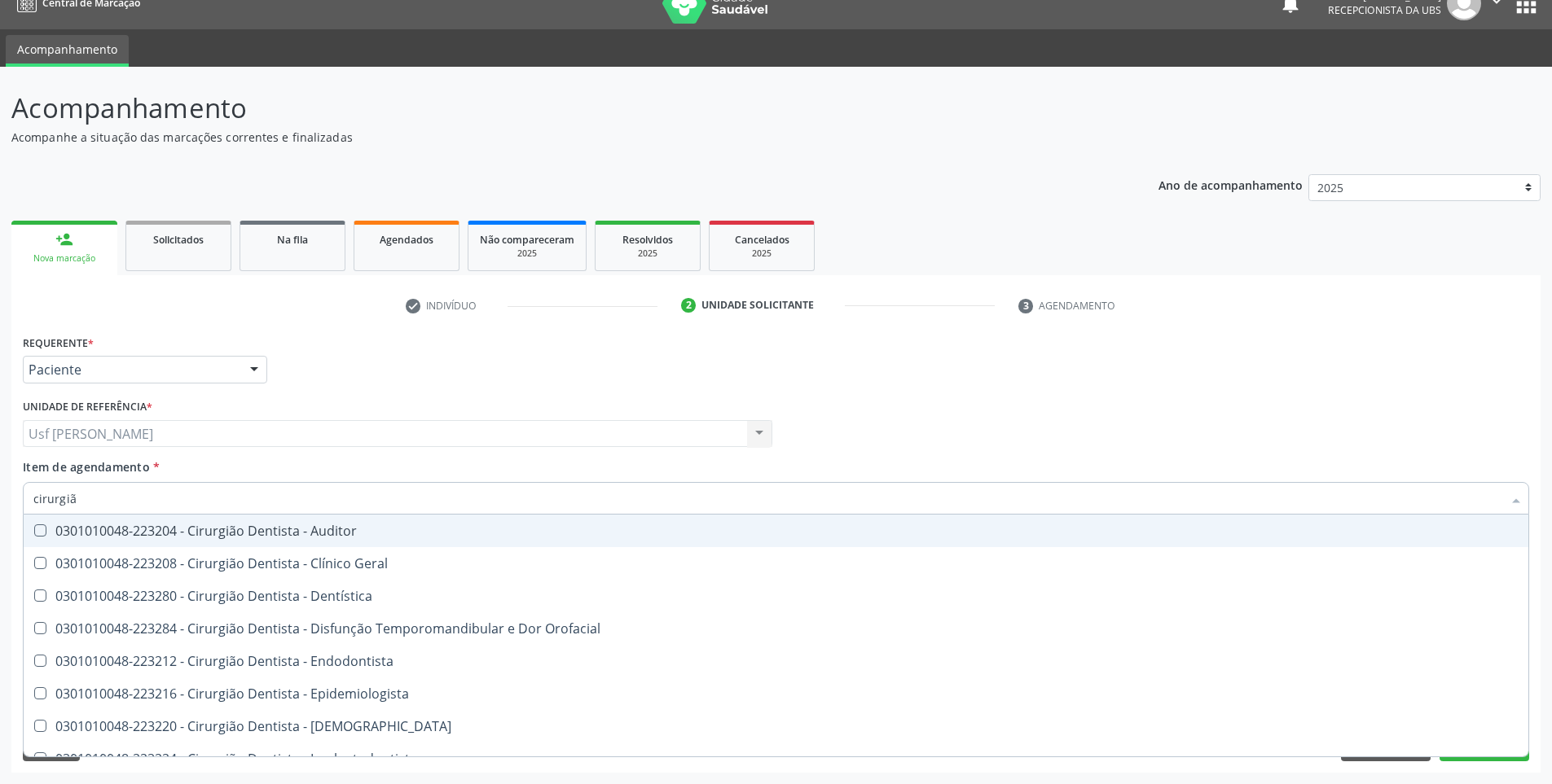
type input "cirurgião"
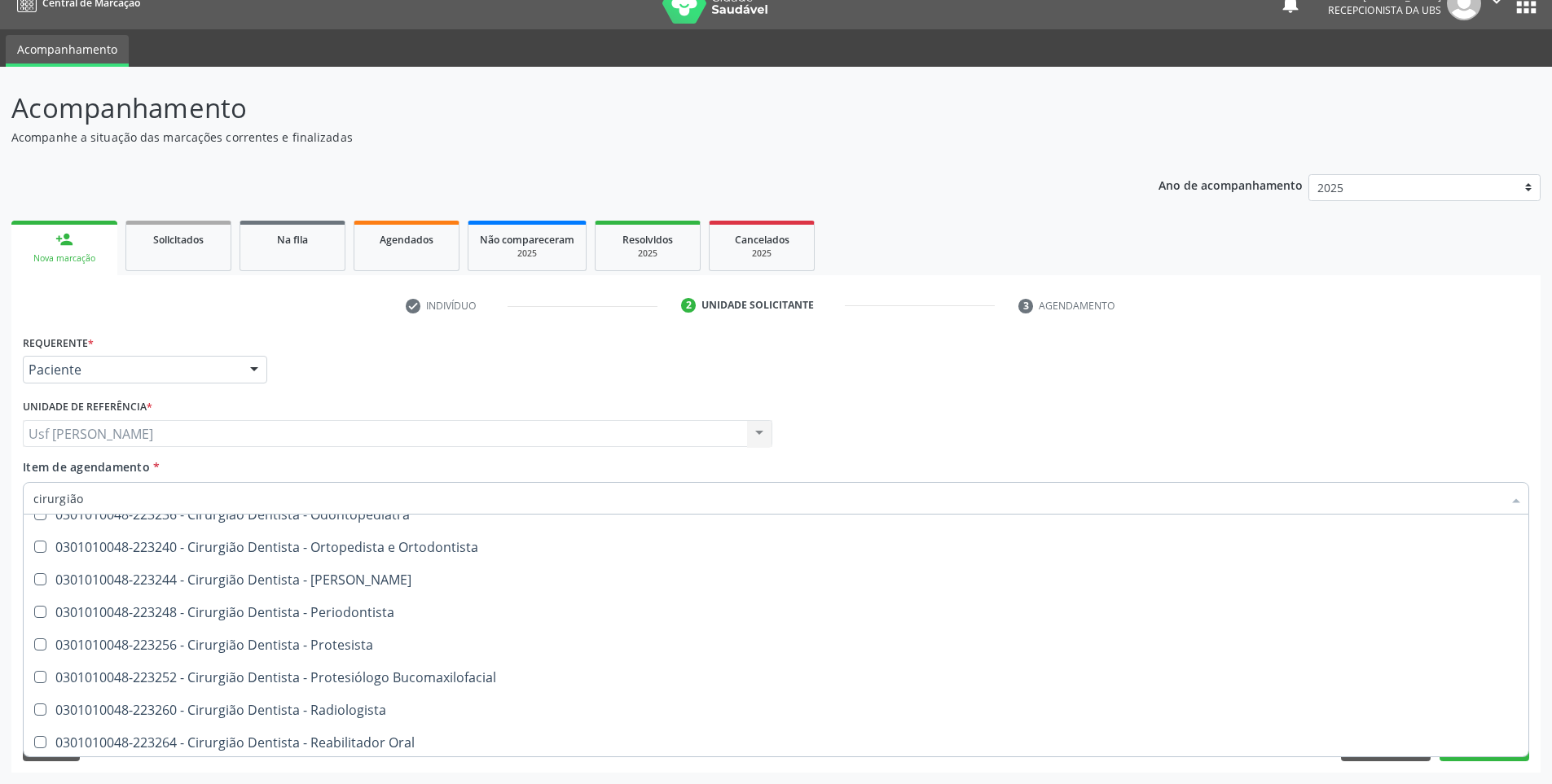
scroll to position [570, 0]
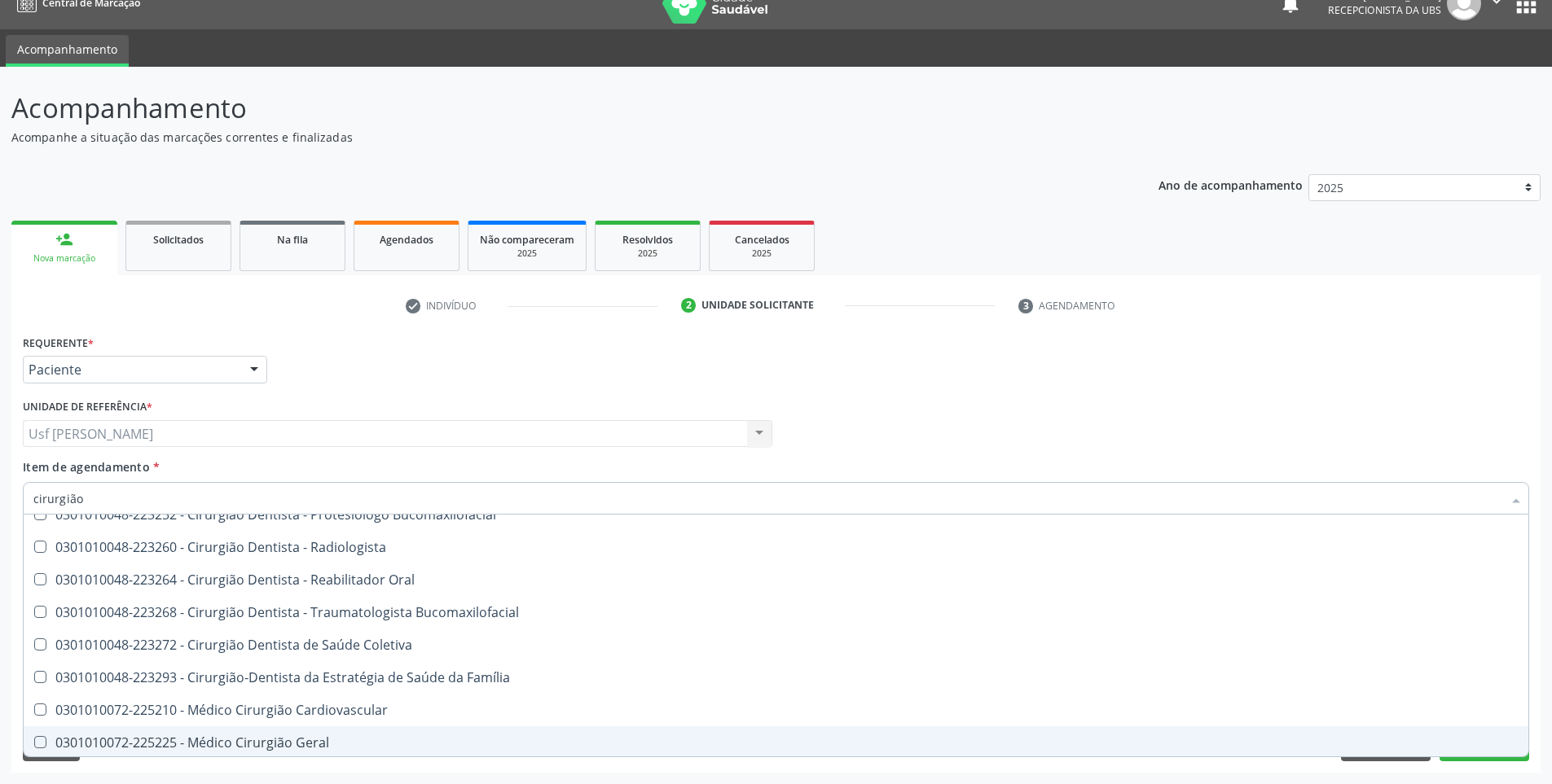
click at [293, 745] on div "0301010072-225225 - Médico Cirurgião Geral" at bounding box center [776, 742] width 1485 height 13
checkbox Geral "true"
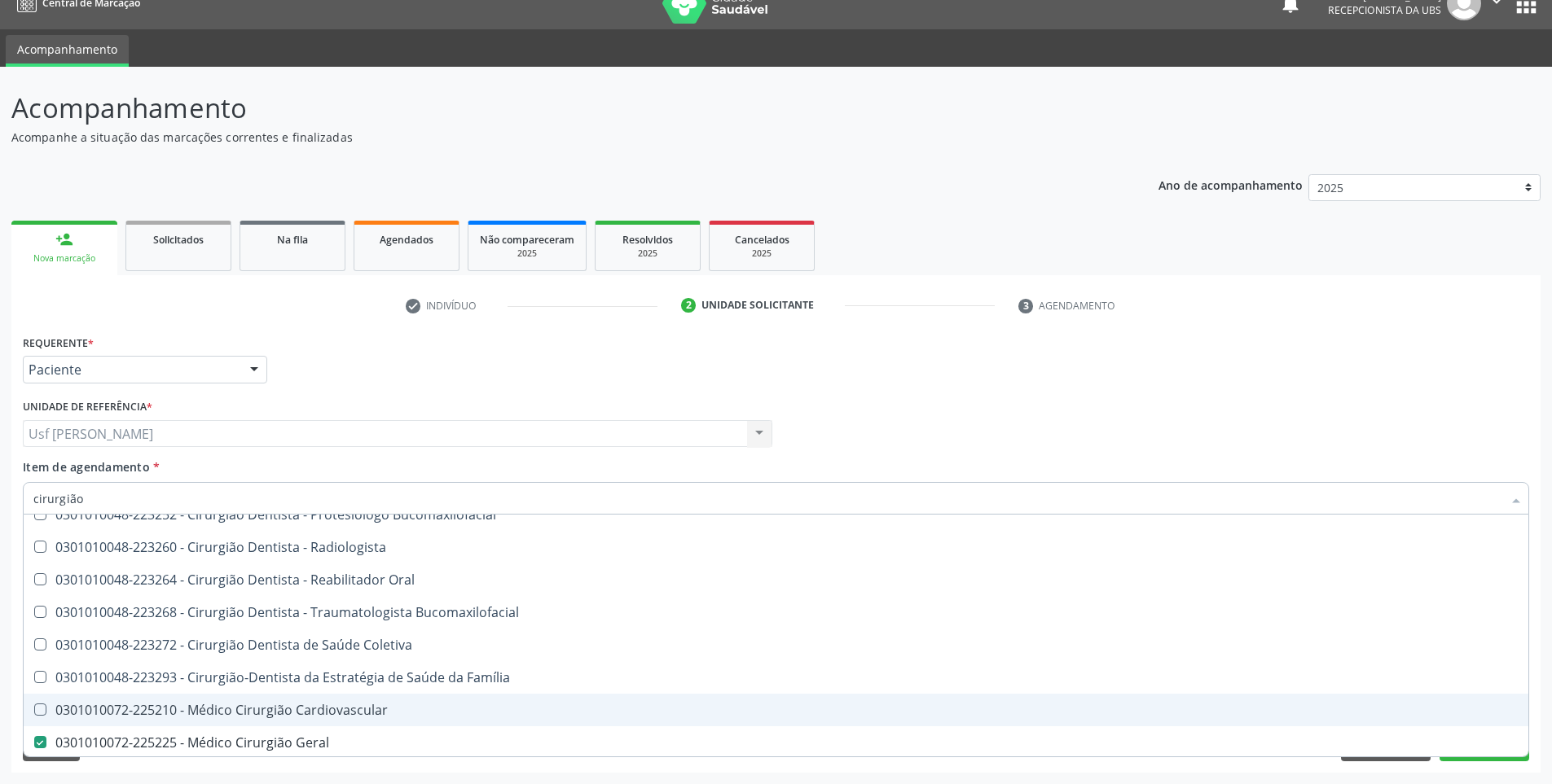
scroll to position [733, 0]
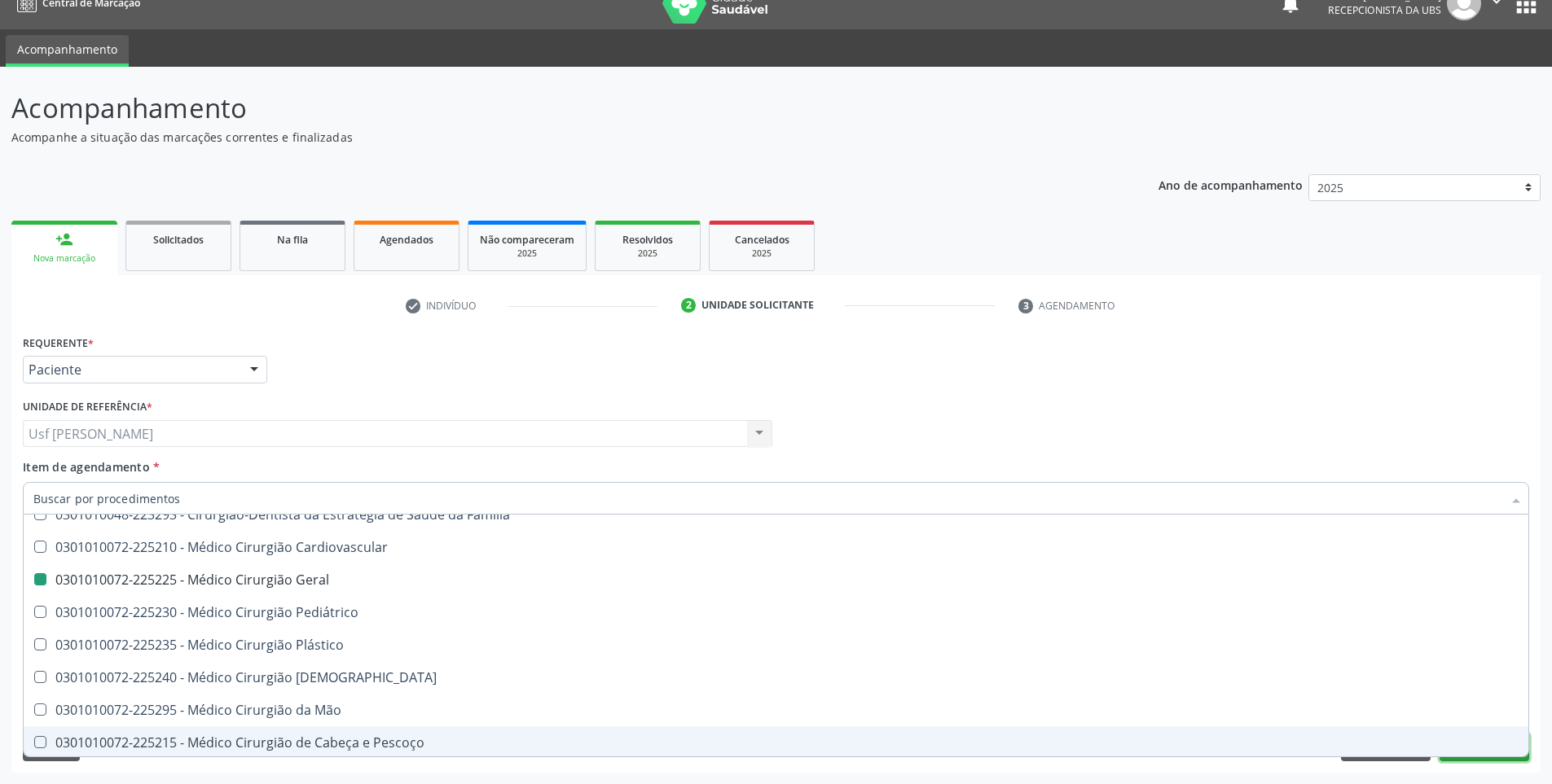
click at [1471, 758] on button "Próximo" at bounding box center [1485, 747] width 90 height 27
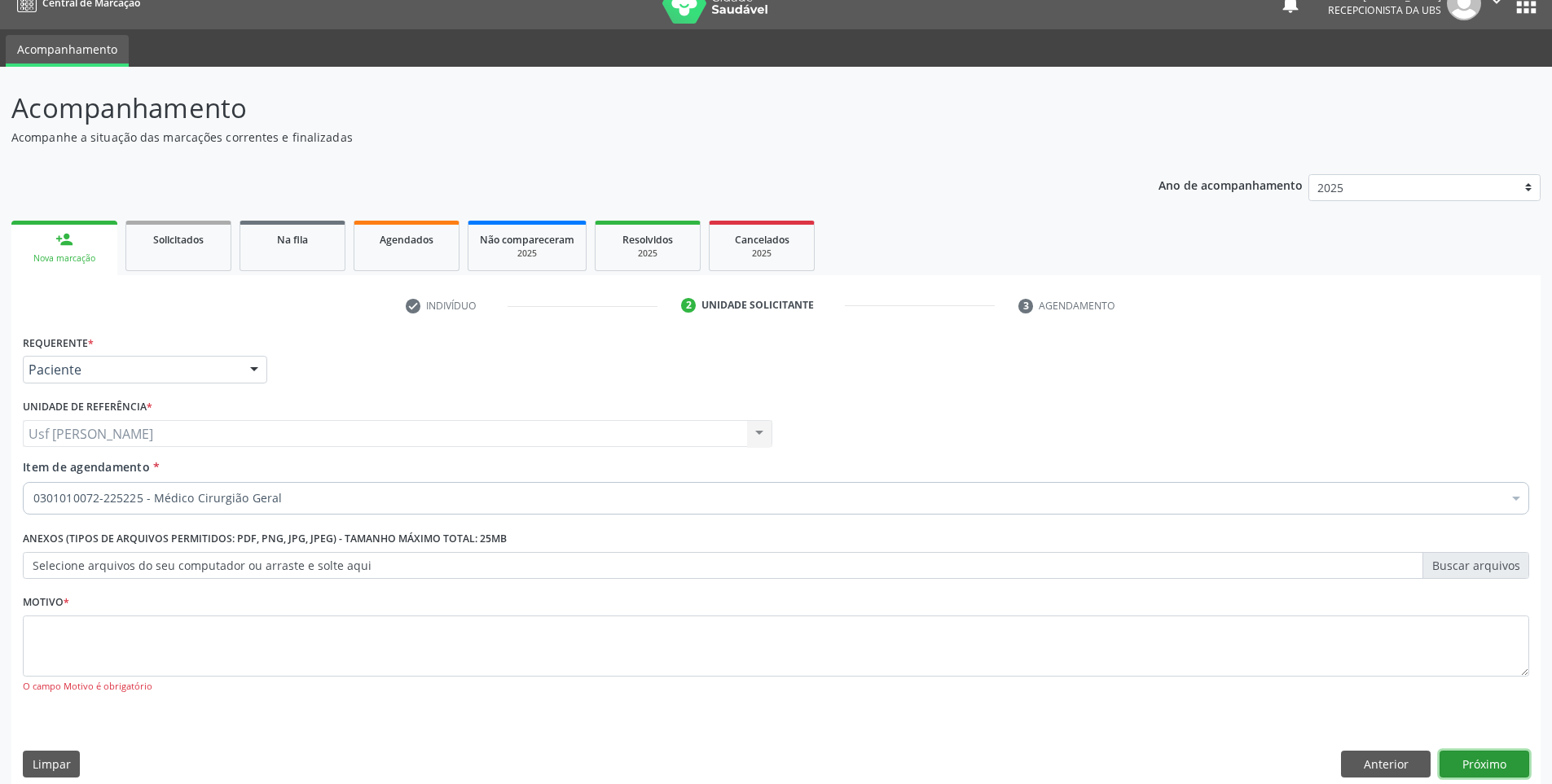
scroll to position [0, 0]
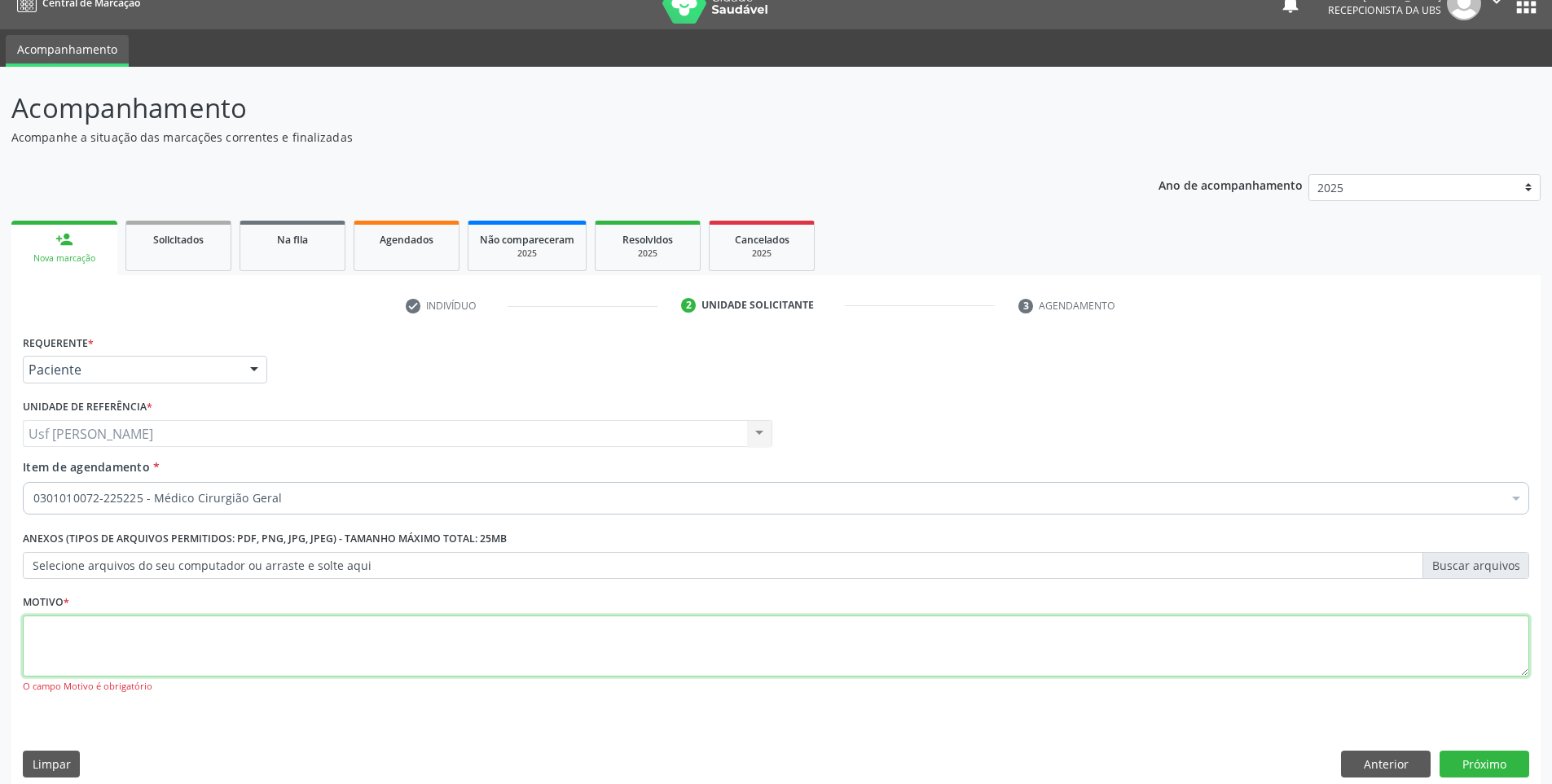
drag, startPoint x: 364, startPoint y: 635, endPoint x: 379, endPoint y: 641, distance: 16.2
click at [375, 639] on textarea at bounding box center [776, 646] width 1506 height 61
type textarea "/"
type textarea "."
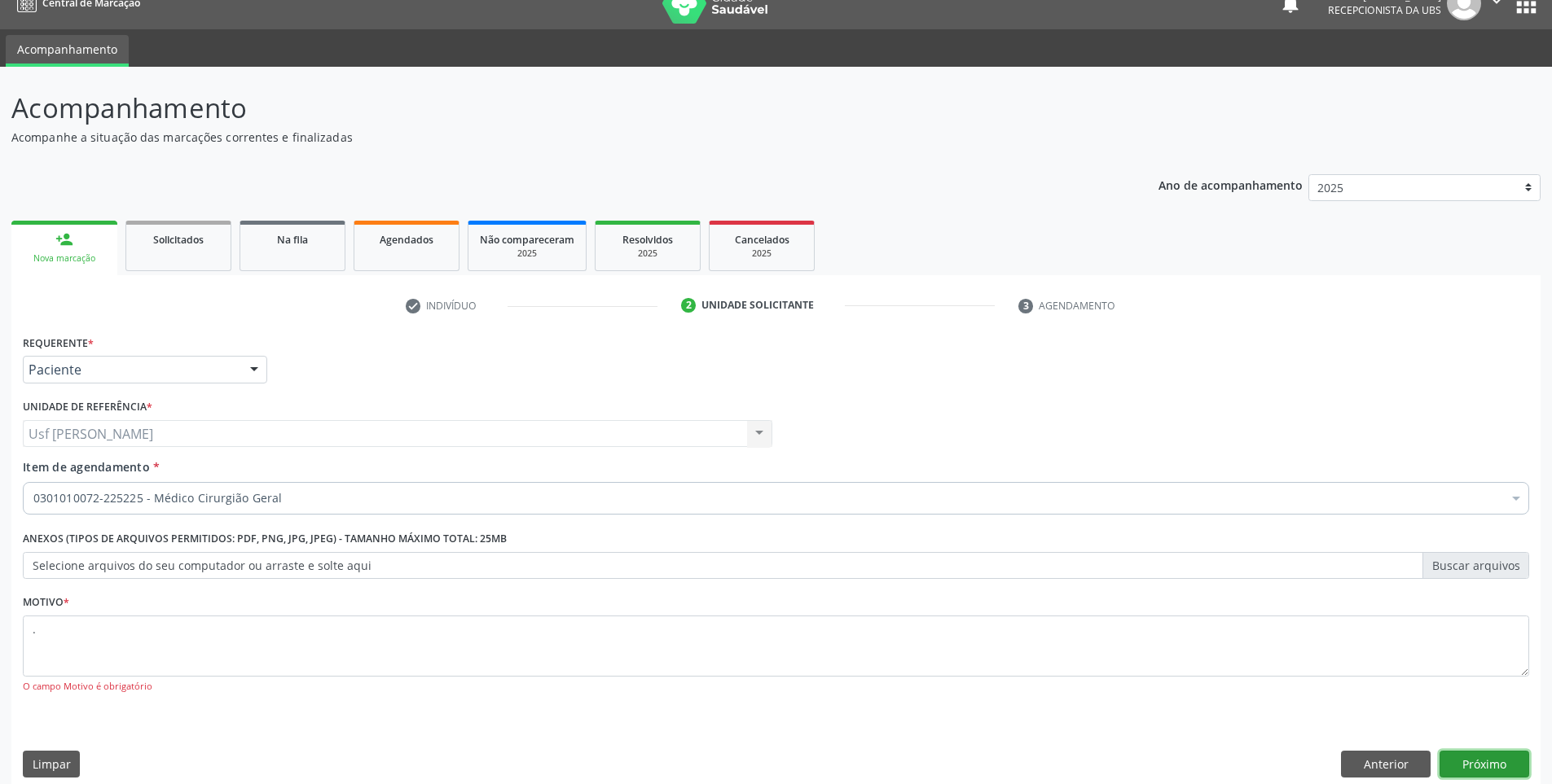
click at [1472, 760] on button "Próximo" at bounding box center [1485, 764] width 90 height 27
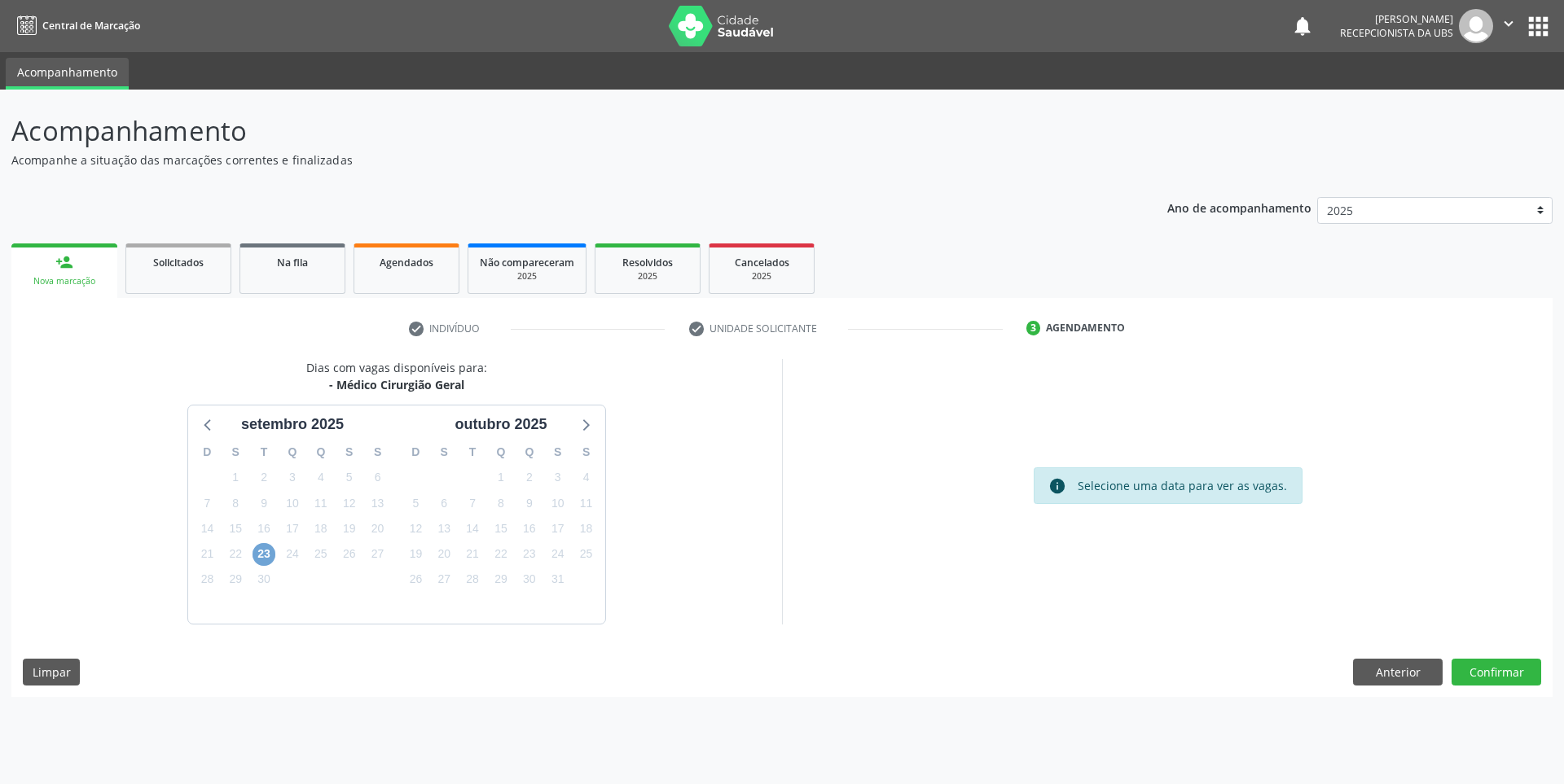
click at [261, 551] on span "23" at bounding box center [263, 554] width 22 height 22
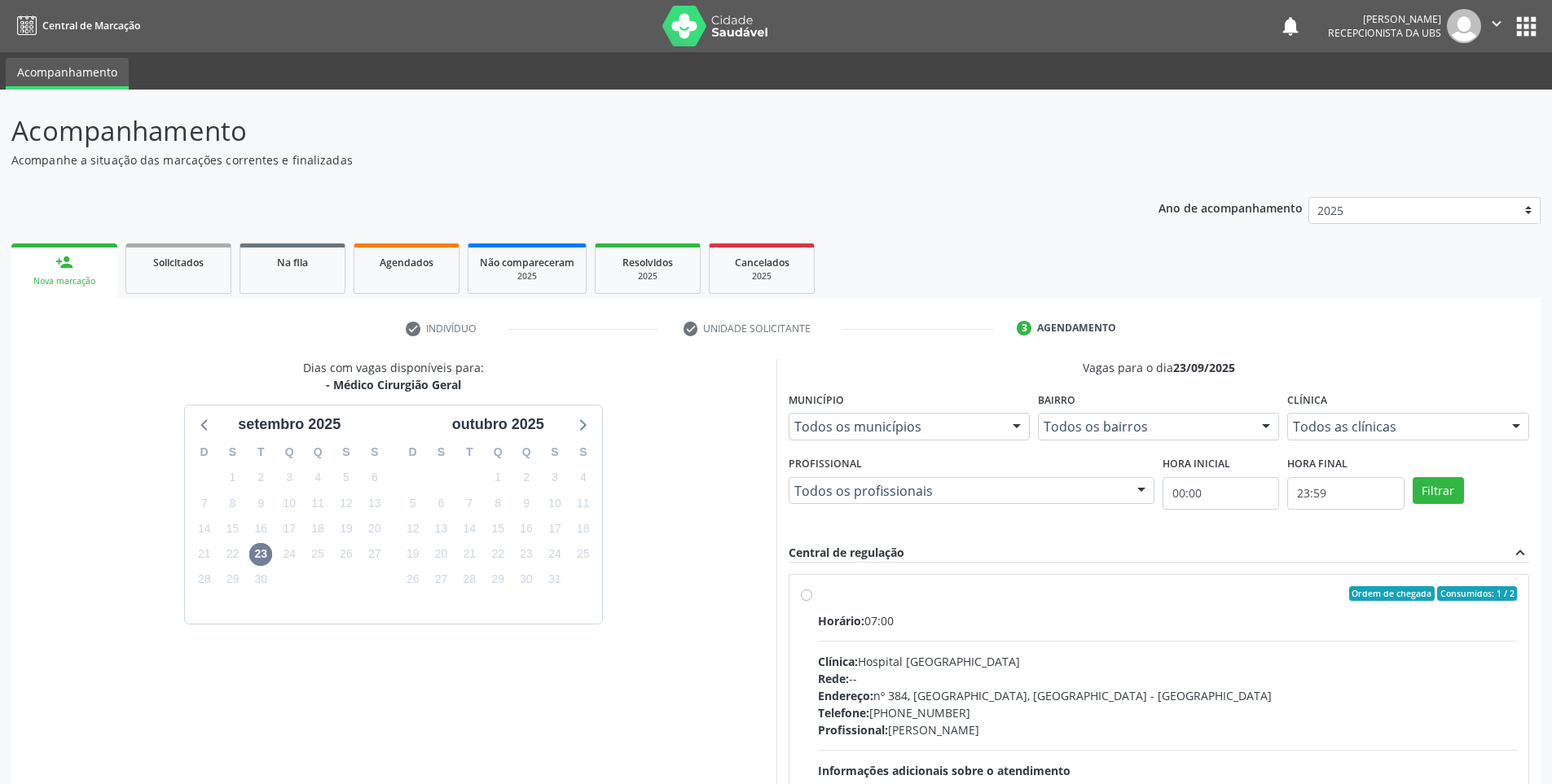
click at [817, 595] on label "Ordem de chegada Consumidos: 1 / 2 Horário: 07:00 Clínica: Hospital Sao Francis…" at bounding box center [1167, 711] width 699 height 250
click at [804, 595] on input "Ordem de chegada Consumidos: 1 / 2 Horário: 07:00 Clínica: Hospital Sao Francis…" at bounding box center [807, 593] width 12 height 15
radio input "true"
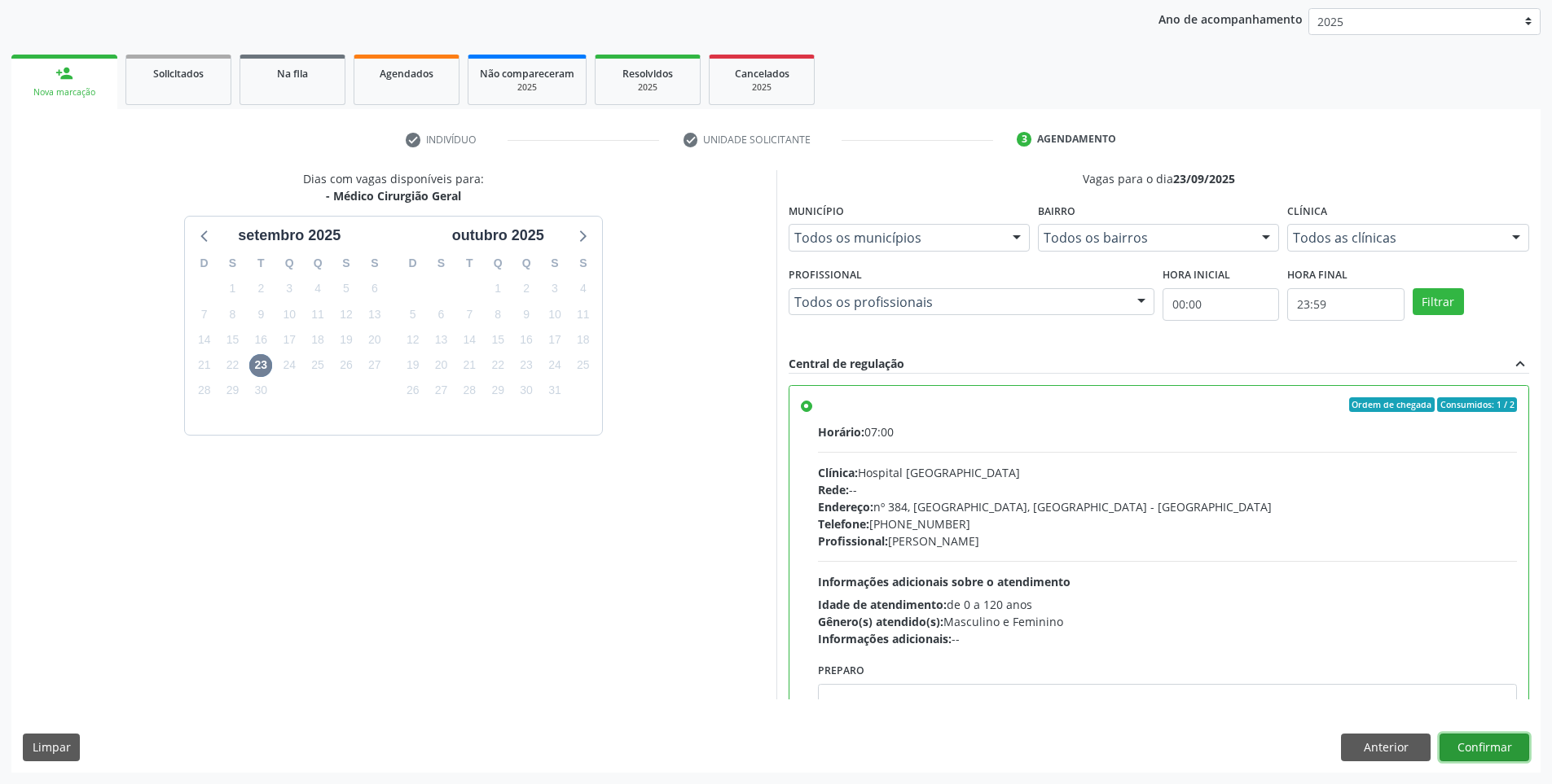
click at [1469, 753] on button "Confirmar" at bounding box center [1485, 747] width 90 height 27
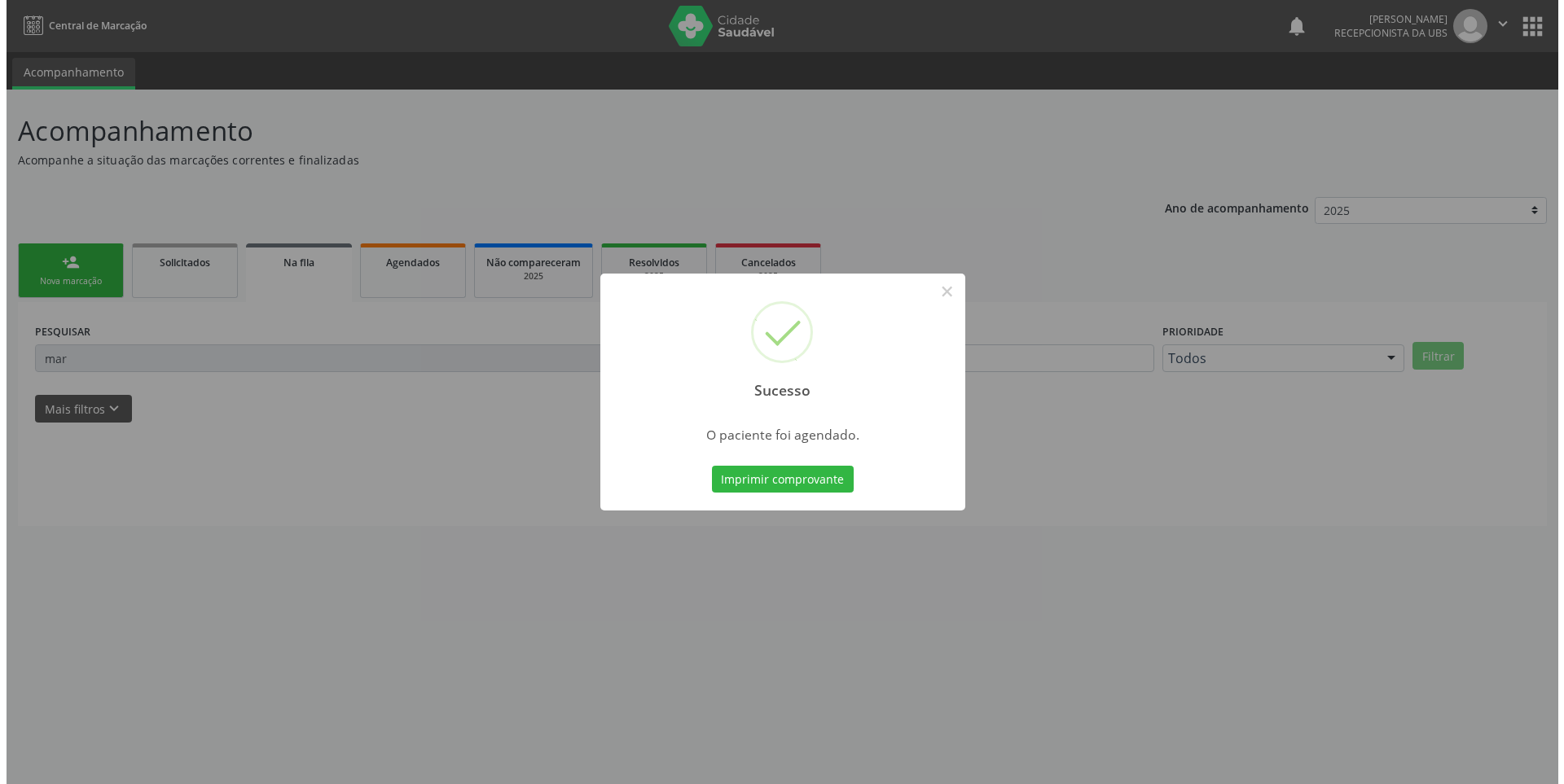
scroll to position [0, 0]
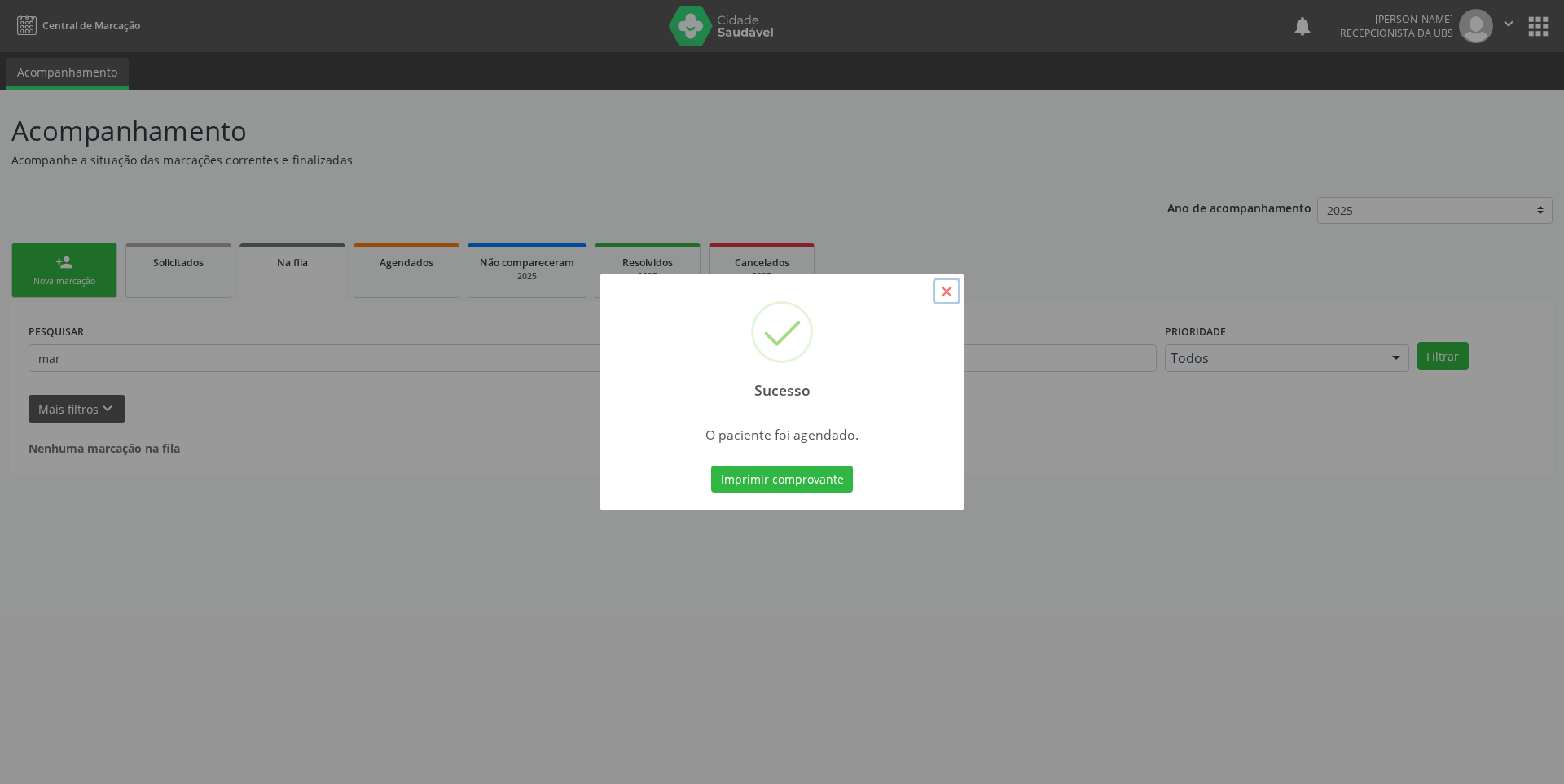
click at [946, 288] on button "×" at bounding box center [946, 292] width 27 height 27
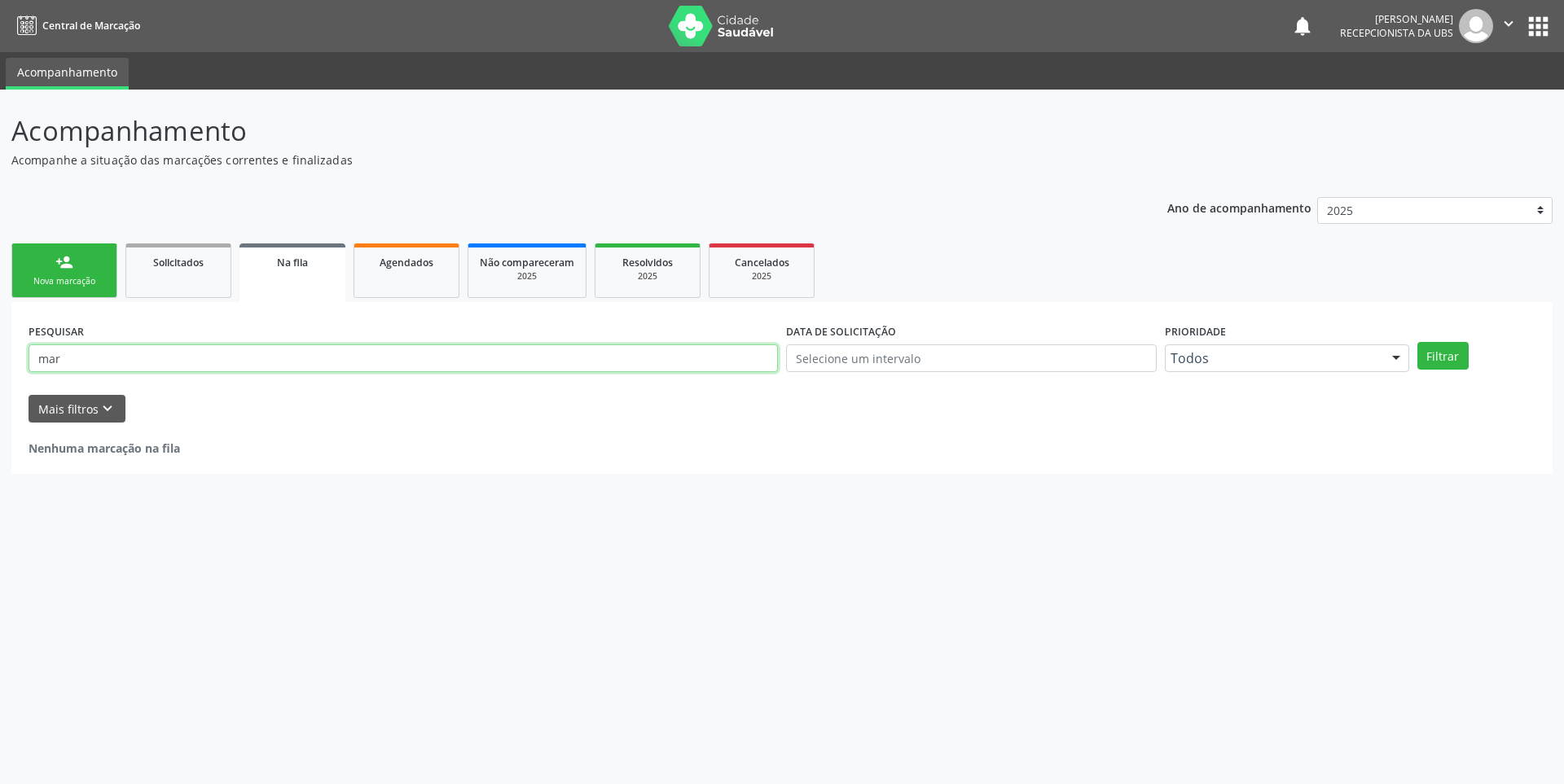
click at [247, 360] on input "mar" at bounding box center [403, 358] width 749 height 27
type input "m"
click at [381, 273] on link "Agendados" at bounding box center [406, 271] width 106 height 55
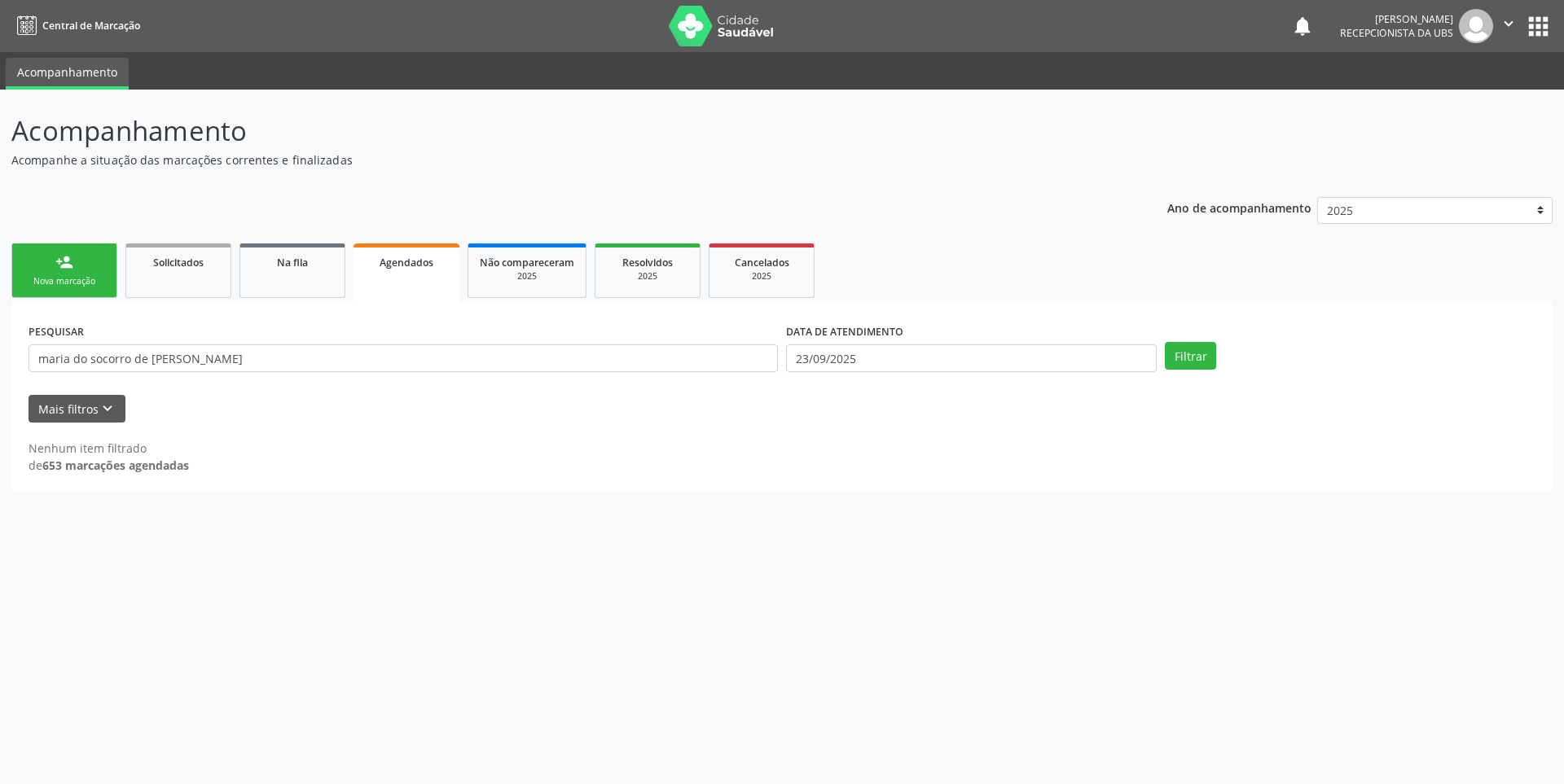
click at [276, 355] on input "maria do socorro de [PERSON_NAME]" at bounding box center [403, 358] width 749 height 27
click at [285, 365] on input "maria do socorro de [PERSON_NAME]" at bounding box center [403, 358] width 749 height 27
type input "m"
type input "[PERSON_NAME]"
click at [885, 359] on input "23/09/2025" at bounding box center [972, 358] width 371 height 27
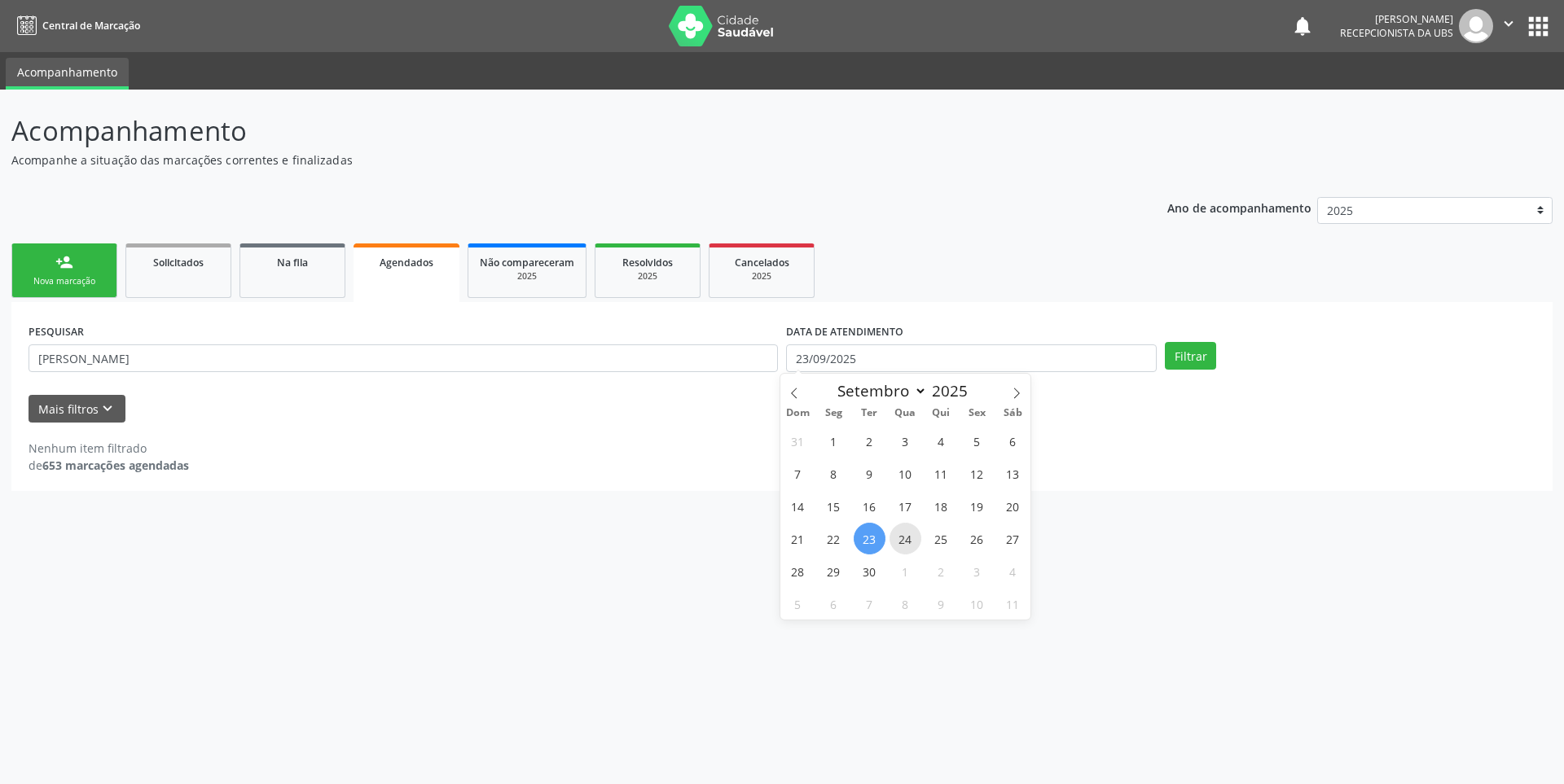
click at [914, 542] on span "24" at bounding box center [905, 538] width 32 height 32
type input "24/09/2025"
click at [882, 545] on span "23" at bounding box center [869, 538] width 32 height 32
click at [1178, 352] on button "Filtrar" at bounding box center [1190, 356] width 52 height 27
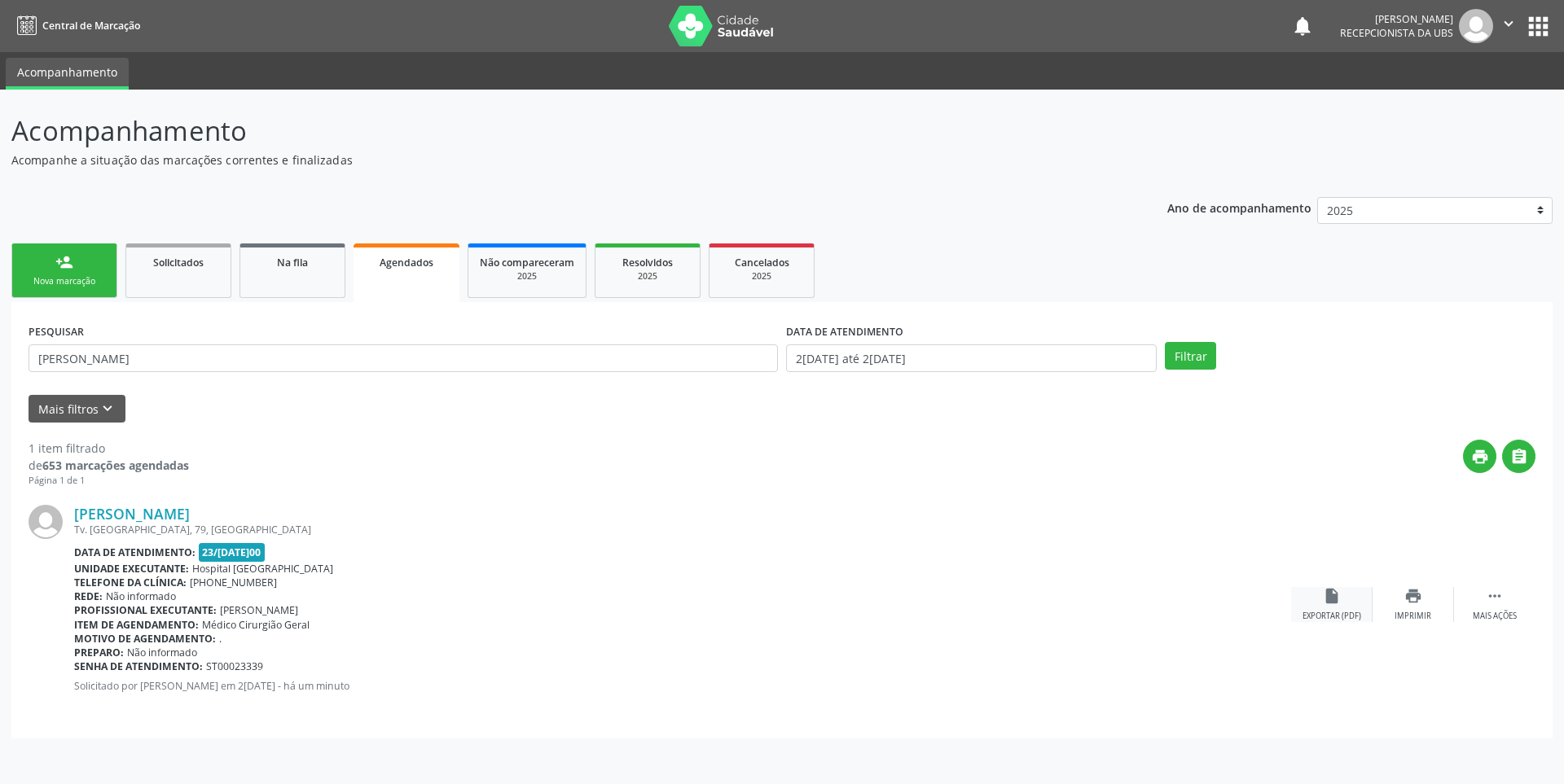
click at [1326, 595] on icon "insert_drive_file" at bounding box center [1332, 596] width 18 height 18
